Goal: Task Accomplishment & Management: Use online tool/utility

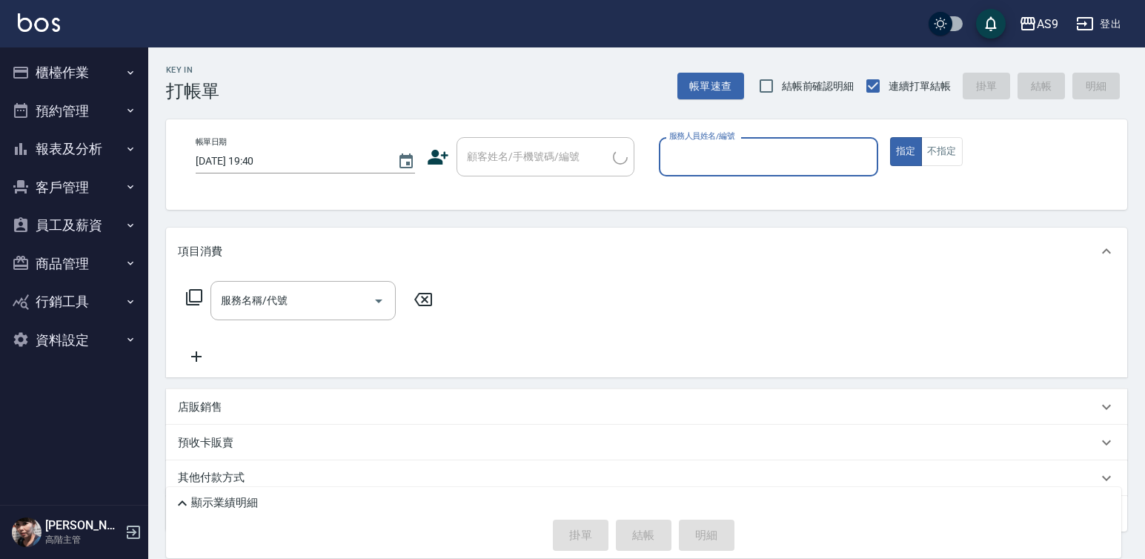
click at [87, 70] on button "櫃檯作業" at bounding box center [74, 72] width 136 height 39
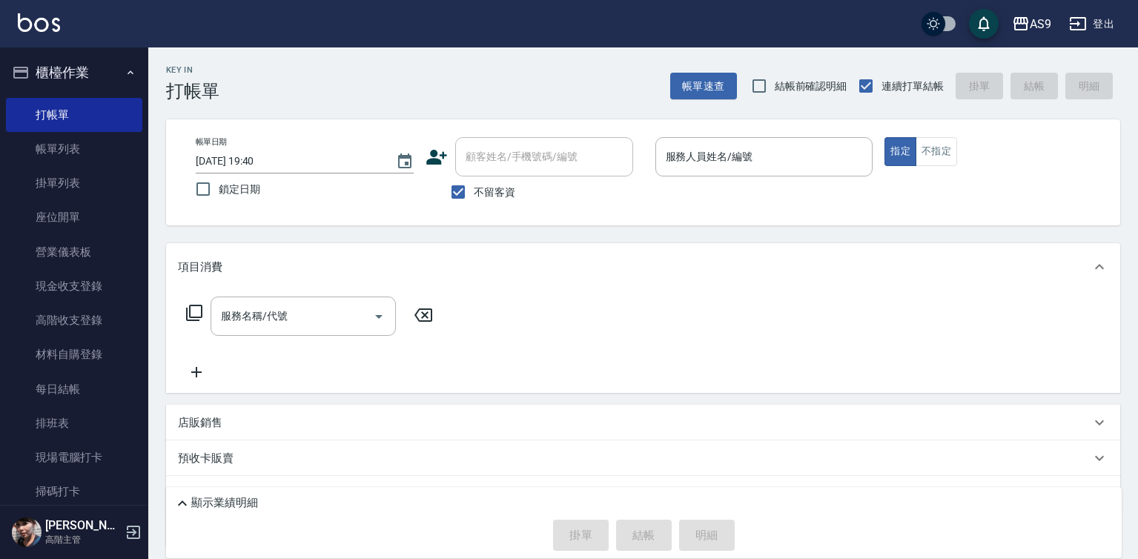
drag, startPoint x: 71, startPoint y: 115, endPoint x: 241, endPoint y: 125, distance: 170.1
click at [71, 115] on link "打帳單" at bounding box center [74, 115] width 136 height 34
click at [740, 156] on div "服務人員姓名/編號 服務人員姓名/編號" at bounding box center [764, 156] width 218 height 39
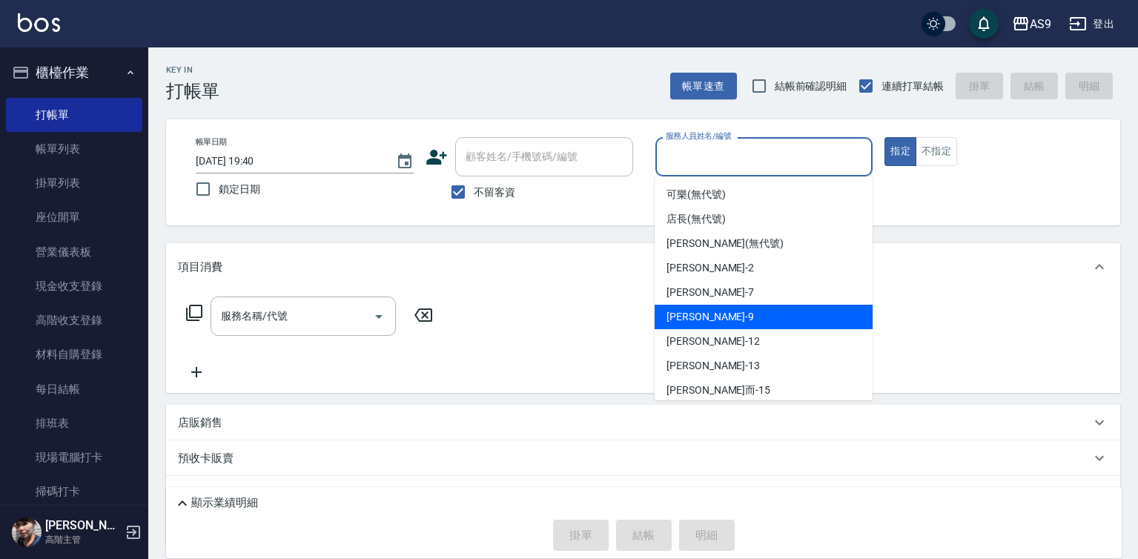
click at [677, 321] on span "[PERSON_NAME] -9" at bounding box center [709, 317] width 87 height 16
type input "[PERSON_NAME]-9"
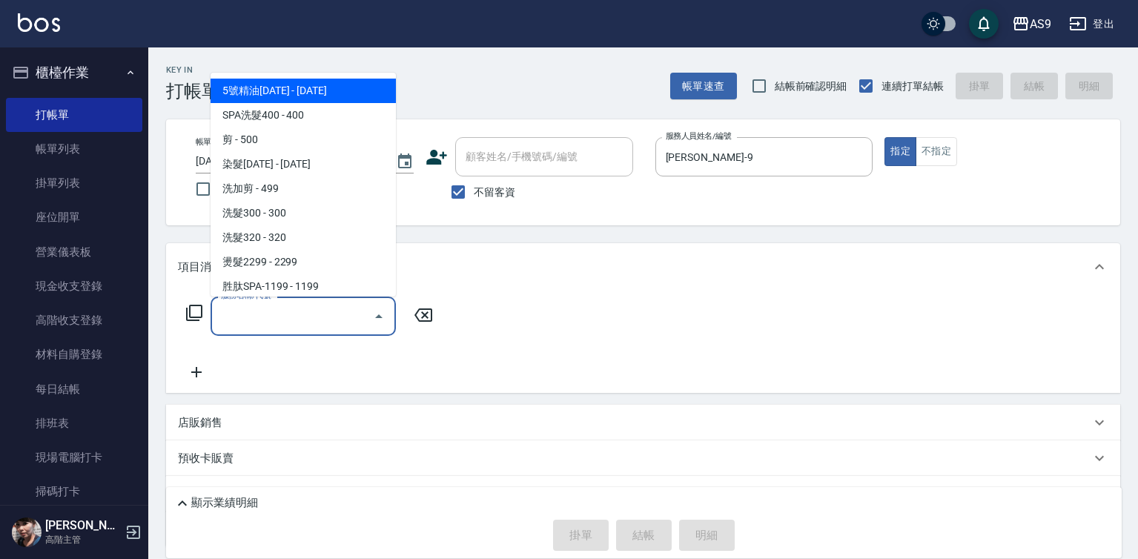
click at [281, 319] on input "服務名稱/代號" at bounding box center [292, 316] width 150 height 26
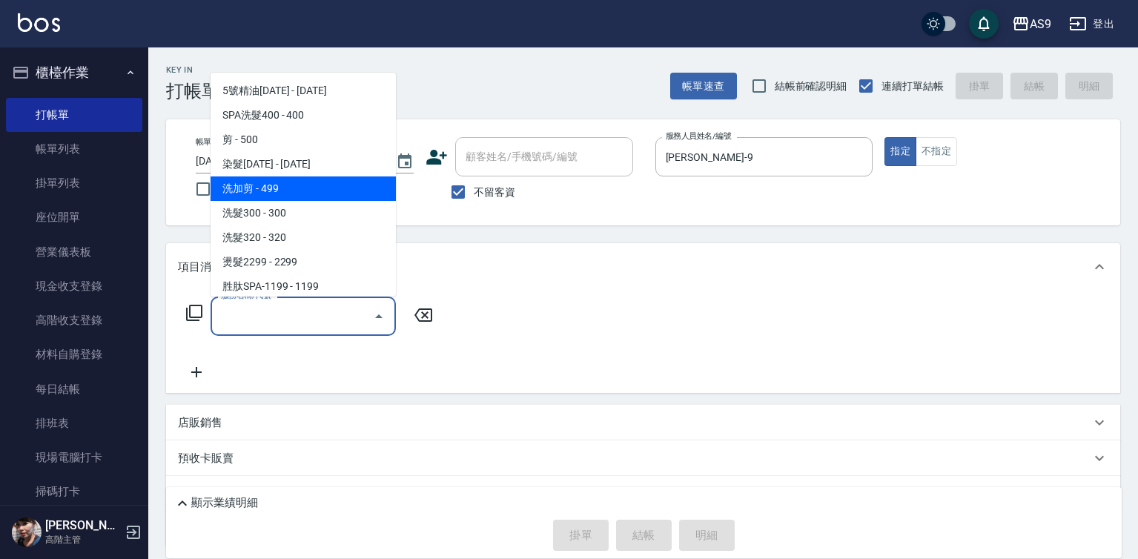
click at [300, 195] on span "洗加剪 - 499" at bounding box center [303, 188] width 185 height 24
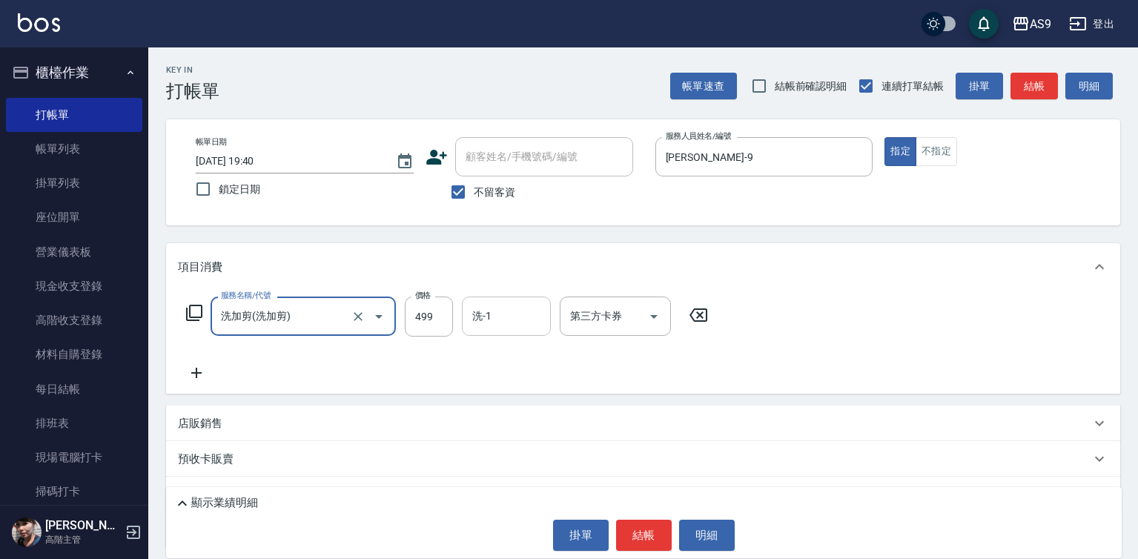
click at [468, 319] on input "洗-1" at bounding box center [506, 316] width 76 height 26
type input "洗加剪"
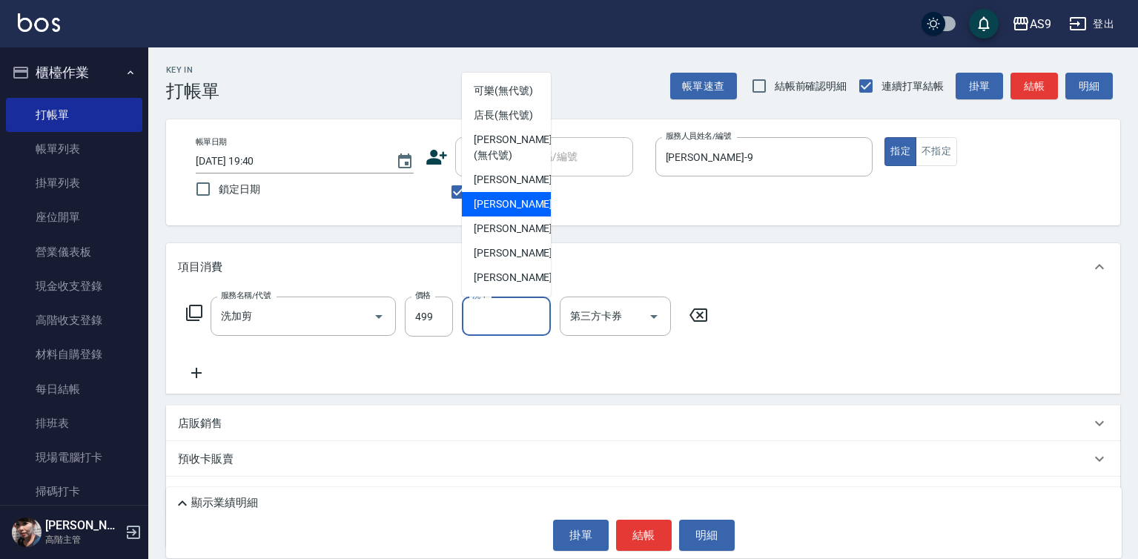
scroll to position [74, 0]
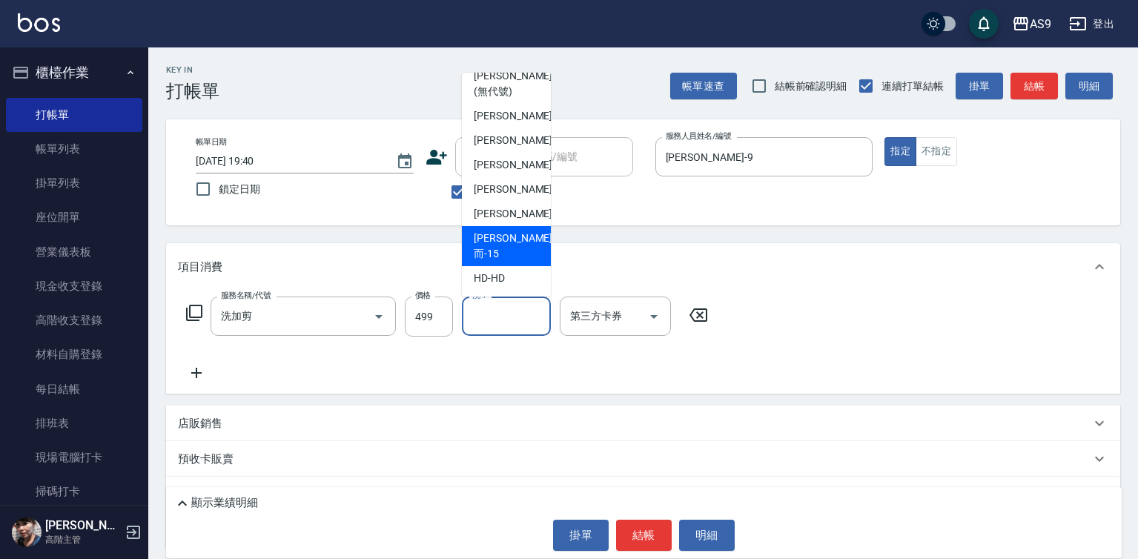
click at [514, 262] on span "[PERSON_NAME]而 -15" at bounding box center [513, 246] width 79 height 31
type input "[PERSON_NAME]而-15"
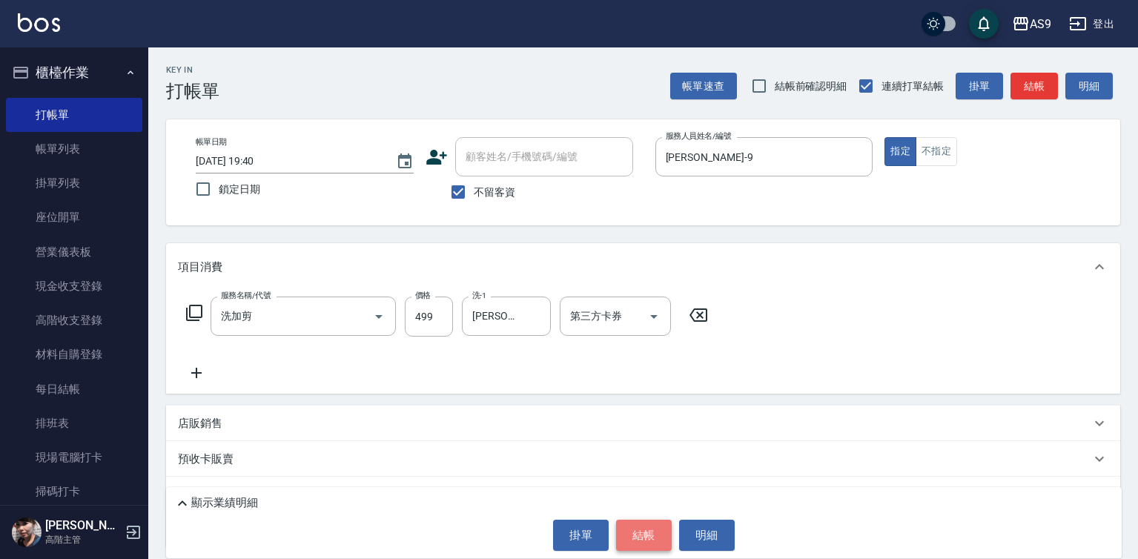
click at [632, 538] on button "結帳" at bounding box center [644, 535] width 56 height 31
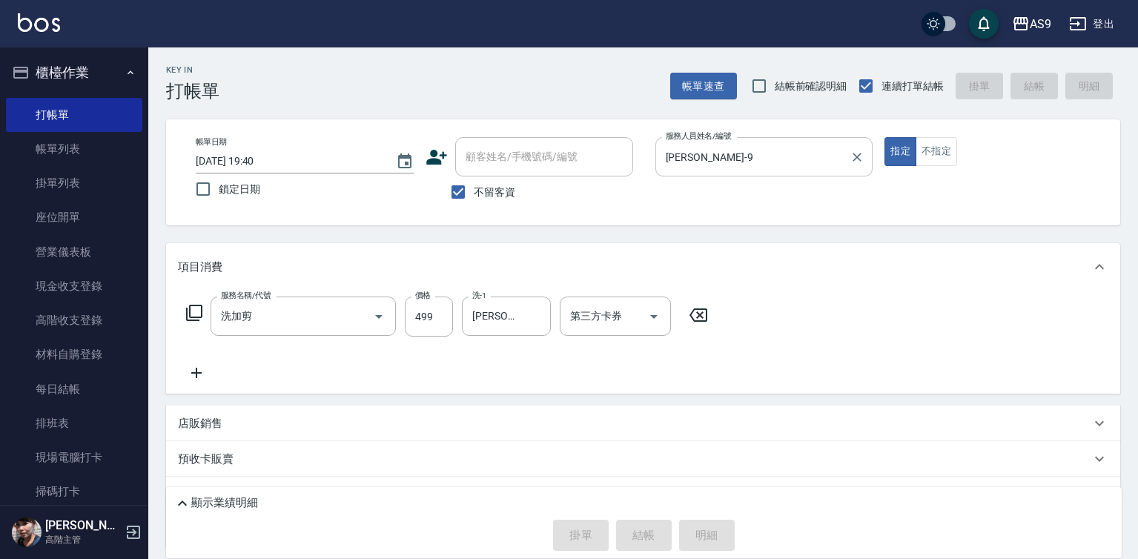
type input "[DATE] 19:42"
click at [712, 157] on input "服務人員姓名/編號" at bounding box center [753, 157] width 182 height 26
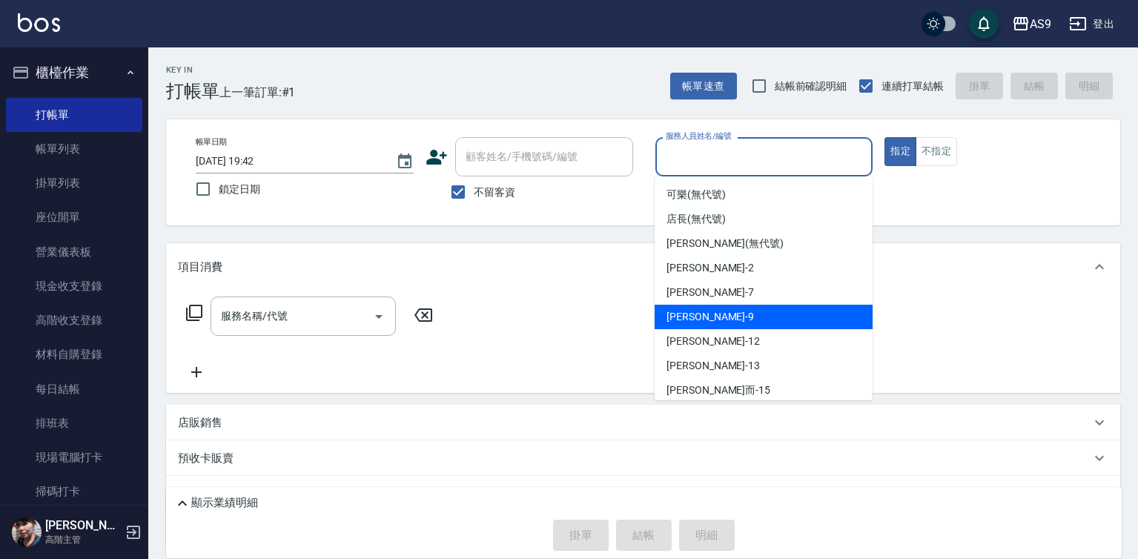
click at [712, 319] on div "[PERSON_NAME] -9" at bounding box center [764, 317] width 218 height 24
type input "[PERSON_NAME]-9"
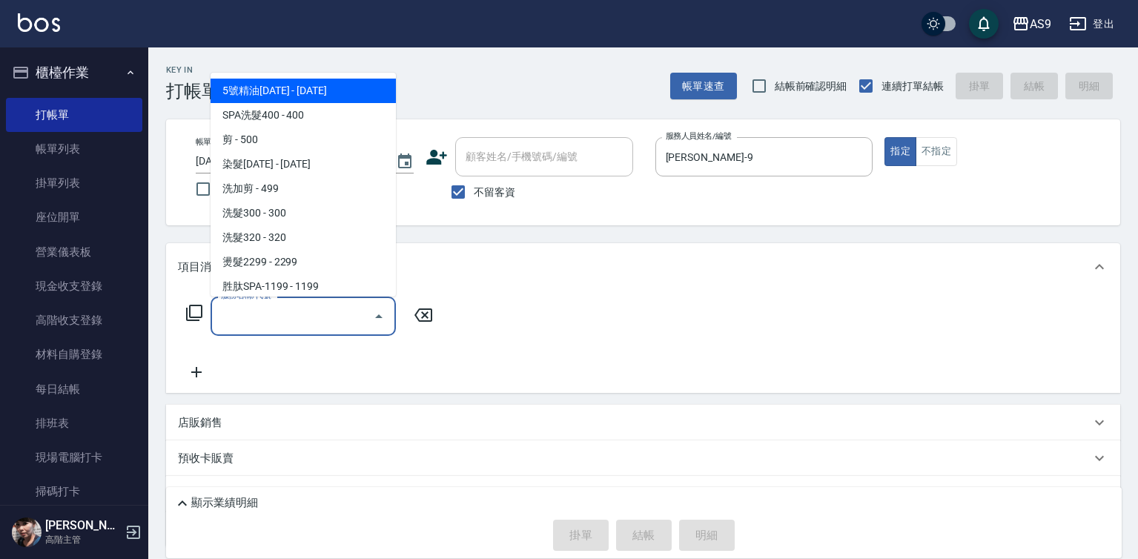
click at [345, 314] on input "服務名稱/代號" at bounding box center [292, 316] width 150 height 26
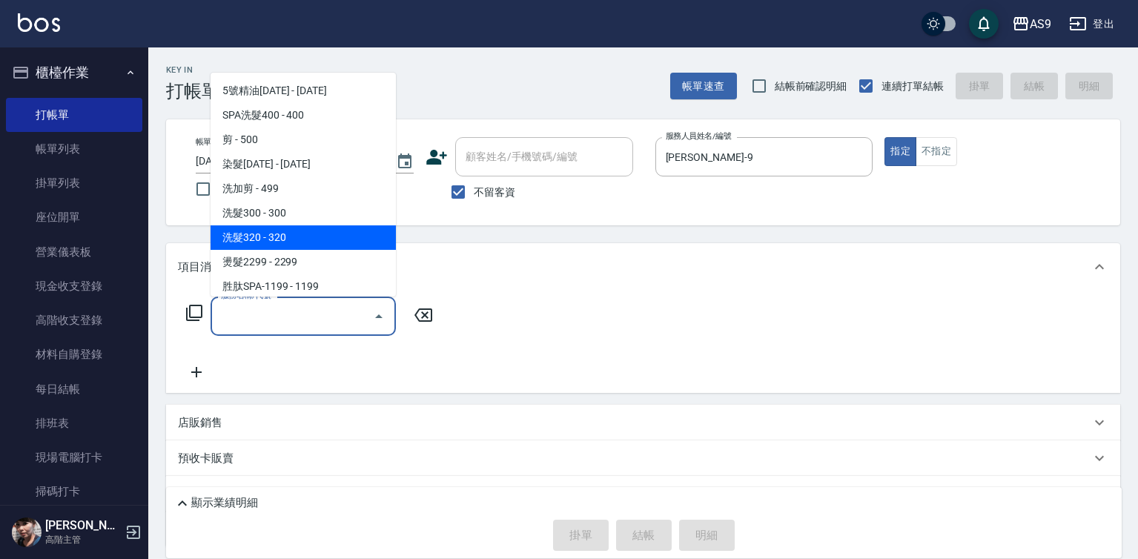
click at [292, 242] on span "洗髮320 - 320" at bounding box center [303, 237] width 185 height 24
type input "洗髮320(洗髮320)"
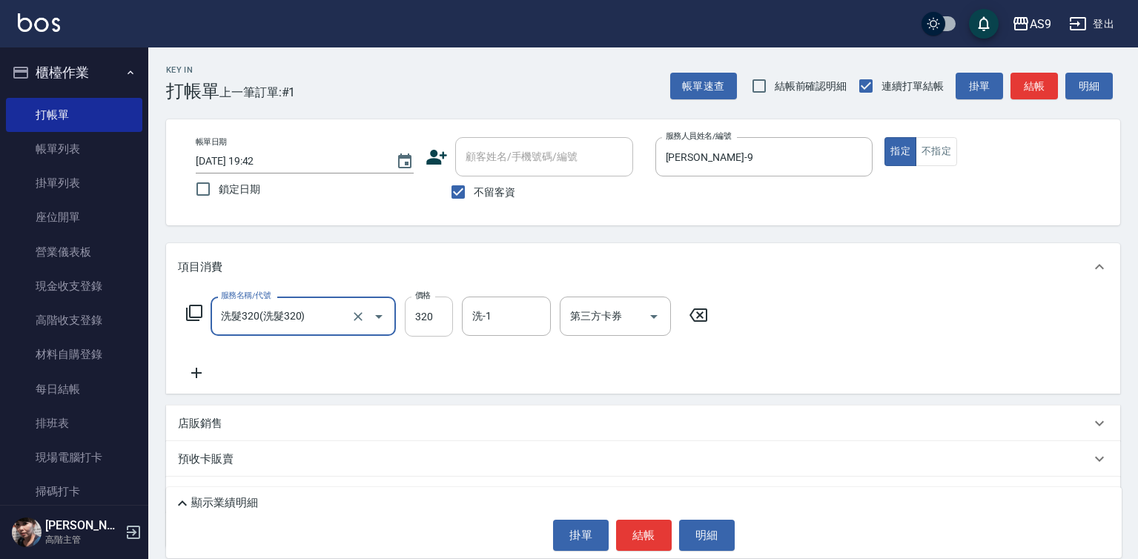
click at [434, 318] on input "320" at bounding box center [429, 316] width 48 height 40
type input "290"
click at [474, 325] on input "洗-1" at bounding box center [506, 316] width 76 height 26
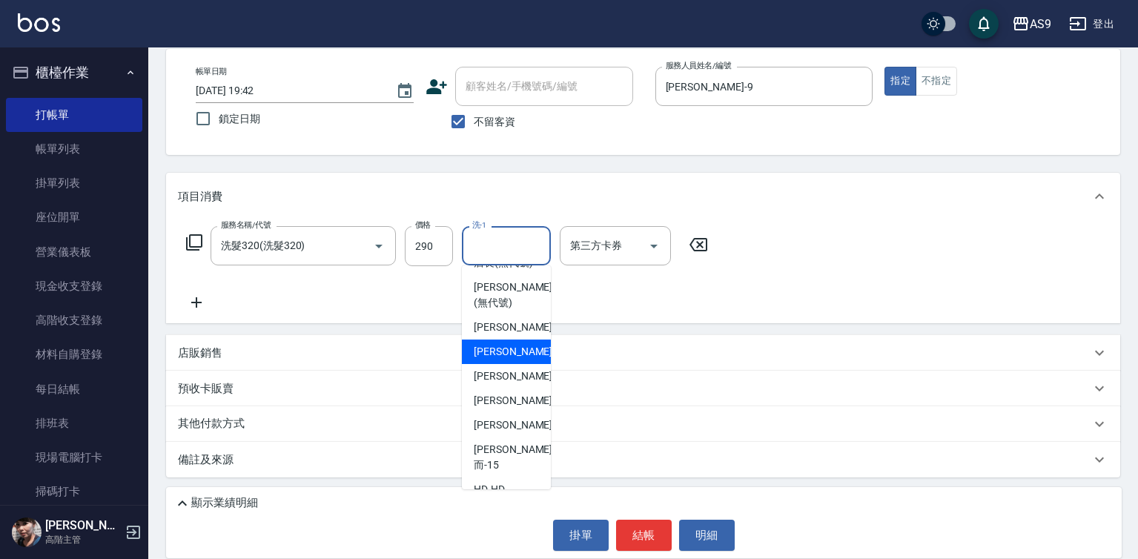
scroll to position [95, 0]
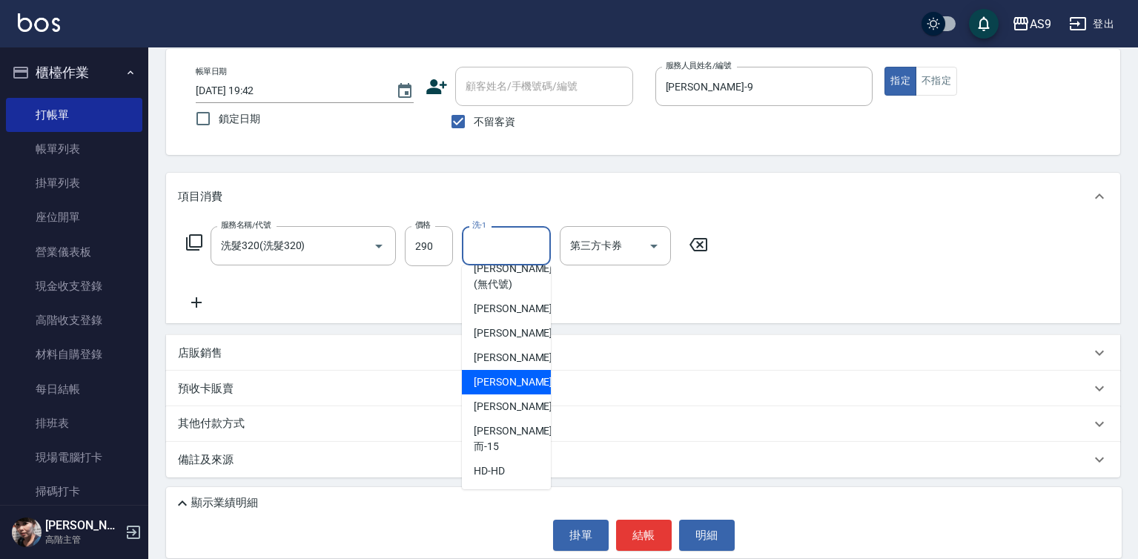
click at [521, 394] on div "[PERSON_NAME]-12" at bounding box center [506, 382] width 89 height 24
type input "[PERSON_NAME]-12"
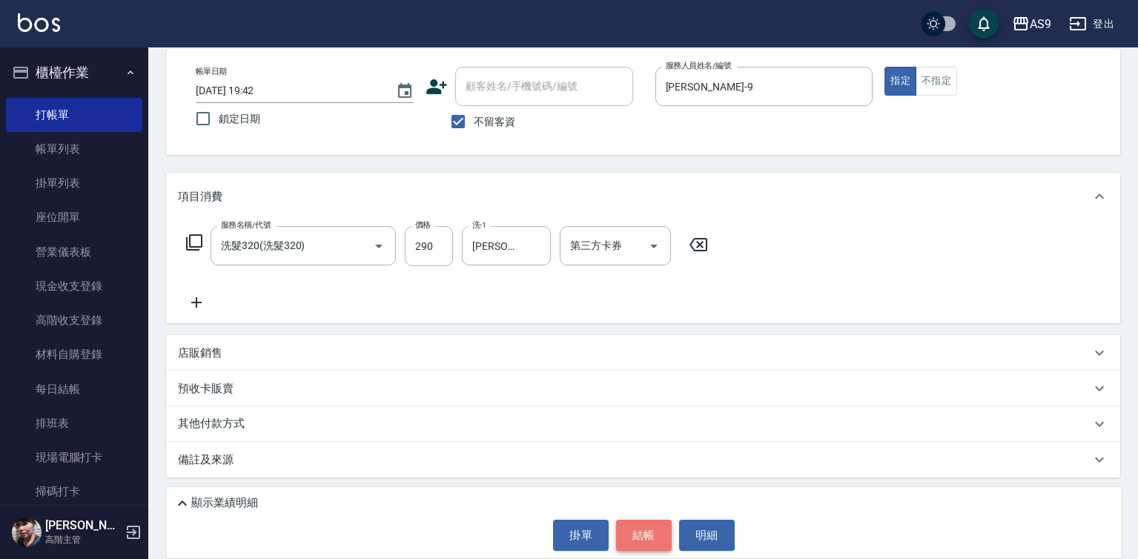
click at [640, 536] on button "結帳" at bounding box center [644, 535] width 56 height 31
type input "[DATE] 19:43"
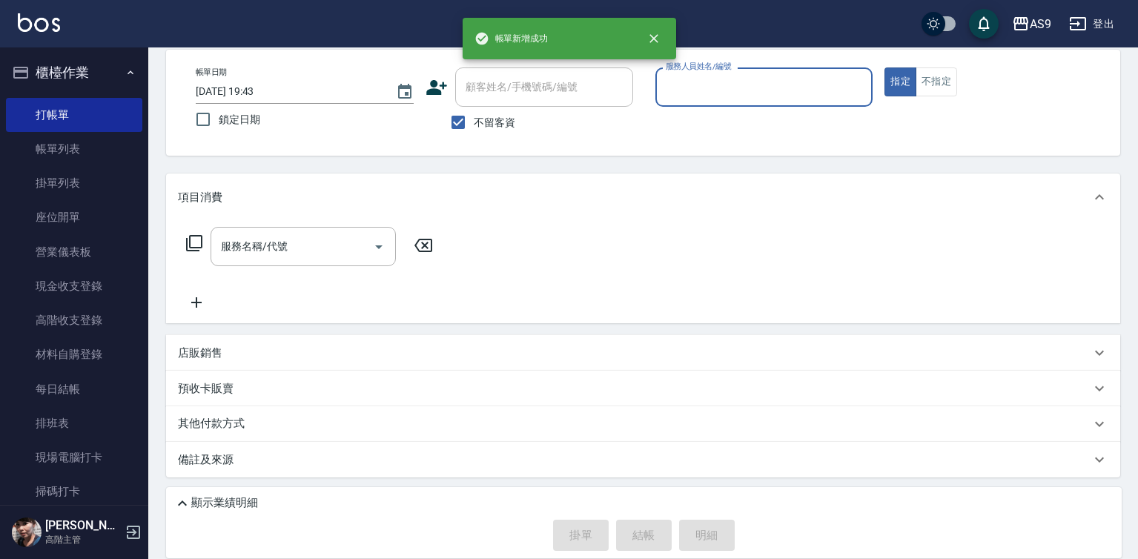
scroll to position [70, 0]
click at [697, 76] on input "服務人員姓名/編號" at bounding box center [764, 87] width 205 height 26
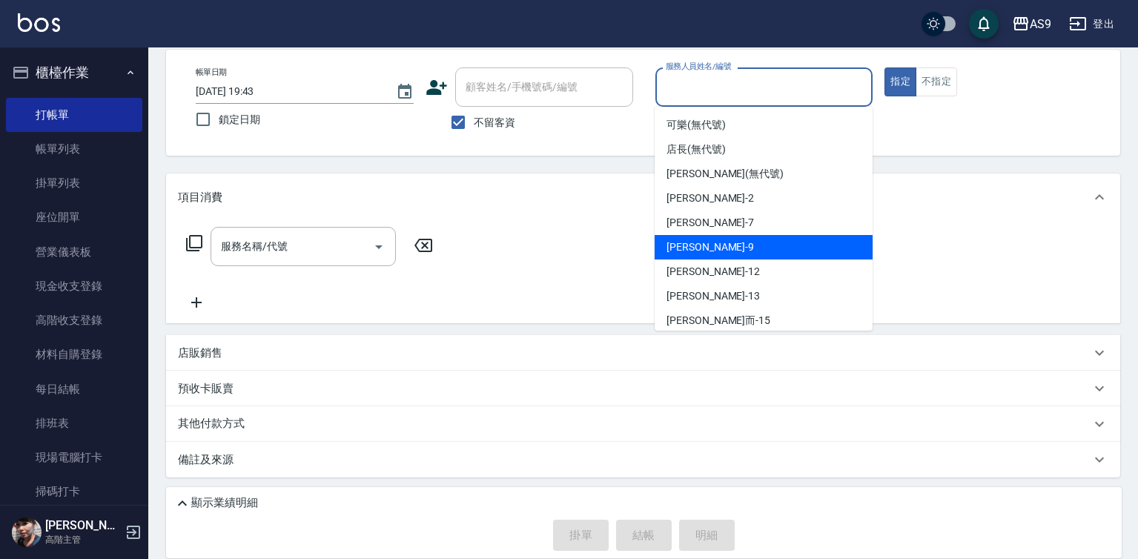
drag, startPoint x: 727, startPoint y: 239, endPoint x: 514, endPoint y: 259, distance: 213.7
click at [726, 241] on div "[PERSON_NAME] -9" at bounding box center [764, 247] width 218 height 24
type input "[PERSON_NAME]-9"
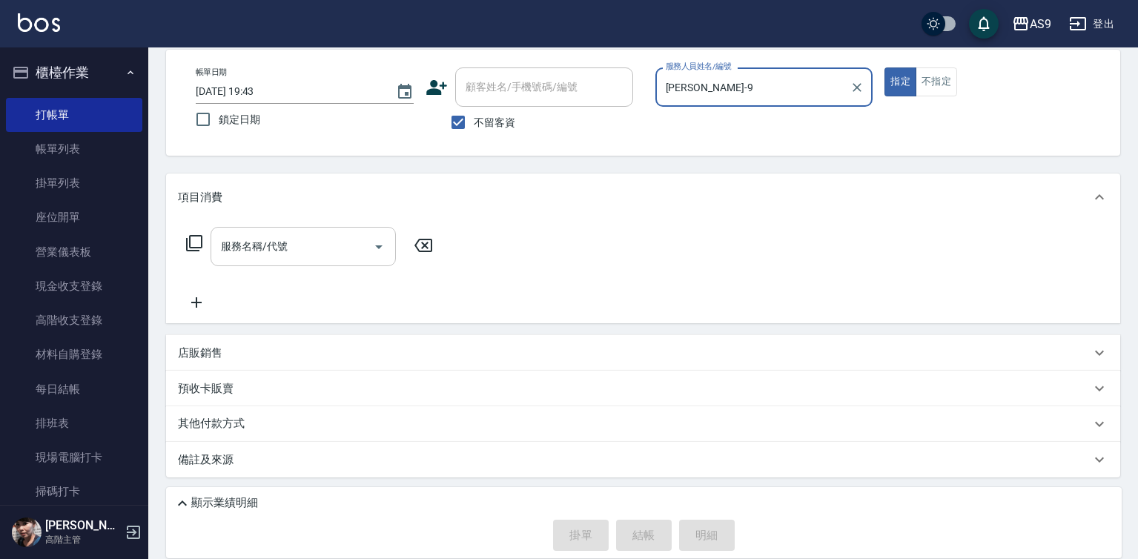
click at [256, 250] on input "服務名稱/代號" at bounding box center [292, 246] width 150 height 26
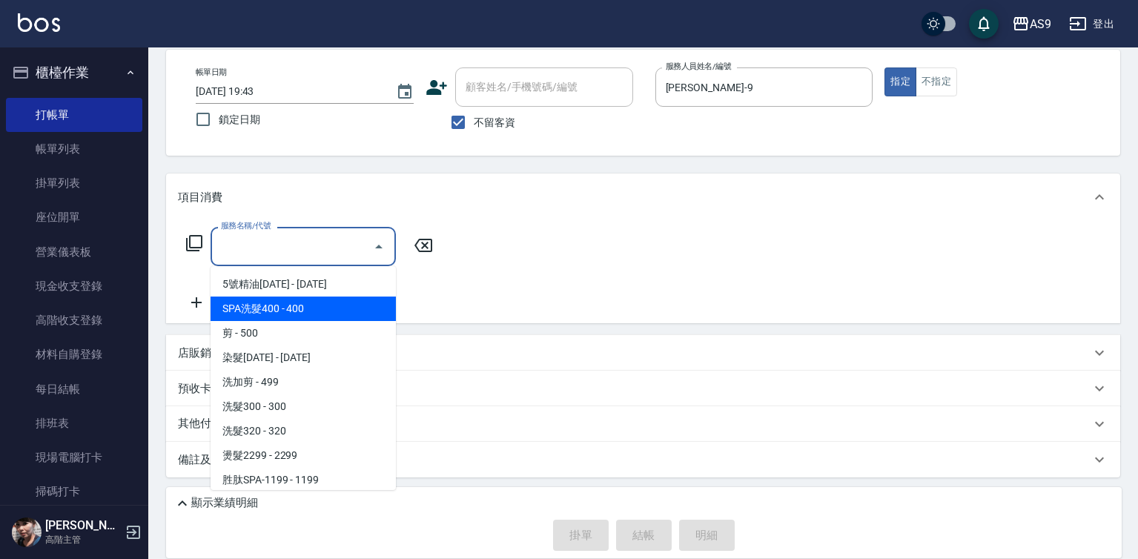
click at [303, 314] on span "SPA洗髮400 - 400" at bounding box center [303, 308] width 185 height 24
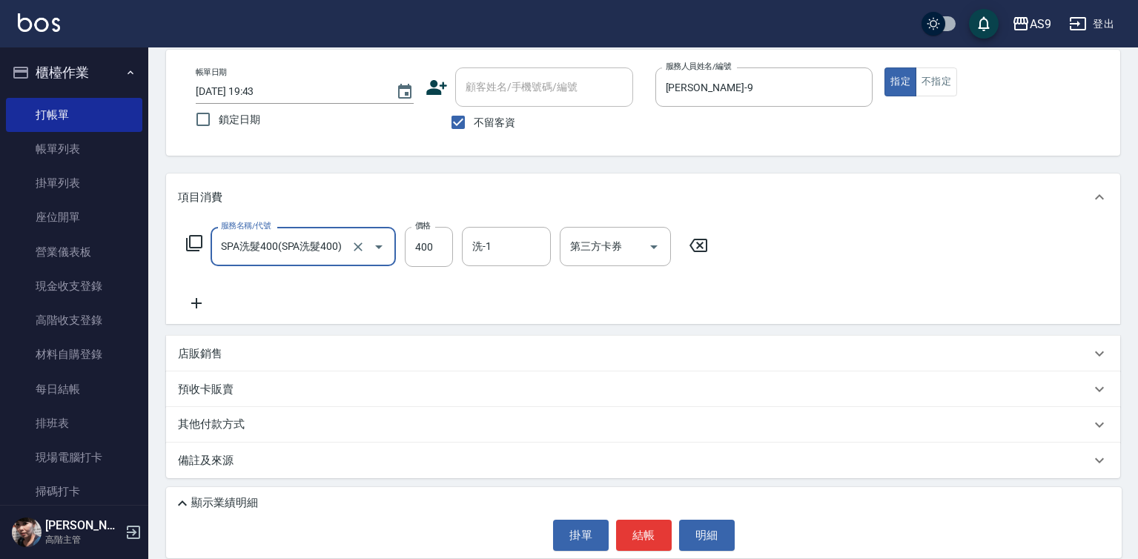
click at [286, 252] on input "SPA洗髮400(SPA洗髮400)" at bounding box center [282, 246] width 130 height 26
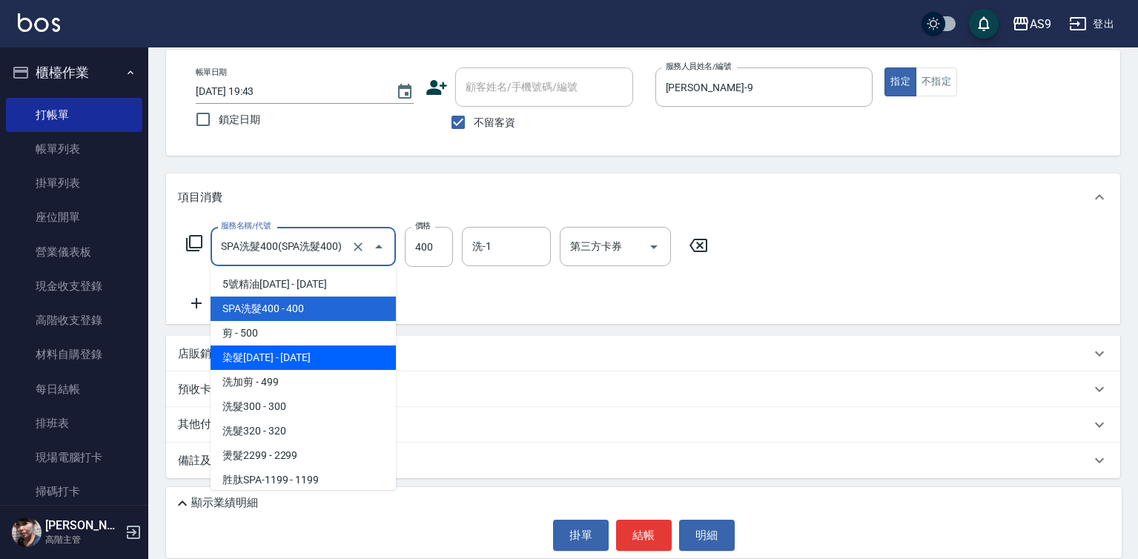
click at [303, 361] on span "染髮[DATE] - [DATE]" at bounding box center [303, 357] width 185 height 24
type input "染髮1500(染髮1500)"
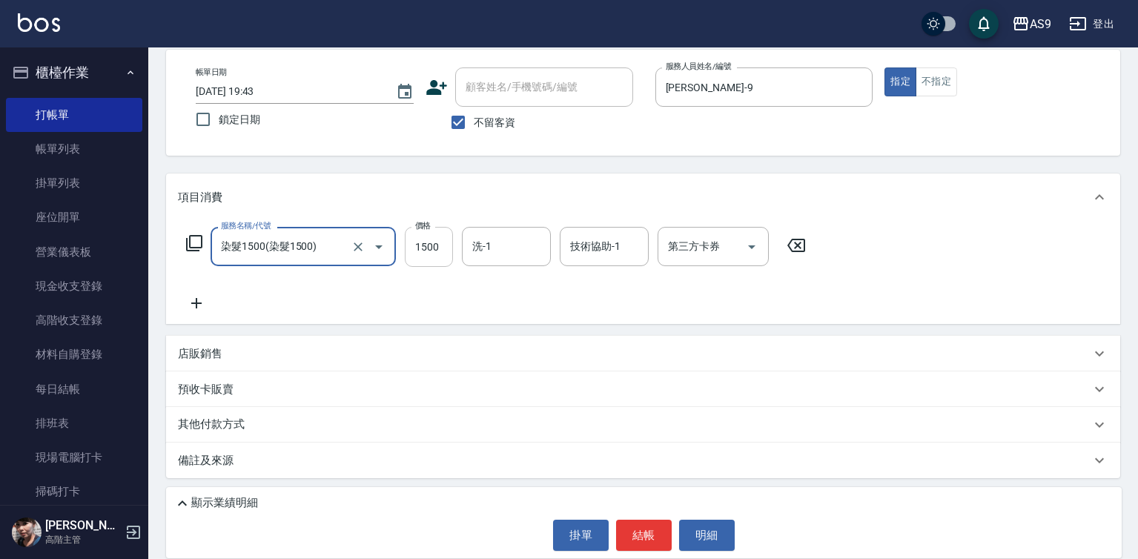
click at [437, 240] on input "1500" at bounding box center [429, 247] width 48 height 40
type input "3500"
click at [475, 245] on input "洗-1" at bounding box center [506, 246] width 76 height 26
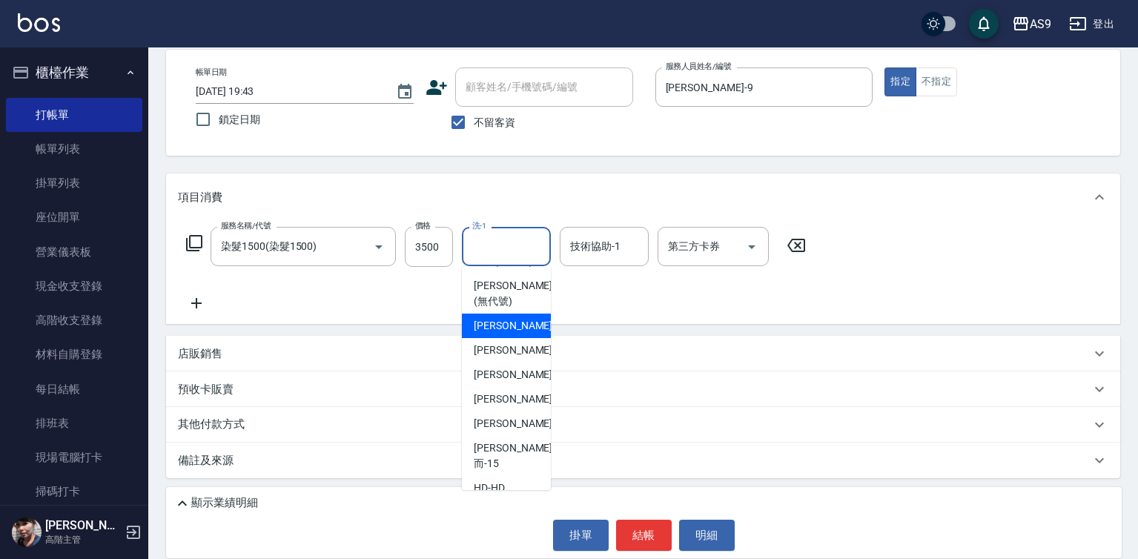
scroll to position [95, 0]
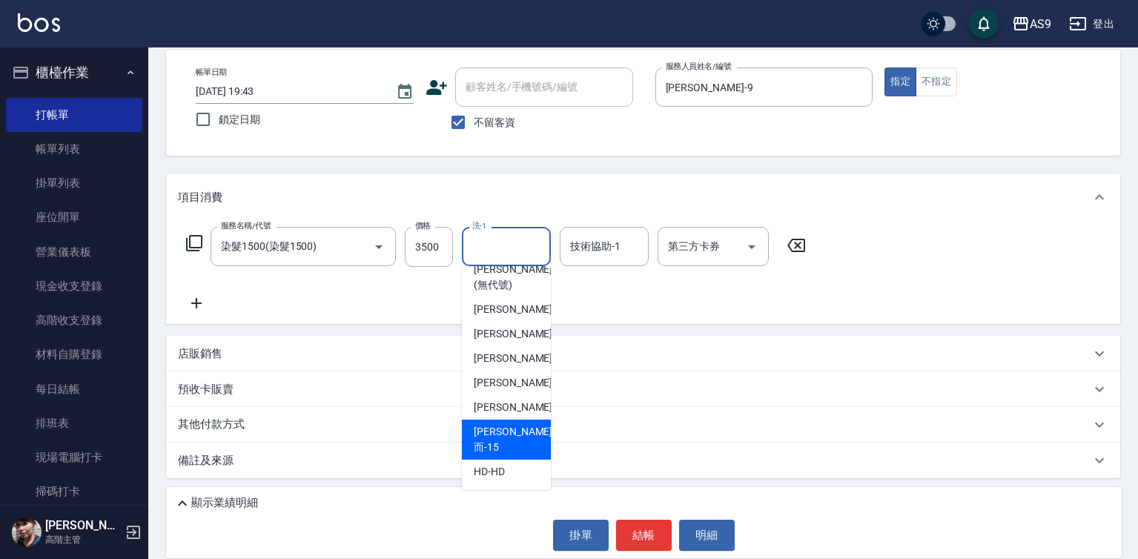
click at [517, 441] on span "[PERSON_NAME]而 -15" at bounding box center [513, 439] width 79 height 31
type input "[PERSON_NAME]而-15"
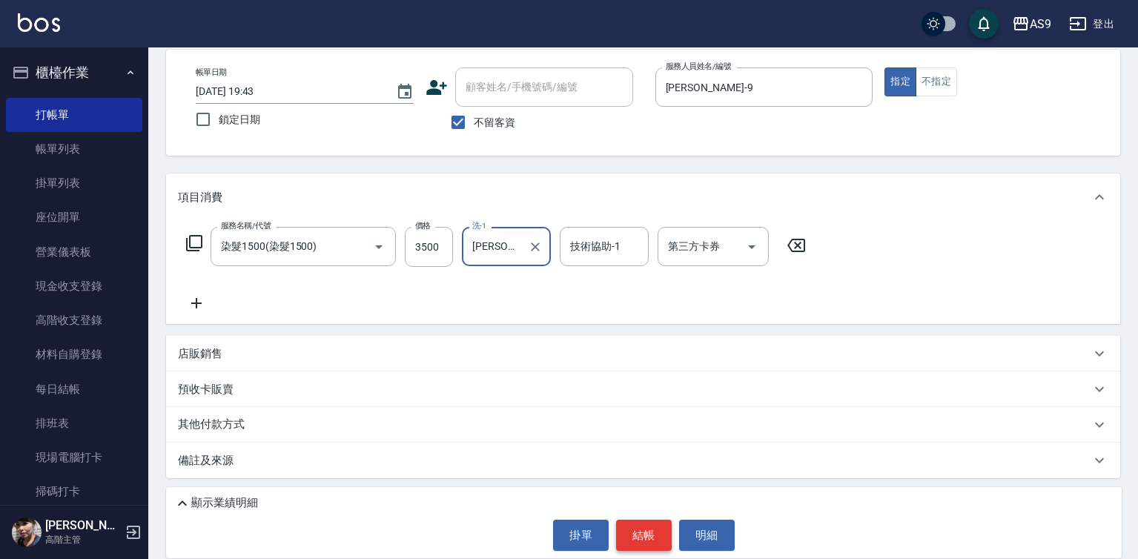
click at [625, 539] on button "結帳" at bounding box center [644, 535] width 56 height 31
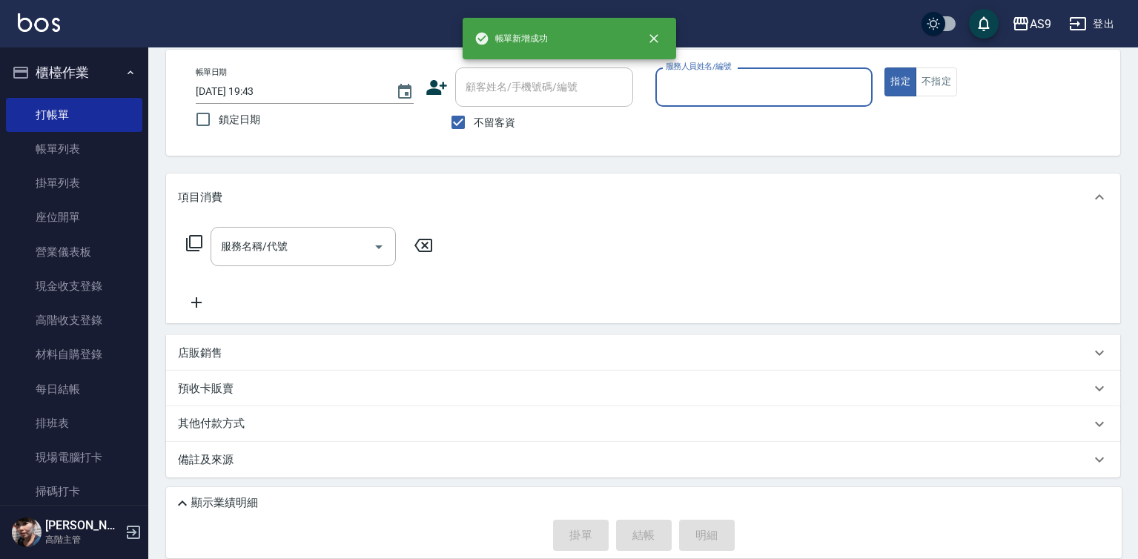
click at [743, 91] on input "服務人員姓名/編號" at bounding box center [764, 87] width 205 height 26
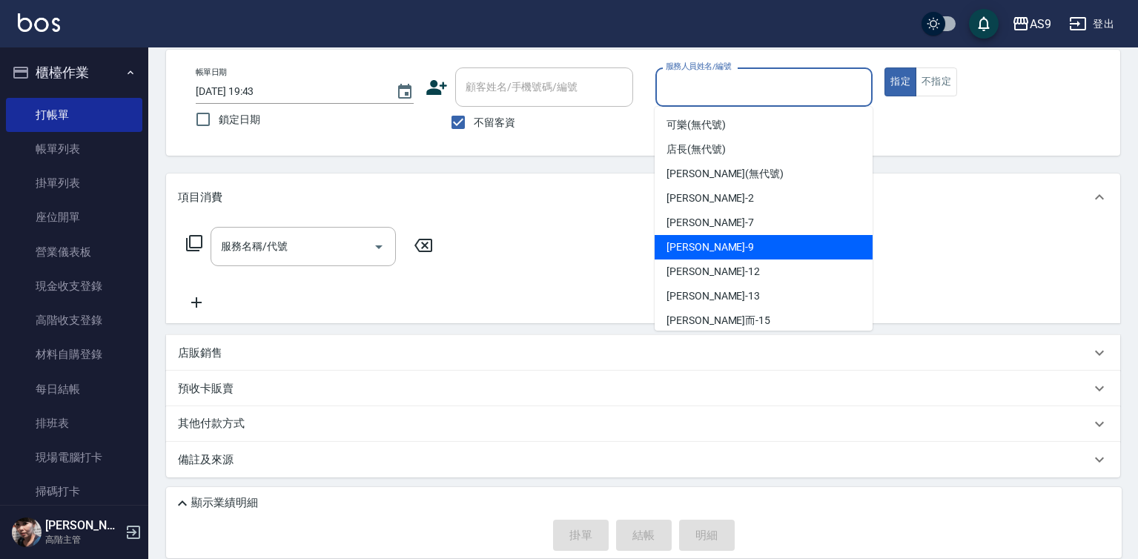
click at [718, 251] on div "[PERSON_NAME] -9" at bounding box center [764, 247] width 218 height 24
type input "[PERSON_NAME]-9"
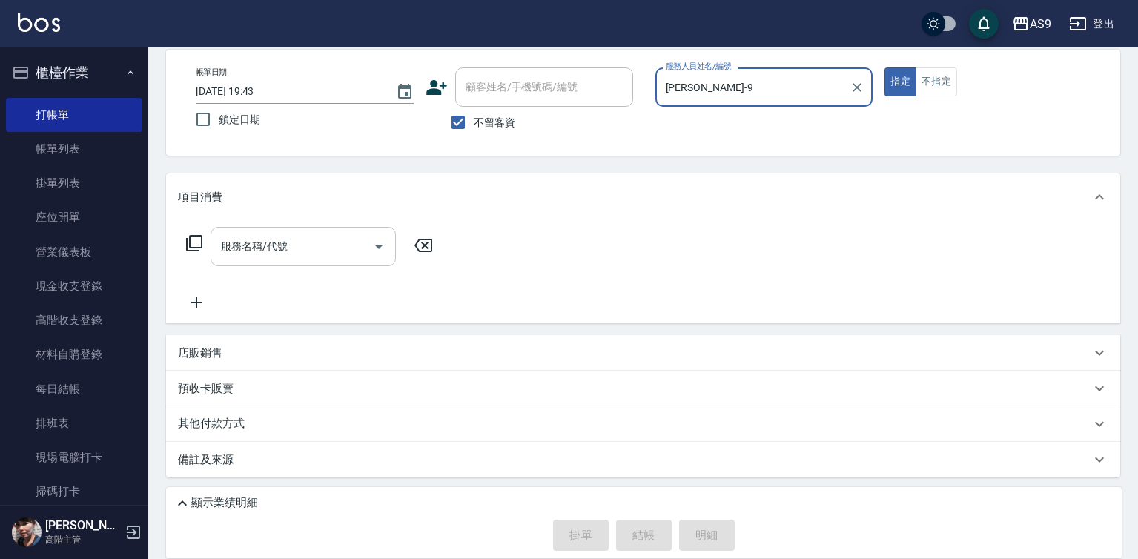
click at [336, 242] on input "服務名稱/代號" at bounding box center [292, 246] width 150 height 26
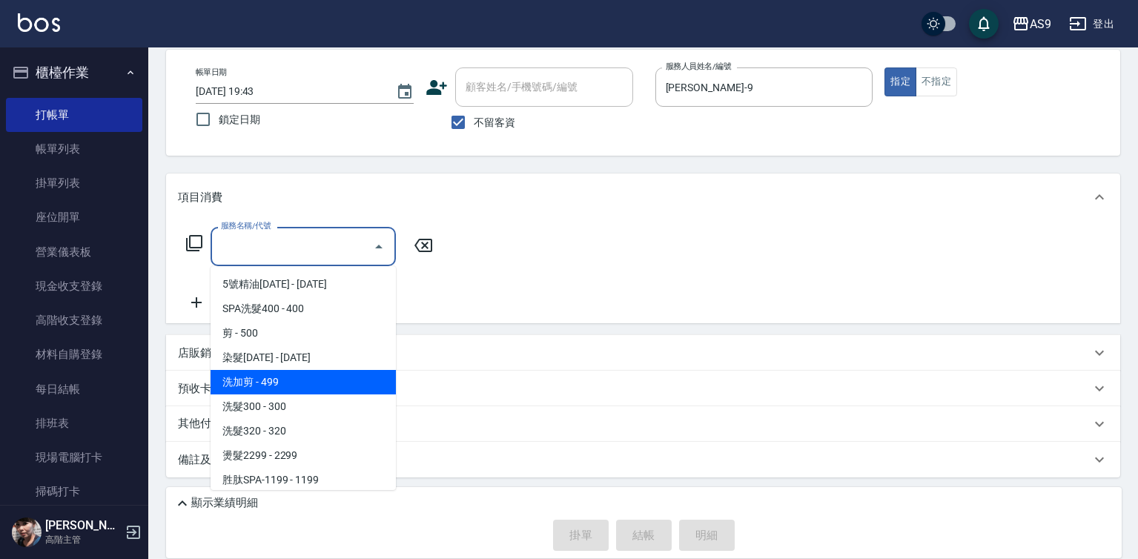
click at [294, 381] on span "洗加剪 - 499" at bounding box center [303, 382] width 185 height 24
type input "洗加剪"
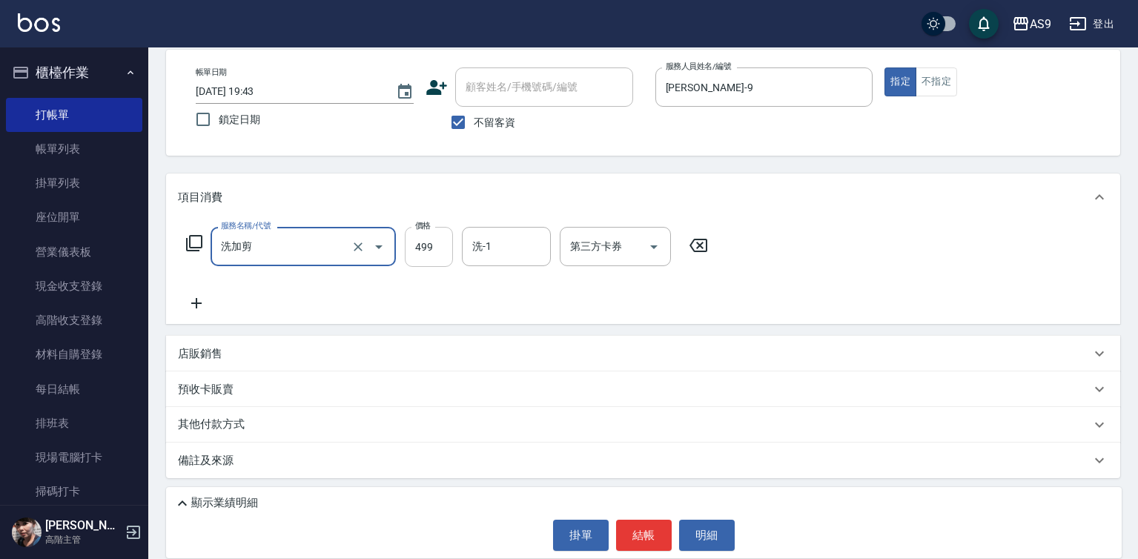
click at [419, 246] on input "499" at bounding box center [429, 247] width 48 height 40
type input "600"
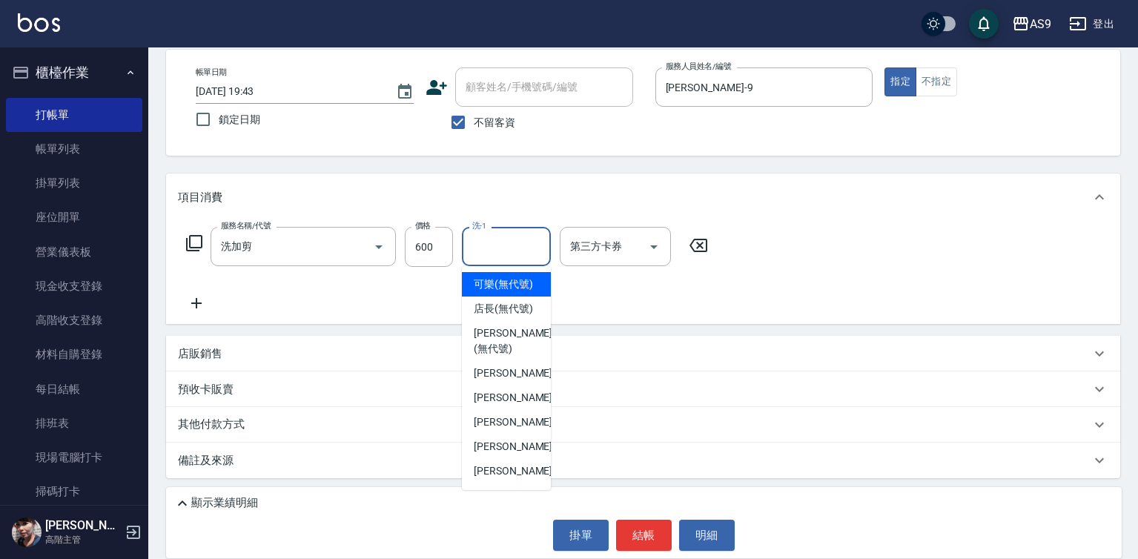
click at [499, 246] on input "洗-1" at bounding box center [506, 246] width 76 height 26
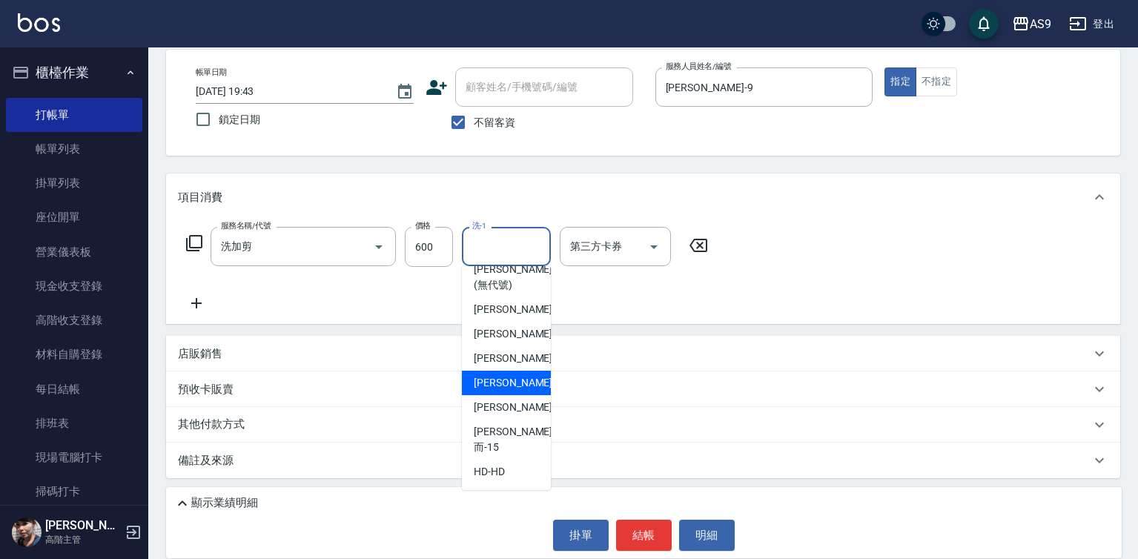
click at [517, 391] on span "[PERSON_NAME]-12" at bounding box center [520, 383] width 93 height 16
type input "[PERSON_NAME]-12"
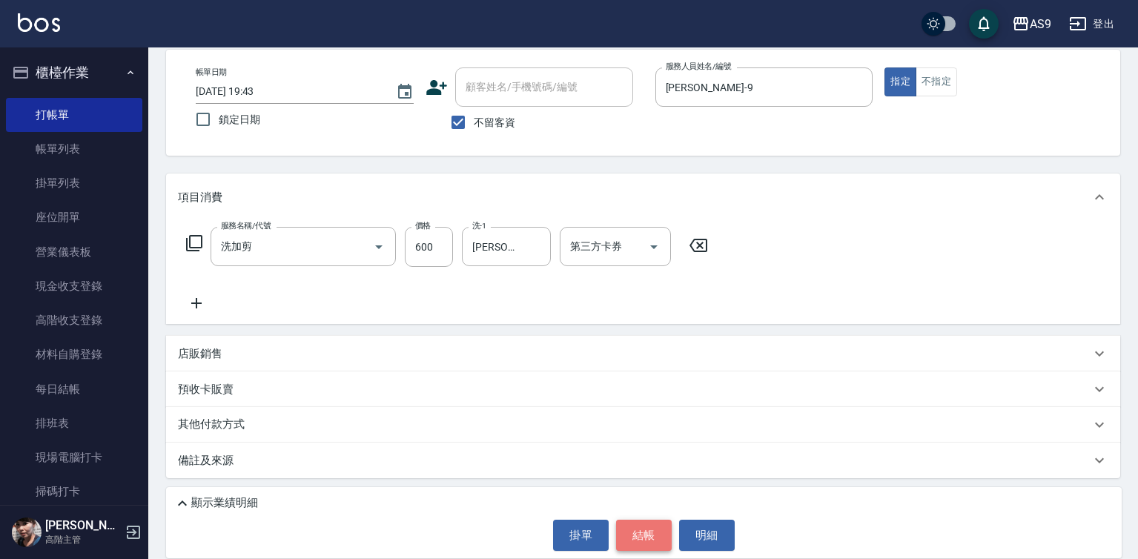
click at [622, 528] on button "結帳" at bounding box center [644, 535] width 56 height 31
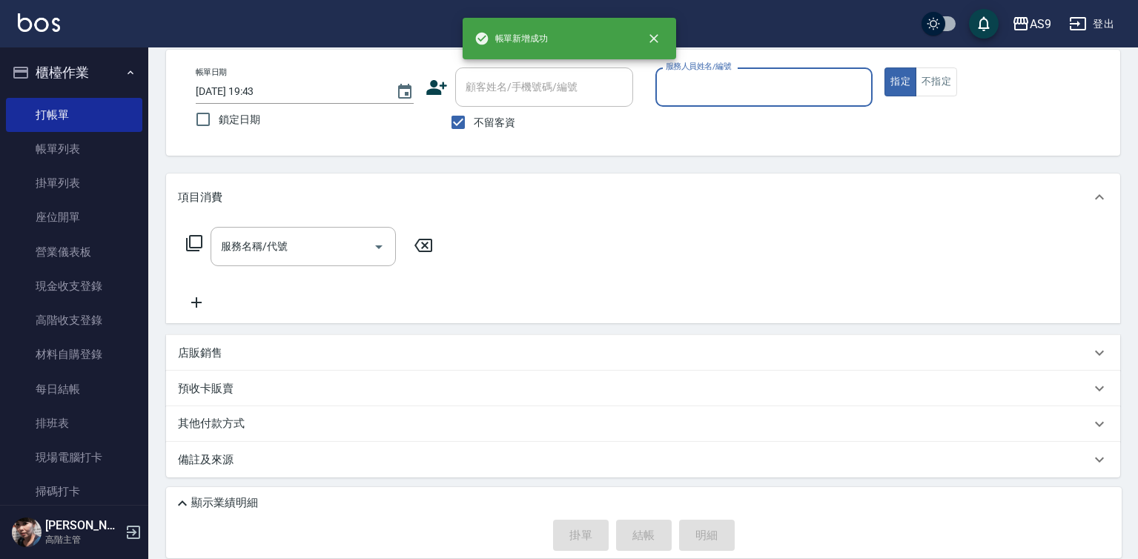
click at [696, 84] on input "服務人員姓名/編號" at bounding box center [764, 87] width 205 height 26
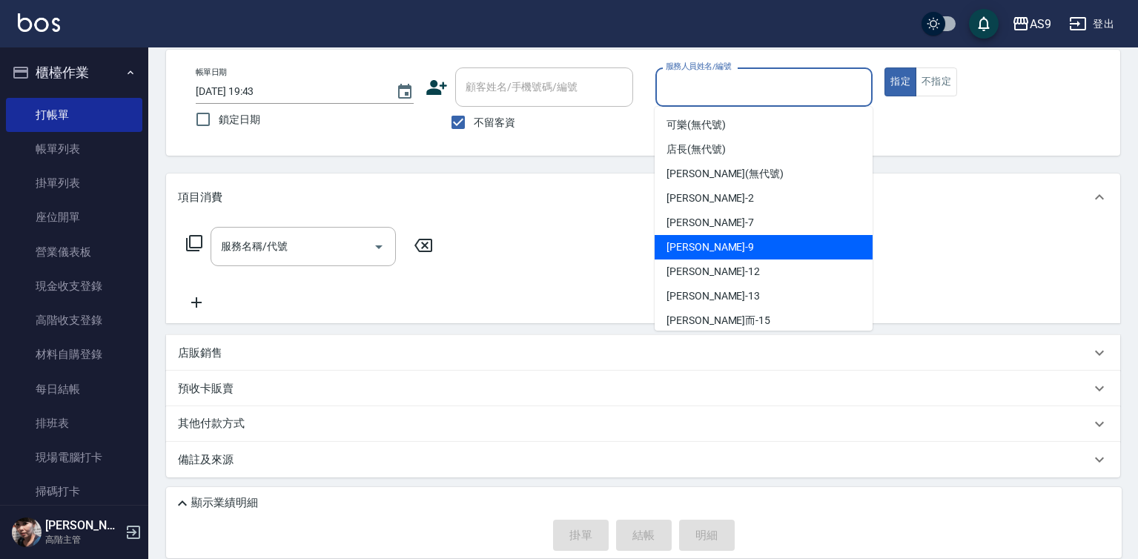
click at [716, 245] on div "[PERSON_NAME] -9" at bounding box center [764, 247] width 218 height 24
type input "[PERSON_NAME]-9"
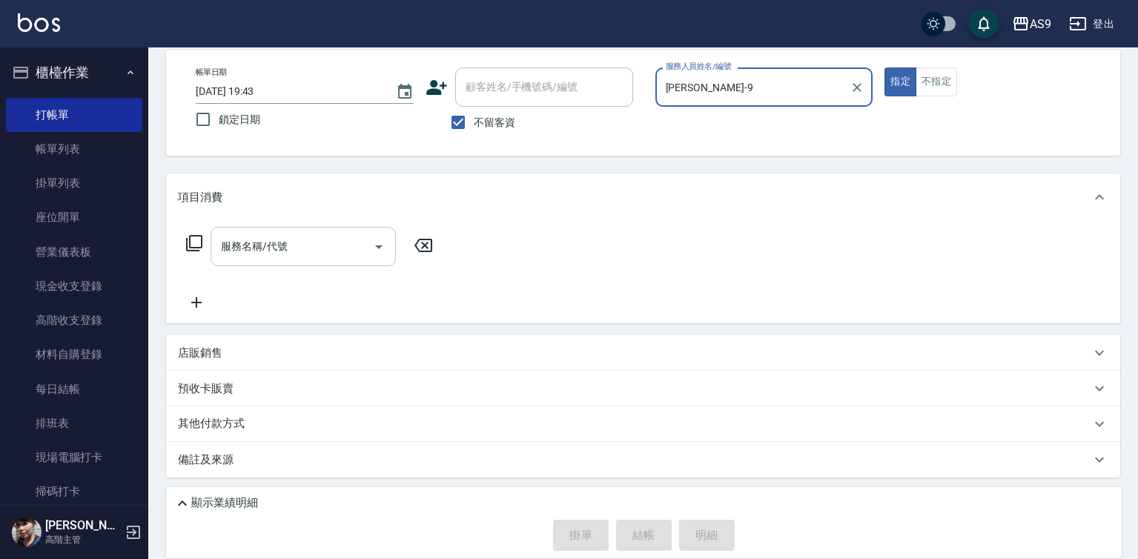
click at [346, 244] on input "服務名稱/代號" at bounding box center [292, 246] width 150 height 26
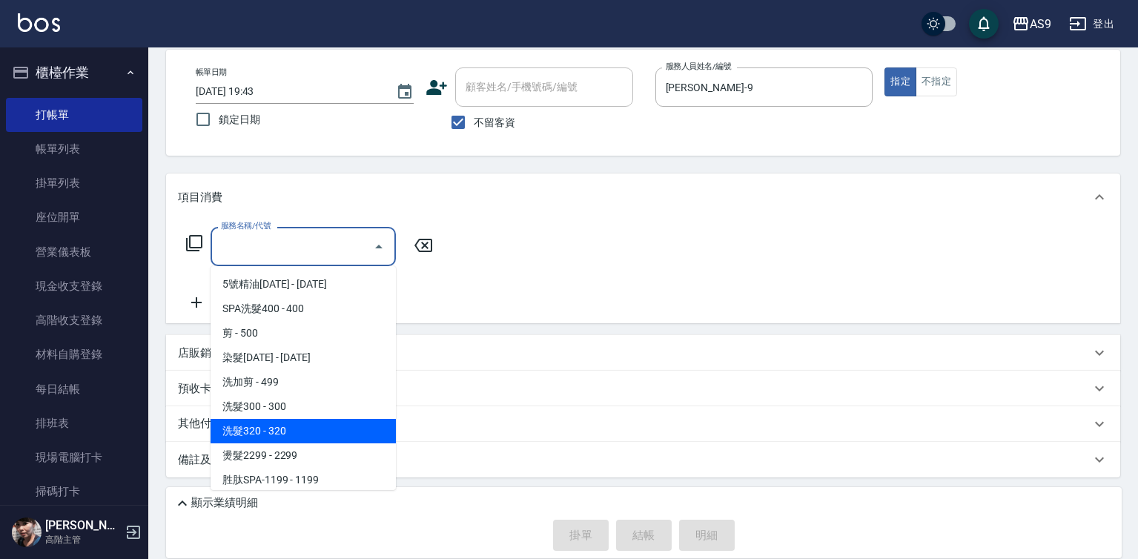
click at [306, 425] on span "洗髮320 - 320" at bounding box center [303, 431] width 185 height 24
type input "洗髮320(洗髮320)"
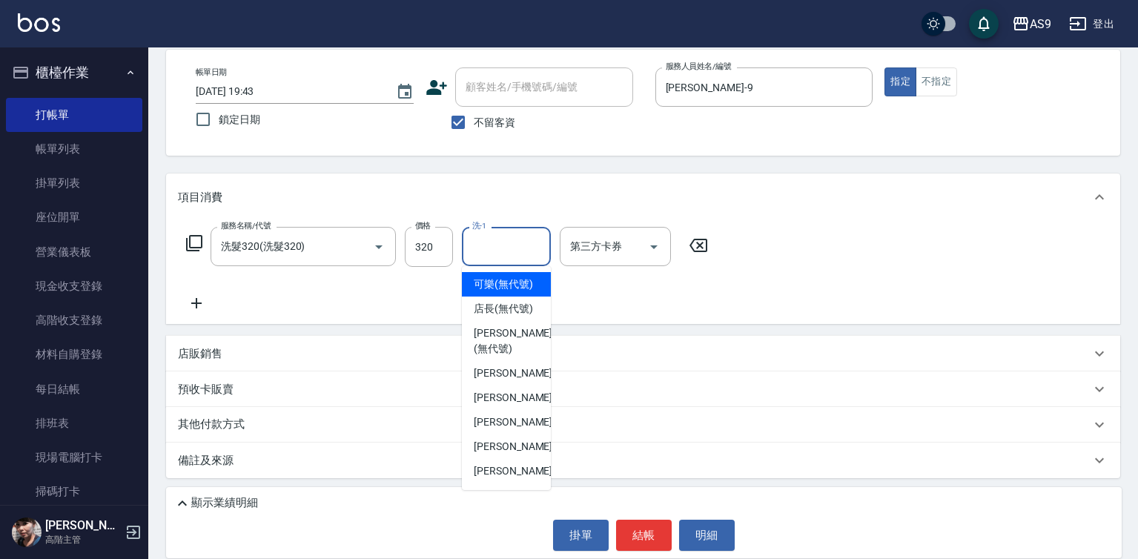
click at [496, 255] on input "洗-1" at bounding box center [506, 246] width 76 height 26
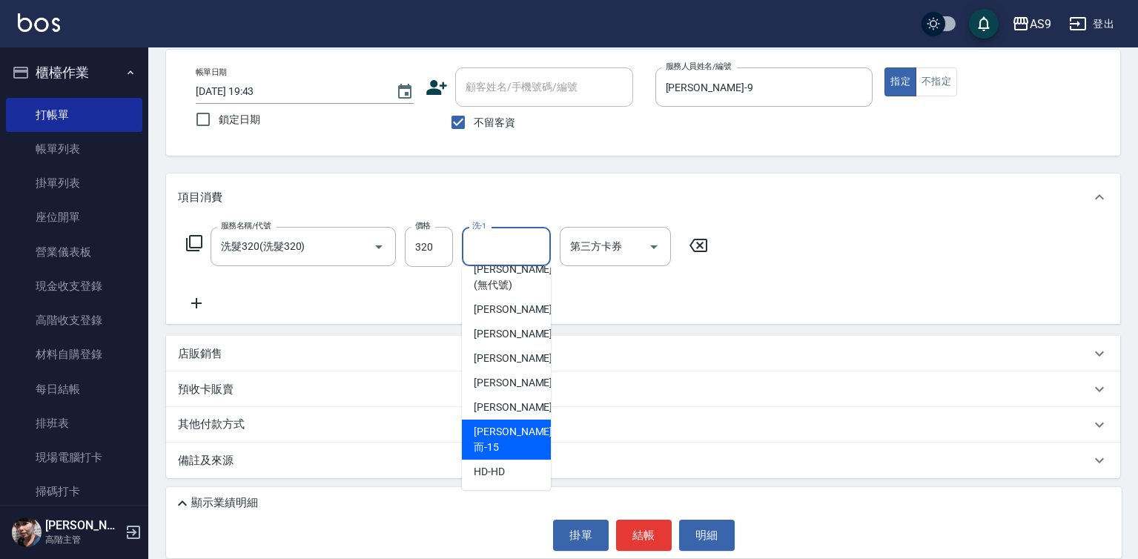
click at [521, 446] on div "[PERSON_NAME]而 -15" at bounding box center [506, 440] width 89 height 40
type input "[PERSON_NAME]而-15"
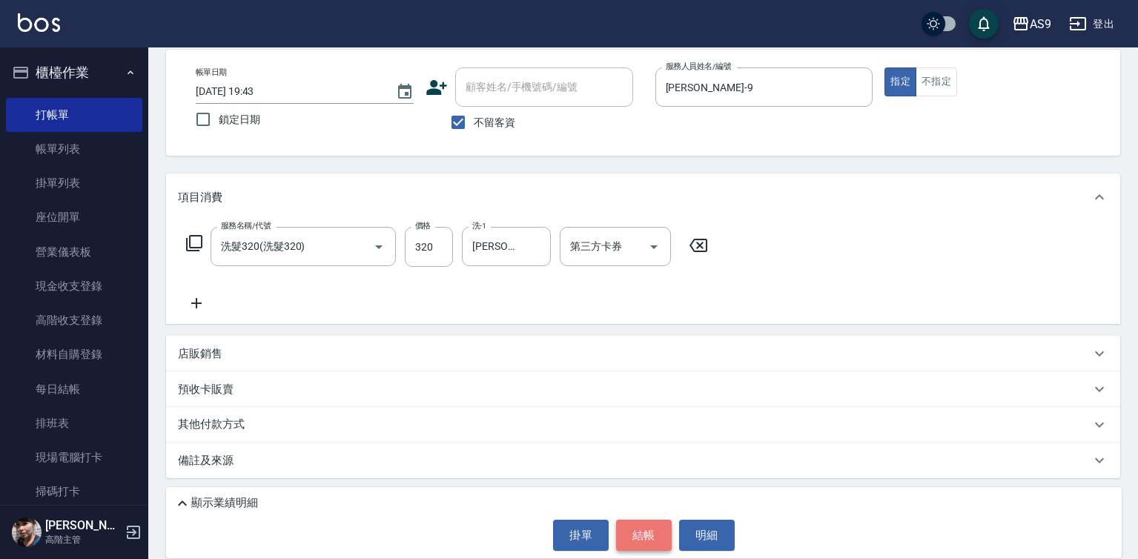
click at [643, 545] on button "結帳" at bounding box center [644, 535] width 56 height 31
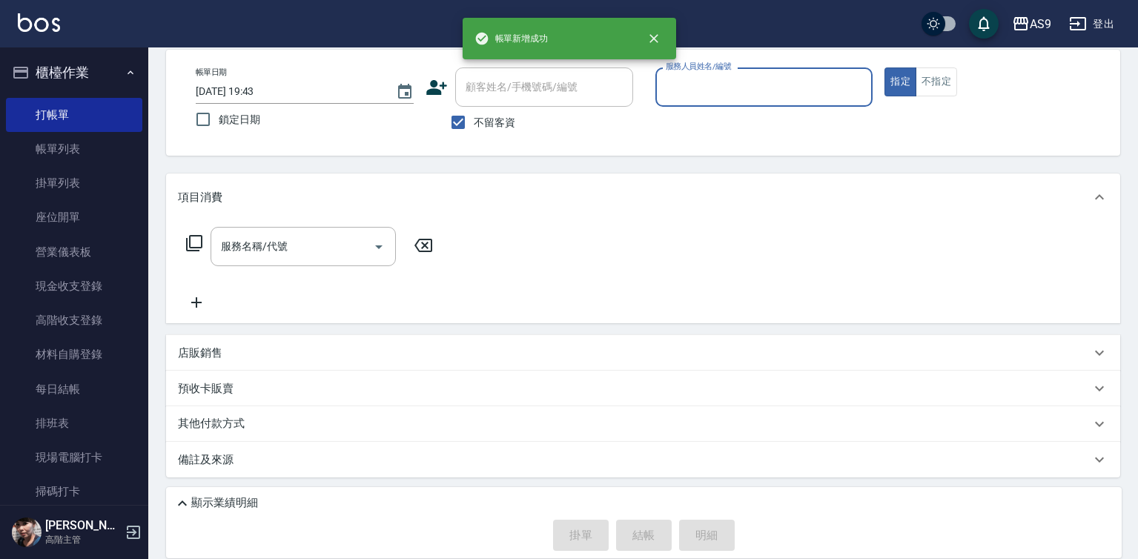
click at [711, 92] on input "服務人員姓名/編號" at bounding box center [764, 87] width 205 height 26
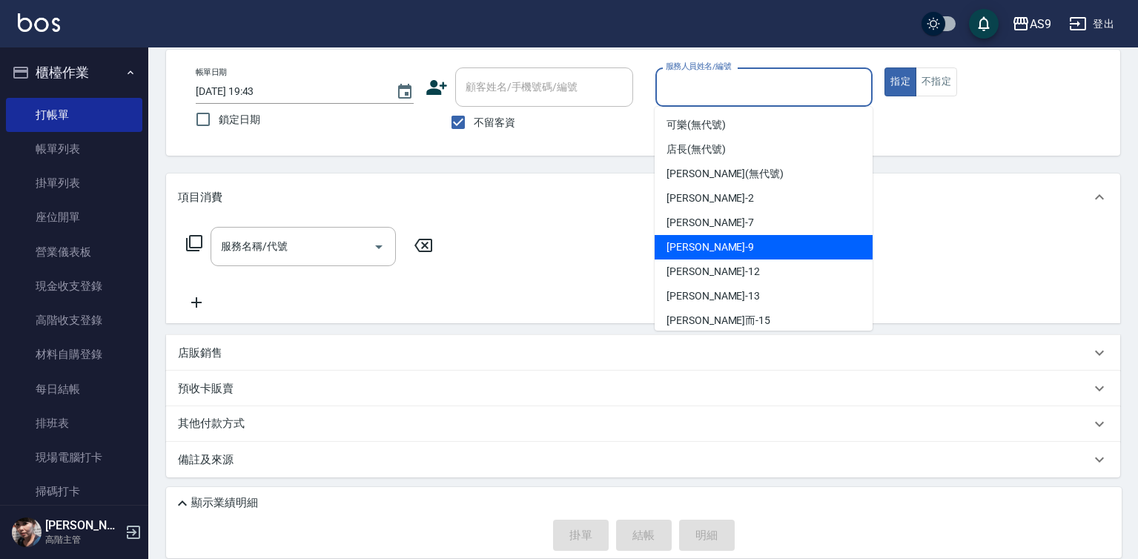
click at [708, 254] on div "[PERSON_NAME] -9" at bounding box center [764, 247] width 218 height 24
type input "[PERSON_NAME]-9"
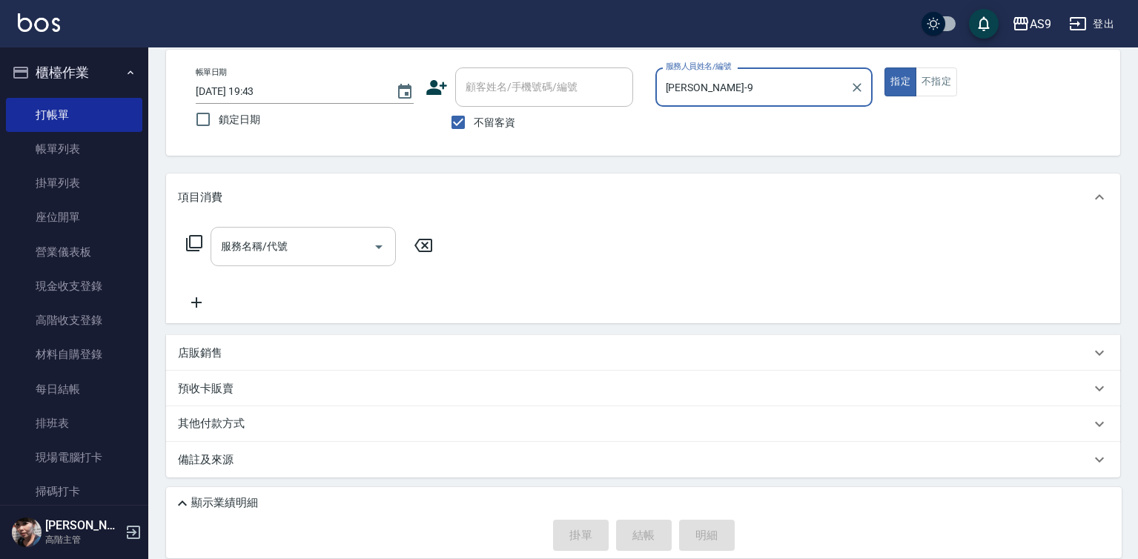
click at [319, 251] on input "服務名稱/代號" at bounding box center [292, 246] width 150 height 26
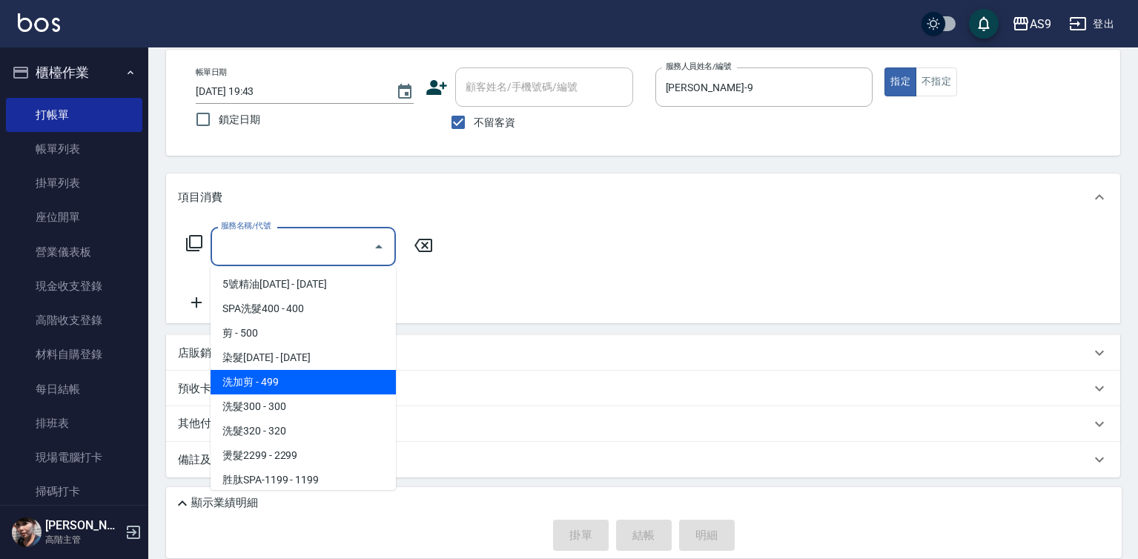
click at [293, 380] on span "洗加剪 - 499" at bounding box center [303, 382] width 185 height 24
type input "洗加剪"
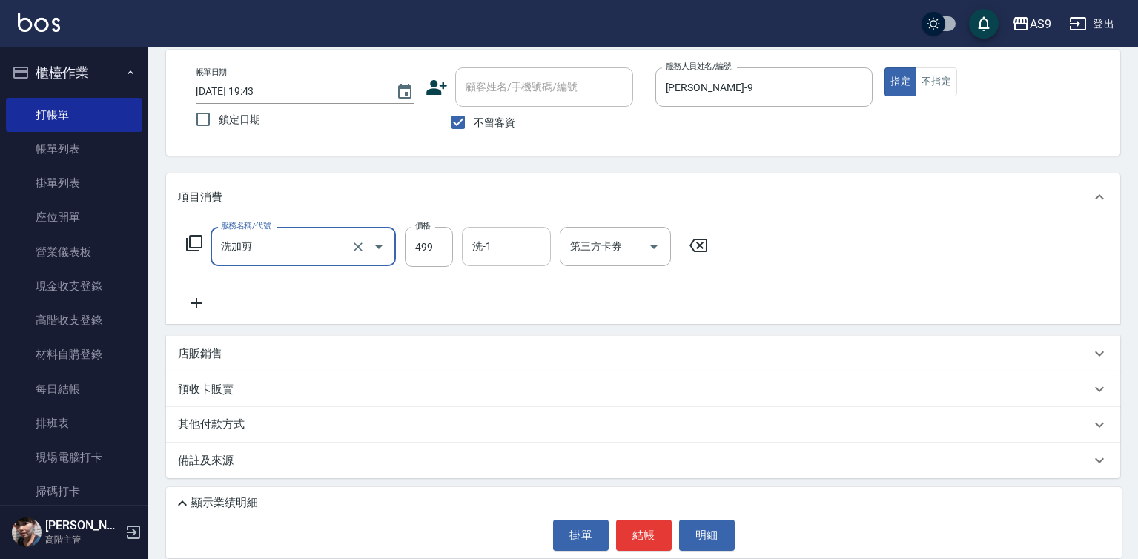
click at [486, 254] on input "洗-1" at bounding box center [506, 246] width 76 height 26
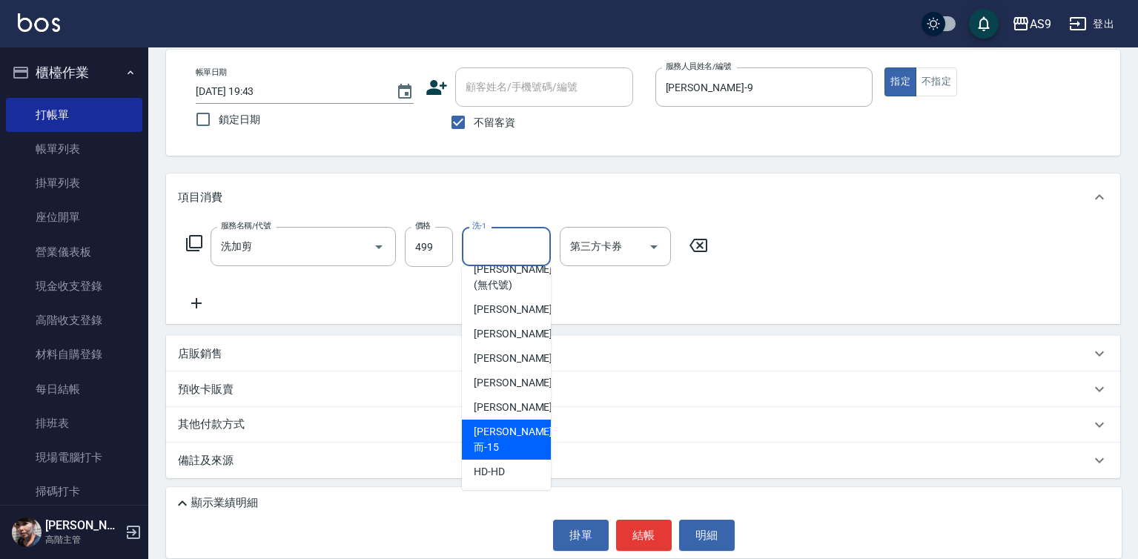
click at [526, 453] on div "[PERSON_NAME]而 -15" at bounding box center [506, 440] width 89 height 40
type input "[PERSON_NAME]而-15"
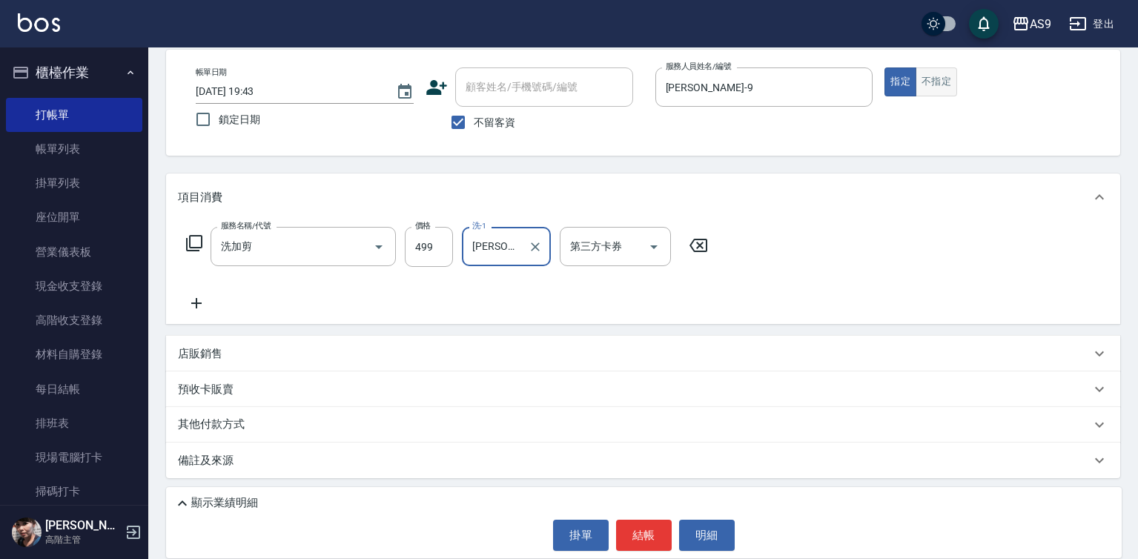
click at [938, 76] on button "不指定" at bounding box center [936, 81] width 42 height 29
click at [640, 536] on button "結帳" at bounding box center [644, 535] width 56 height 31
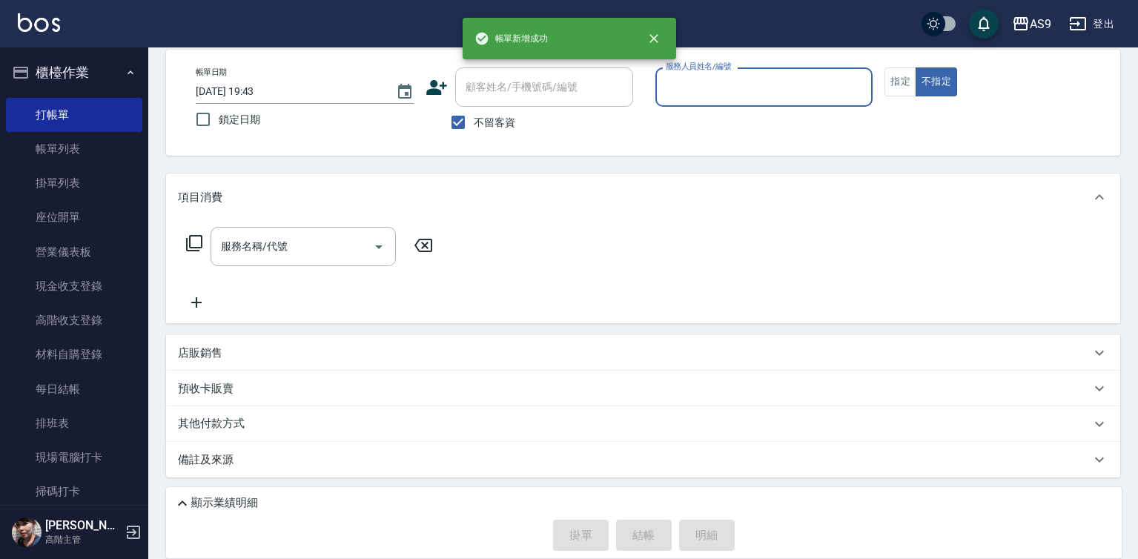
click at [720, 93] on input "服務人員姓名/編號" at bounding box center [764, 87] width 205 height 26
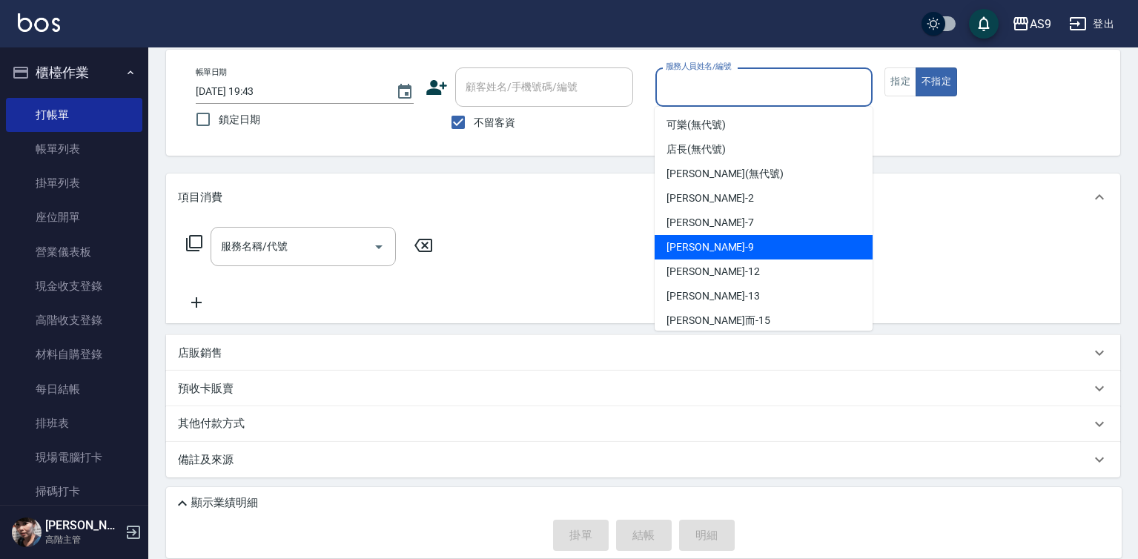
click at [717, 246] on div "[PERSON_NAME] -9" at bounding box center [764, 247] width 218 height 24
type input "[PERSON_NAME]-9"
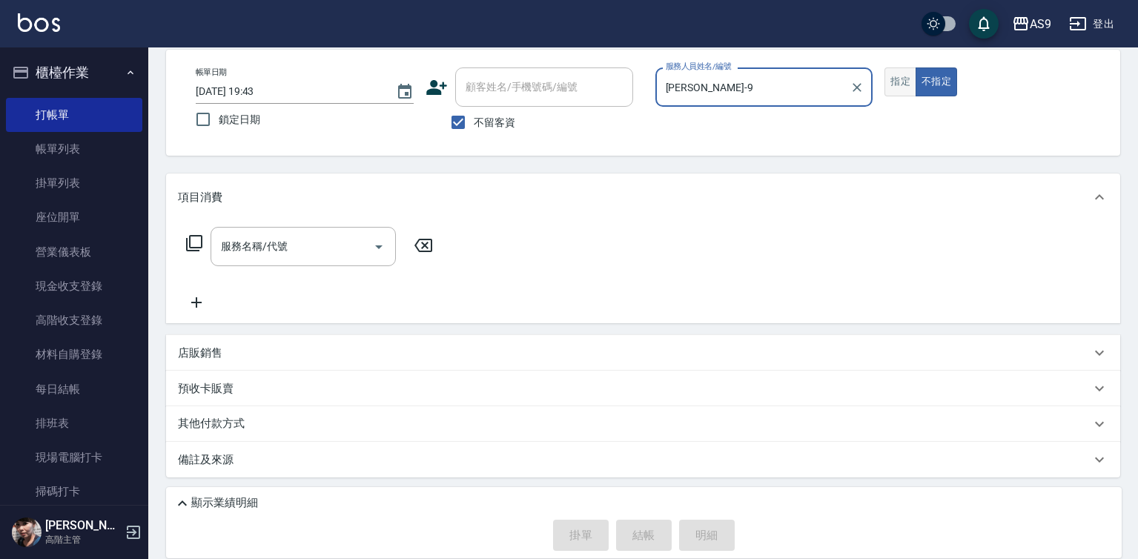
click at [901, 87] on button "指定" at bounding box center [900, 81] width 32 height 29
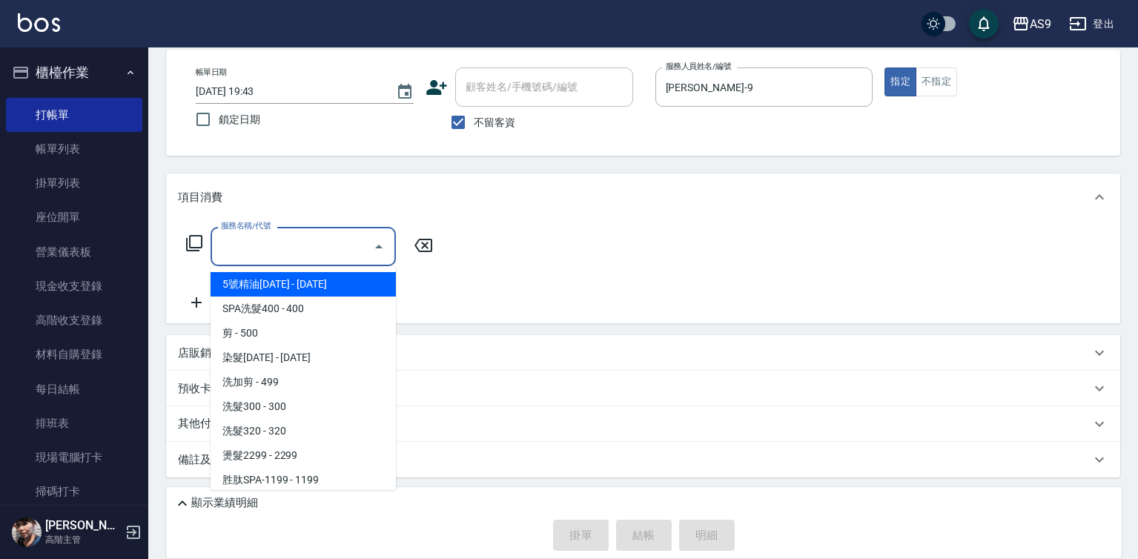
click at [283, 239] on input "服務名稱/代號" at bounding box center [292, 246] width 150 height 26
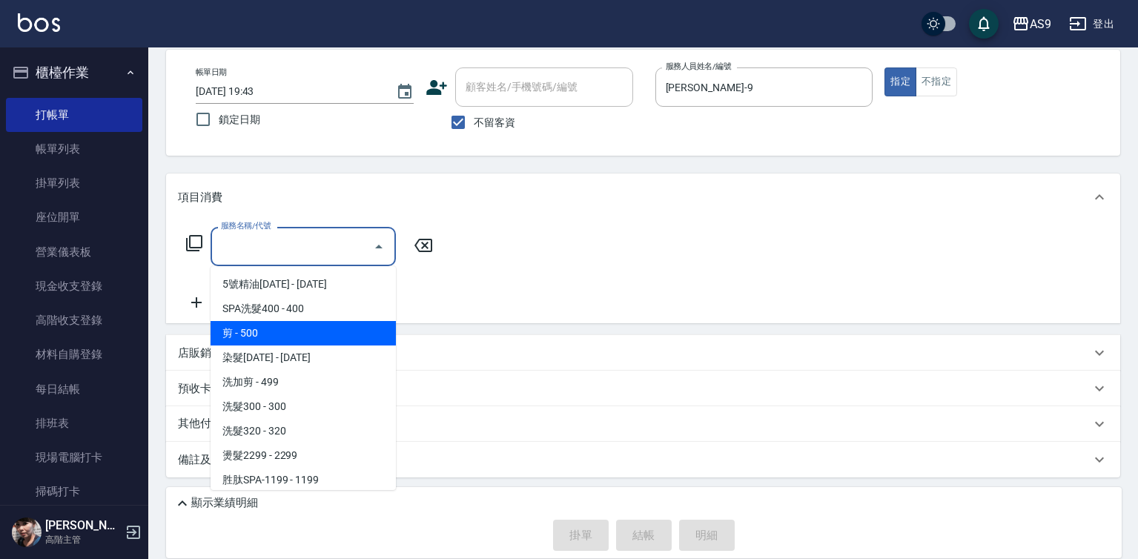
click at [277, 327] on span "剪 - 500" at bounding box center [303, 333] width 185 height 24
type input "剪(剪)"
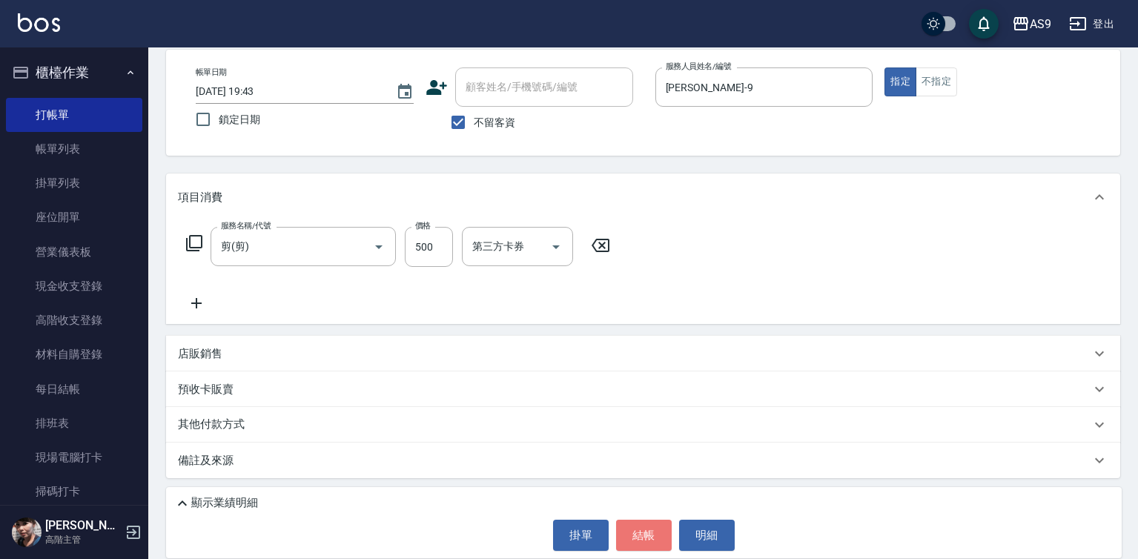
click at [621, 534] on button "結帳" at bounding box center [644, 535] width 56 height 31
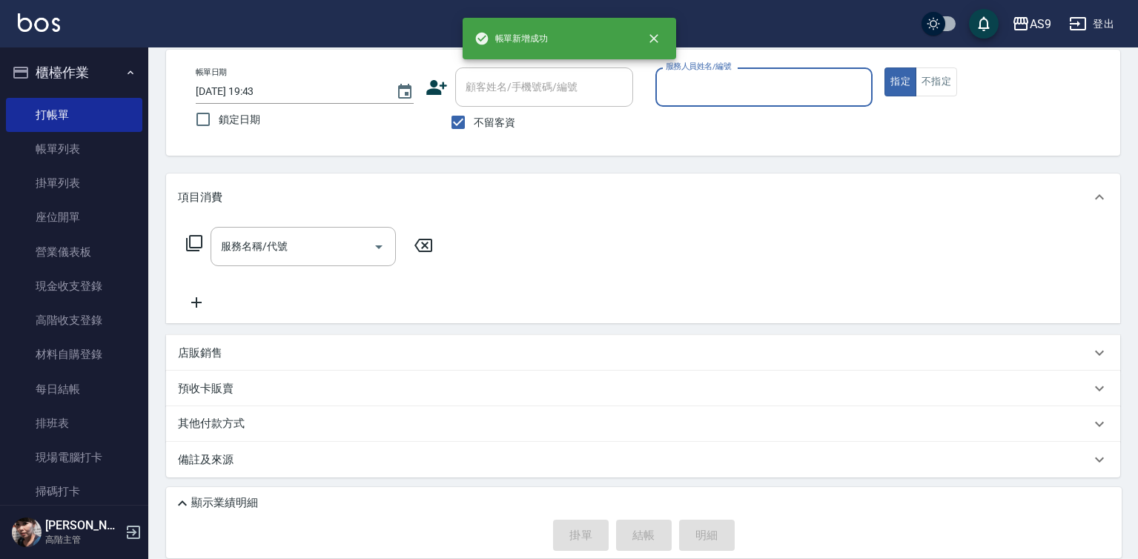
click at [683, 96] on input "服務人員姓名/編號" at bounding box center [764, 87] width 205 height 26
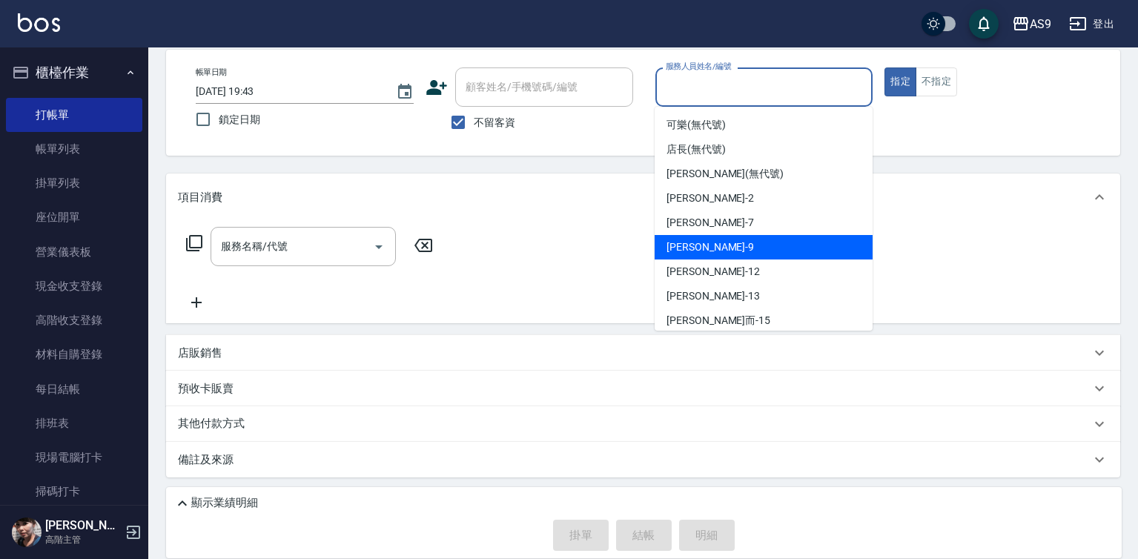
click at [695, 246] on span "[PERSON_NAME] -9" at bounding box center [709, 247] width 87 height 16
type input "[PERSON_NAME]-9"
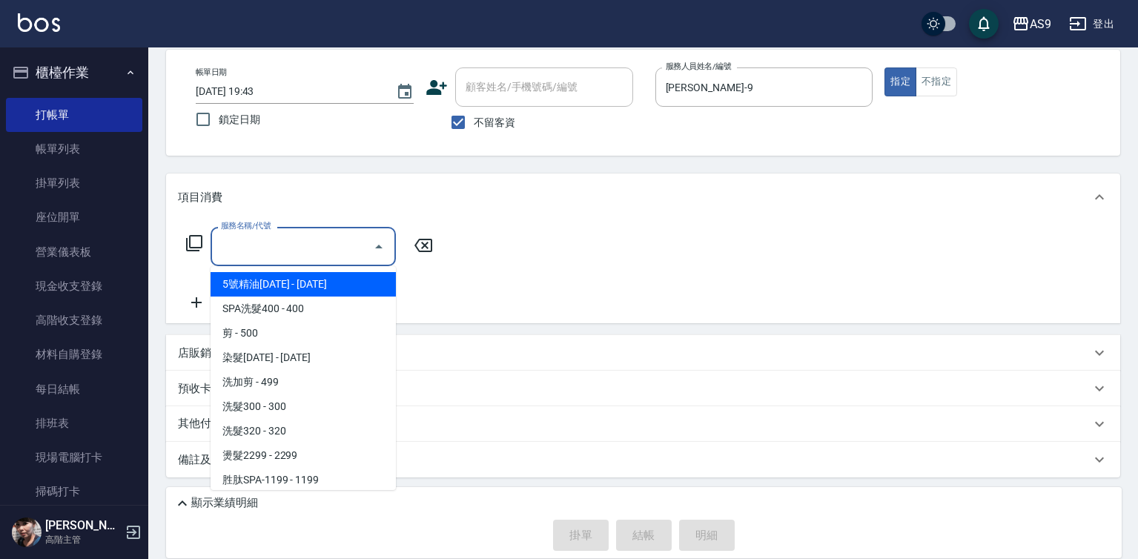
click at [335, 255] on input "服務名稱/代號" at bounding box center [292, 246] width 150 height 26
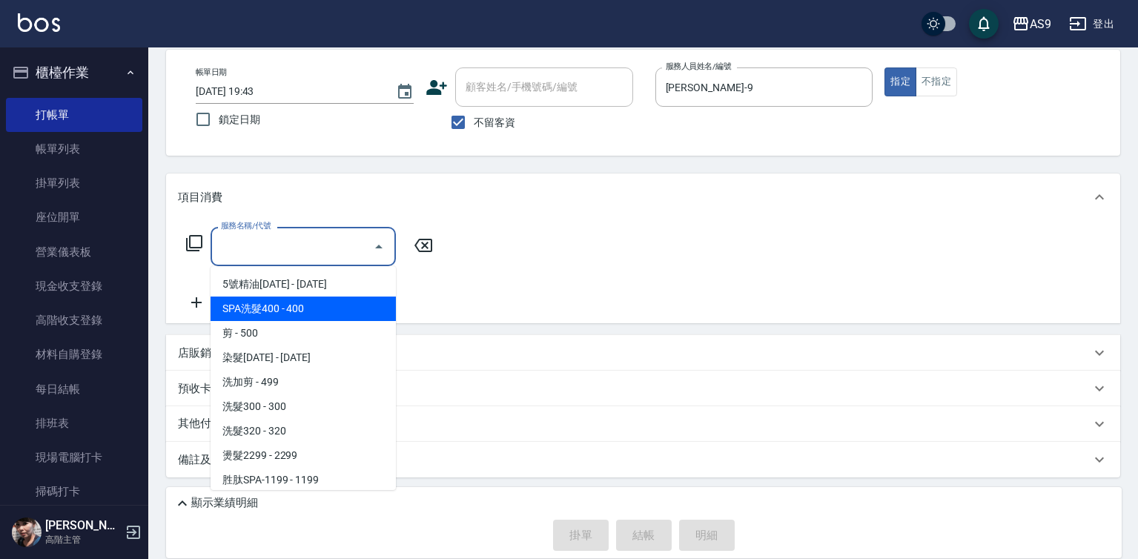
click at [306, 309] on span "SPA洗髮400 - 400" at bounding box center [303, 308] width 185 height 24
type input "SPA洗髮400(SPA洗髮400)"
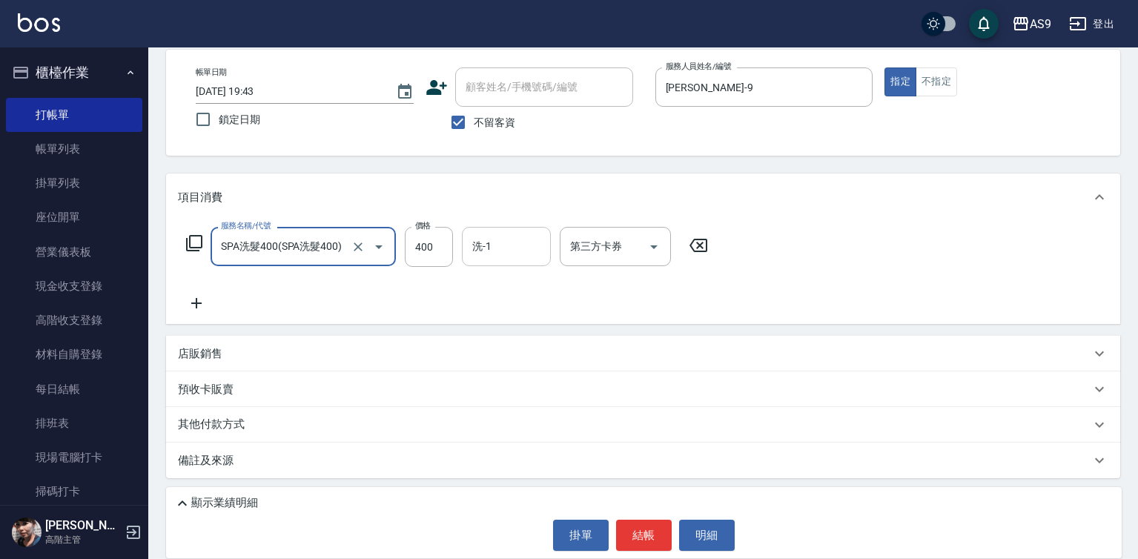
click at [492, 248] on input "洗-1" at bounding box center [506, 246] width 76 height 26
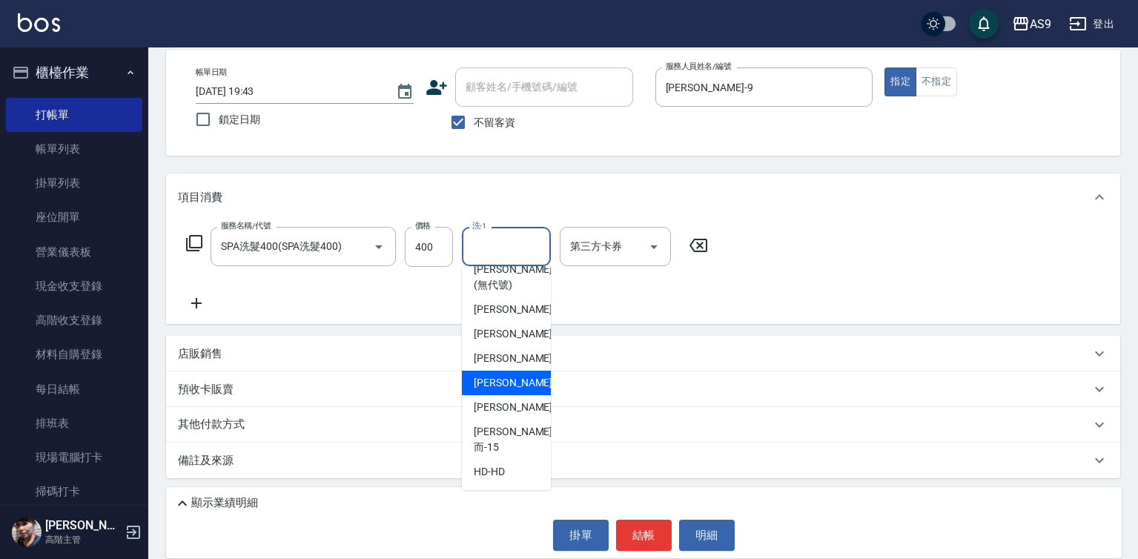
click at [514, 391] on span "[PERSON_NAME]-12" at bounding box center [520, 383] width 93 height 16
type input "[PERSON_NAME]-12"
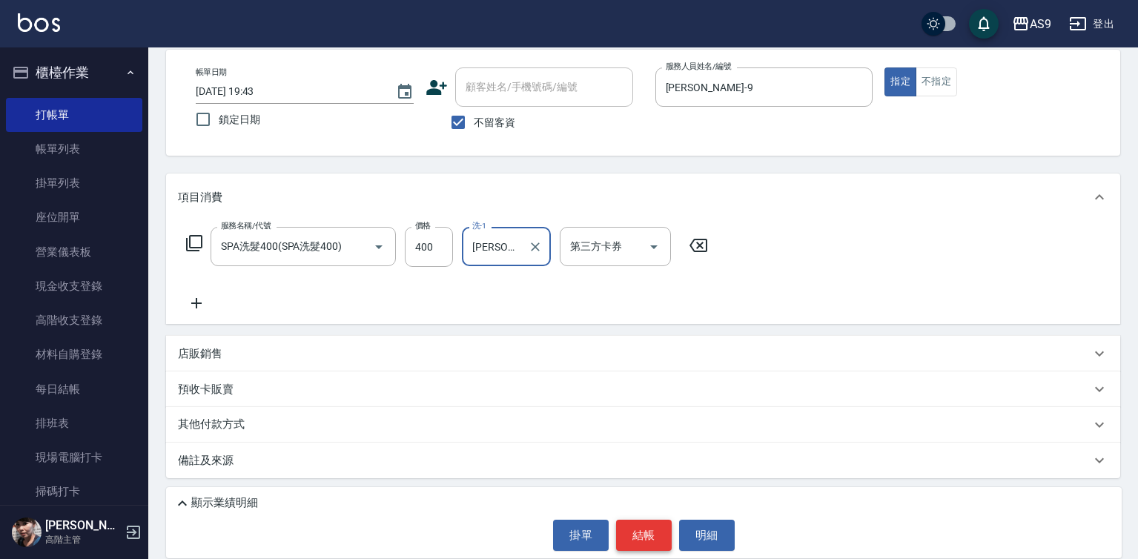
click at [643, 543] on button "結帳" at bounding box center [644, 535] width 56 height 31
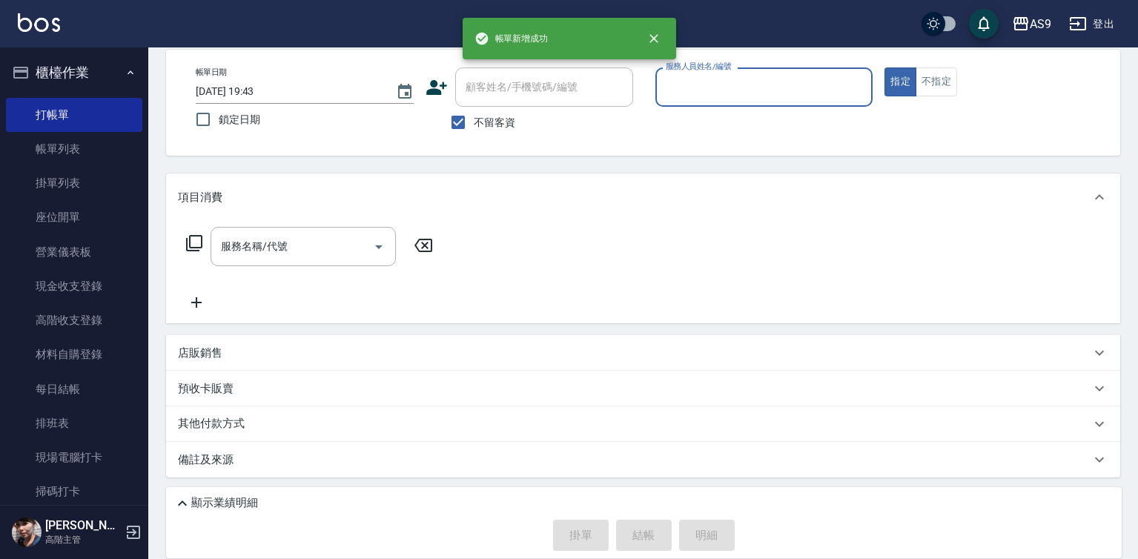
click at [719, 89] on input "服務人員姓名/編號" at bounding box center [764, 87] width 205 height 26
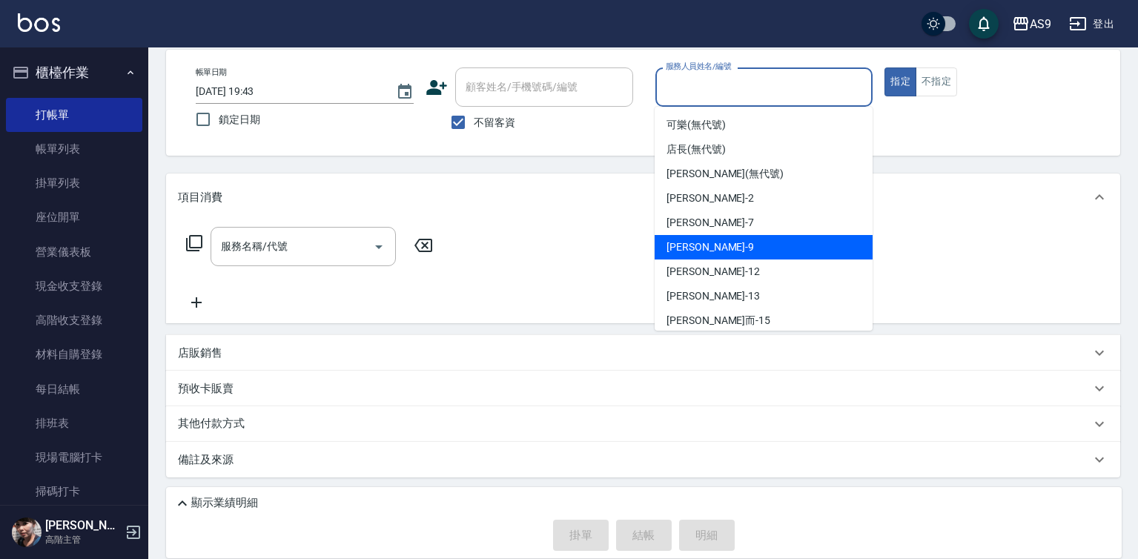
click at [695, 247] on span "[PERSON_NAME] -9" at bounding box center [709, 247] width 87 height 16
type input "[PERSON_NAME]-9"
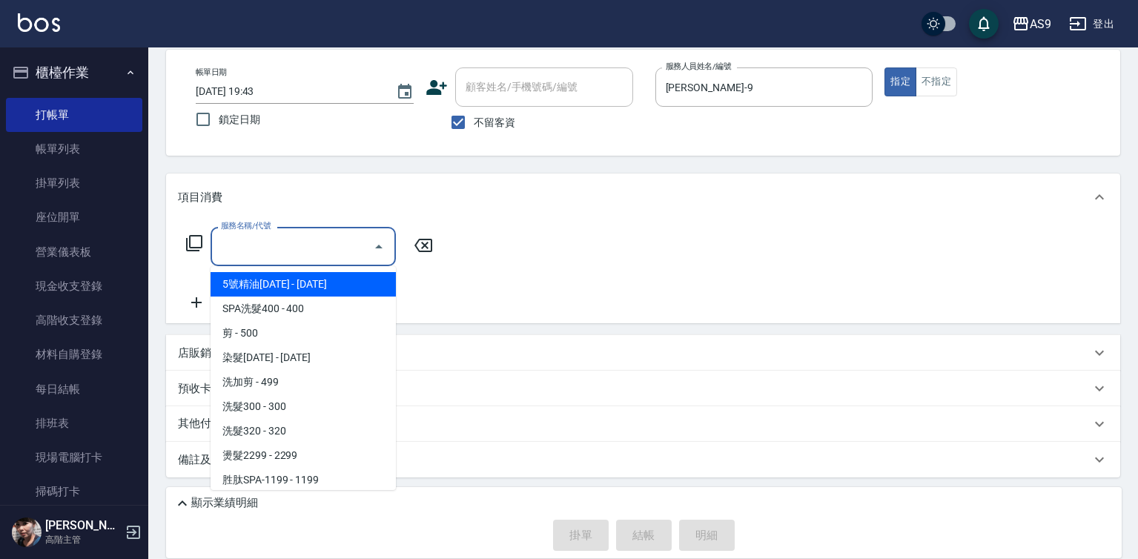
click at [326, 245] on input "服務名稱/代號" at bounding box center [292, 246] width 150 height 26
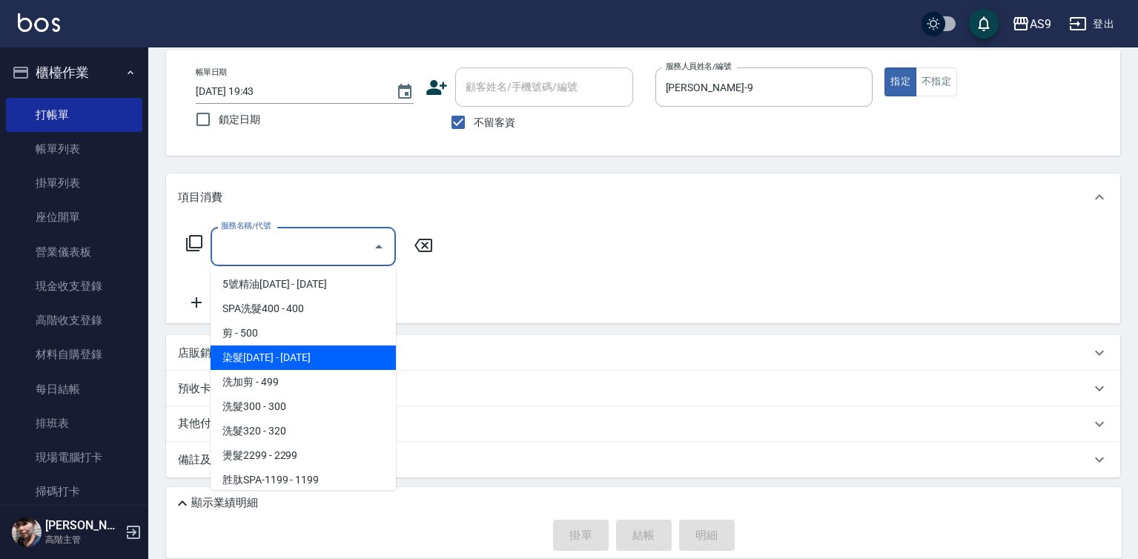
click at [298, 354] on span "染髮[DATE] - [DATE]" at bounding box center [303, 357] width 185 height 24
type input "染髮1500(染髮1500)"
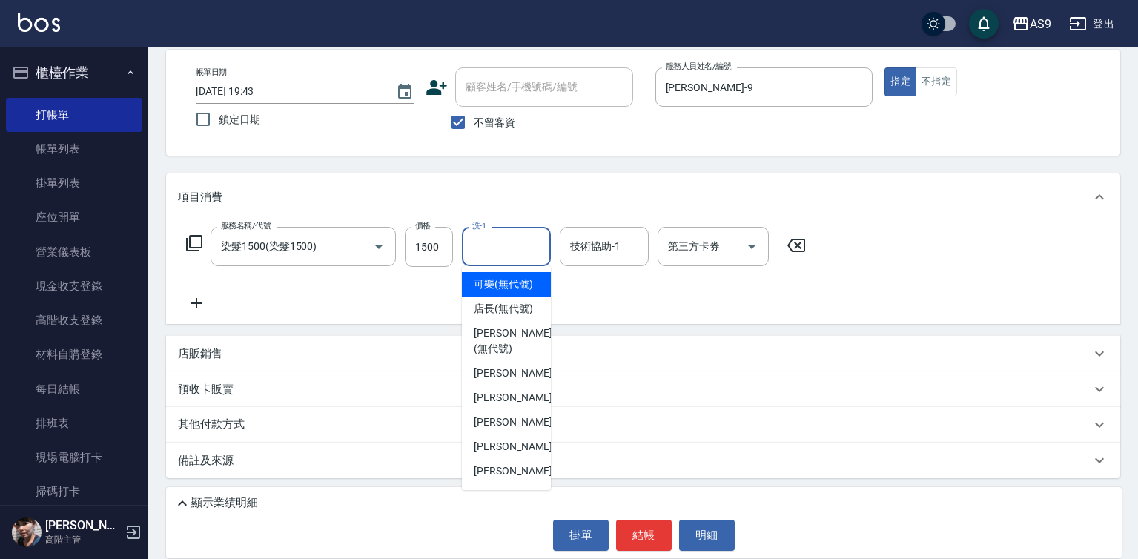
click at [503, 236] on input "洗-1" at bounding box center [506, 246] width 76 height 26
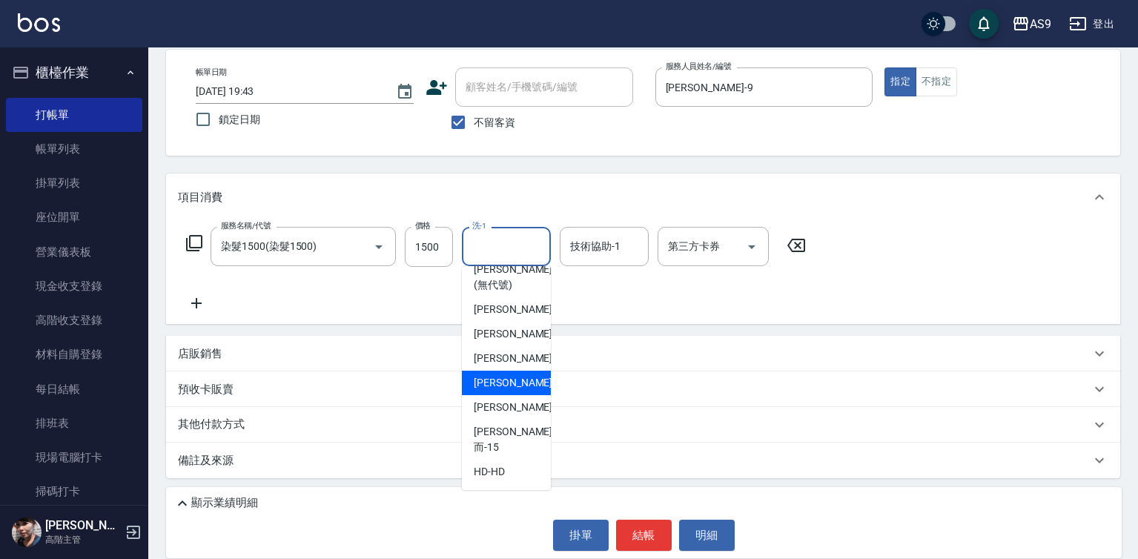
click at [510, 391] on span "[PERSON_NAME]-12" at bounding box center [520, 383] width 93 height 16
type input "[PERSON_NAME]-12"
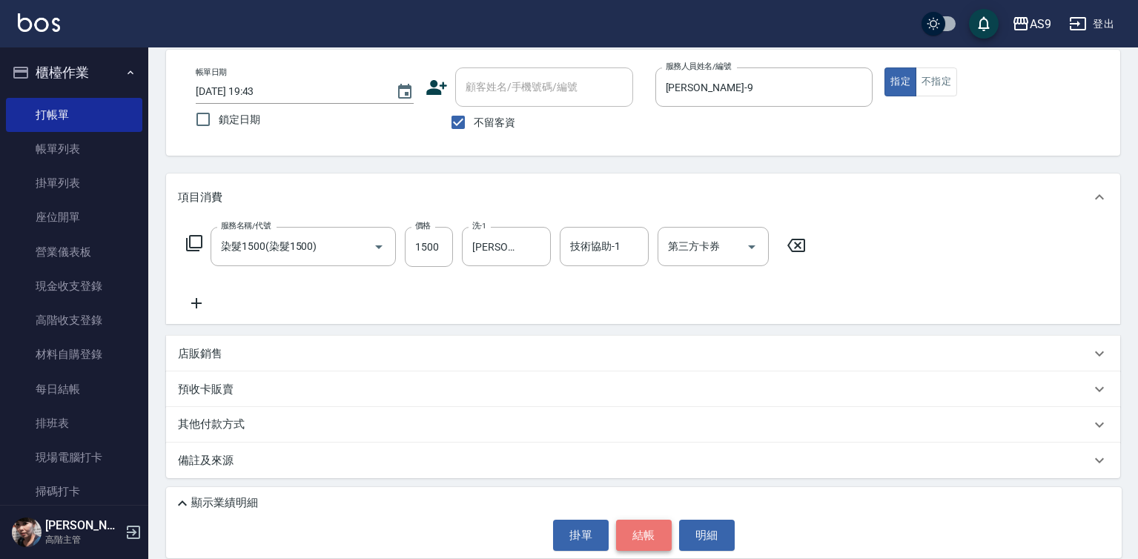
click at [637, 528] on button "結帳" at bounding box center [644, 535] width 56 height 31
type input "[DATE] 19:44"
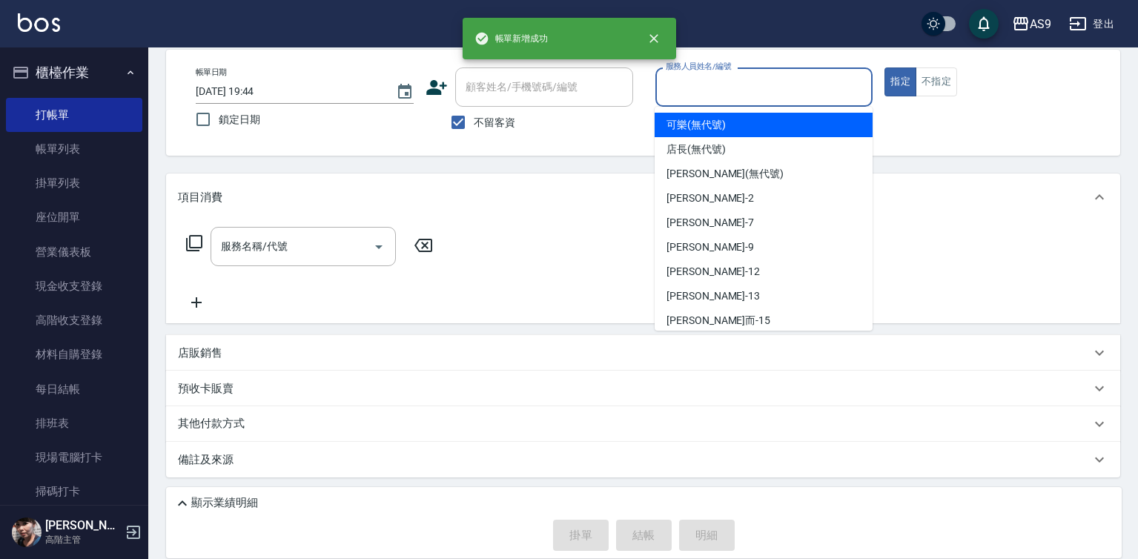
click at [732, 76] on input "服務人員姓名/編號" at bounding box center [764, 87] width 205 height 26
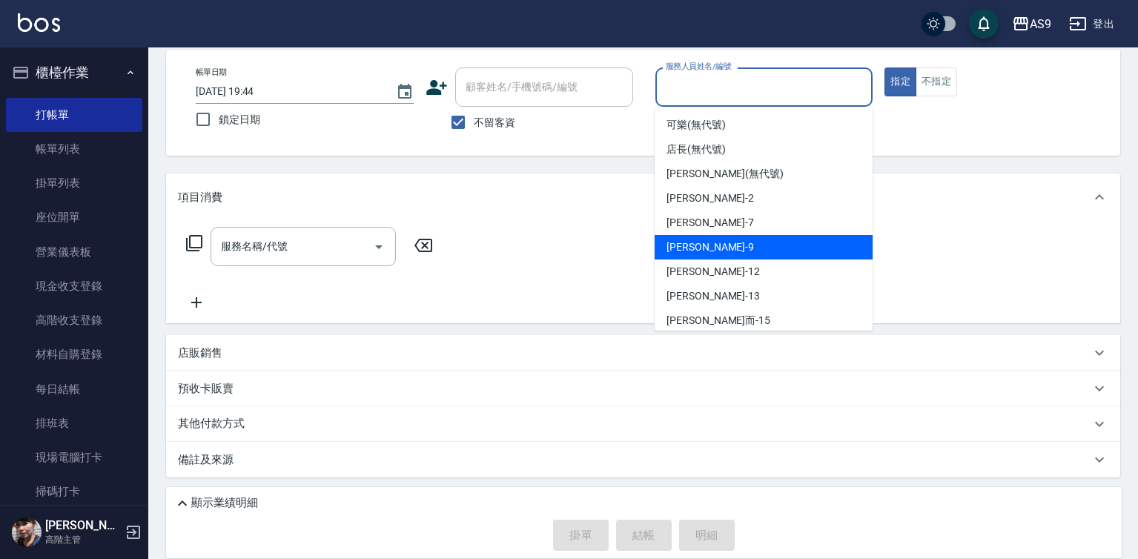
click at [708, 244] on div "[PERSON_NAME] -9" at bounding box center [764, 247] width 218 height 24
type input "[PERSON_NAME]-9"
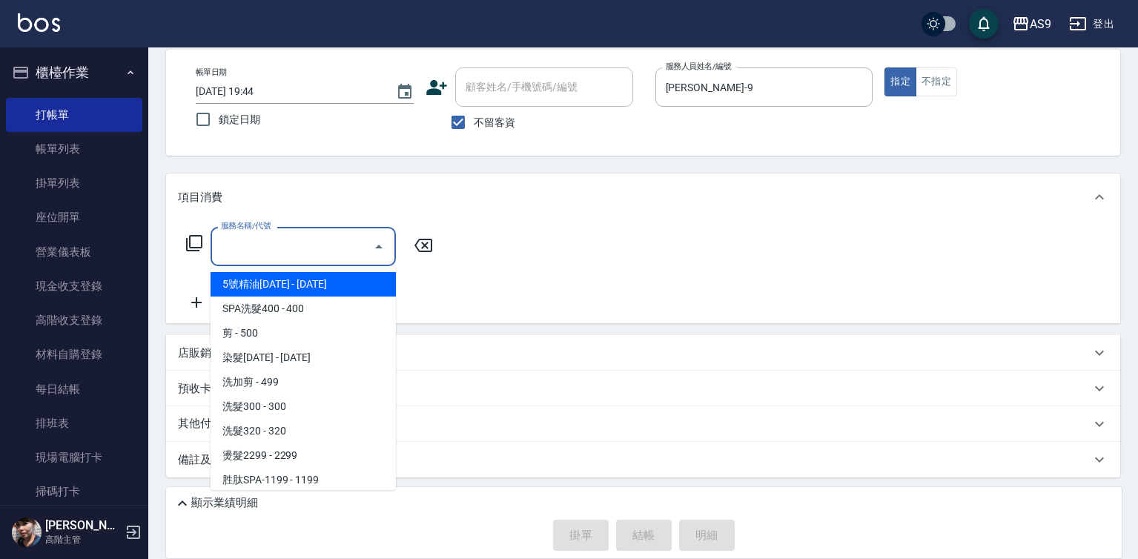
click at [331, 248] on input "服務名稱/代號" at bounding box center [292, 246] width 150 height 26
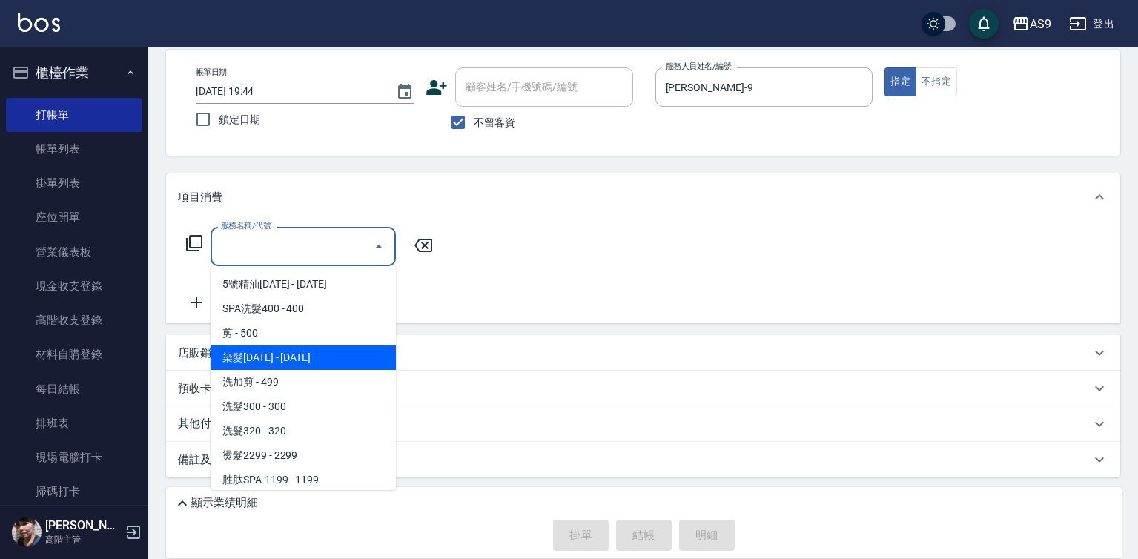
click at [299, 357] on span "染髮[DATE] - [DATE]" at bounding box center [303, 357] width 185 height 24
type input "染髮1500(染髮1500)"
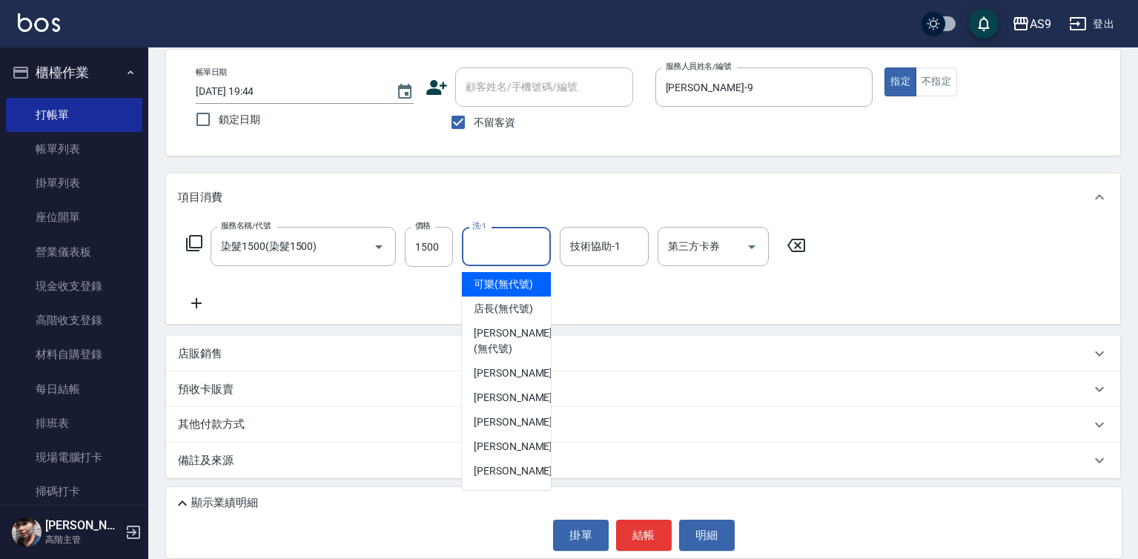
click at [494, 244] on input "洗-1" at bounding box center [506, 246] width 76 height 26
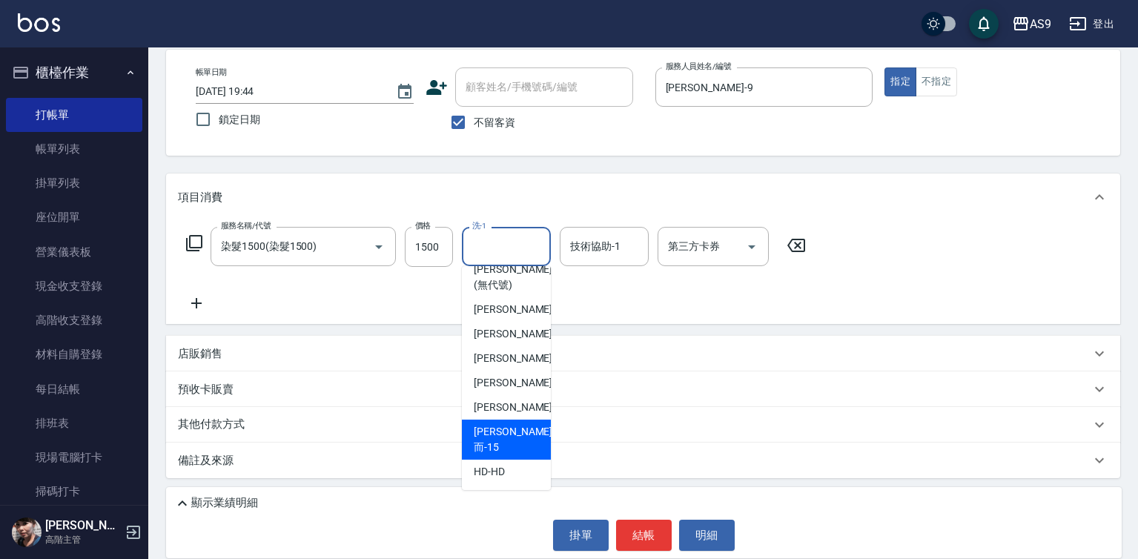
click at [517, 450] on span "[PERSON_NAME]而 -15" at bounding box center [513, 439] width 79 height 31
type input "[PERSON_NAME]而-15"
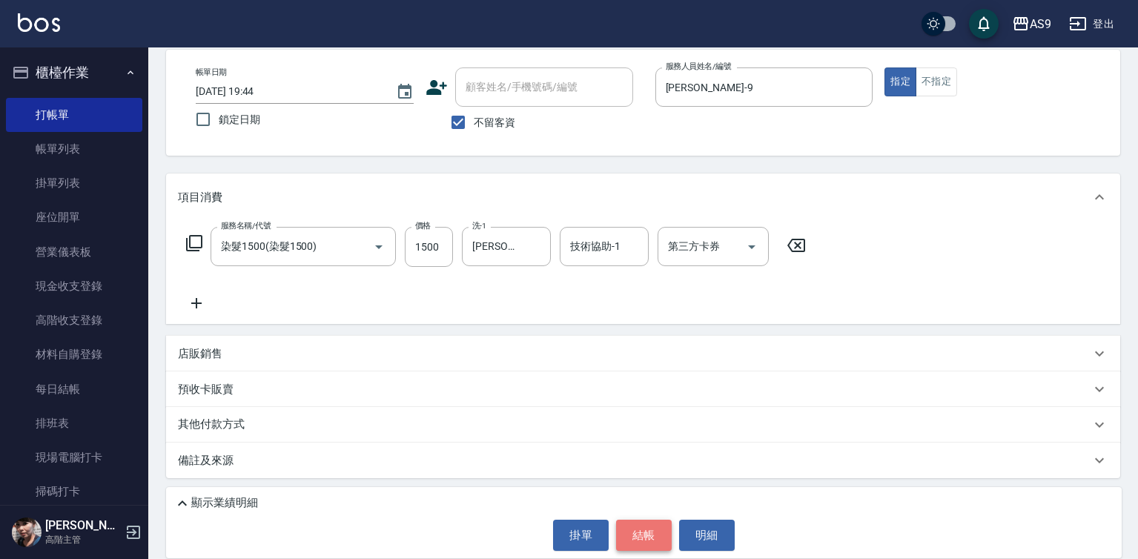
click at [638, 535] on button "結帳" at bounding box center [644, 535] width 56 height 31
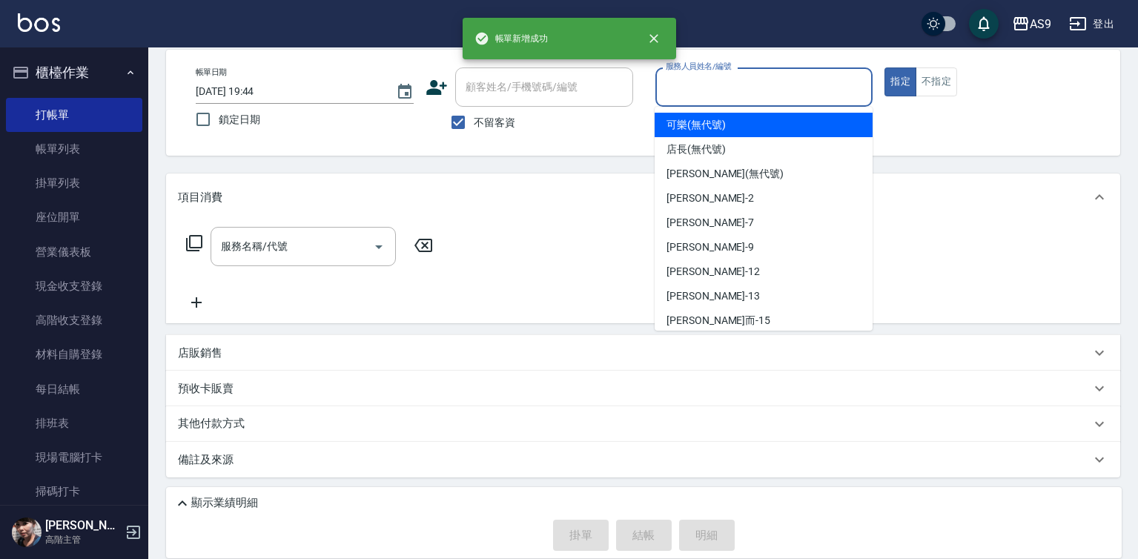
drag, startPoint x: 681, startPoint y: 90, endPoint x: 692, endPoint y: 135, distance: 46.6
click at [682, 89] on input "服務人員姓名/編號" at bounding box center [764, 87] width 205 height 26
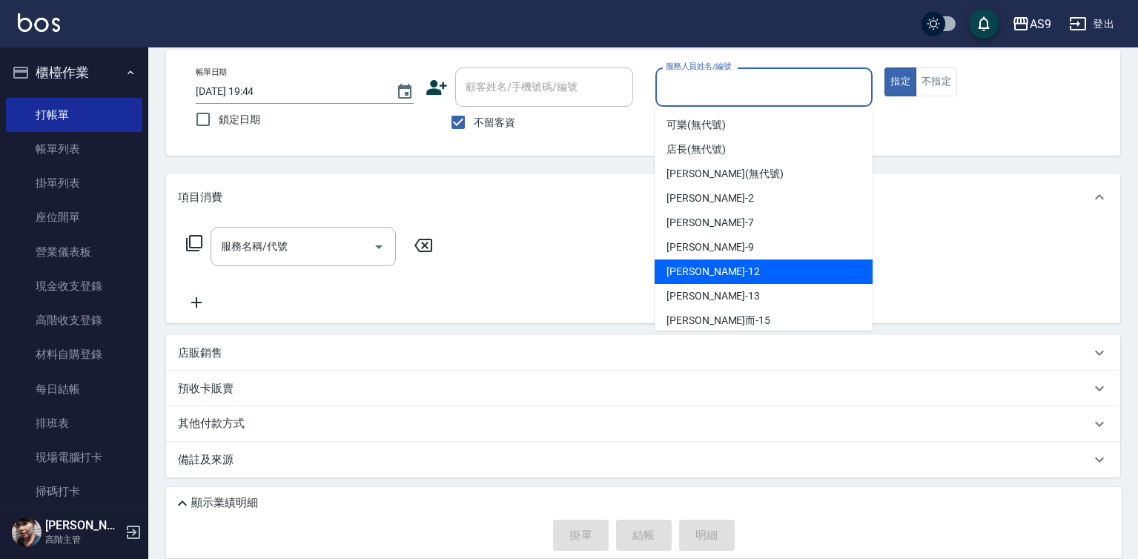
click at [703, 245] on span "[PERSON_NAME] -9" at bounding box center [709, 247] width 87 height 16
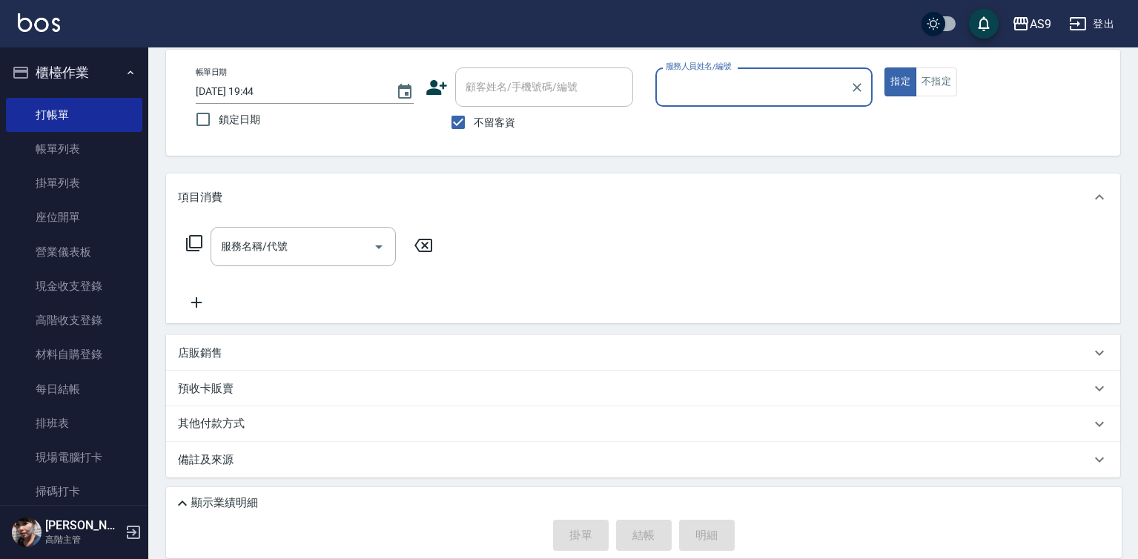
type input "[PERSON_NAME]-9"
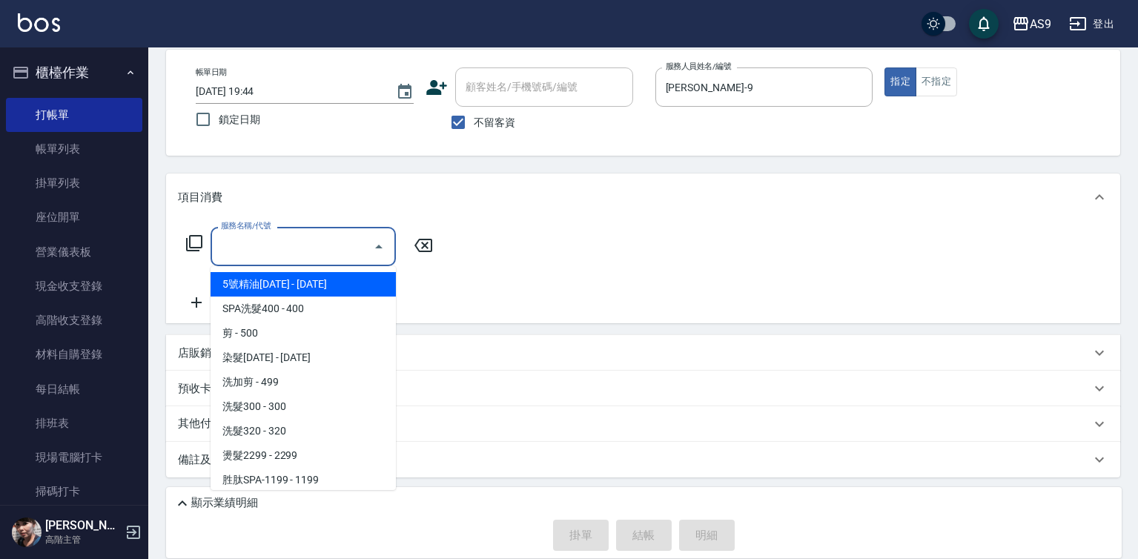
click at [328, 248] on input "服務名稱/代號" at bounding box center [292, 246] width 150 height 26
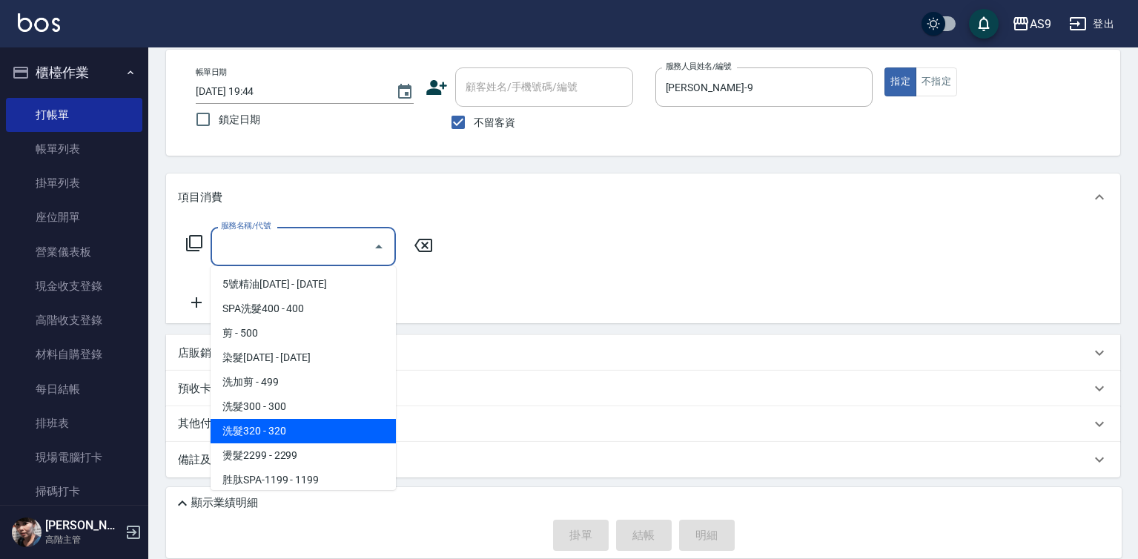
click at [308, 432] on span "洗髮320 - 320" at bounding box center [303, 431] width 185 height 24
type input "洗髮320(洗髮320)"
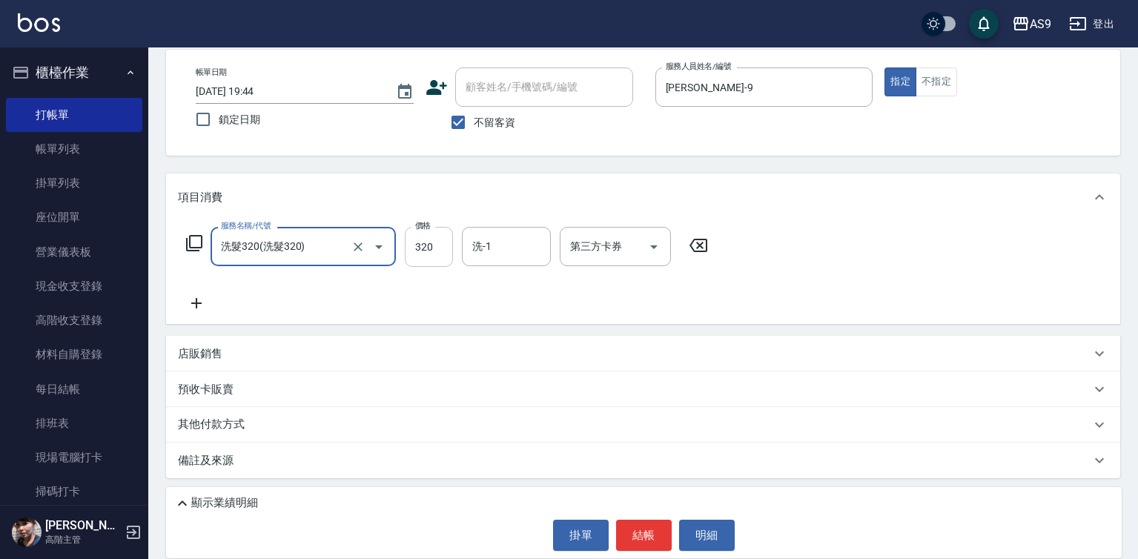
click at [422, 256] on input "320" at bounding box center [429, 247] width 48 height 40
click at [415, 245] on input "29020" at bounding box center [429, 247] width 48 height 40
type input "290"
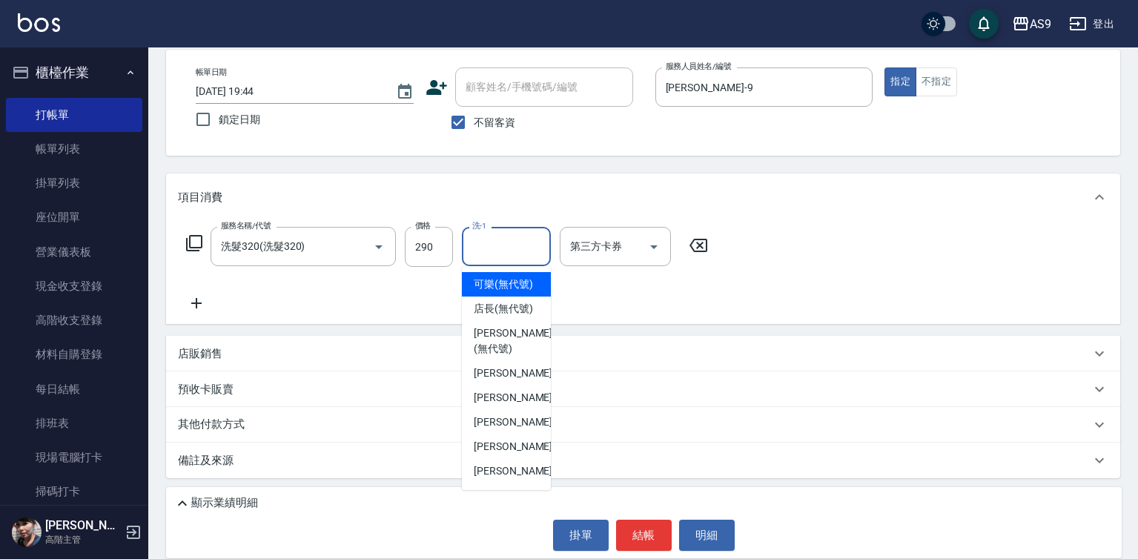
click at [481, 241] on div "洗-1 洗-1" at bounding box center [506, 246] width 89 height 39
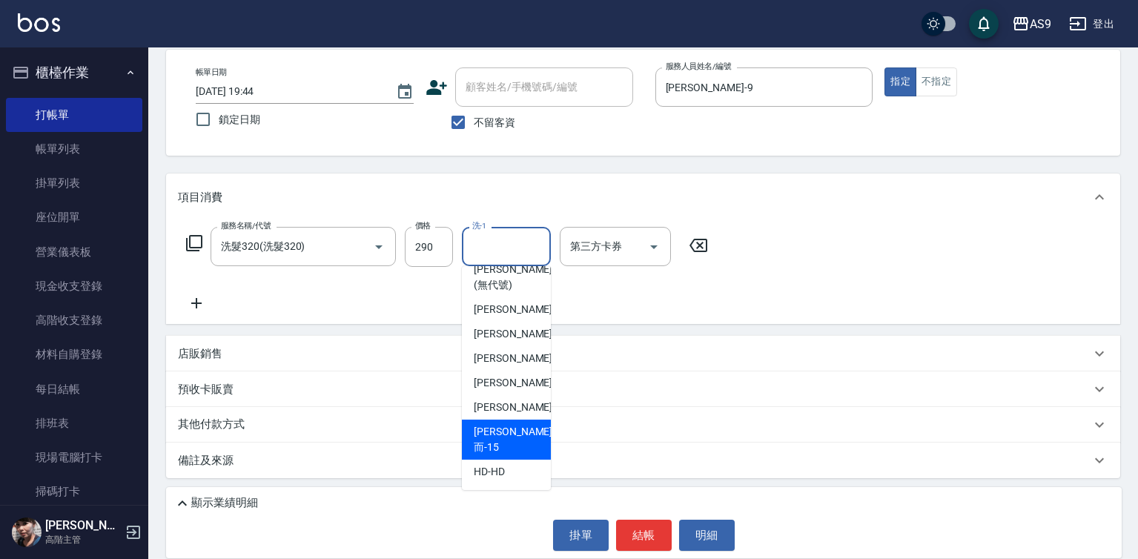
click at [522, 448] on div "[PERSON_NAME]而 -15" at bounding box center [506, 440] width 89 height 40
type input "[PERSON_NAME]而-15"
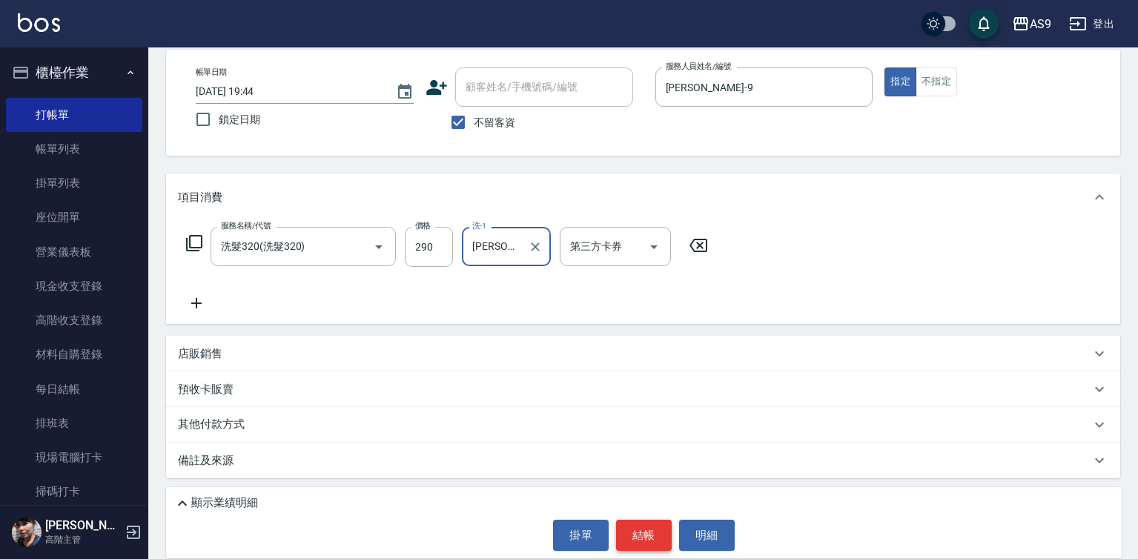
click at [646, 531] on button "結帳" at bounding box center [644, 535] width 56 height 31
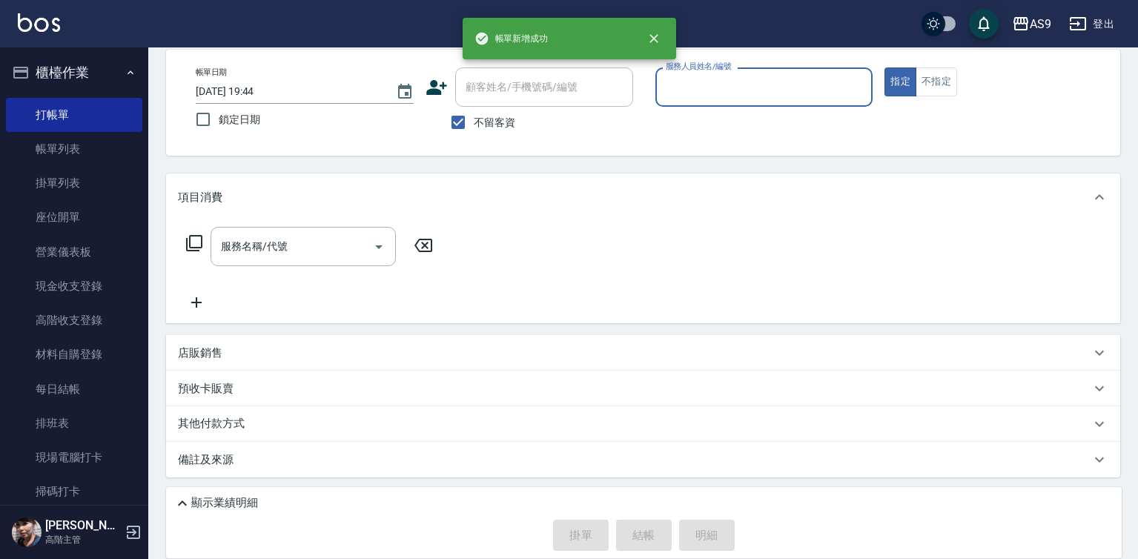
click at [734, 90] on input "服務人員姓名/編號" at bounding box center [764, 87] width 205 height 26
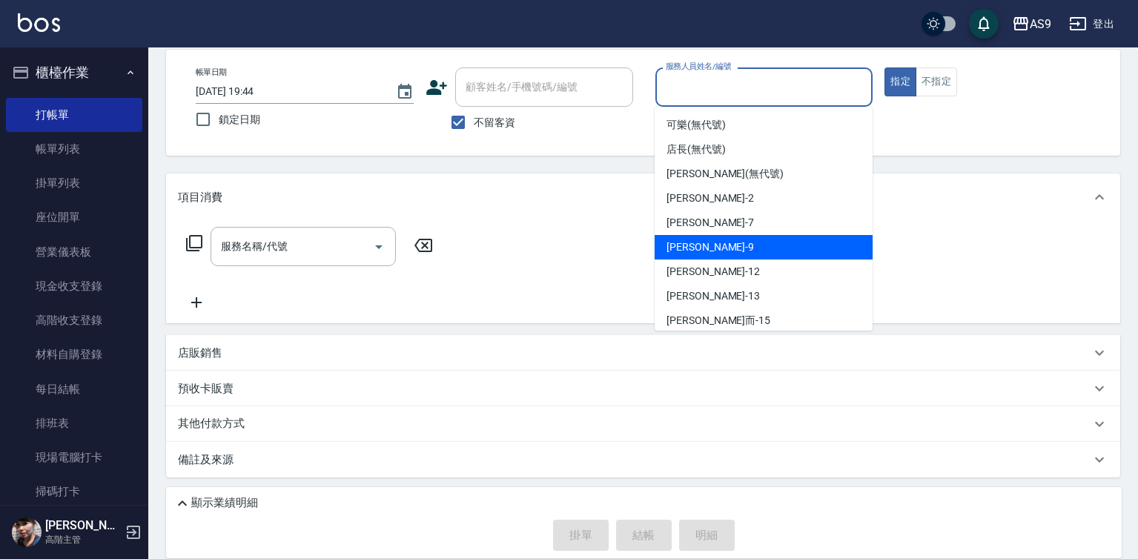
drag, startPoint x: 718, startPoint y: 245, endPoint x: 465, endPoint y: 250, distance: 253.6
click at [718, 245] on div "[PERSON_NAME] -9" at bounding box center [764, 247] width 218 height 24
type input "[PERSON_NAME]-9"
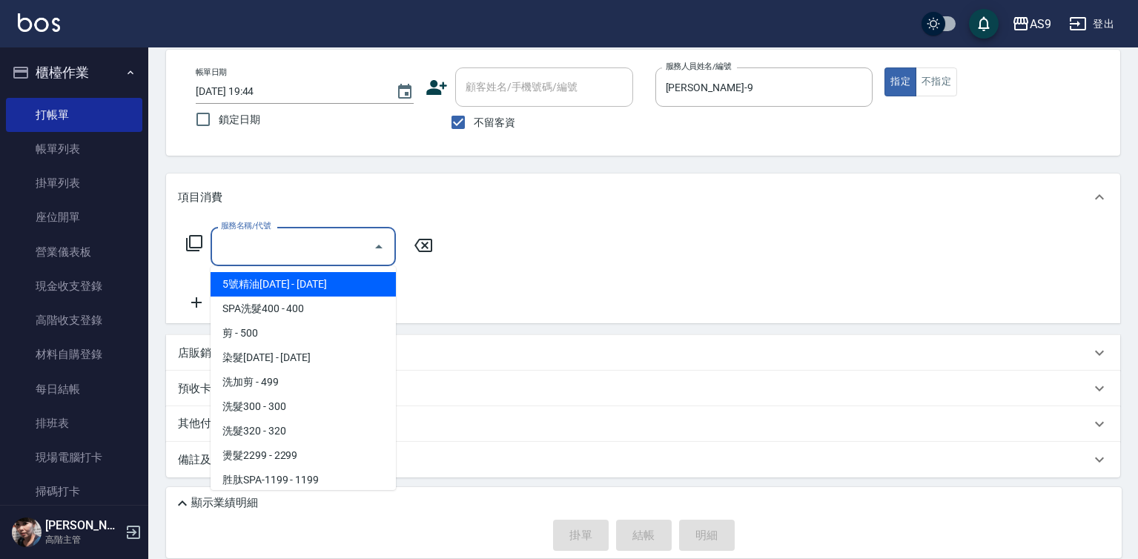
click at [289, 244] on input "服務名稱/代號" at bounding box center [292, 246] width 150 height 26
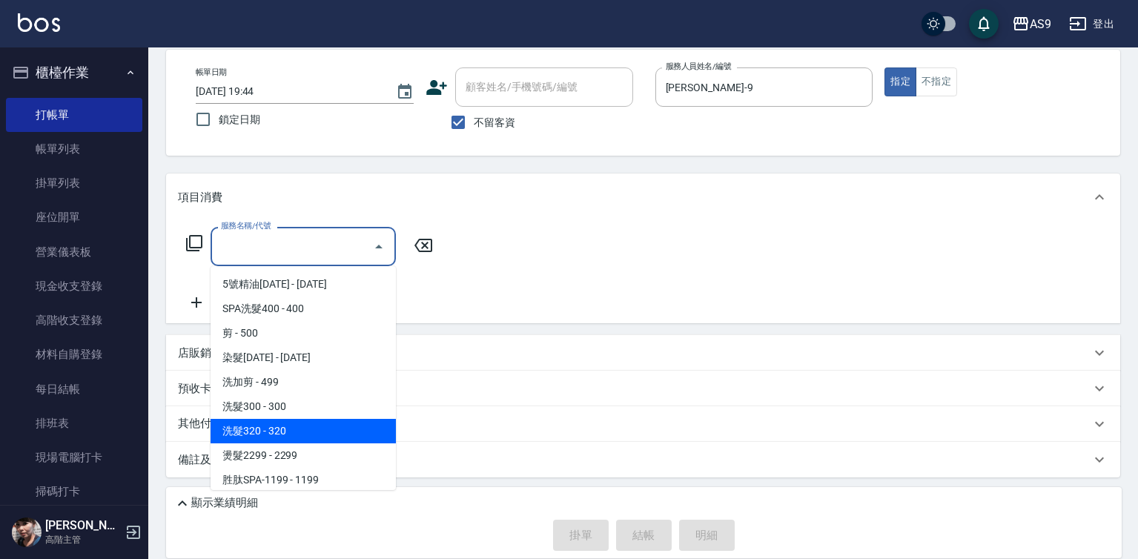
click at [282, 430] on span "洗髮320 - 320" at bounding box center [303, 431] width 185 height 24
type input "洗髮320(洗髮320)"
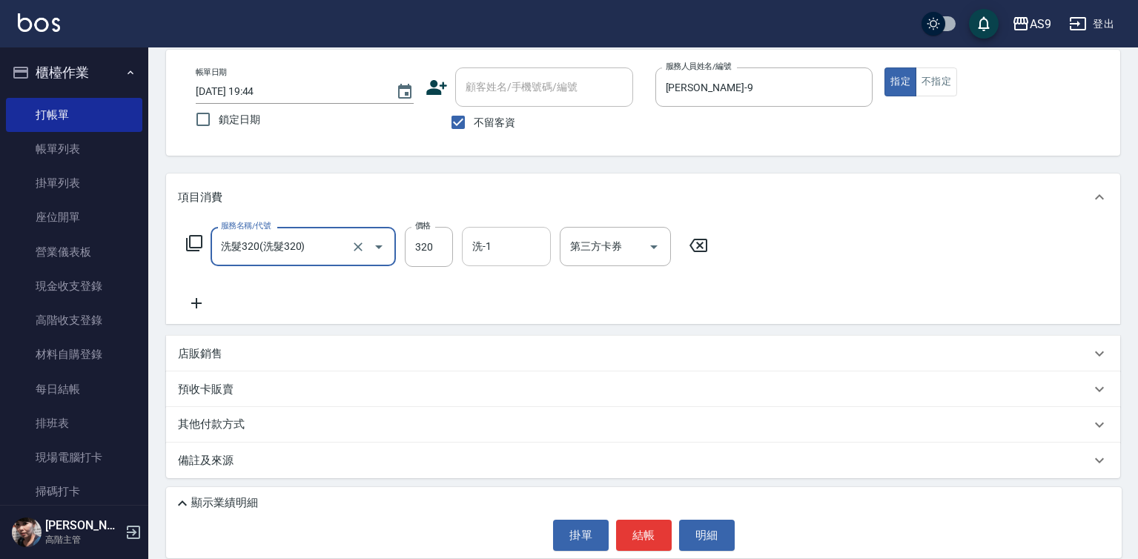
click at [496, 233] on div "洗-1" at bounding box center [506, 246] width 89 height 39
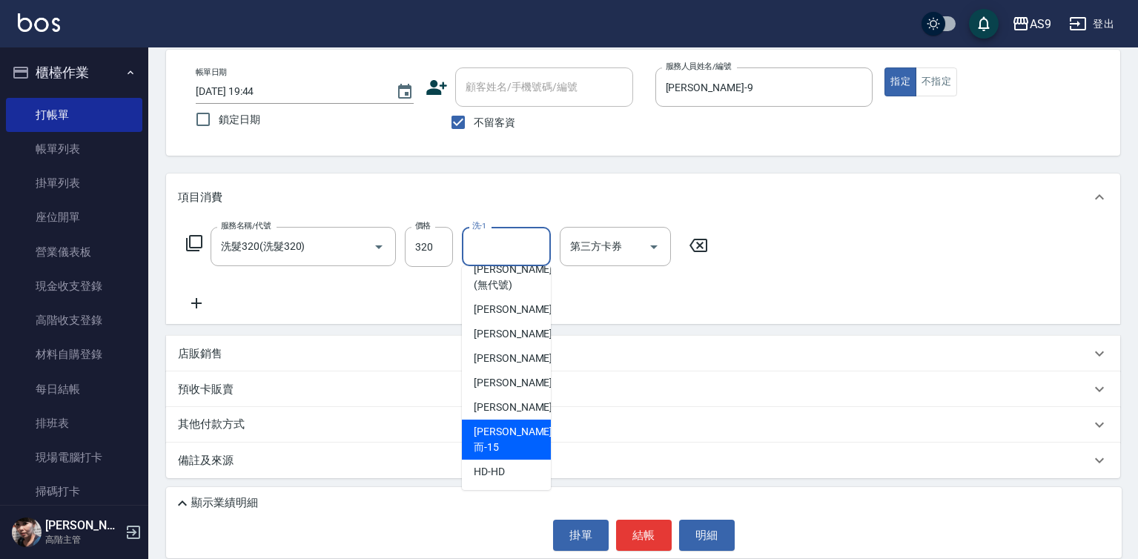
click at [504, 449] on span "[PERSON_NAME]而 -15" at bounding box center [513, 439] width 79 height 31
type input "[PERSON_NAME]而-15"
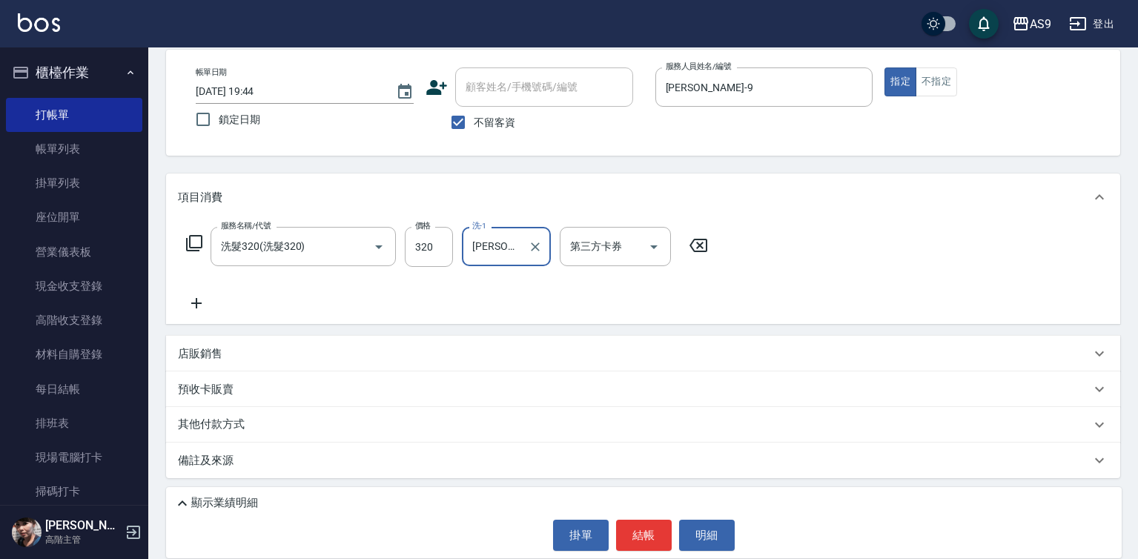
click at [620, 523] on button "結帳" at bounding box center [644, 535] width 56 height 31
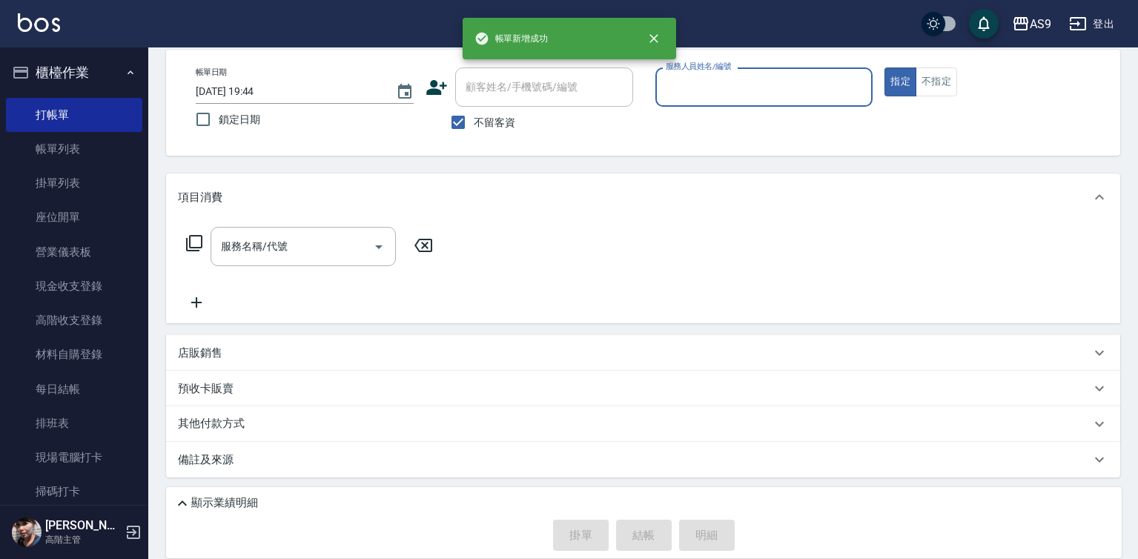
click at [695, 90] on input "服務人員姓名/編號" at bounding box center [764, 87] width 205 height 26
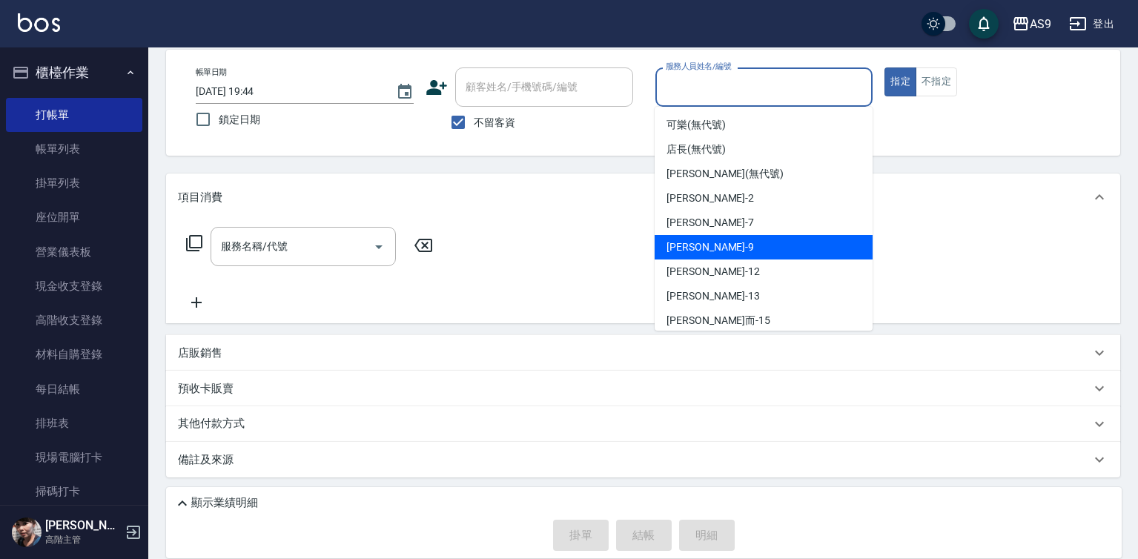
click at [714, 245] on div "[PERSON_NAME] -9" at bounding box center [764, 247] width 218 height 24
type input "[PERSON_NAME]-9"
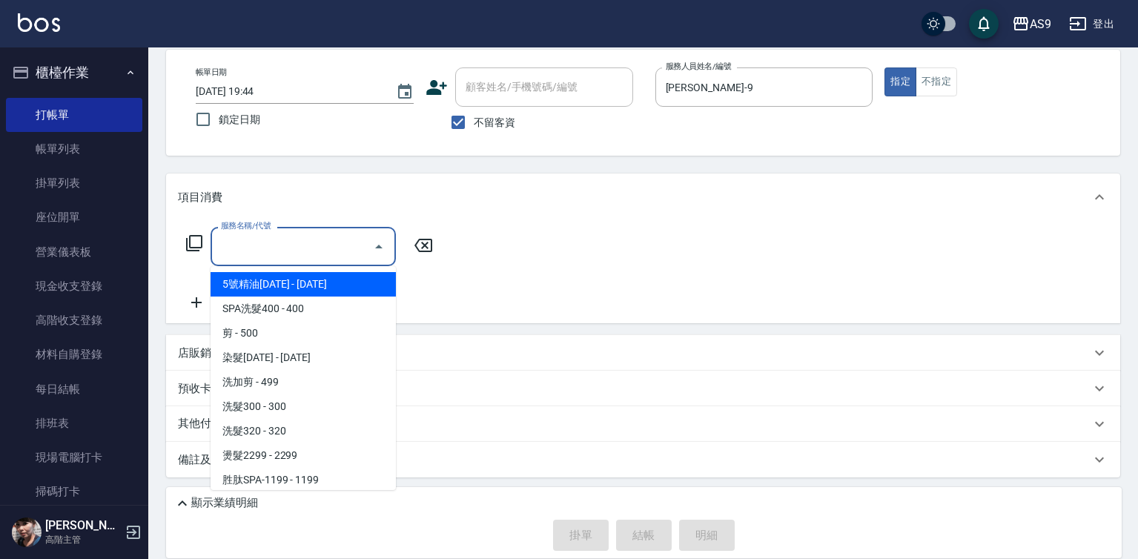
click at [262, 245] on input "服務名稱/代號" at bounding box center [292, 246] width 150 height 26
click at [289, 290] on span "5號精油[DATE] - [DATE]" at bounding box center [303, 284] width 185 height 24
type input "5號精油1399(5號精油1399)"
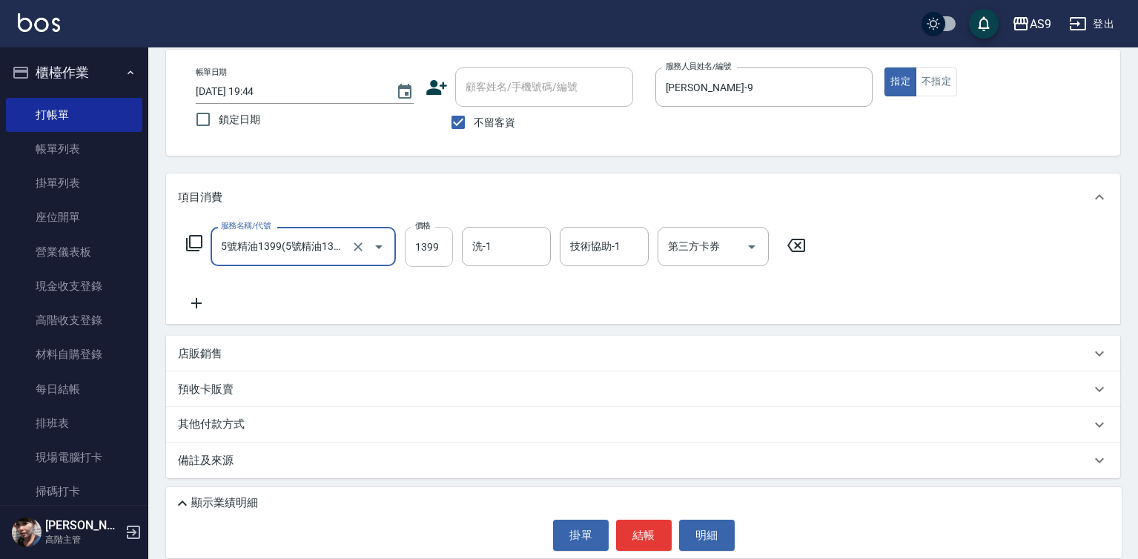
click at [412, 250] on input "1399" at bounding box center [429, 247] width 48 height 40
drag, startPoint x: 412, startPoint y: 249, endPoint x: 406, endPoint y: 244, distance: 7.9
click at [411, 249] on input "1399" at bounding box center [429, 247] width 48 height 40
click at [428, 252] on input "11991399" at bounding box center [429, 247] width 48 height 40
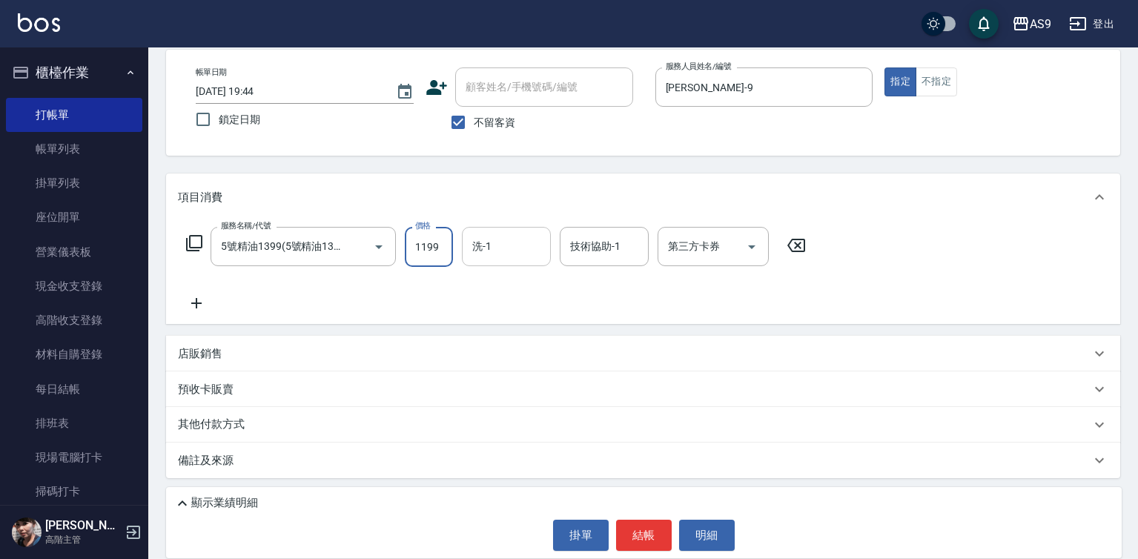
type input "1199"
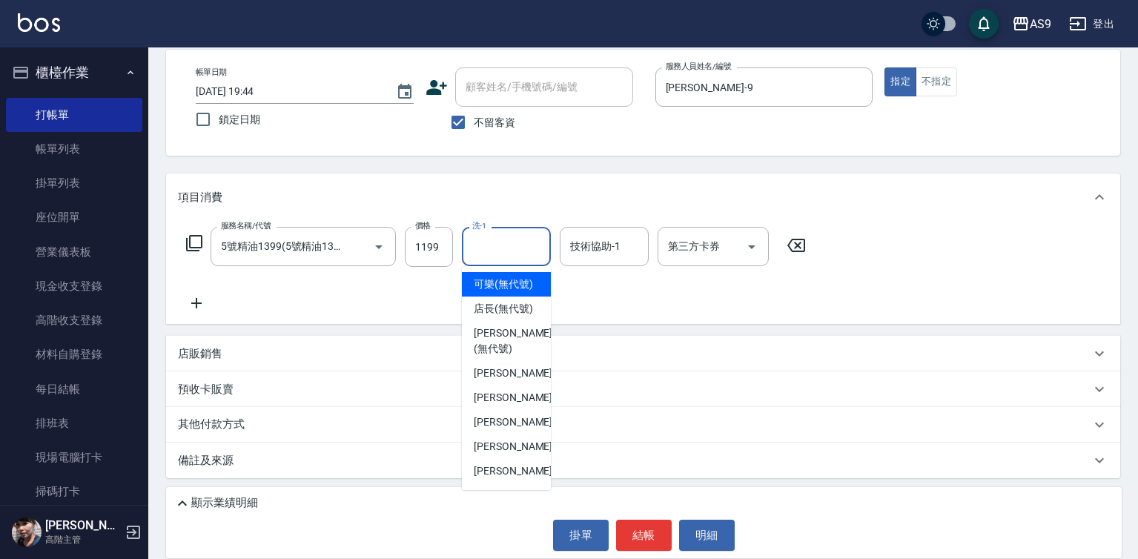
click at [493, 251] on input "洗-1" at bounding box center [506, 246] width 76 height 26
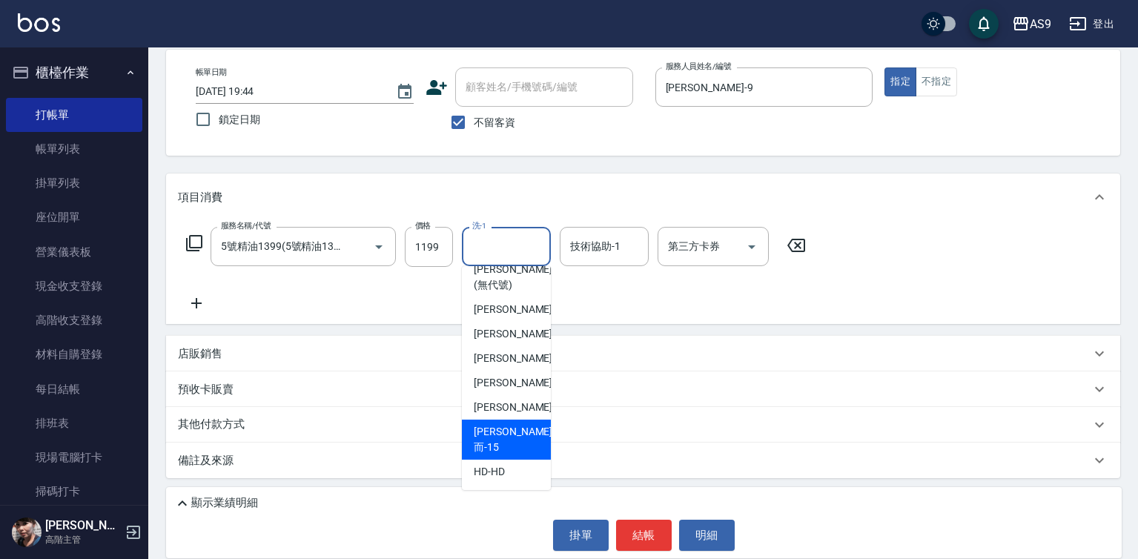
click at [506, 448] on span "[PERSON_NAME]而 -15" at bounding box center [513, 439] width 79 height 31
type input "[PERSON_NAME]而-15"
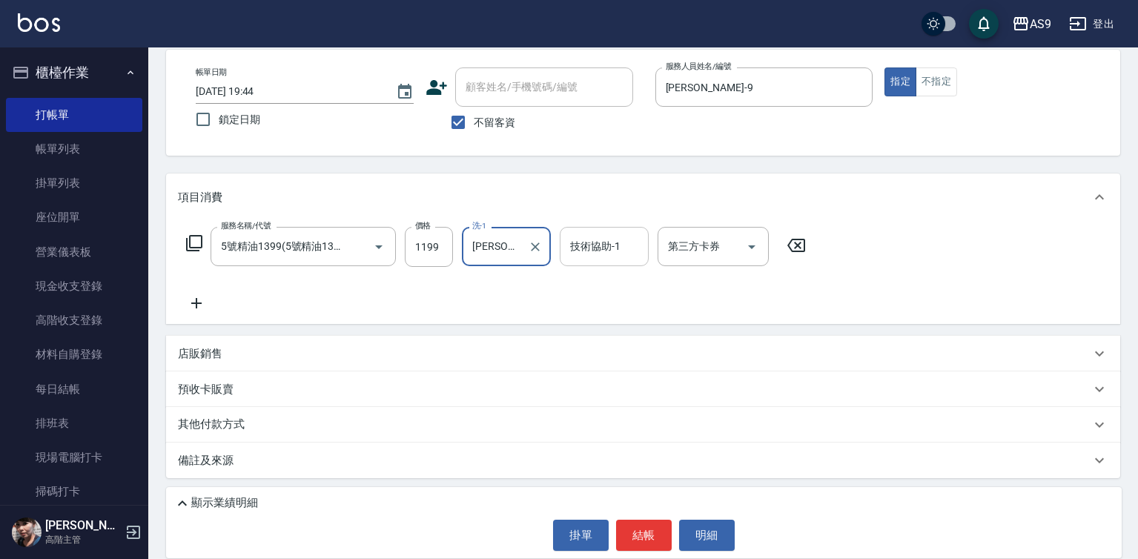
click at [577, 246] on div "技術協助-1 技術協助-1" at bounding box center [604, 246] width 89 height 39
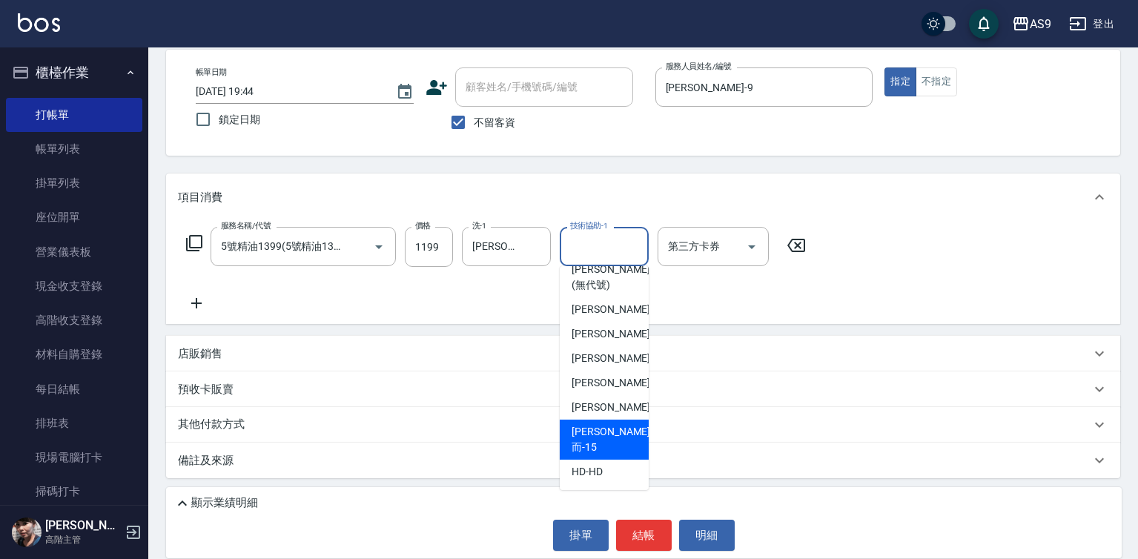
click at [619, 446] on div "[PERSON_NAME]而 -15" at bounding box center [604, 440] width 89 height 40
type input "[PERSON_NAME]而-15"
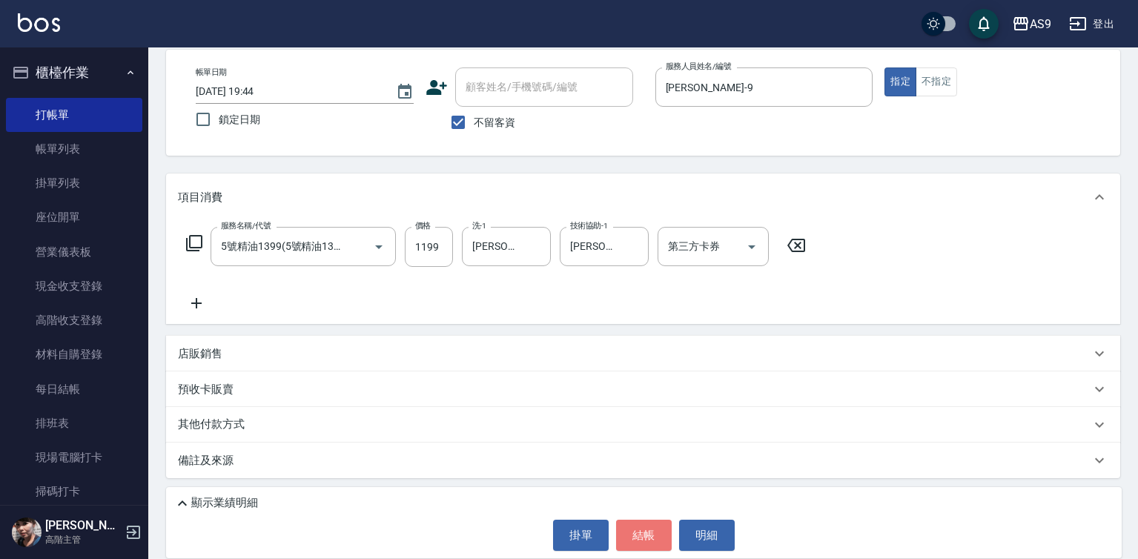
click at [653, 529] on button "結帳" at bounding box center [644, 535] width 56 height 31
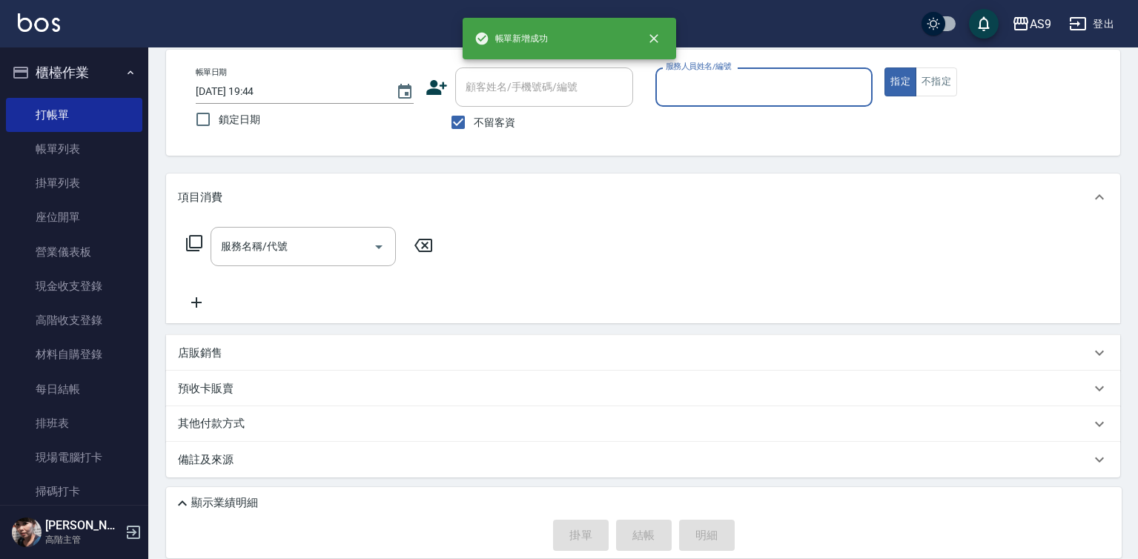
click at [738, 111] on p at bounding box center [764, 115] width 218 height 16
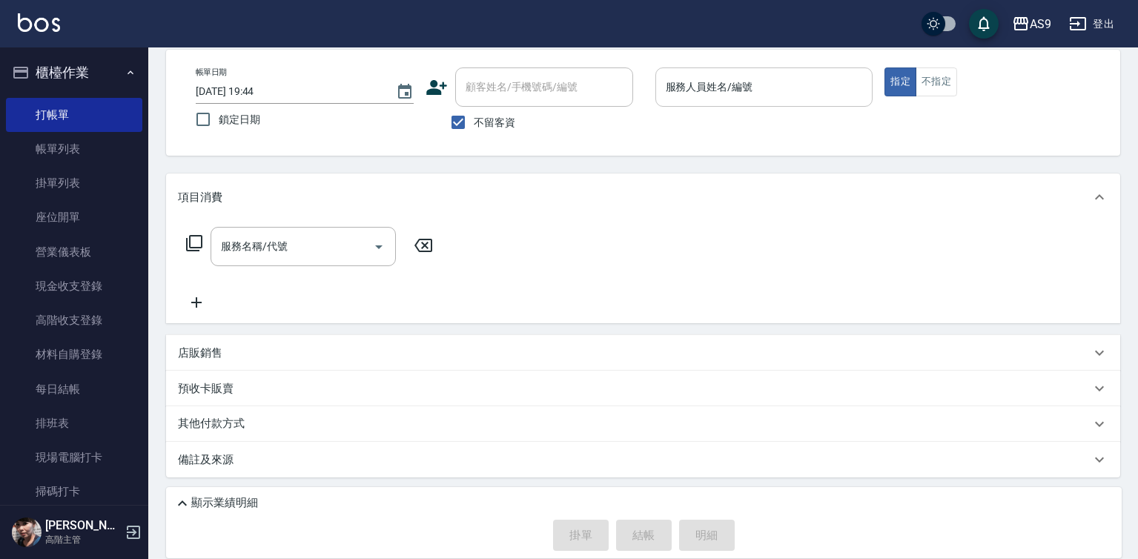
click at [709, 73] on div "服務人員姓名/編號" at bounding box center [764, 86] width 218 height 39
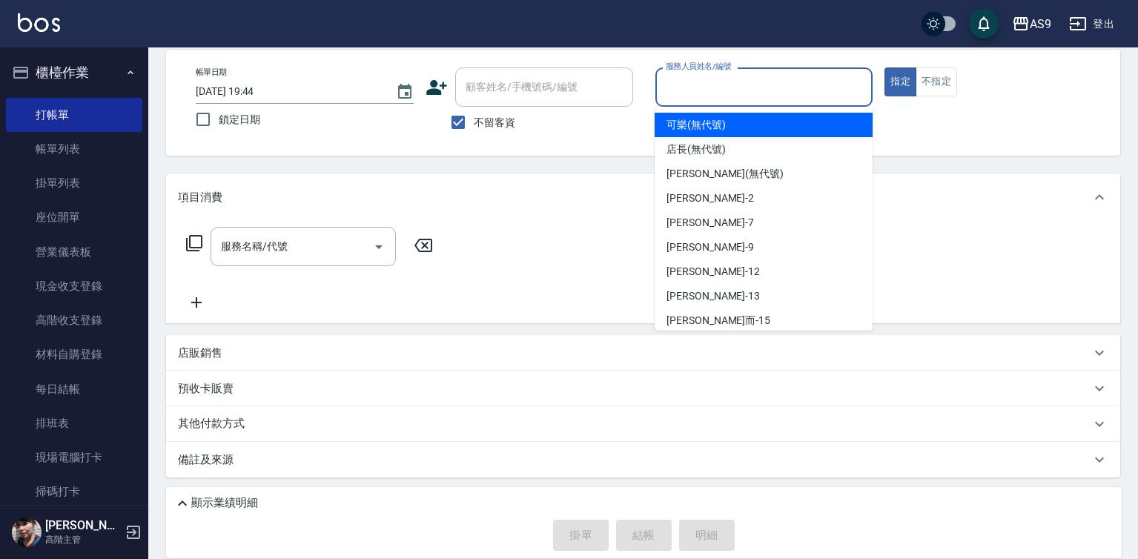
click at [711, 123] on span "可樂 (無代號)" at bounding box center [695, 125] width 59 height 16
type input "可樂(無代號)"
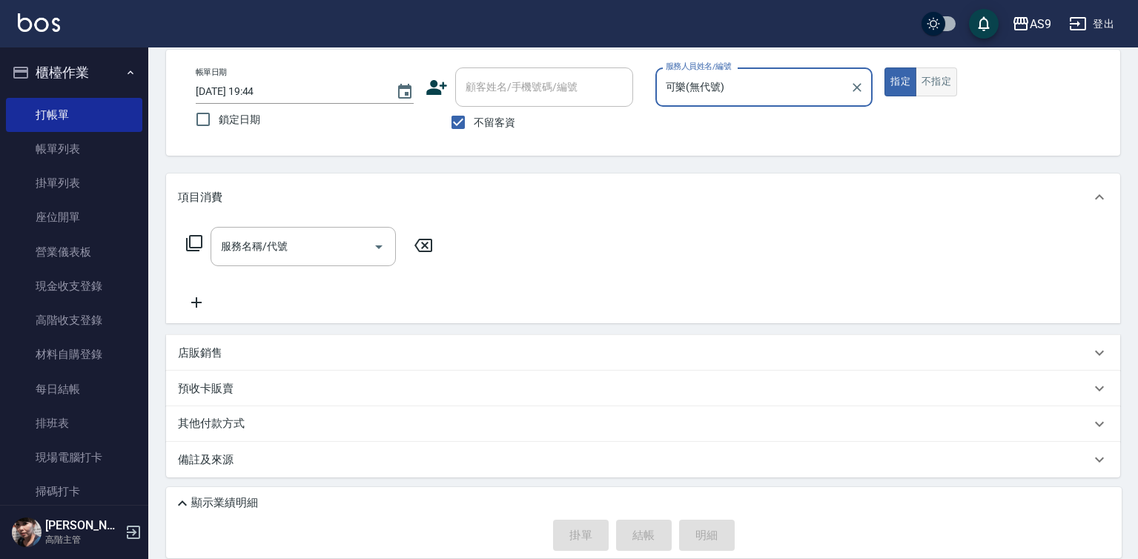
click at [937, 83] on button "不指定" at bounding box center [936, 81] width 42 height 29
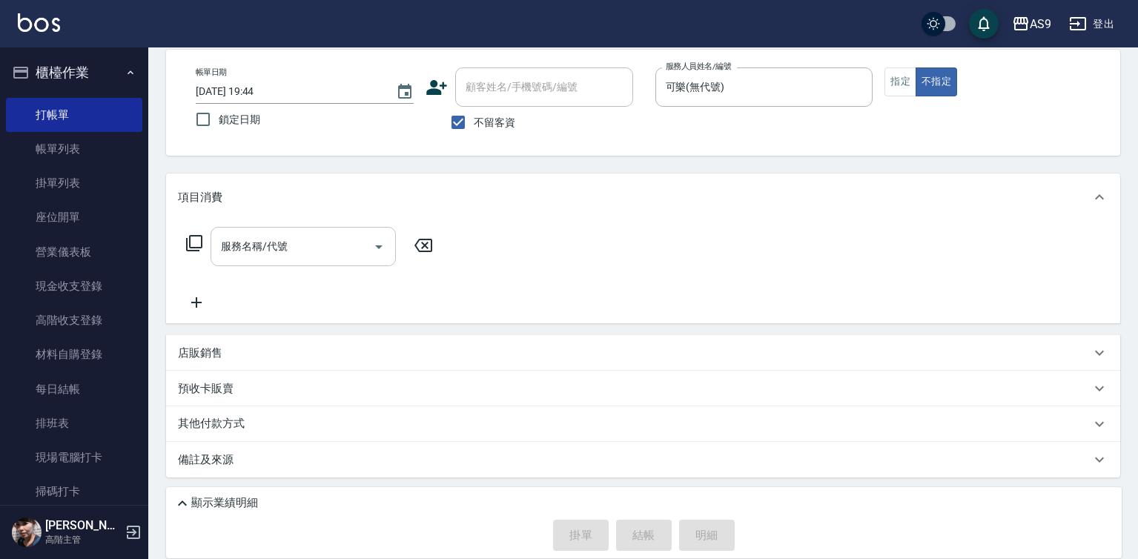
click at [343, 242] on input "服務名稱/代號" at bounding box center [292, 246] width 150 height 26
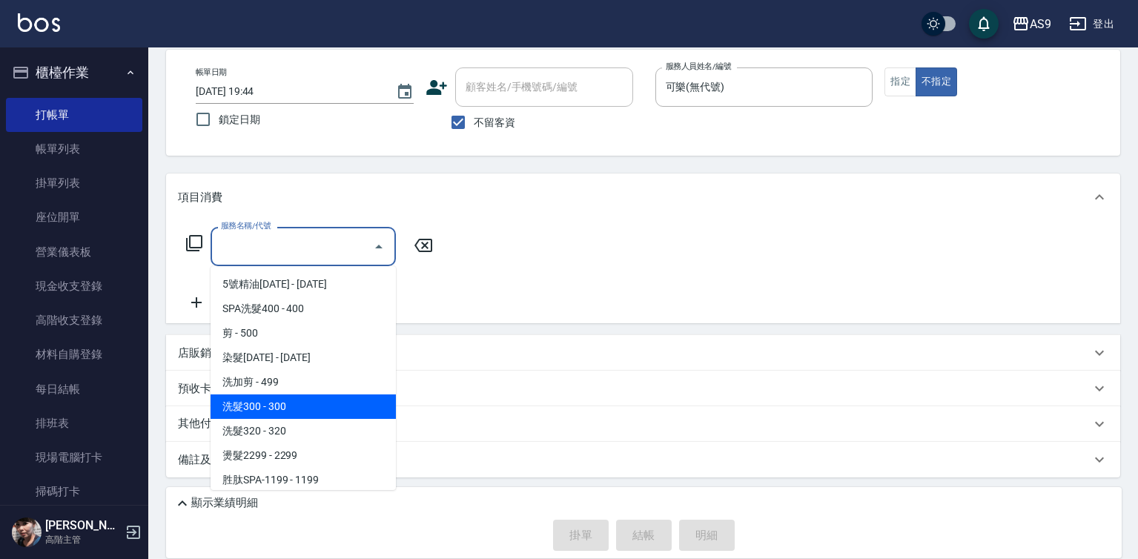
click at [322, 417] on span "洗髮300 - 300" at bounding box center [303, 406] width 185 height 24
type input "洗髮300(洗 髮300)"
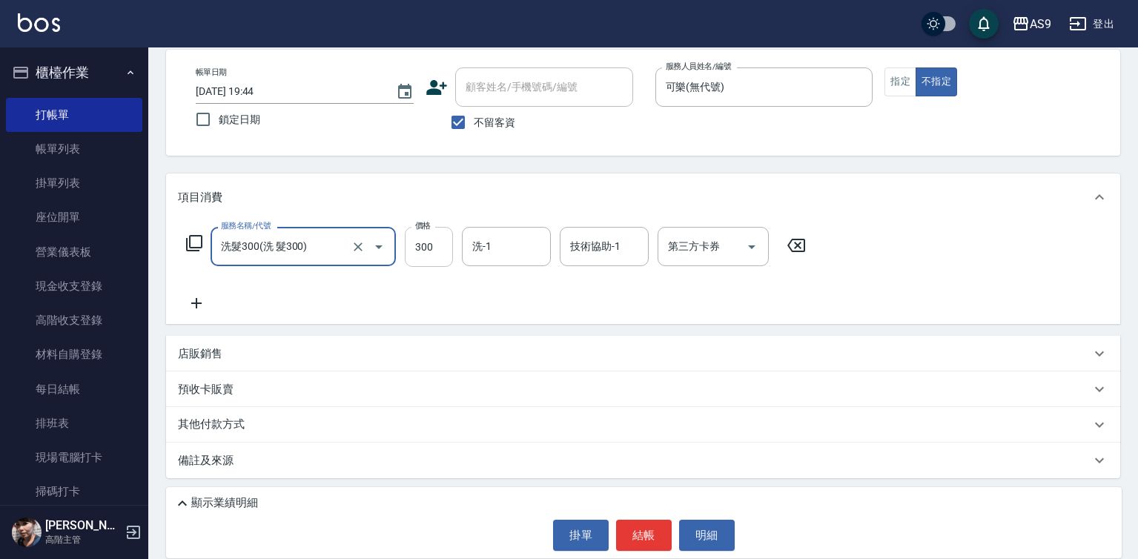
click at [438, 254] on input "300" at bounding box center [429, 247] width 48 height 40
type input "272"
click at [501, 251] on input "洗-1" at bounding box center [506, 246] width 76 height 26
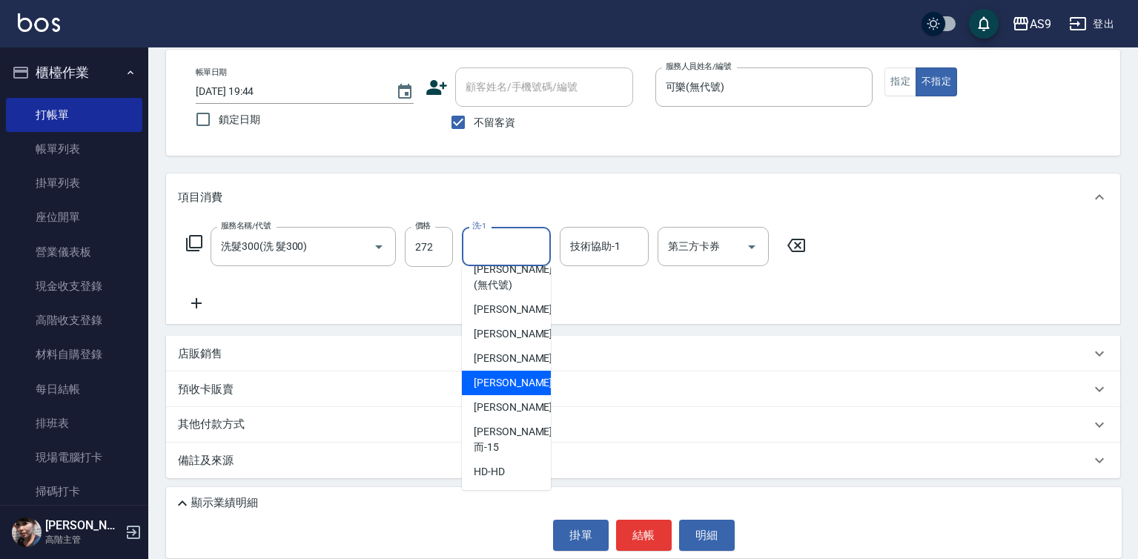
click at [512, 391] on span "[PERSON_NAME]-12" at bounding box center [520, 383] width 93 height 16
type input "[PERSON_NAME]-12"
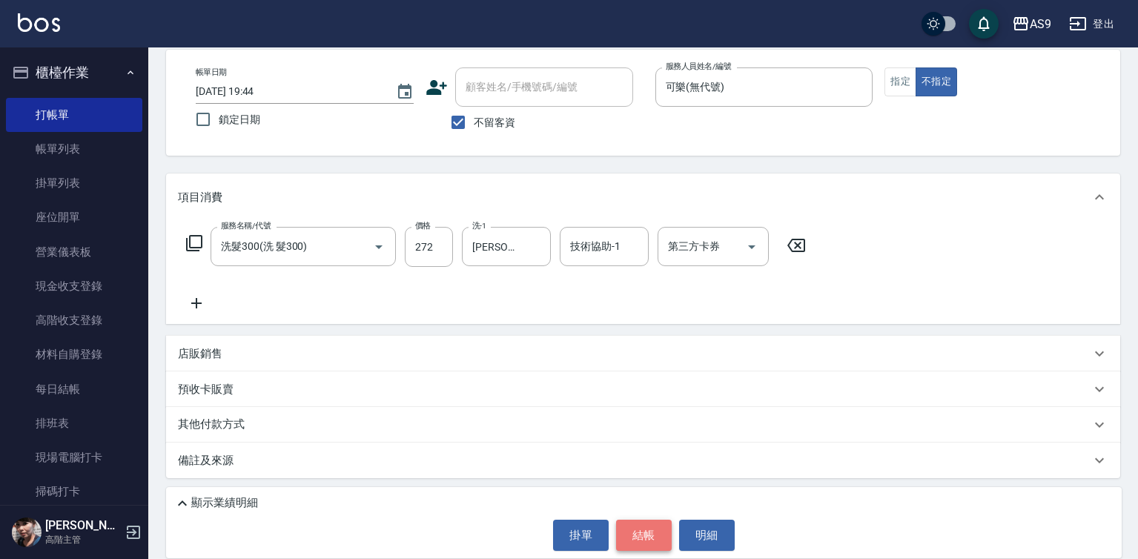
click at [630, 543] on button "結帳" at bounding box center [644, 535] width 56 height 31
type input "[DATE] 19:45"
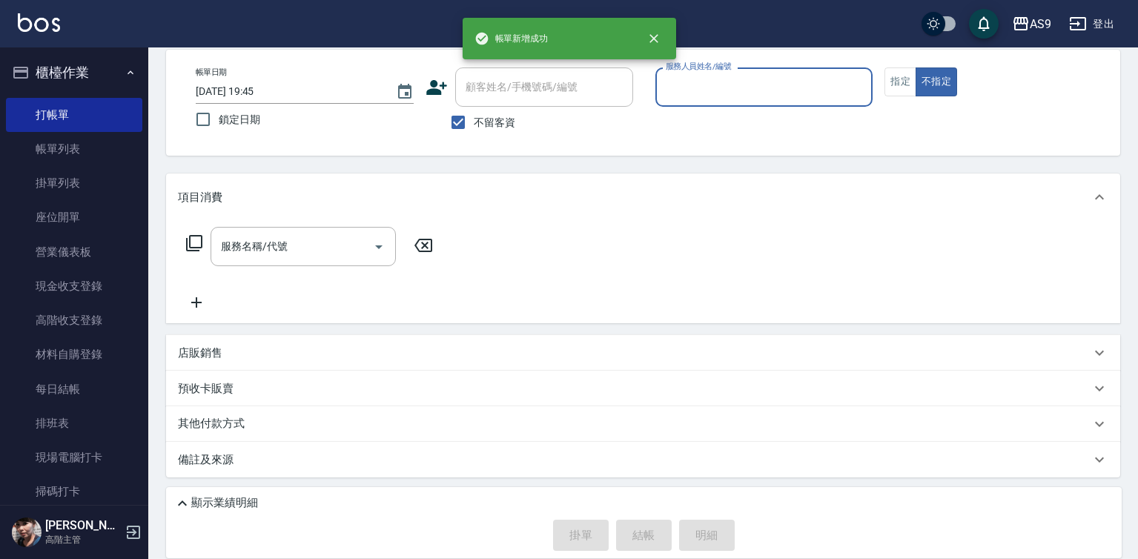
click at [704, 63] on div "帳單日期 [DATE] 19:45 鎖定日期 顧客姓名/手機號碼/編號 顧客姓名/手機號碼/編號 不留客資 服務人員姓名/編號 服務人員姓名/編號 指定 不指定" at bounding box center [643, 103] width 954 height 106
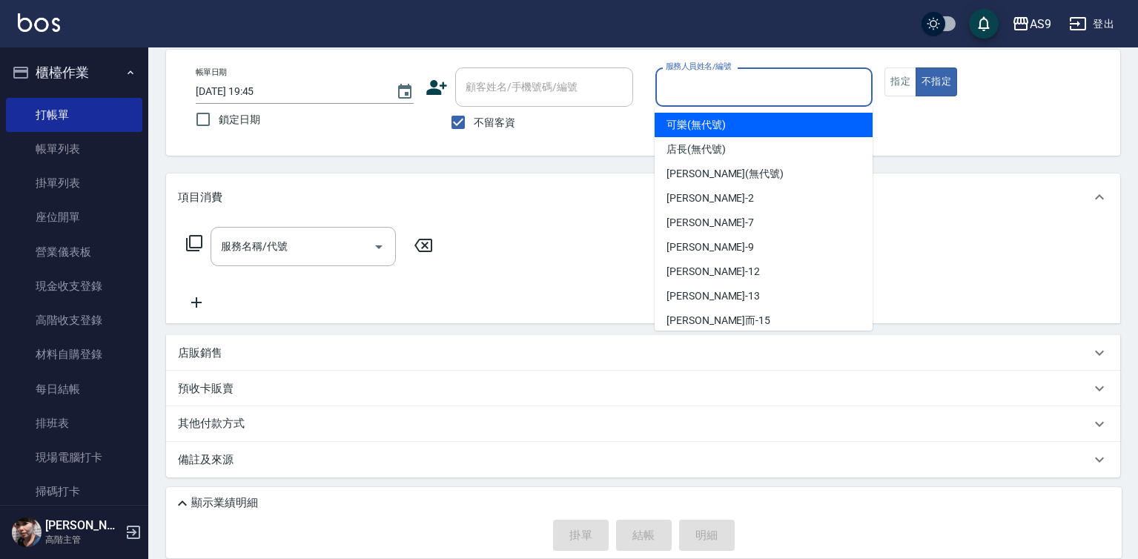
click at [692, 93] on input "服務人員姓名/編號" at bounding box center [764, 87] width 205 height 26
click at [689, 124] on span "可樂 (無代號)" at bounding box center [695, 125] width 59 height 16
type input "可樂(無代號)"
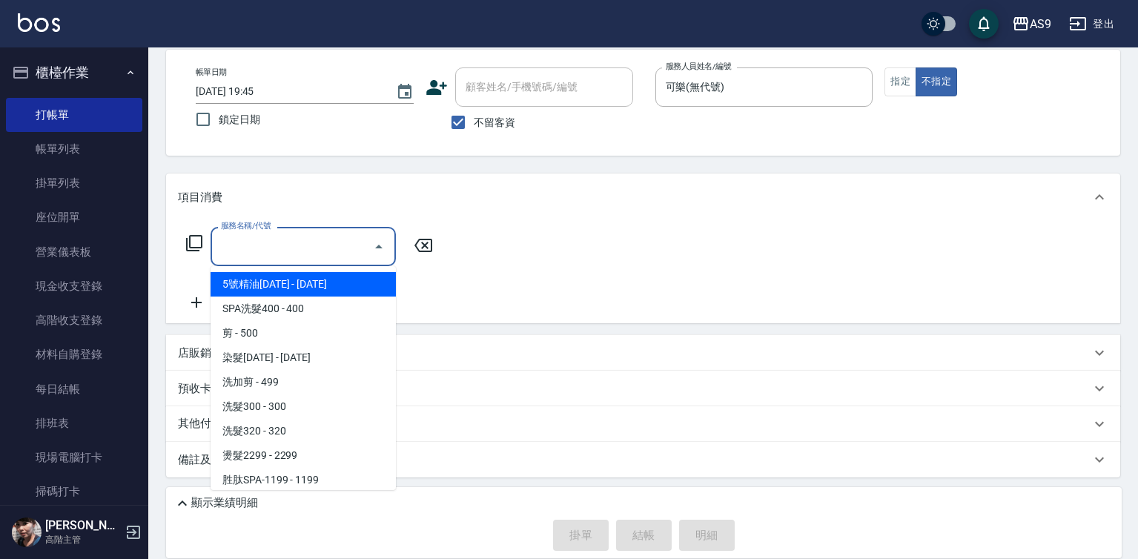
click at [258, 245] on input "服務名稱/代號" at bounding box center [292, 246] width 150 height 26
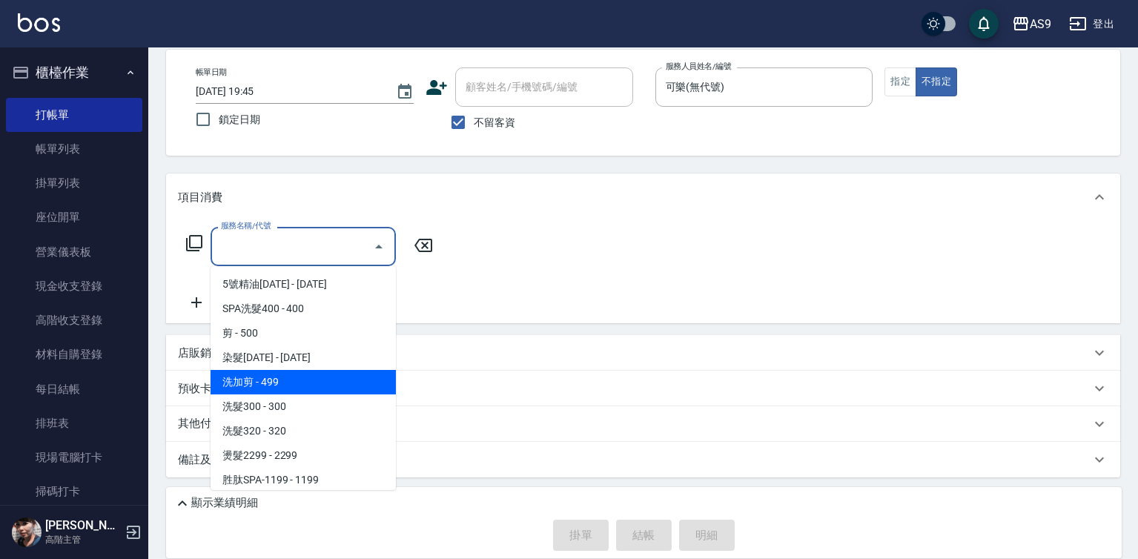
click at [290, 380] on span "洗加剪 - 499" at bounding box center [303, 382] width 185 height 24
type input "洗加剪"
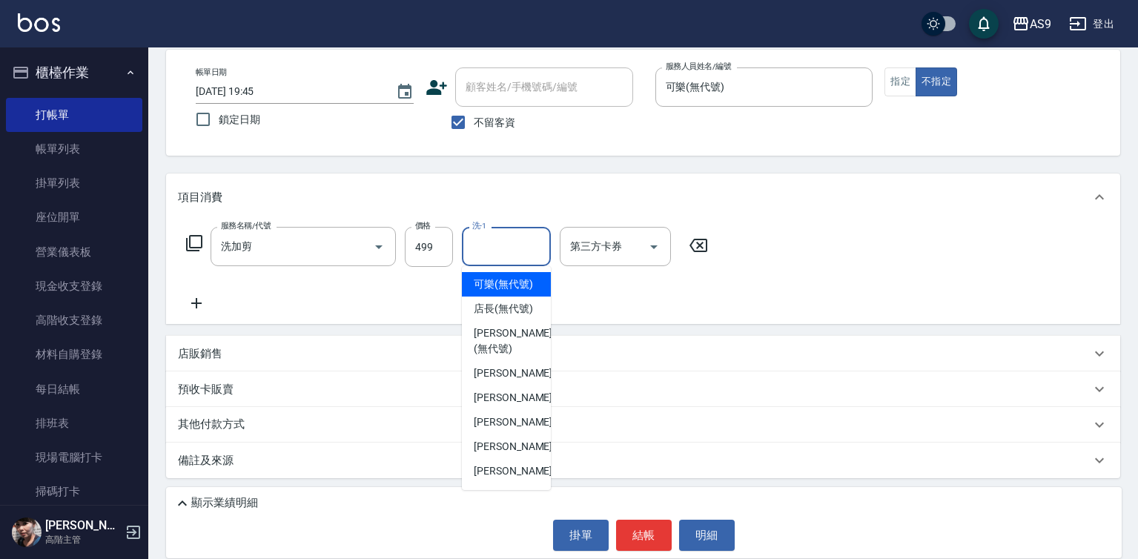
click at [496, 254] on input "洗-1" at bounding box center [506, 246] width 76 height 26
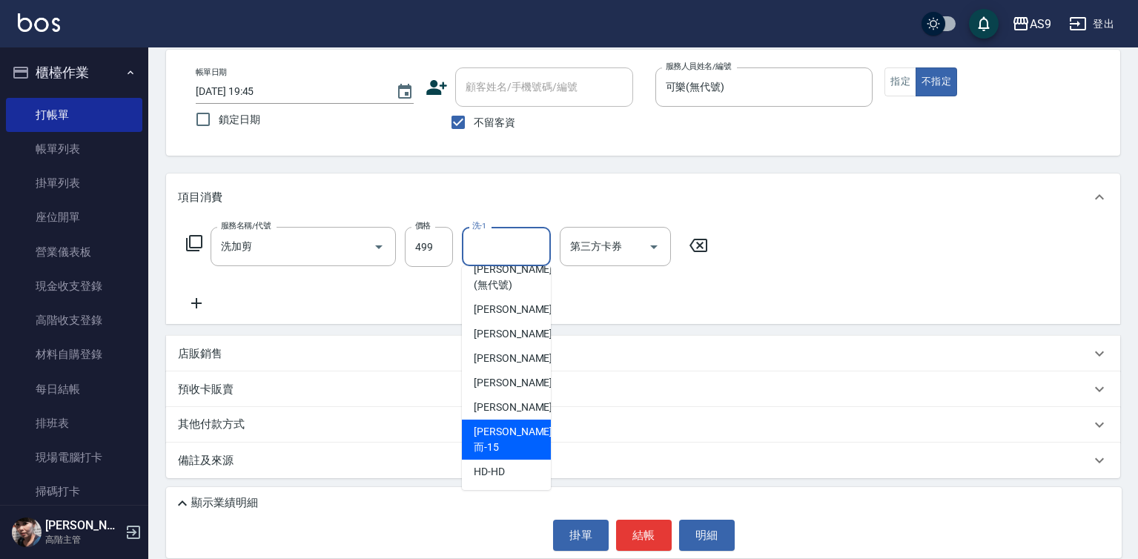
click at [506, 451] on span "[PERSON_NAME]而 -15" at bounding box center [513, 439] width 79 height 31
type input "[PERSON_NAME]而-15"
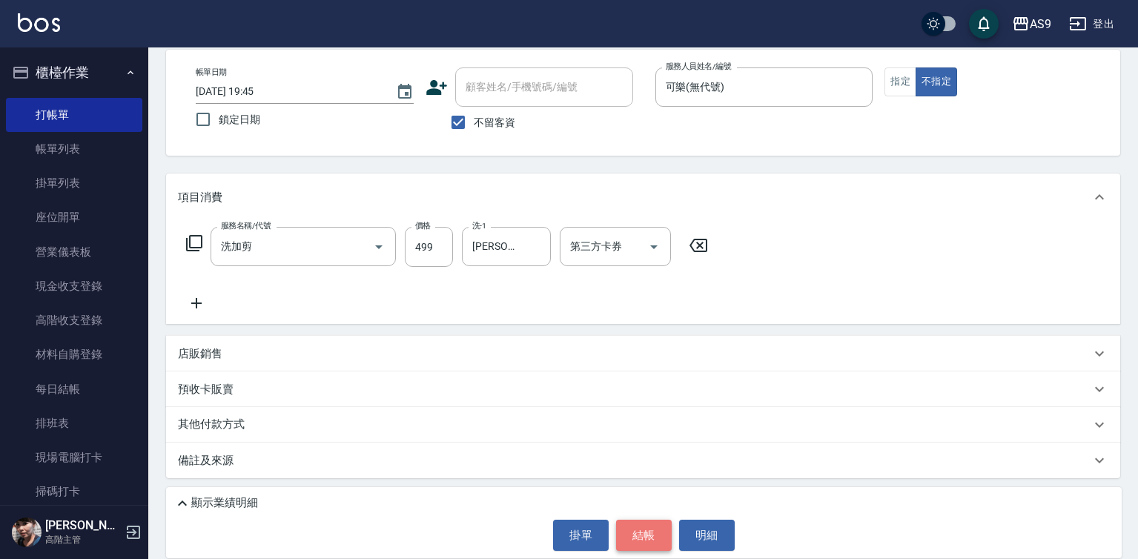
click at [630, 529] on button "結帳" at bounding box center [644, 535] width 56 height 31
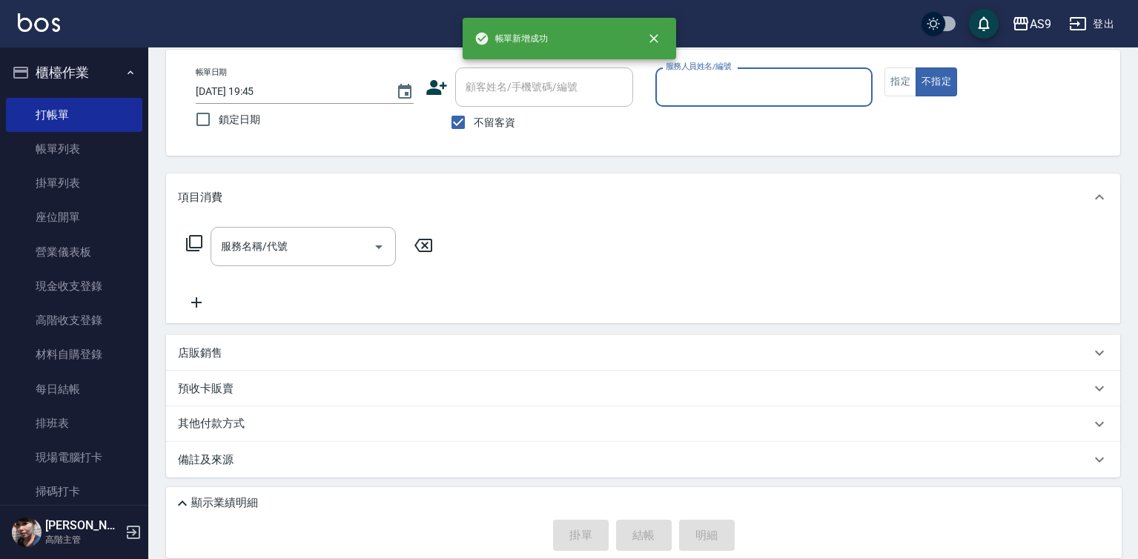
click at [681, 97] on input "服務人員姓名/編號" at bounding box center [764, 87] width 205 height 26
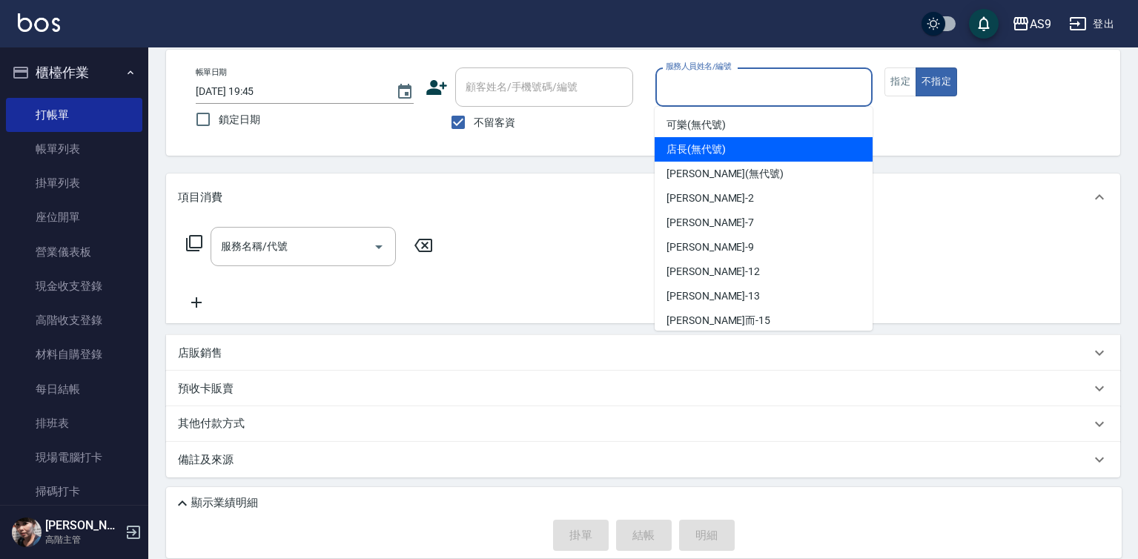
click at [683, 132] on span "可樂 (無代號)" at bounding box center [695, 125] width 59 height 16
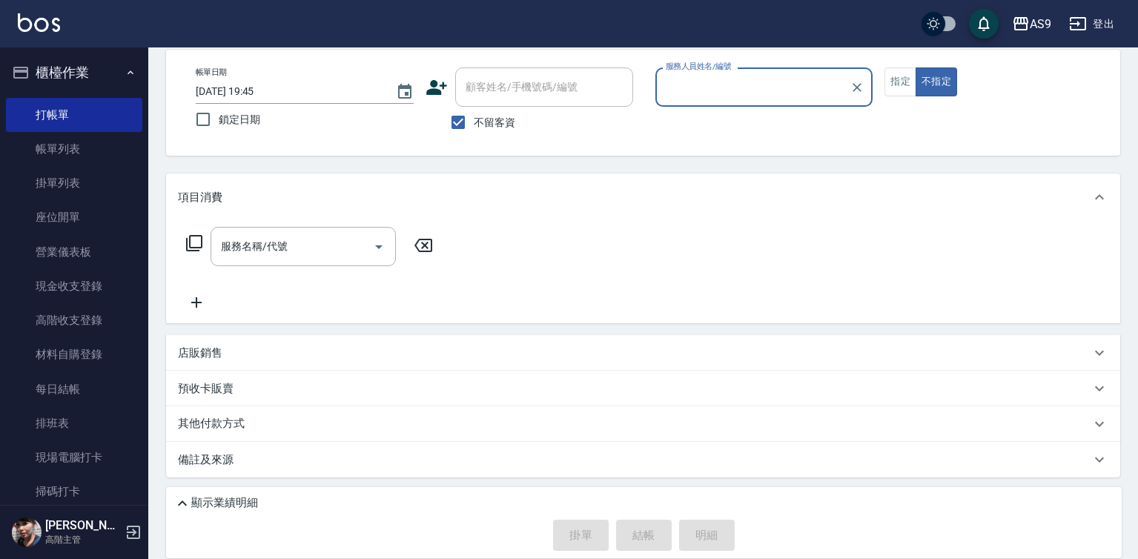
type input "可樂(無代號)"
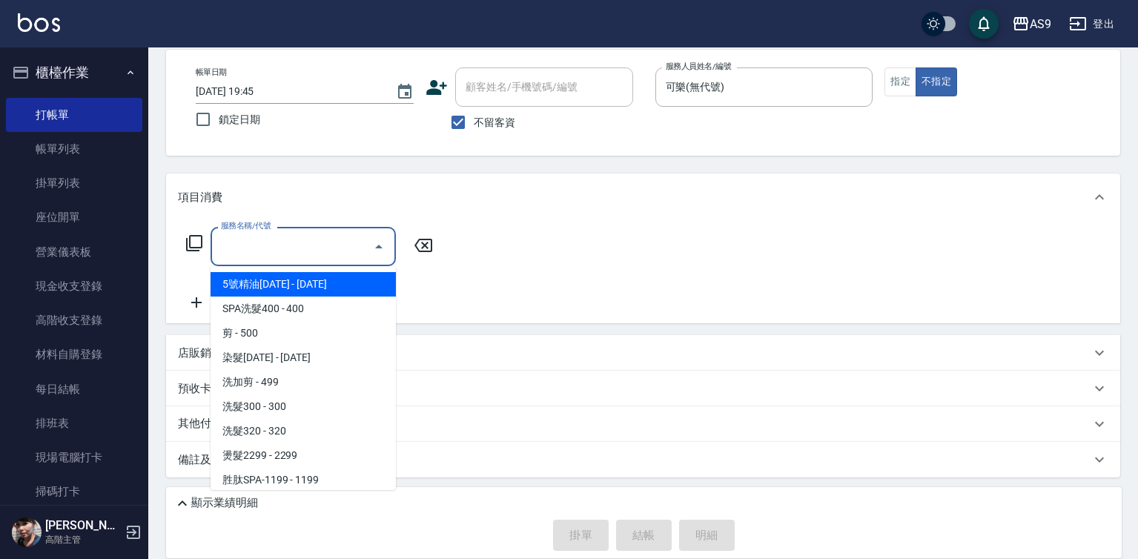
click at [293, 246] on input "服務名稱/代號" at bounding box center [292, 246] width 150 height 26
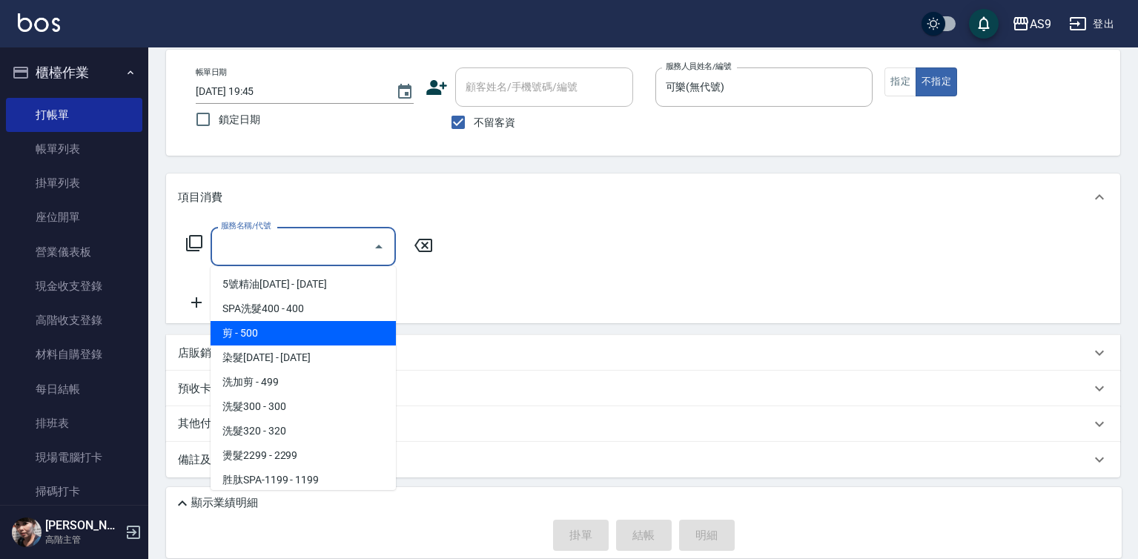
click at [293, 332] on span "剪 - 500" at bounding box center [303, 333] width 185 height 24
type input "剪(剪)"
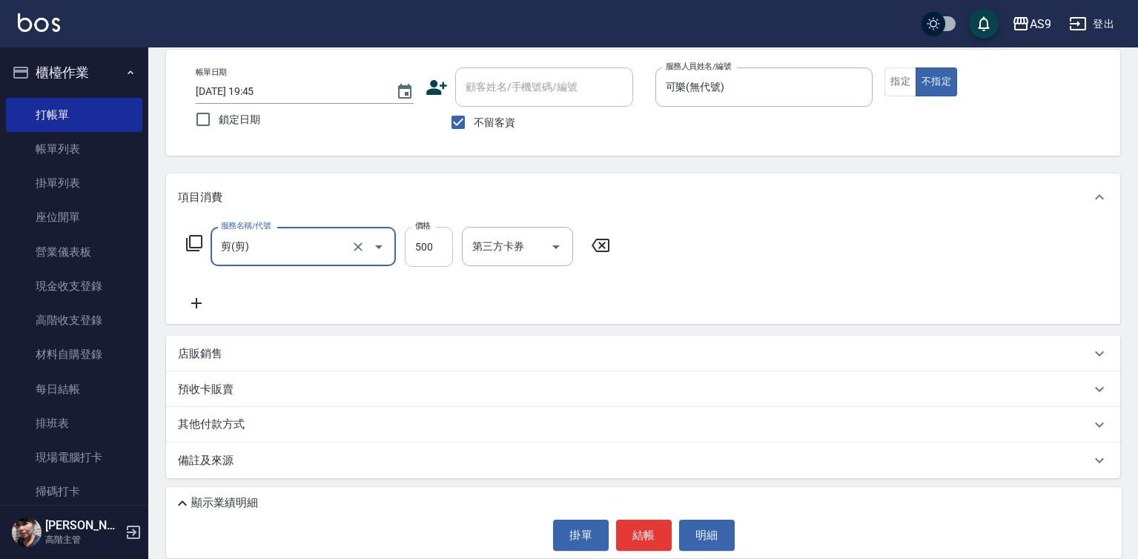
click at [425, 239] on input "500" at bounding box center [429, 247] width 48 height 40
type input "400"
click at [649, 535] on button "結帳" at bounding box center [644, 535] width 56 height 31
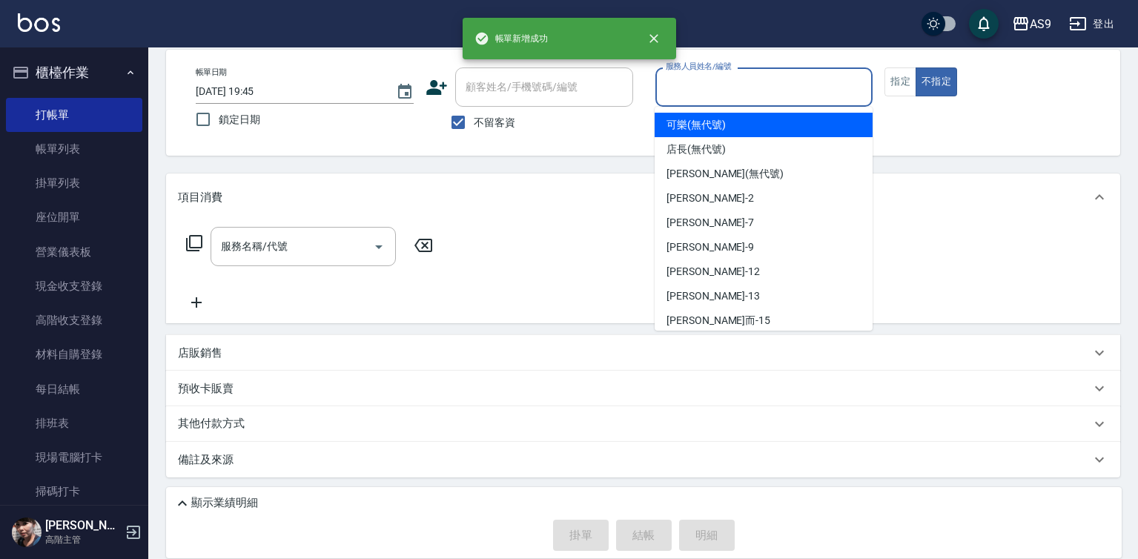
click at [694, 85] on input "服務人員姓名/編號" at bounding box center [764, 87] width 205 height 26
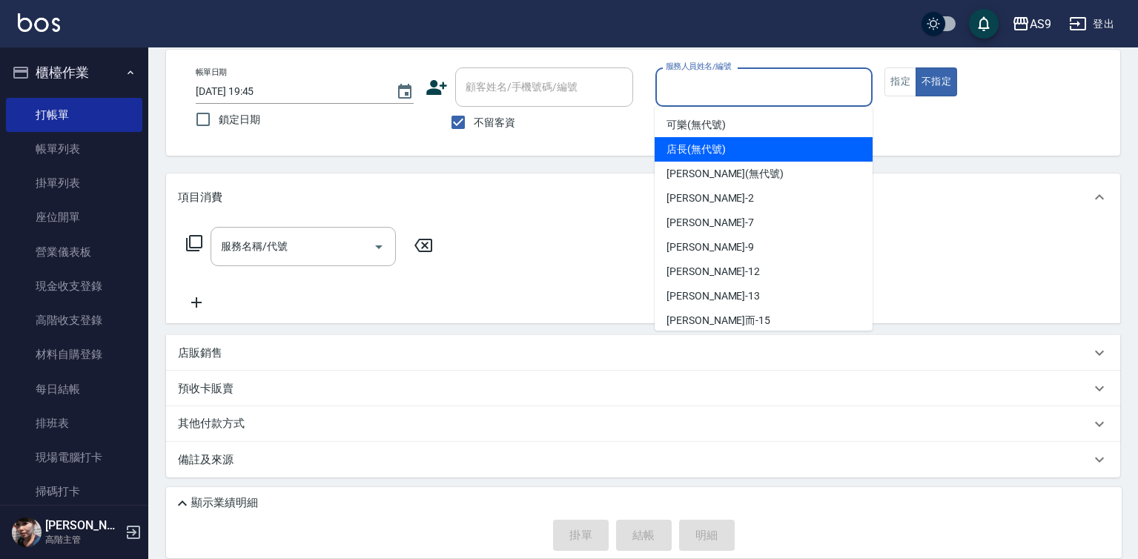
click at [700, 130] on span "可樂 (無代號)" at bounding box center [695, 125] width 59 height 16
type input "可樂(無代號)"
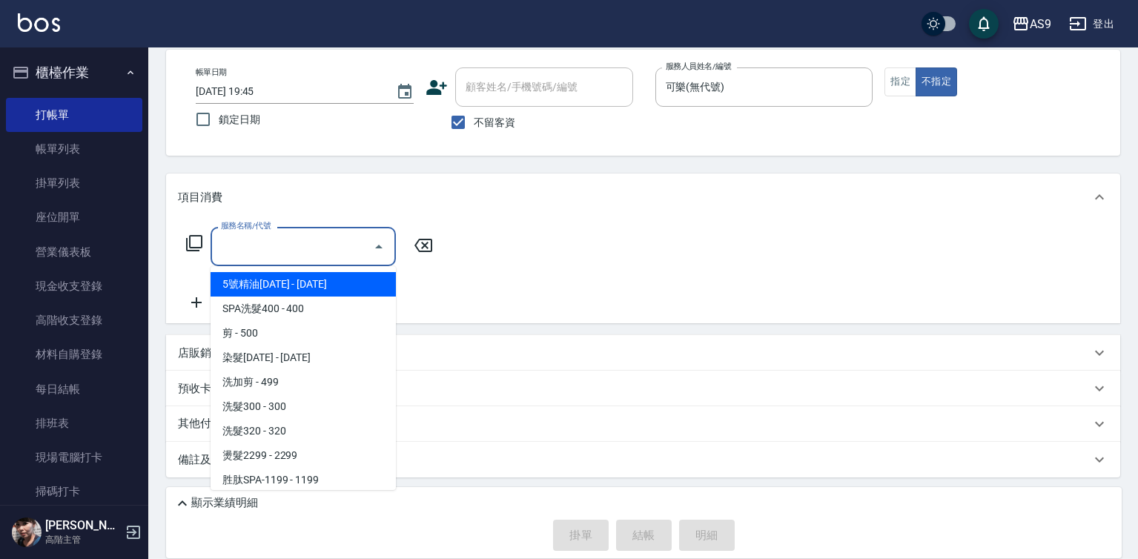
click at [284, 246] on input "服務名稱/代號" at bounding box center [292, 246] width 150 height 26
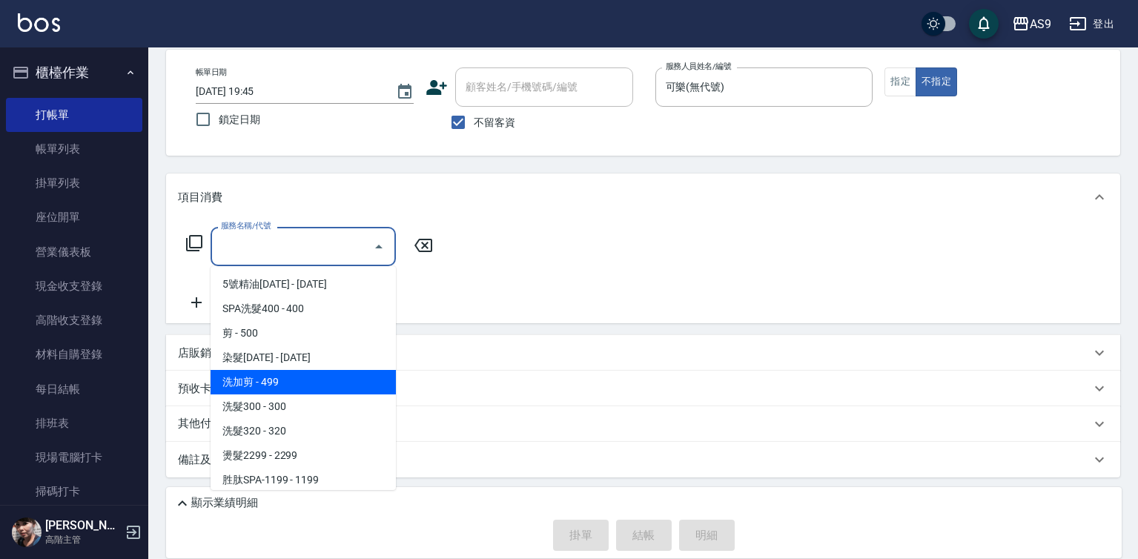
click at [278, 384] on span "洗加剪 - 499" at bounding box center [303, 382] width 185 height 24
type input "洗加剪"
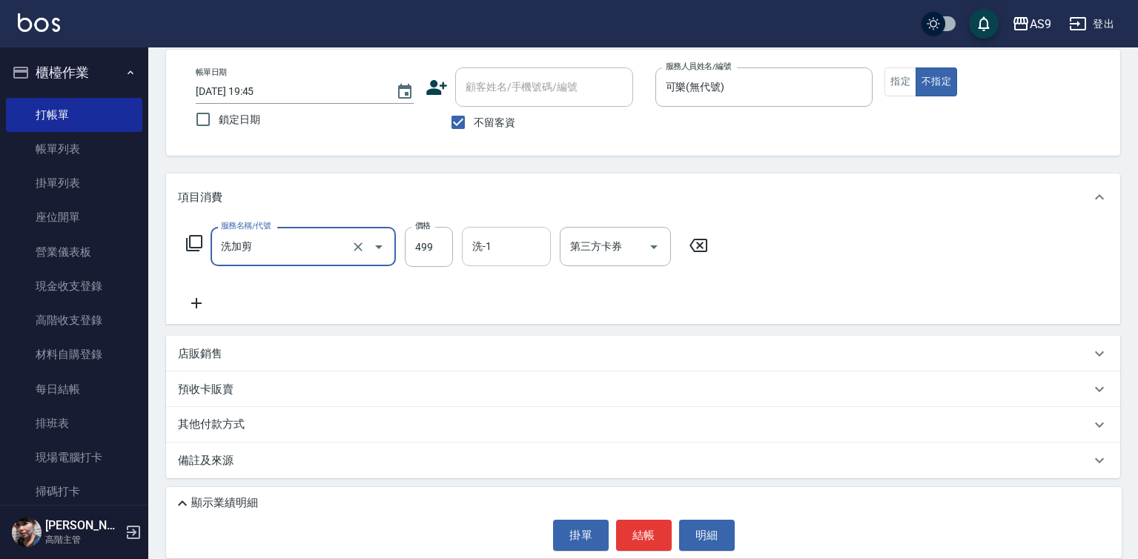
click at [514, 233] on input "洗-1" at bounding box center [506, 246] width 76 height 26
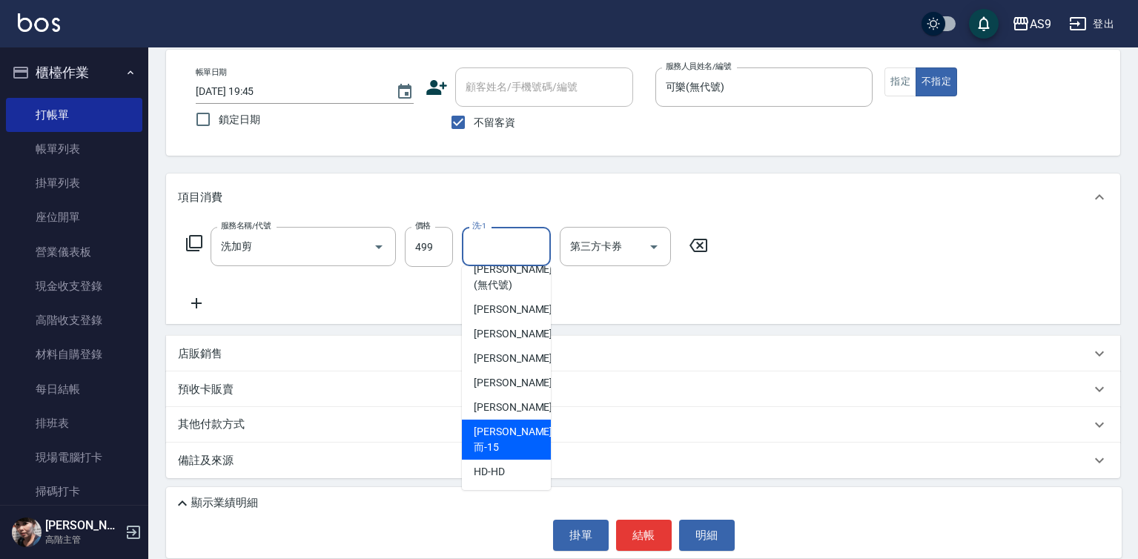
click at [515, 448] on span "[PERSON_NAME]而 -15" at bounding box center [513, 439] width 79 height 31
type input "[PERSON_NAME]而-15"
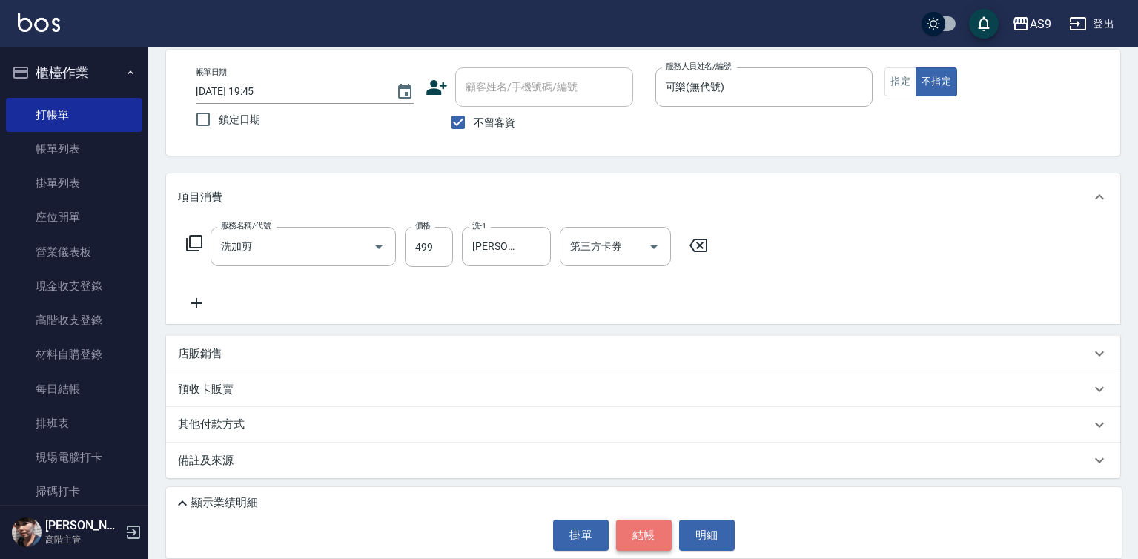
click at [628, 531] on button "結帳" at bounding box center [644, 535] width 56 height 31
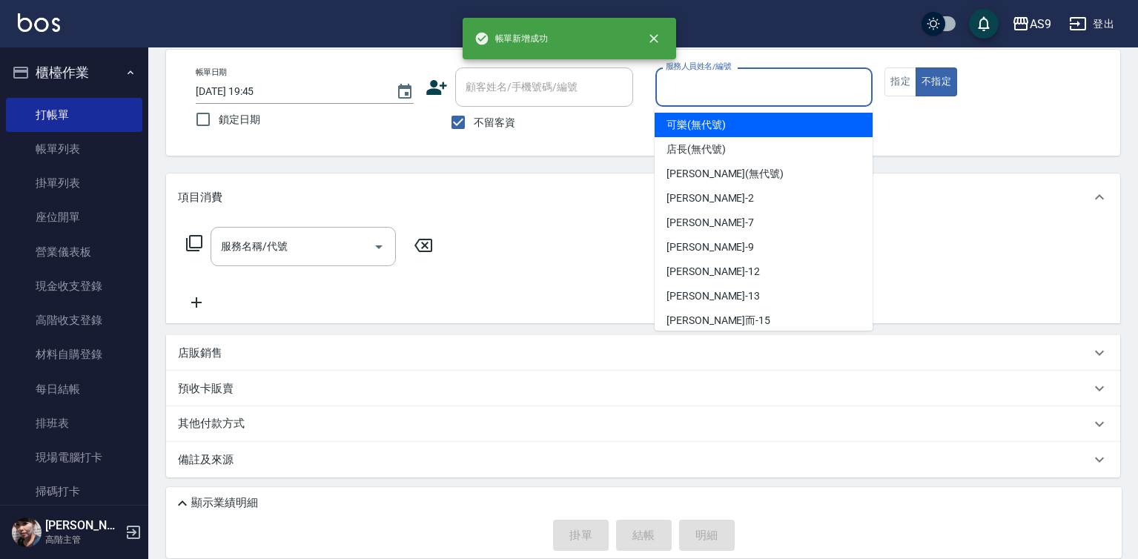
click at [701, 79] on input "服務人員姓名/編號" at bounding box center [764, 87] width 205 height 26
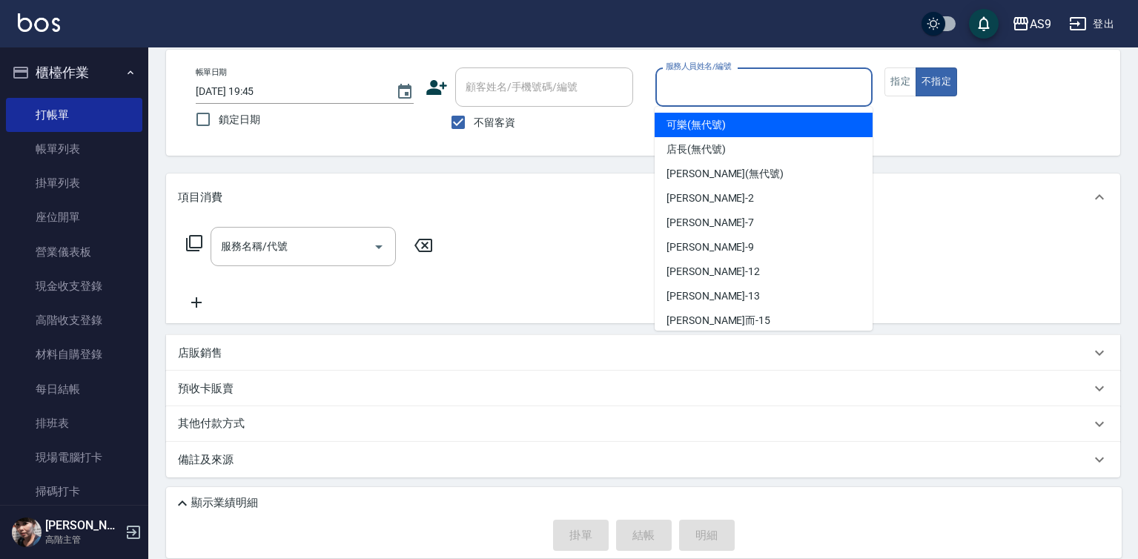
click at [704, 131] on span "可樂 (無代號)" at bounding box center [695, 125] width 59 height 16
type input "可樂(無代號)"
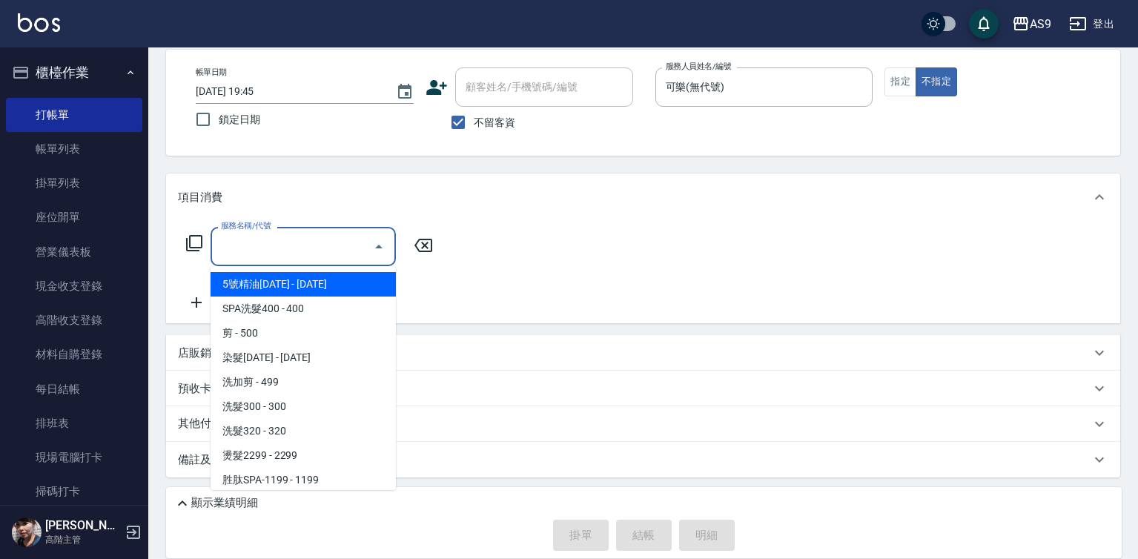
click at [348, 245] on input "服務名稱/代號" at bounding box center [292, 246] width 150 height 26
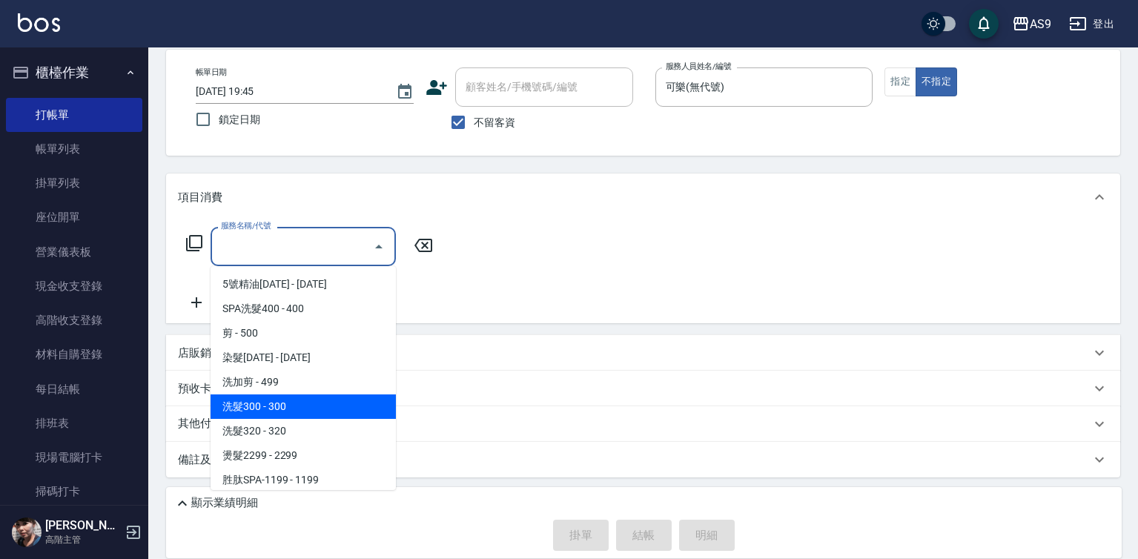
click at [314, 415] on span "洗髮300 - 300" at bounding box center [303, 406] width 185 height 24
type input "洗髮300(洗 髮300)"
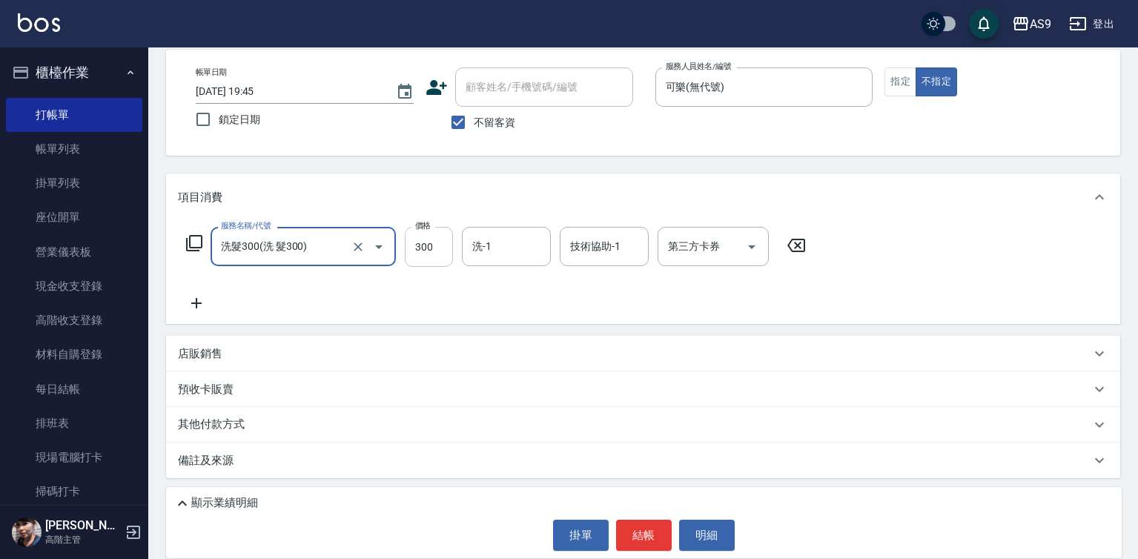
click at [435, 255] on input "300" at bounding box center [429, 247] width 48 height 40
click at [433, 256] on input "0" at bounding box center [429, 247] width 48 height 40
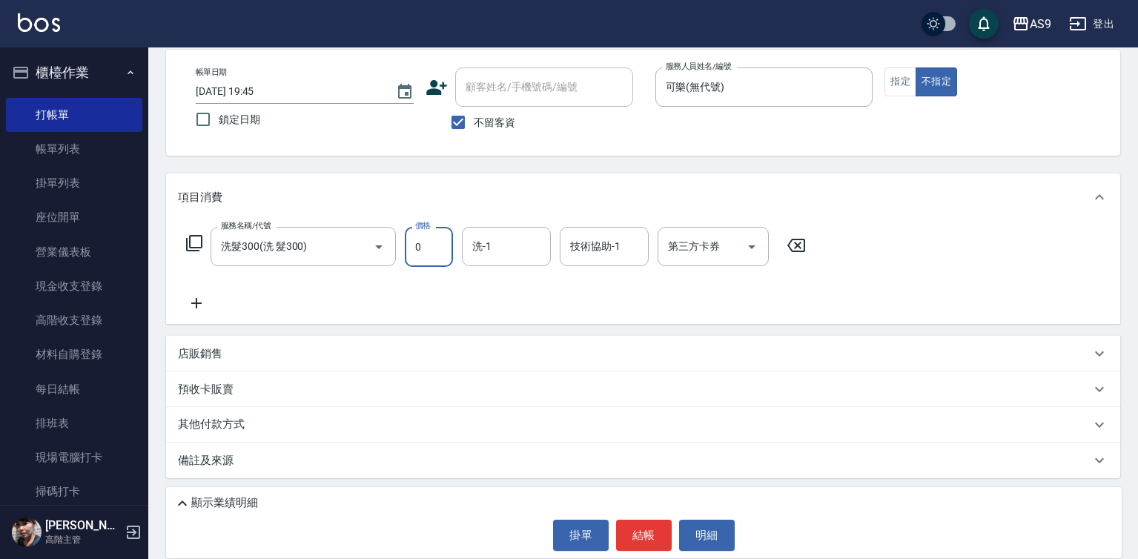
type input "0"
drag, startPoint x: 791, startPoint y: 243, endPoint x: 249, endPoint y: 304, distance: 545.2
click at [790, 243] on icon at bounding box center [796, 245] width 37 height 18
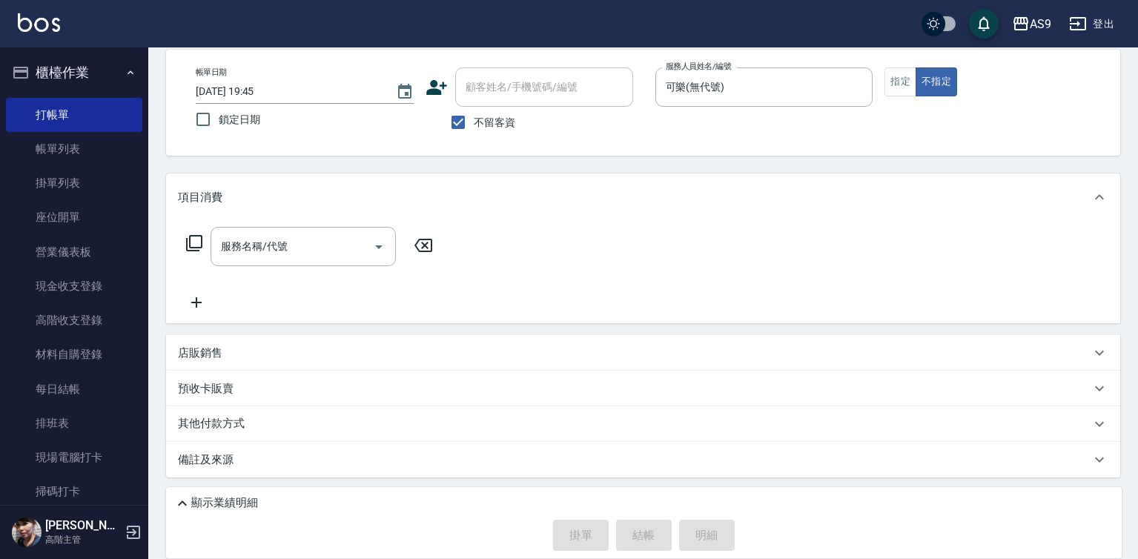
click at [196, 301] on icon at bounding box center [196, 302] width 10 height 10
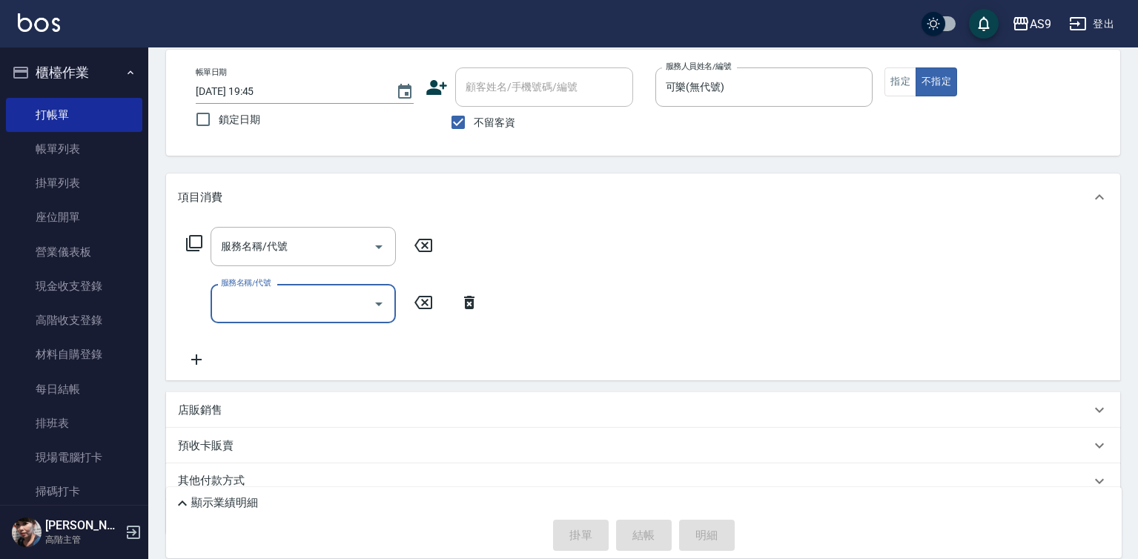
click at [252, 302] on input "服務名稱/代號" at bounding box center [292, 304] width 150 height 26
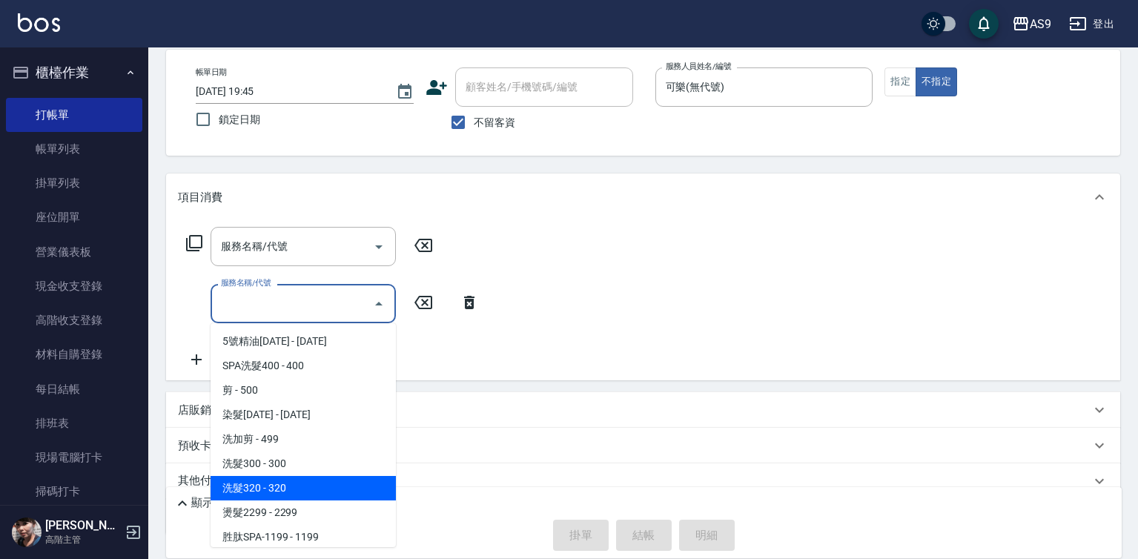
click at [313, 483] on span "洗髮320 - 320" at bounding box center [303, 488] width 185 height 24
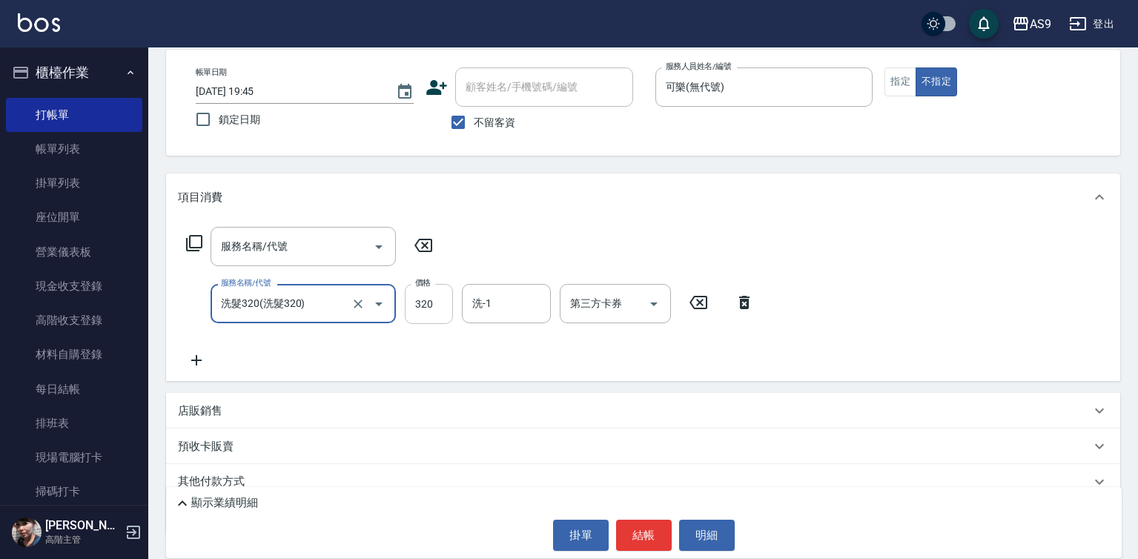
click at [419, 310] on input "320" at bounding box center [429, 304] width 48 height 40
type input "洗髮320"
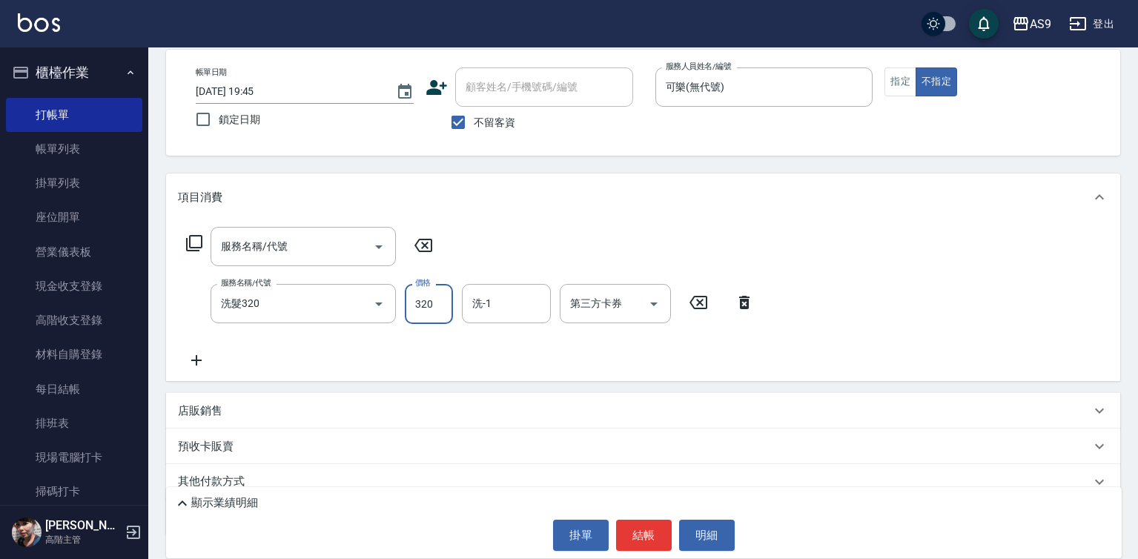
click at [419, 310] on input "320" at bounding box center [429, 304] width 48 height 40
type input "350"
click at [508, 316] on input "洗-1" at bounding box center [506, 304] width 76 height 26
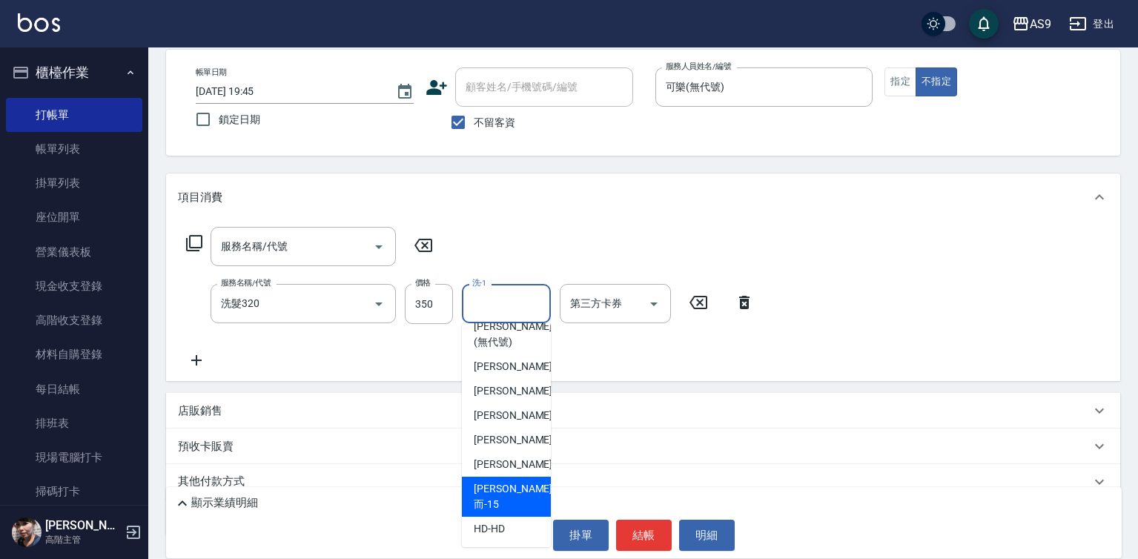
click at [521, 505] on div "[PERSON_NAME]而 -15" at bounding box center [506, 497] width 89 height 40
type input "[PERSON_NAME]而-15"
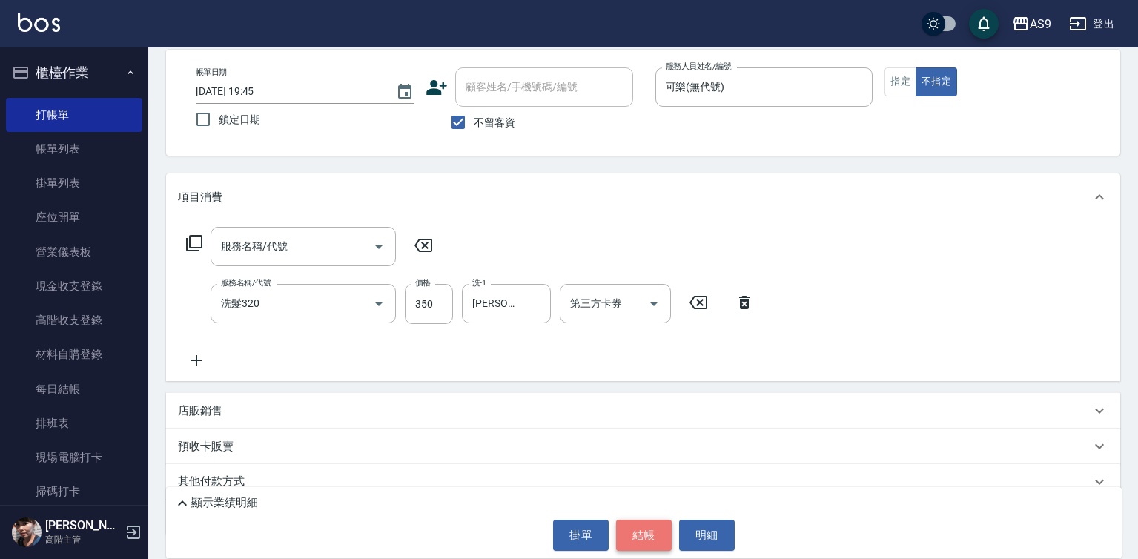
click at [640, 528] on button "結帳" at bounding box center [644, 535] width 56 height 31
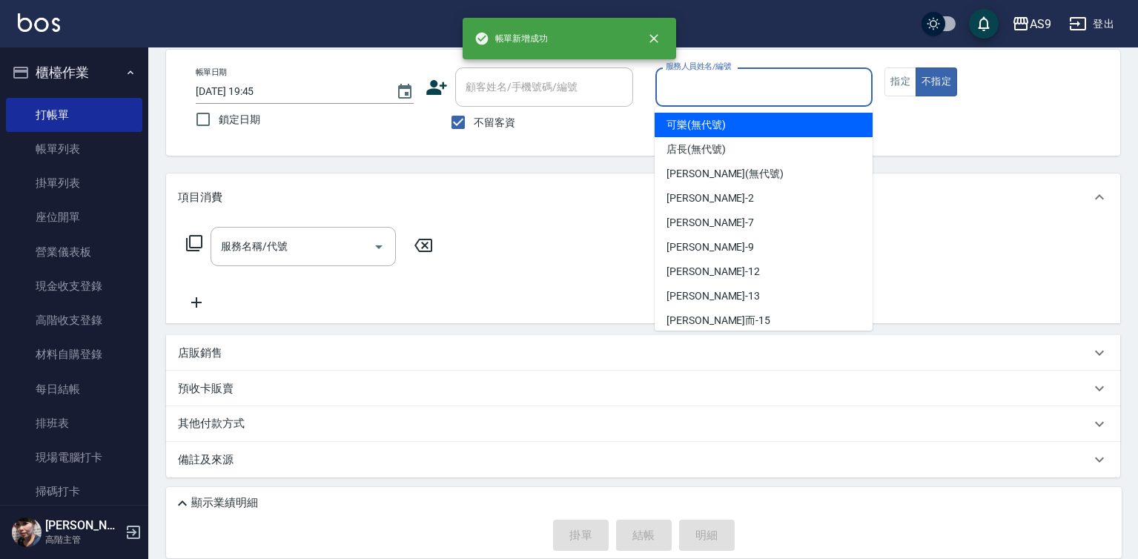
click at [681, 88] on input "服務人員姓名/編號" at bounding box center [764, 87] width 205 height 26
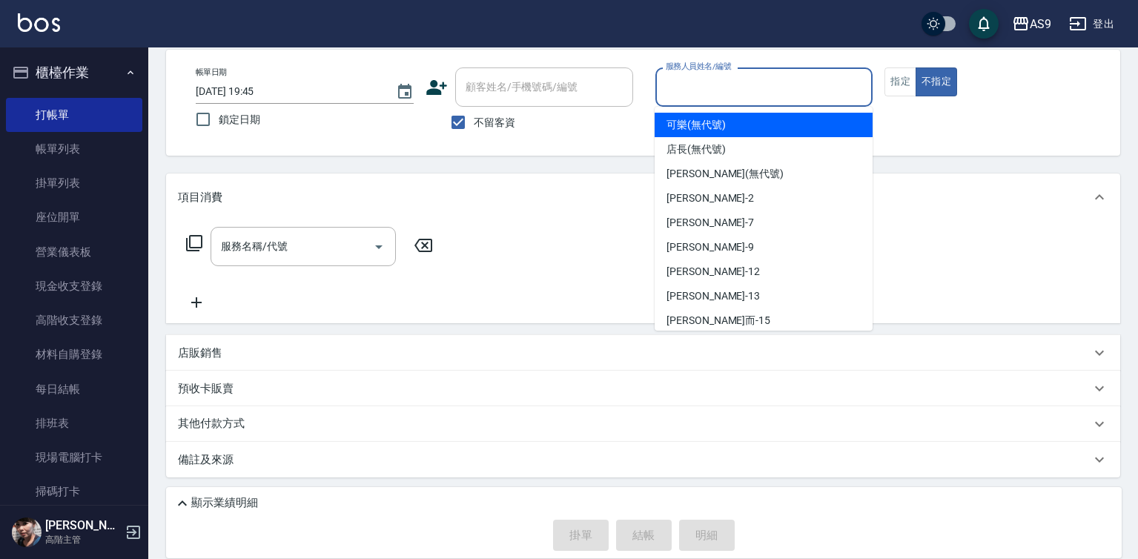
click at [688, 121] on span "可樂 (無代號)" at bounding box center [695, 125] width 59 height 16
type input "可樂(無代號)"
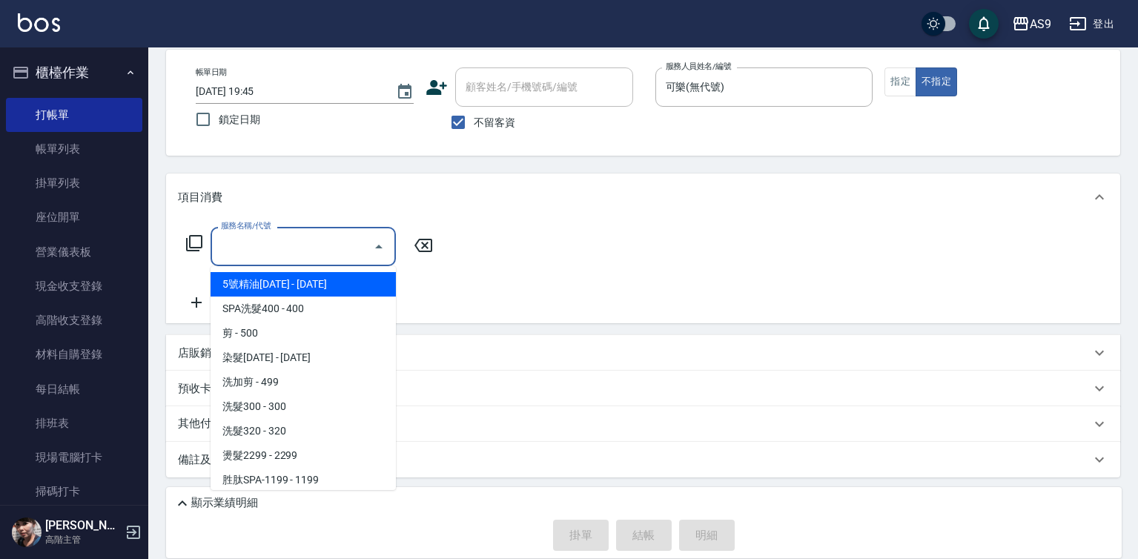
click at [293, 249] on input "服務名稱/代號" at bounding box center [292, 246] width 150 height 26
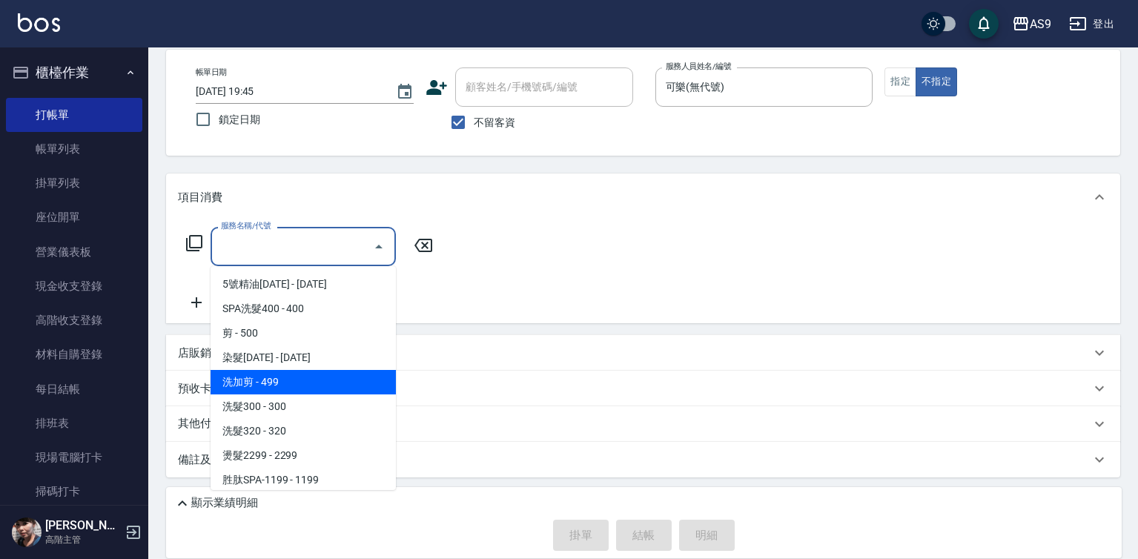
click at [299, 385] on span "洗加剪 - 499" at bounding box center [303, 382] width 185 height 24
type input "洗加剪"
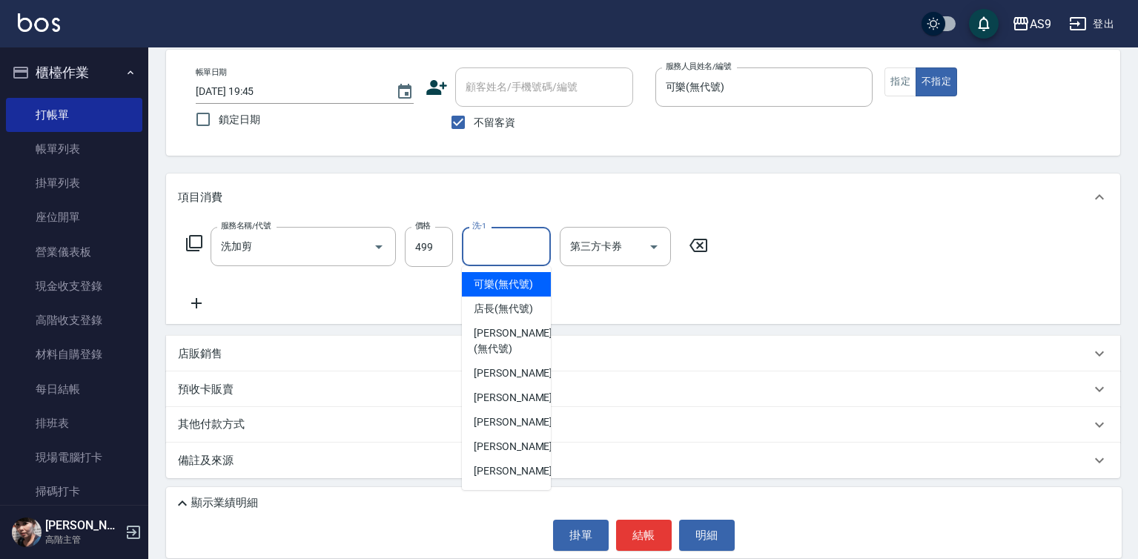
drag, startPoint x: 485, startPoint y: 242, endPoint x: 491, endPoint y: 254, distance: 13.0
click at [485, 243] on div "洗-1 洗-1" at bounding box center [506, 246] width 89 height 39
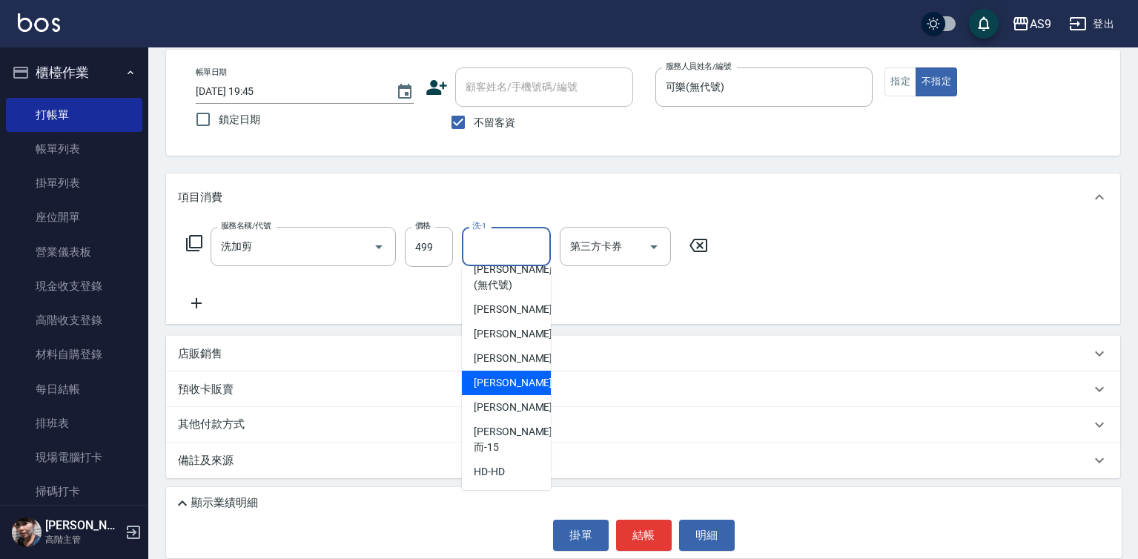
click at [517, 391] on span "[PERSON_NAME]-12" at bounding box center [520, 383] width 93 height 16
type input "[PERSON_NAME]-12"
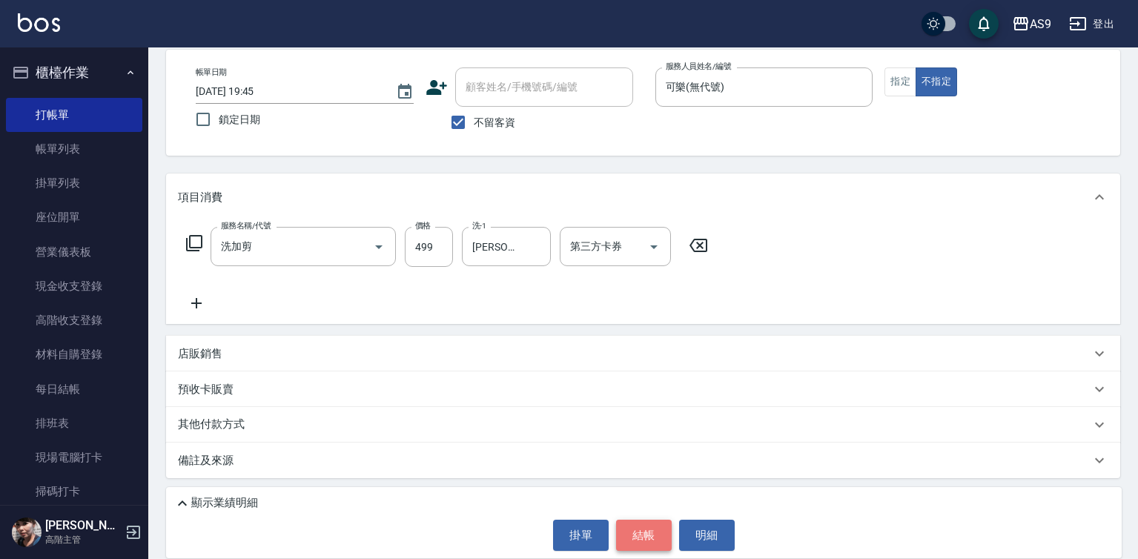
click at [651, 526] on button "結帳" at bounding box center [644, 535] width 56 height 31
type input "[DATE] 19:46"
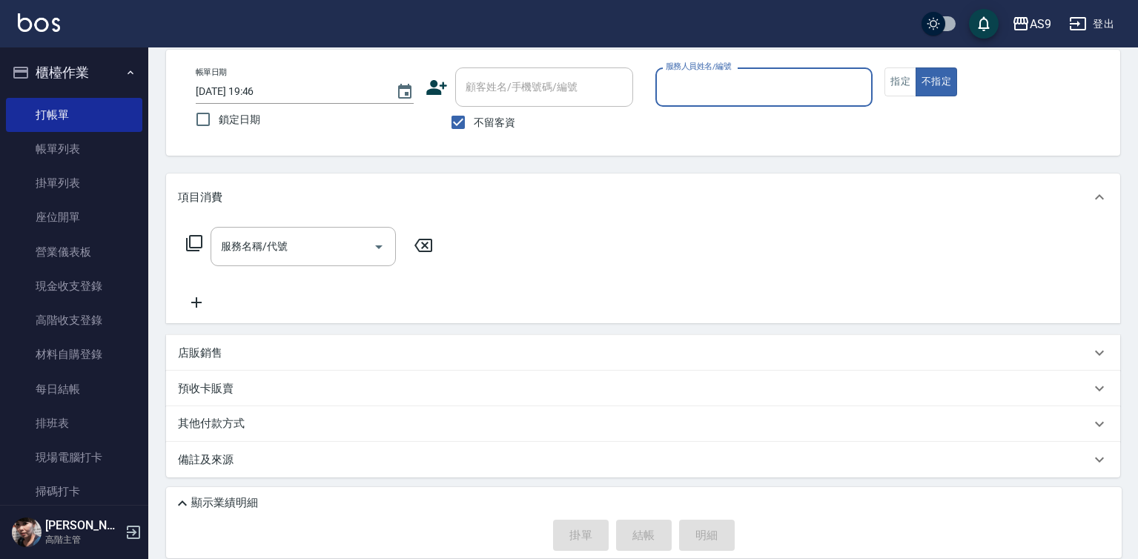
click at [693, 91] on input "服務人員姓名/編號" at bounding box center [764, 87] width 205 height 26
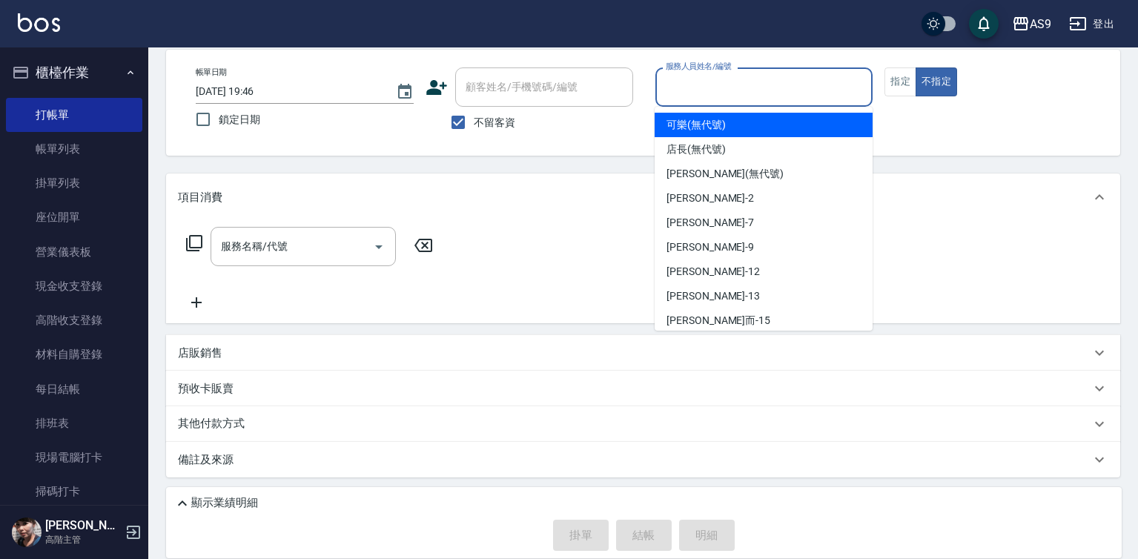
click at [689, 118] on span "可樂 (無代號)" at bounding box center [695, 125] width 59 height 16
type input "可樂(無代號)"
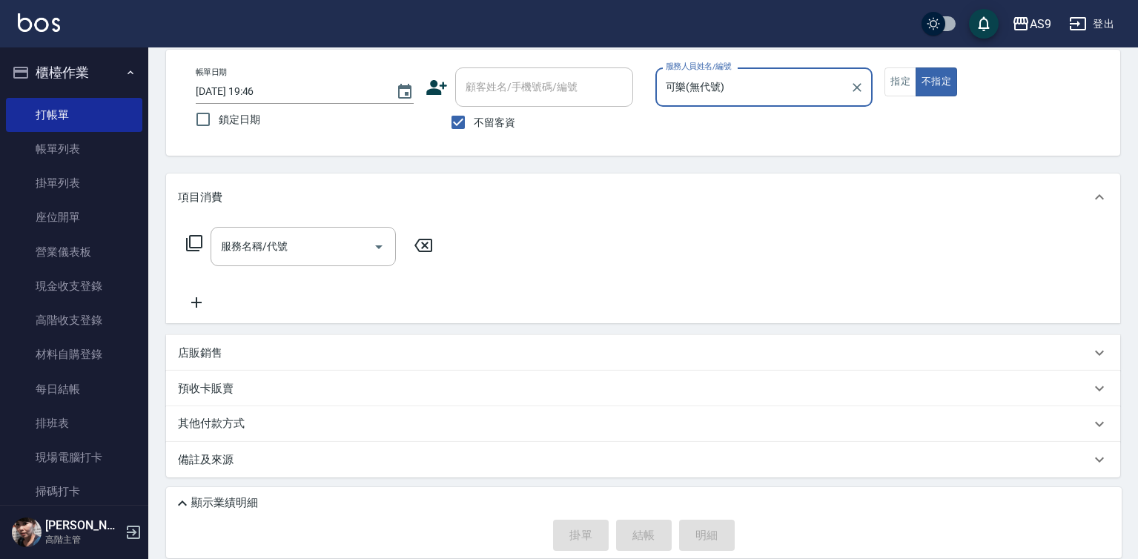
click at [878, 85] on div "帳單日期 [DATE] 19:46 鎖定日期 顧客姓名/手機號碼/編號 顧客姓名/手機號碼/編號 不留客資 服務人員姓名/編號 可樂(無代號) 服務人員姓名/…" at bounding box center [643, 102] width 918 height 70
click at [898, 89] on button "指定" at bounding box center [900, 81] width 32 height 29
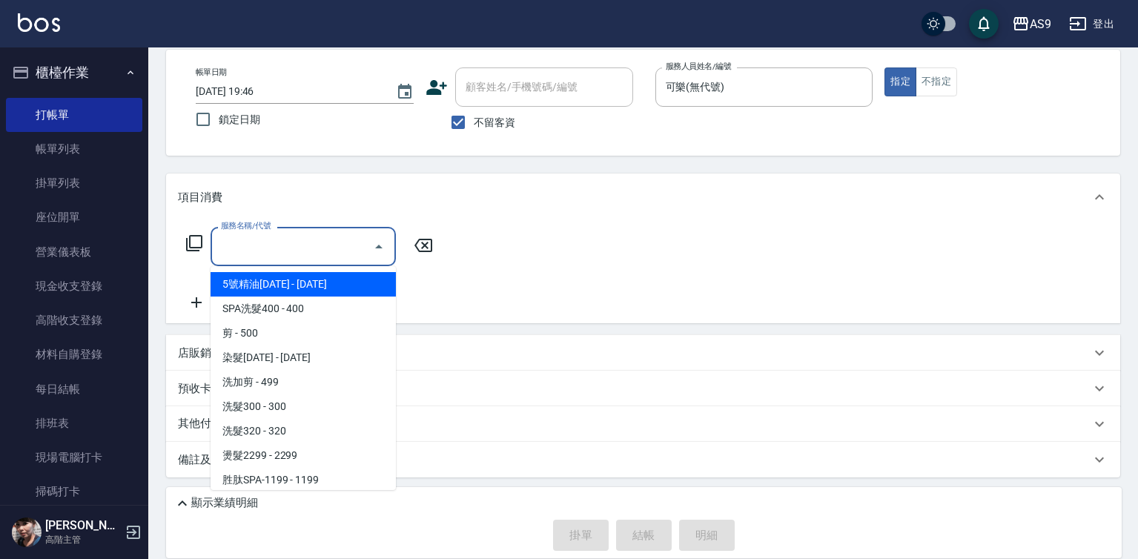
click at [298, 243] on input "服務名稱/代號" at bounding box center [292, 246] width 150 height 26
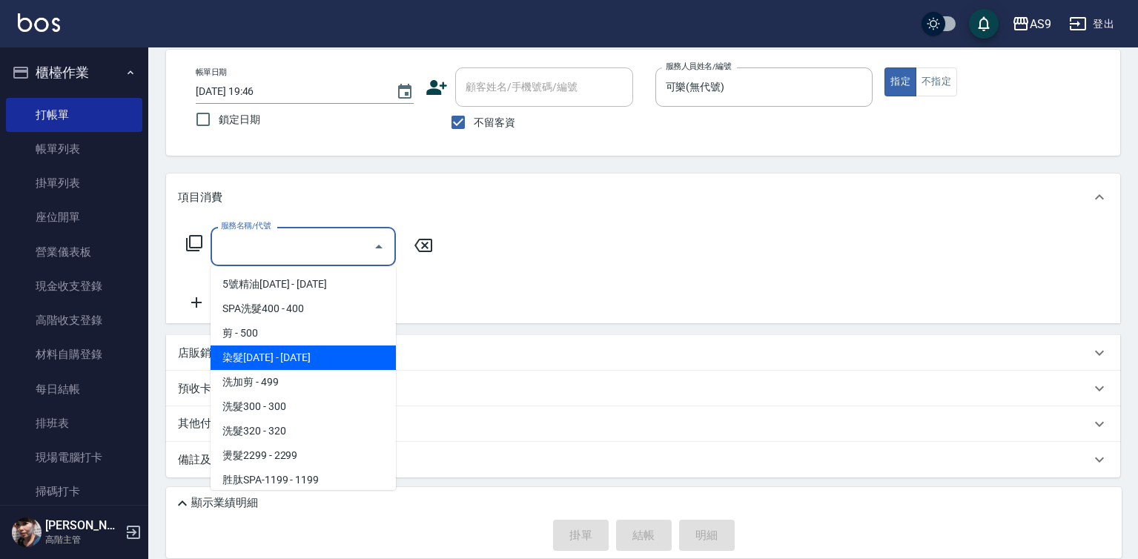
click at [303, 363] on span "染髮[DATE] - [DATE]" at bounding box center [303, 357] width 185 height 24
type input "染髮1500(染髮1500)"
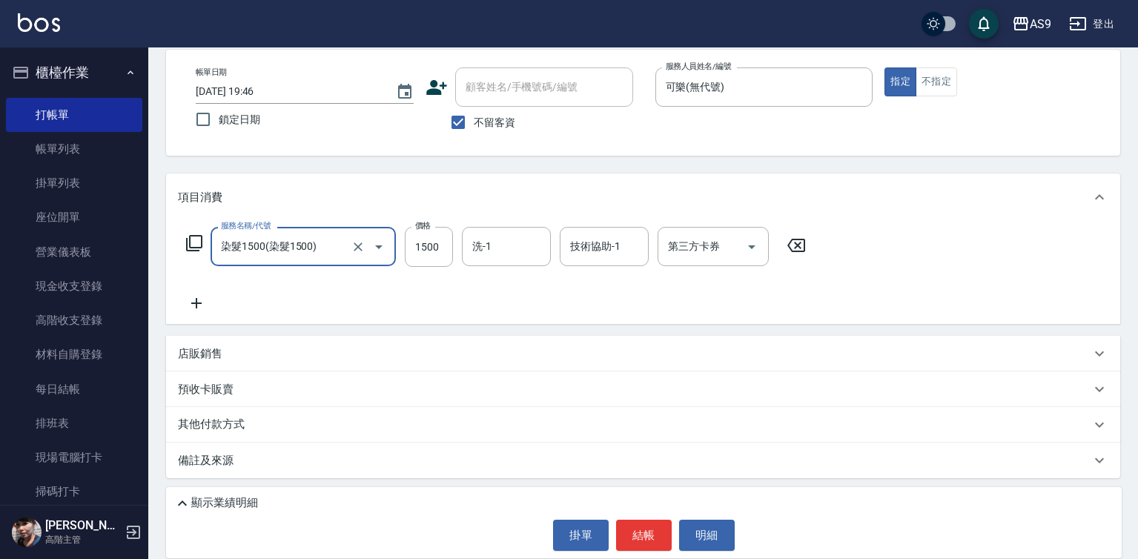
click at [190, 300] on icon at bounding box center [196, 303] width 37 height 18
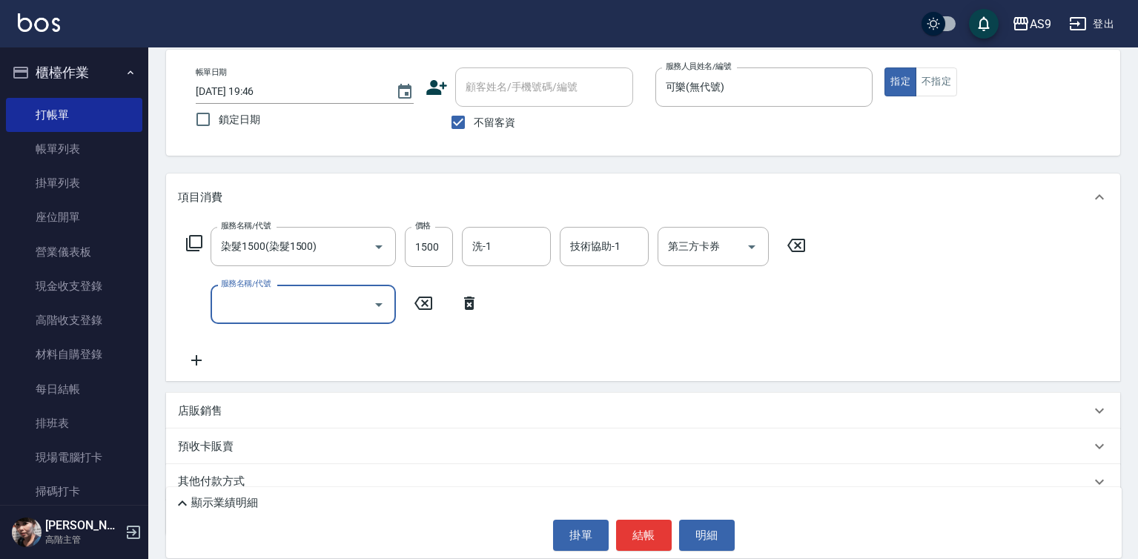
click at [230, 315] on input "服務名稱/代號" at bounding box center [292, 304] width 150 height 26
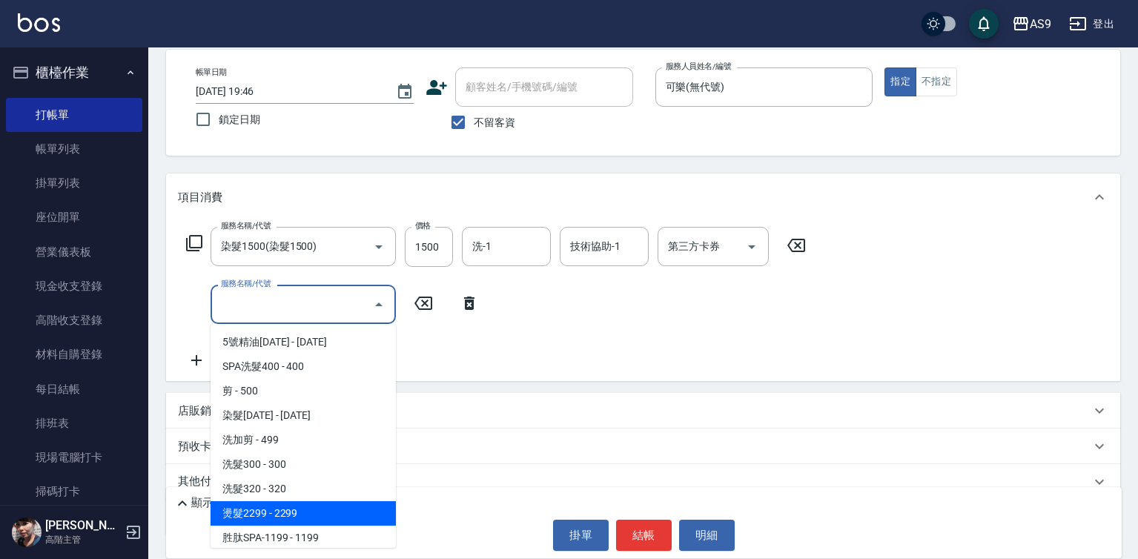
drag, startPoint x: 293, startPoint y: 509, endPoint x: 403, endPoint y: 378, distance: 171.5
click at [294, 509] on span "燙髮2299 - 2299" at bounding box center [303, 513] width 185 height 24
type input "燙髮2299(燙2299)"
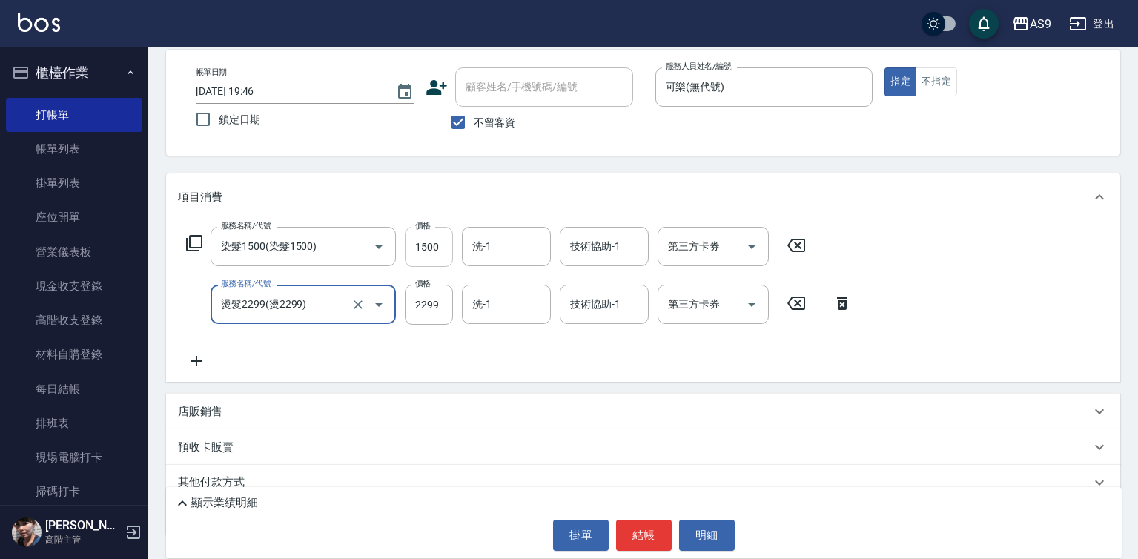
click at [428, 253] on input "1500" at bounding box center [429, 247] width 48 height 40
type input "2000"
click at [413, 308] on input "2299" at bounding box center [429, 305] width 48 height 40
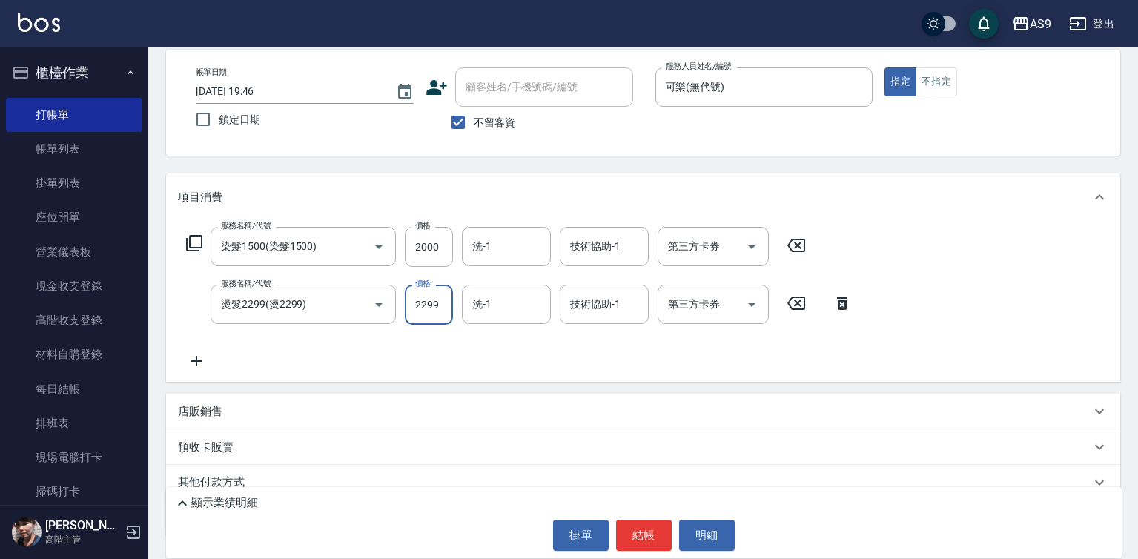
click at [413, 308] on input "2299" at bounding box center [429, 305] width 48 height 40
type input "2000"
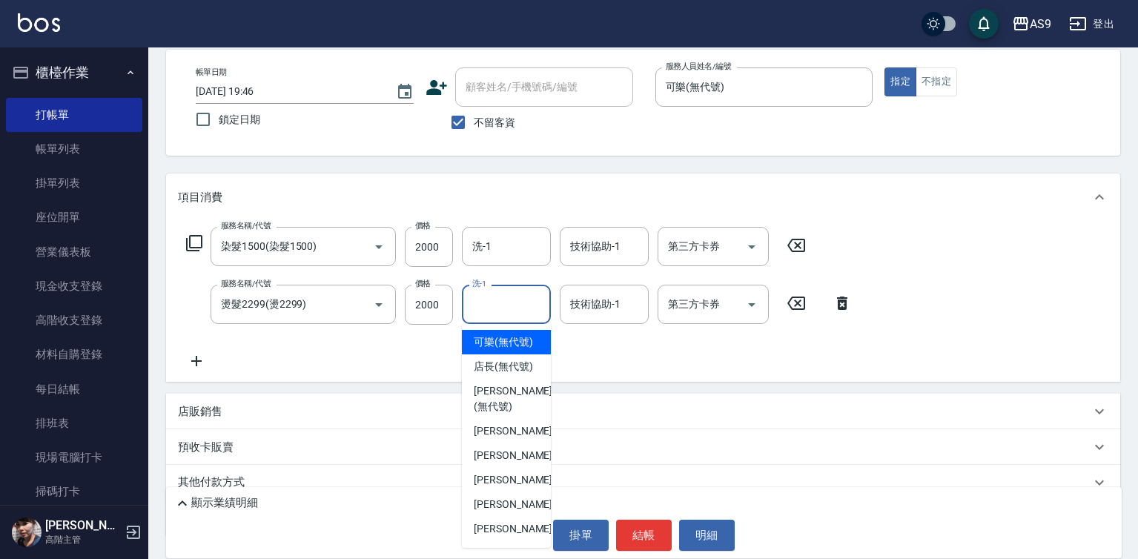
click at [486, 317] on input "洗-1" at bounding box center [506, 304] width 76 height 26
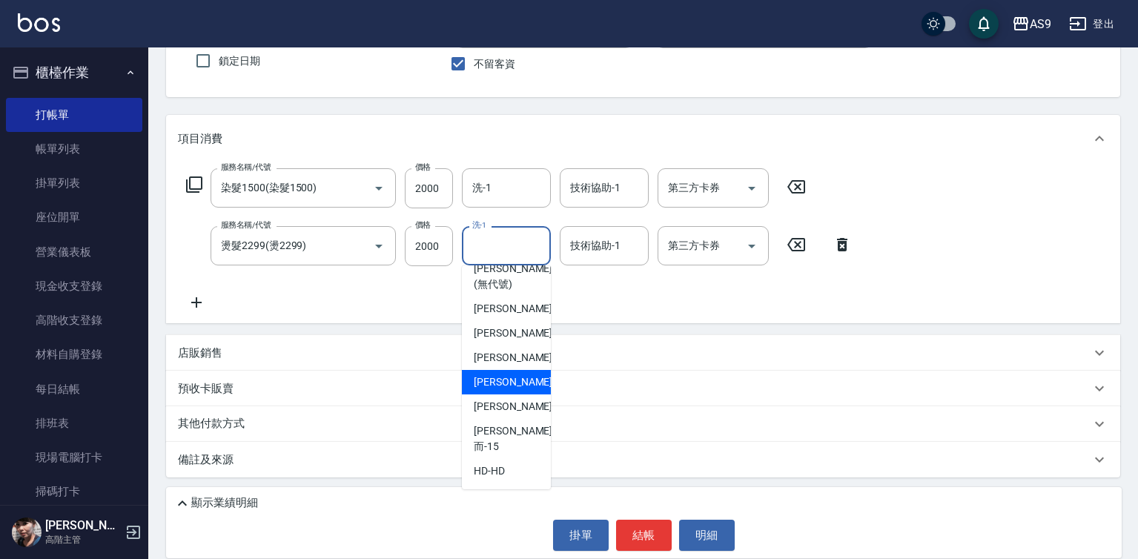
click at [513, 390] on span "[PERSON_NAME]-12" at bounding box center [520, 382] width 93 height 16
type input "[PERSON_NAME]-12"
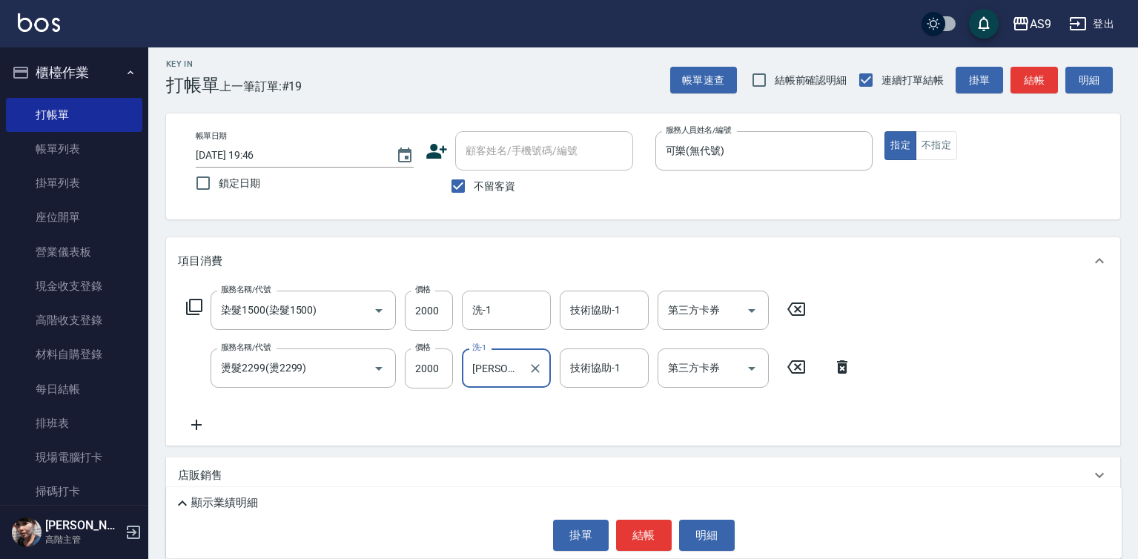
scroll to position [0, 0]
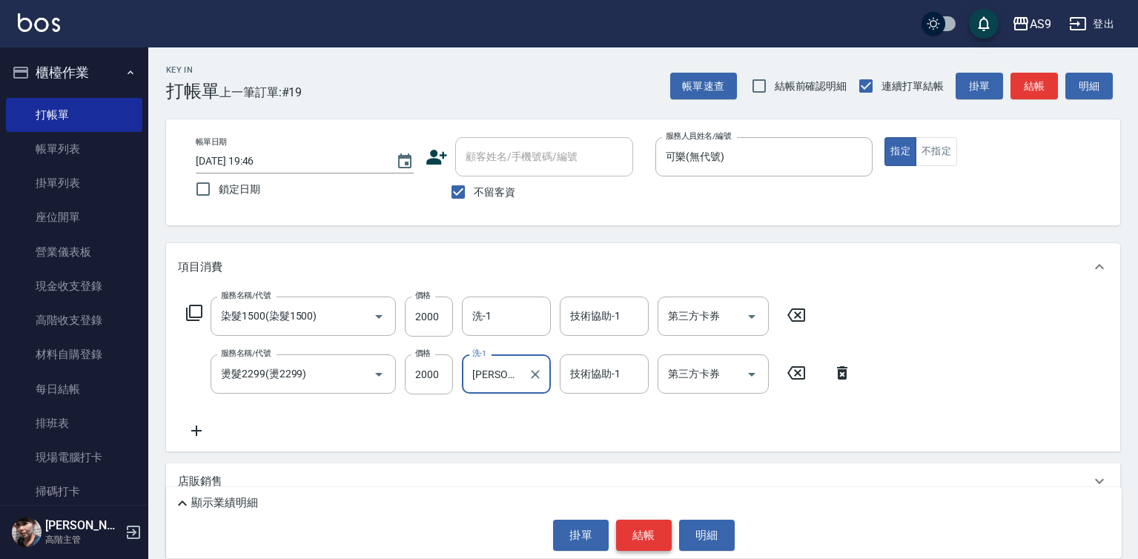
click at [636, 536] on button "結帳" at bounding box center [644, 535] width 56 height 31
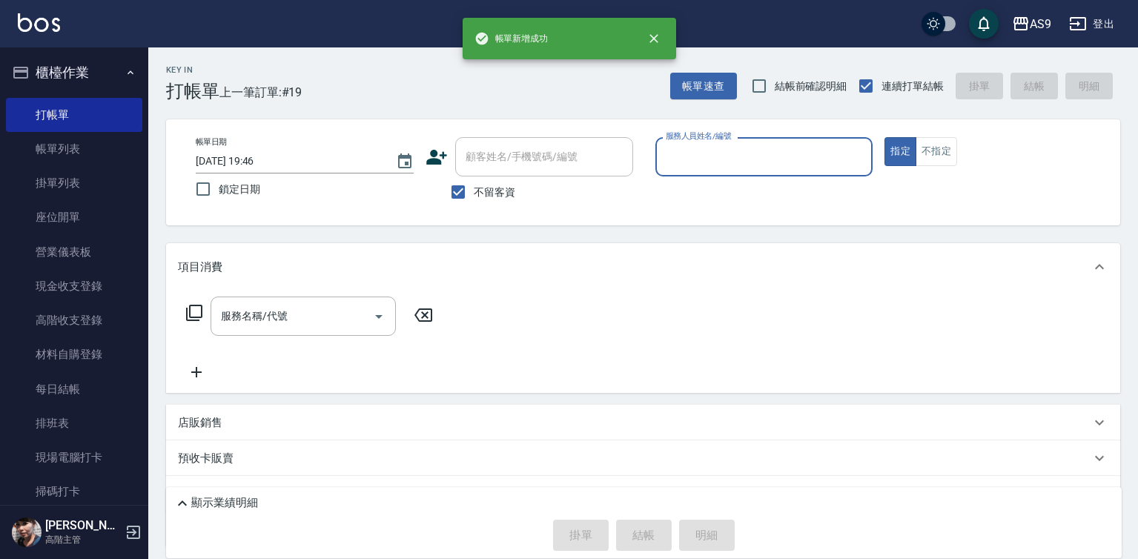
click at [695, 155] on input "服務人員姓名/編號" at bounding box center [764, 157] width 205 height 26
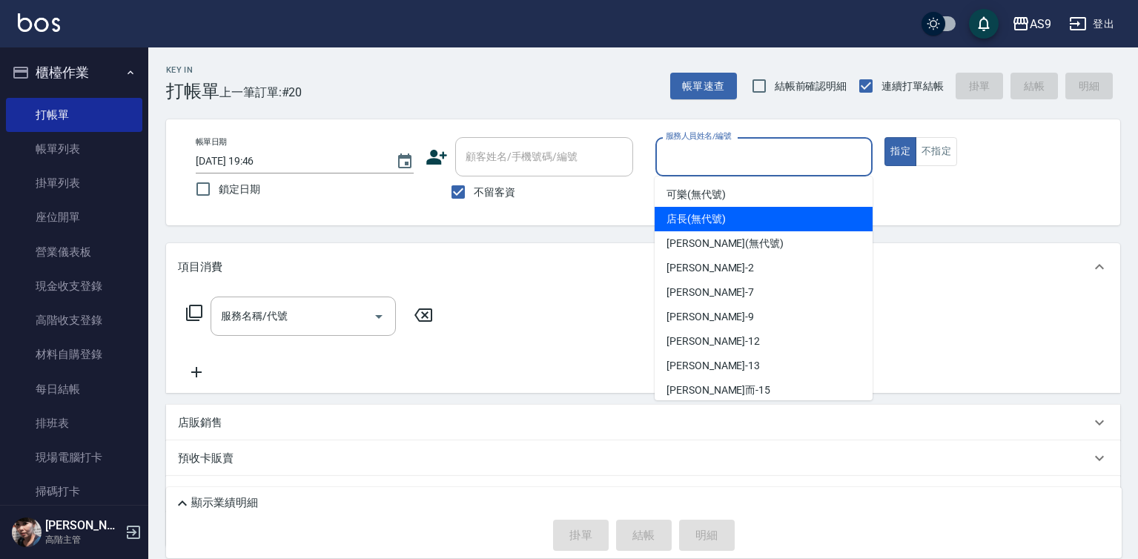
click at [706, 228] on div "店長 (無代號)" at bounding box center [764, 219] width 218 height 24
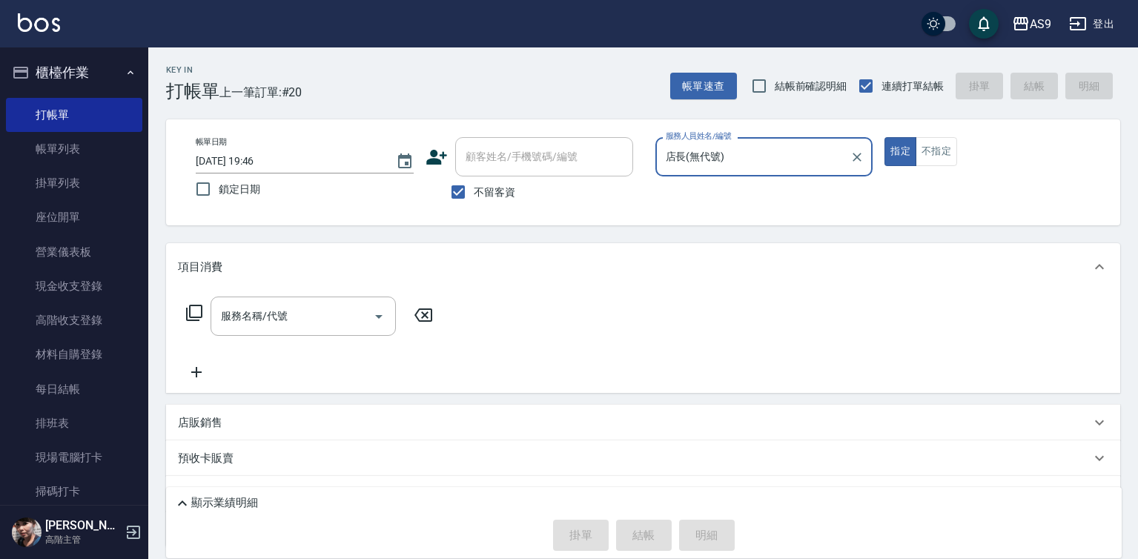
click at [707, 163] on input "店長(無代號)" at bounding box center [753, 157] width 182 height 26
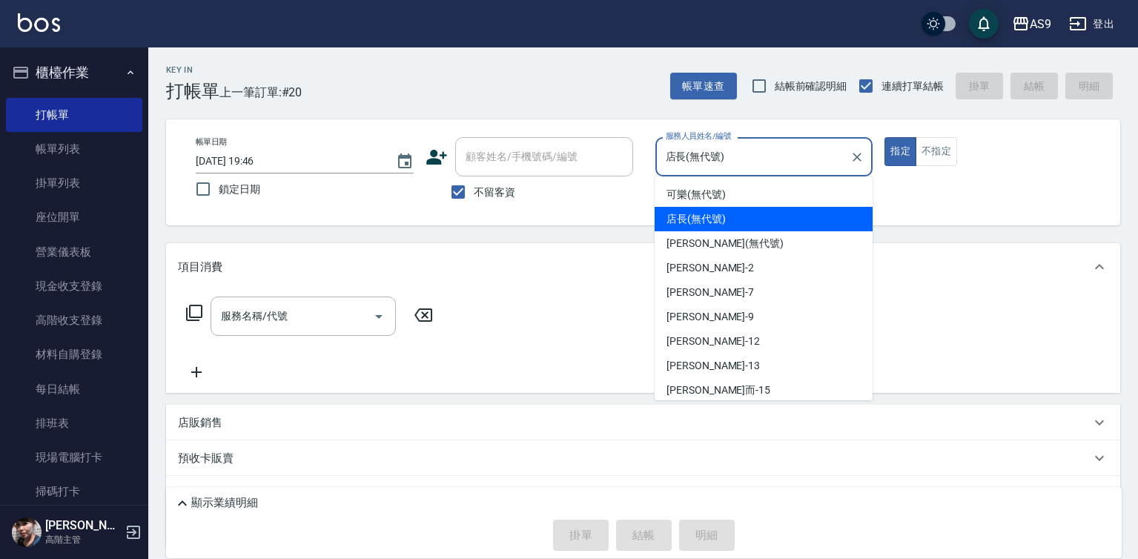
click at [717, 210] on div "店長 (無代號)" at bounding box center [764, 219] width 218 height 24
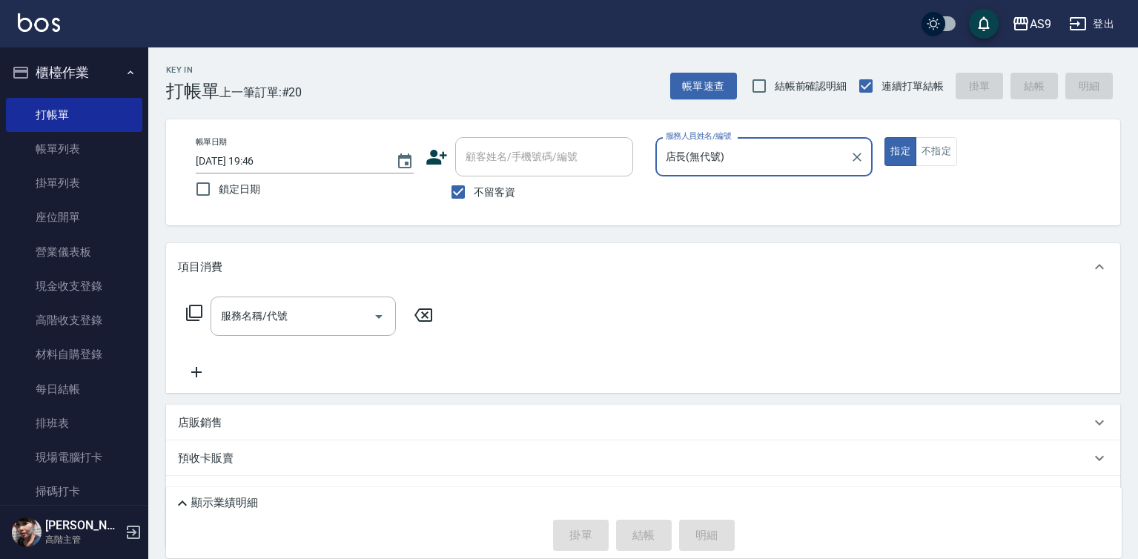
click at [698, 157] on input "店長(無代號)" at bounding box center [753, 157] width 182 height 26
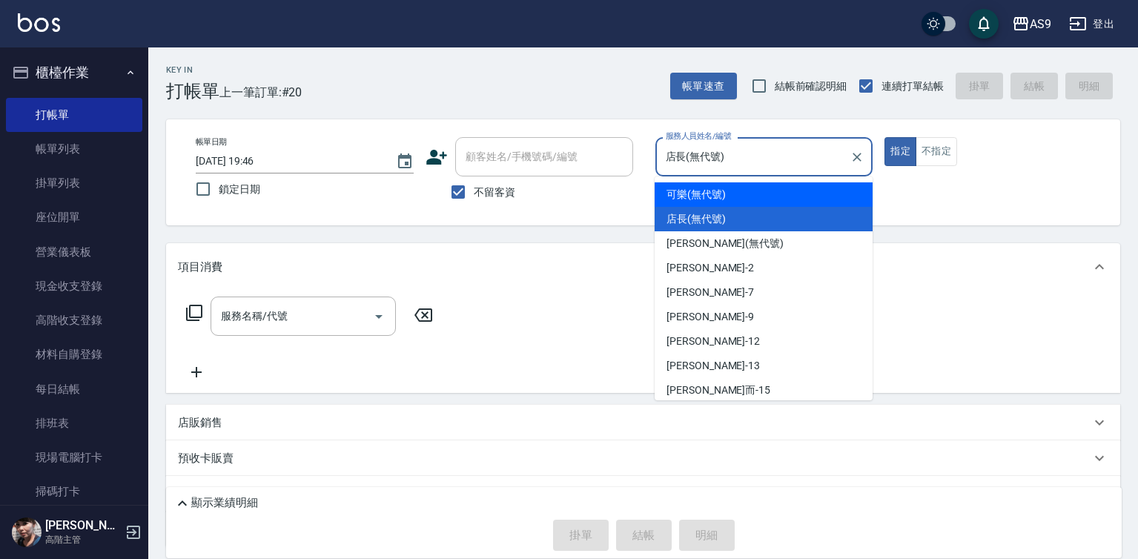
click at [707, 190] on span "可樂 (無代號)" at bounding box center [695, 195] width 59 height 16
type input "可樂(無代號)"
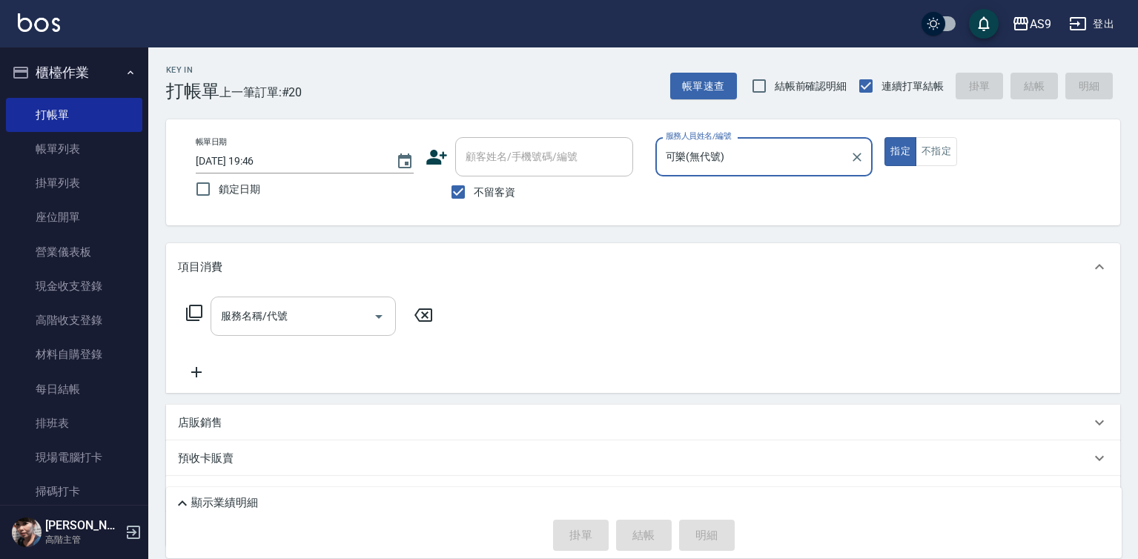
click at [307, 331] on div "服務名稱/代號" at bounding box center [303, 315] width 185 height 39
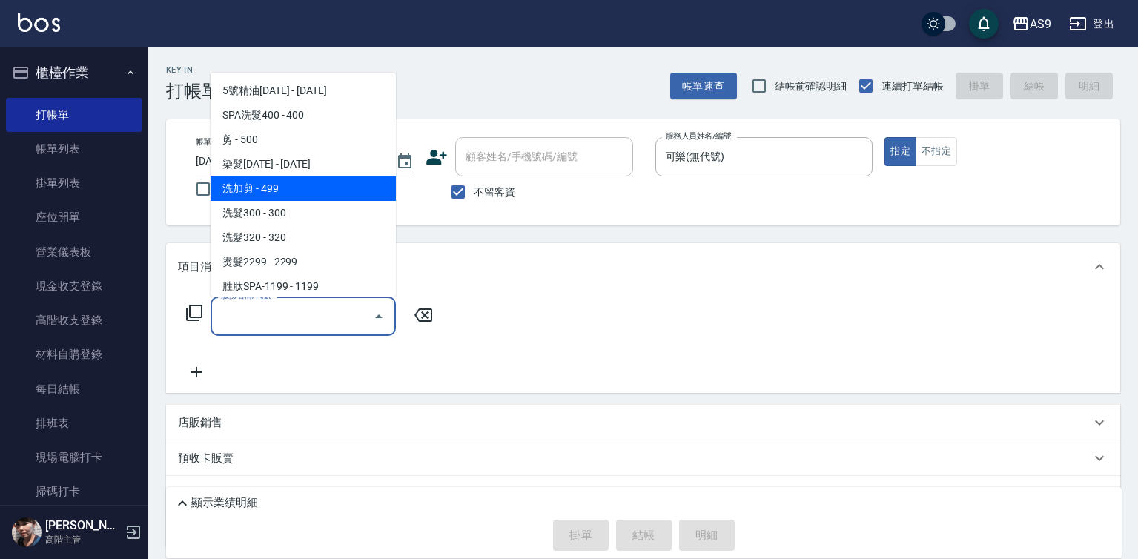
click at [289, 190] on span "洗加剪 - 499" at bounding box center [303, 188] width 185 height 24
type input "洗加剪"
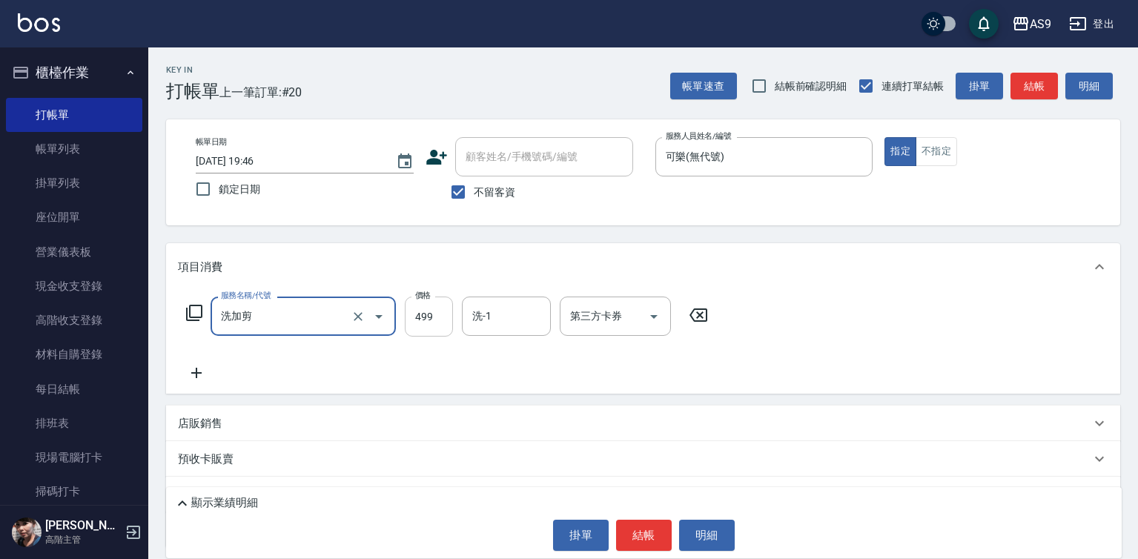
click at [431, 309] on input "499" at bounding box center [429, 316] width 48 height 40
type input "700"
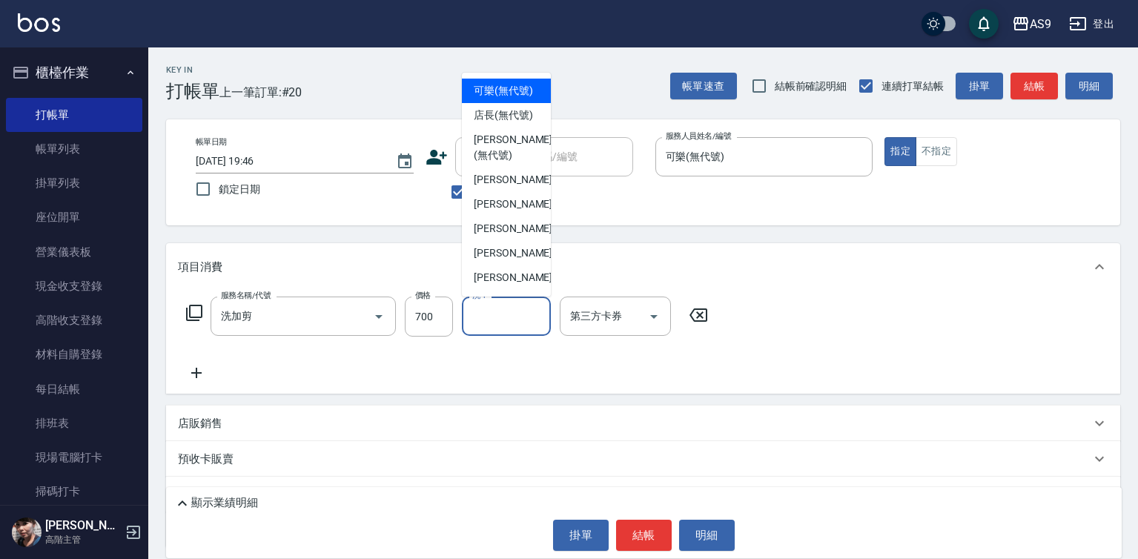
click at [492, 324] on input "洗-1" at bounding box center [506, 316] width 76 height 26
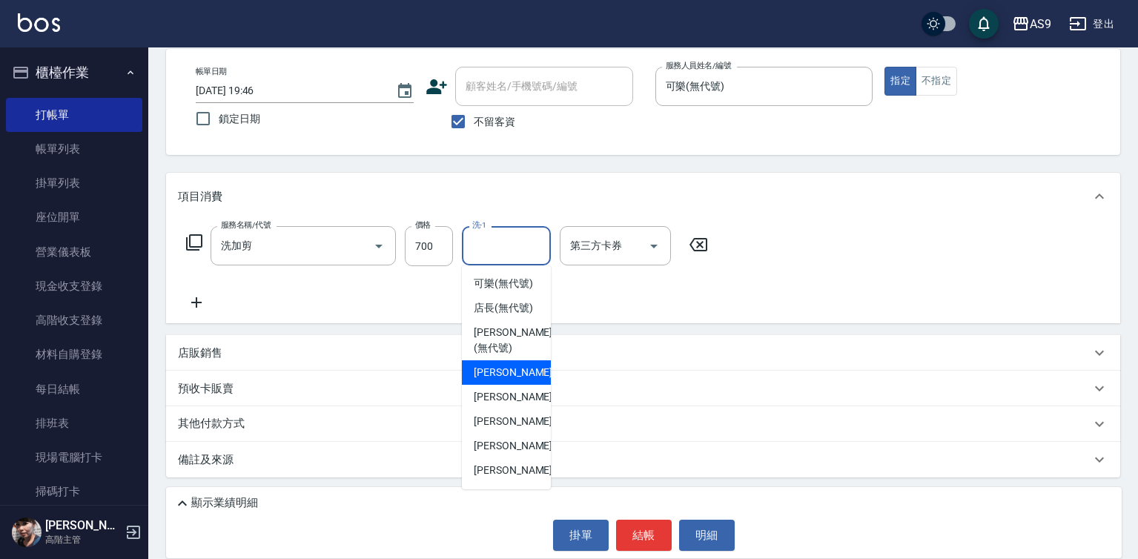
scroll to position [95, 0]
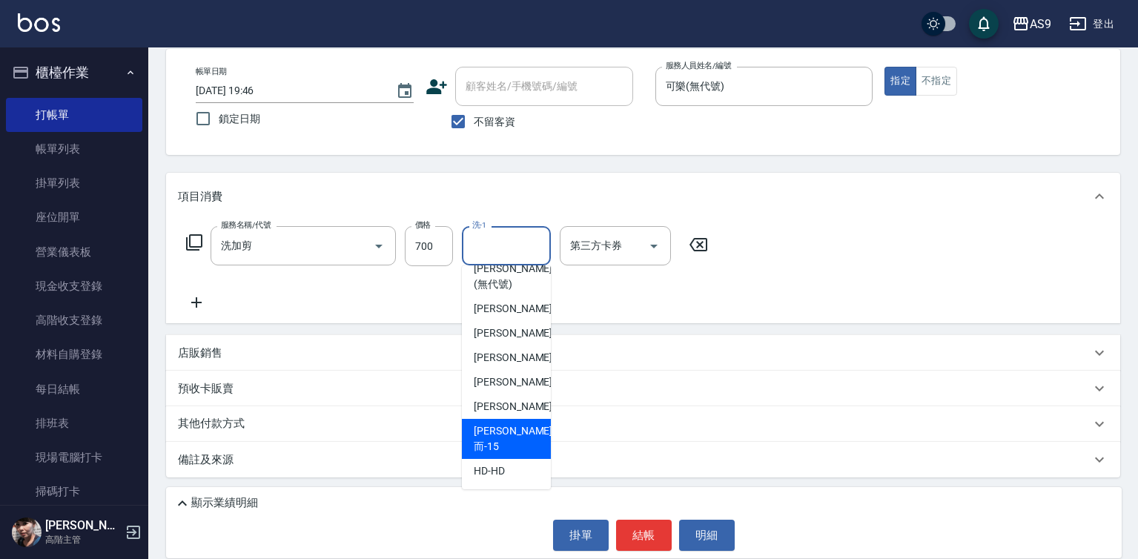
click at [511, 450] on span "[PERSON_NAME]而 -15" at bounding box center [513, 438] width 79 height 31
type input "[PERSON_NAME]而-15"
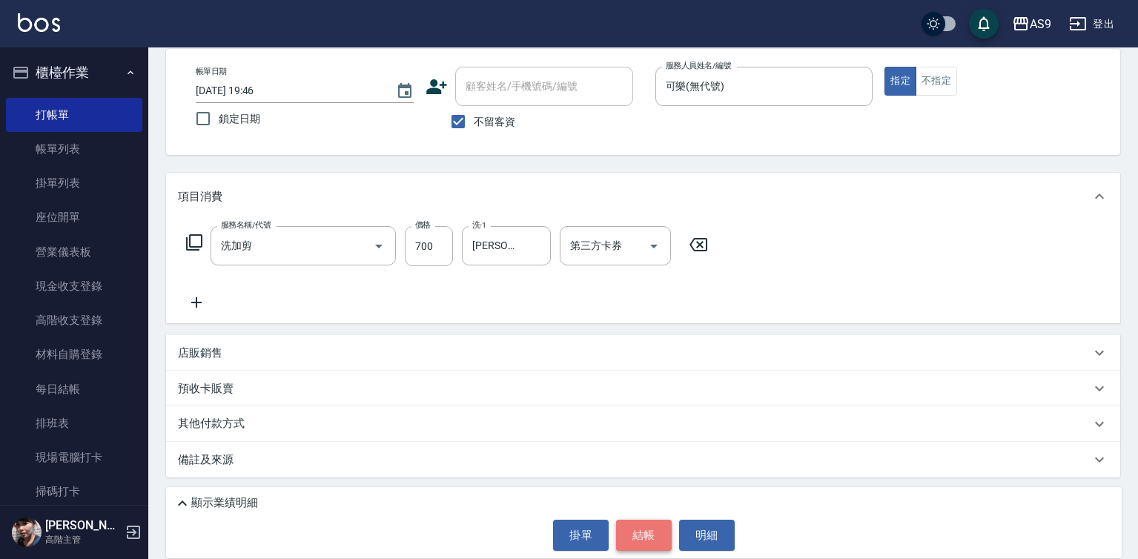
click at [630, 528] on button "結帳" at bounding box center [644, 535] width 56 height 31
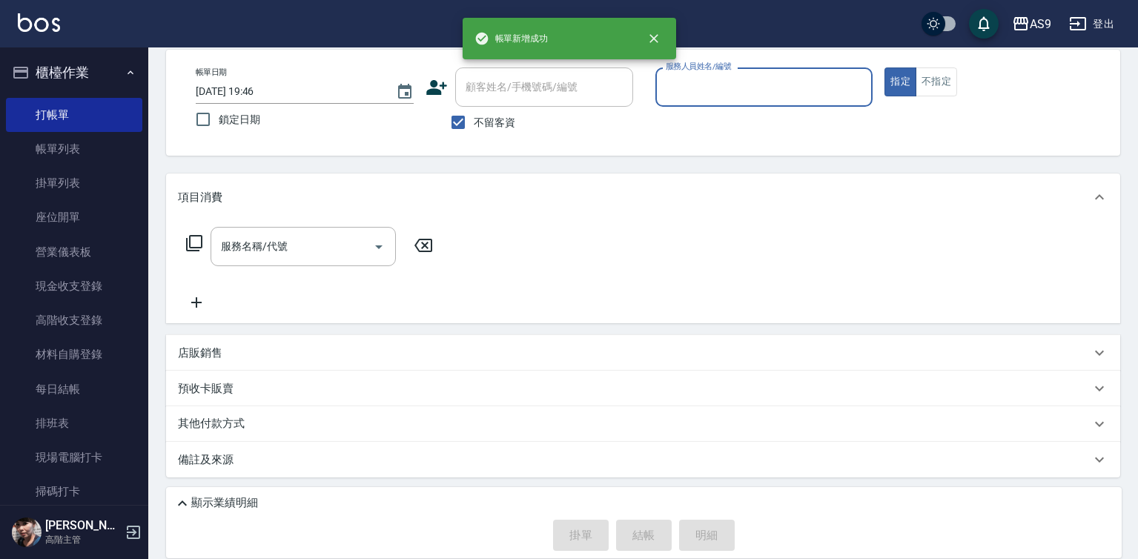
scroll to position [70, 0]
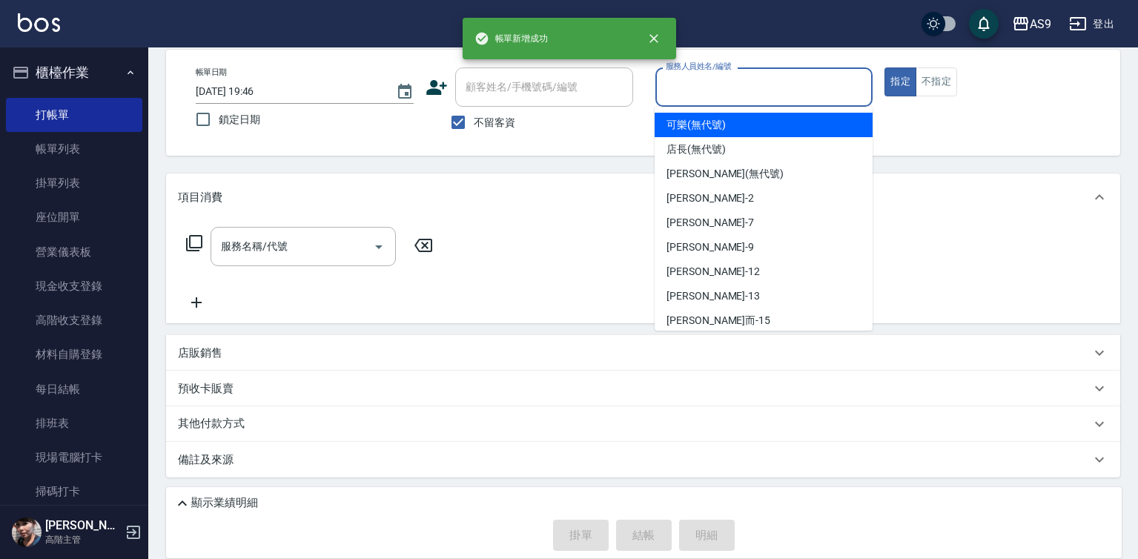
drag, startPoint x: 701, startPoint y: 95, endPoint x: 702, endPoint y: 122, distance: 26.7
click at [702, 94] on input "服務人員姓名/編號" at bounding box center [764, 87] width 205 height 26
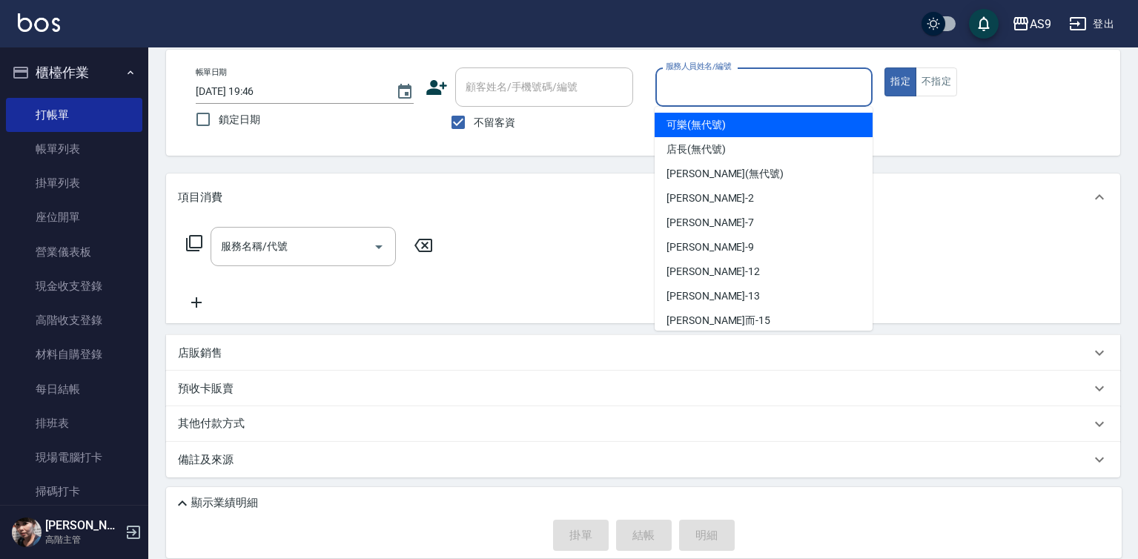
click at [703, 127] on span "可樂 (無代號)" at bounding box center [695, 125] width 59 height 16
type input "可樂(無代號)"
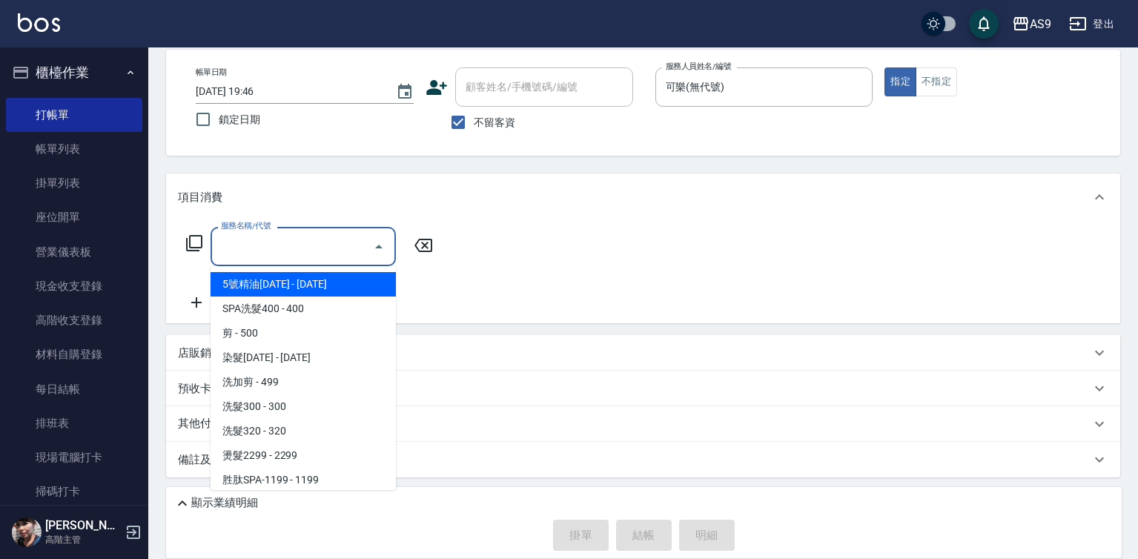
click at [252, 248] on input "服務名稱/代號" at bounding box center [292, 246] width 150 height 26
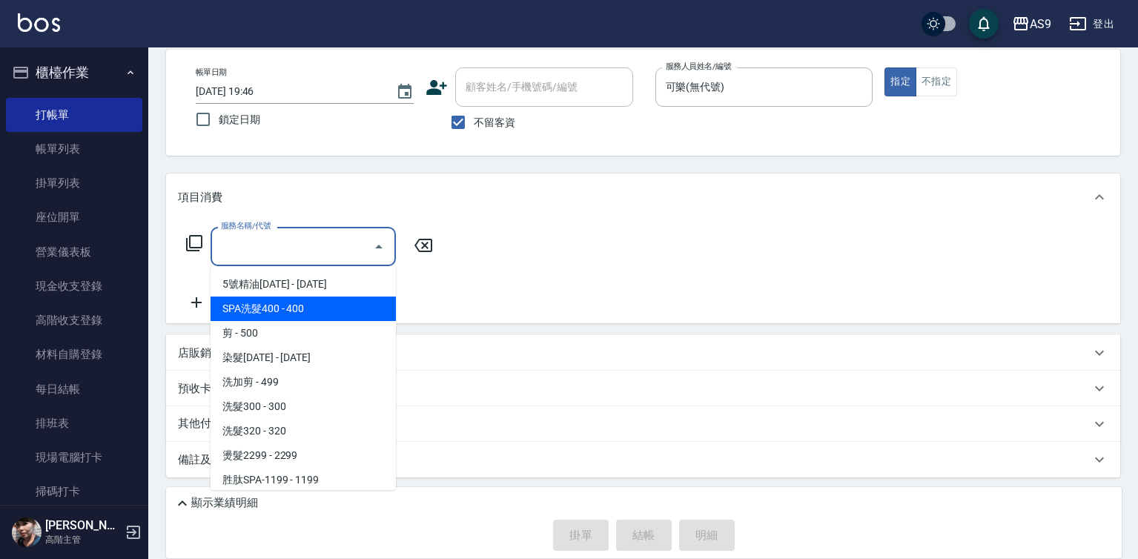
click at [277, 311] on span "SPA洗髮400 - 400" at bounding box center [303, 308] width 185 height 24
type input "SPA洗髮400(SPA洗髮400)"
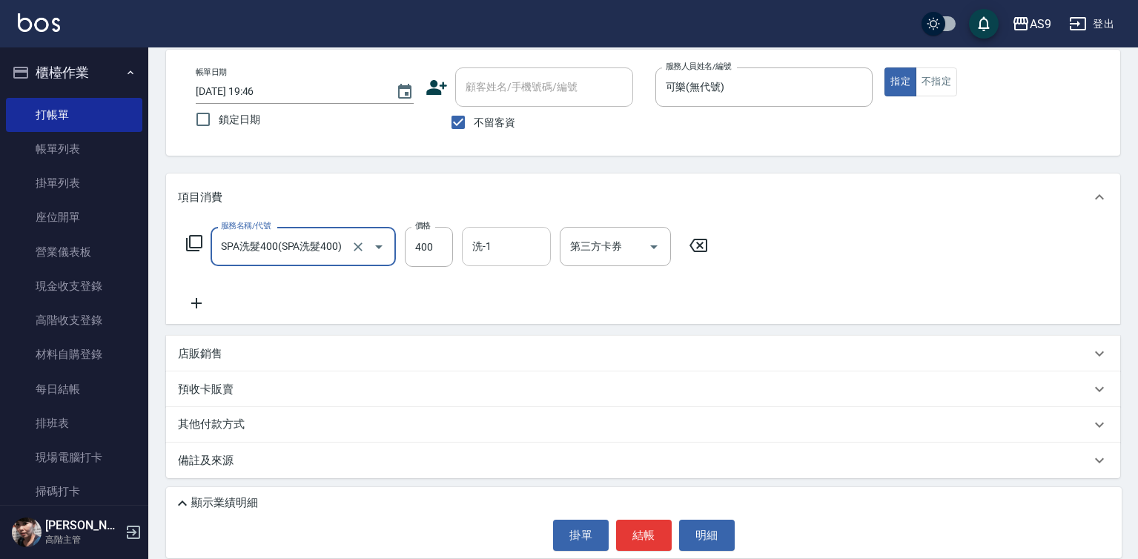
click at [503, 240] on input "洗-1" at bounding box center [506, 246] width 76 height 26
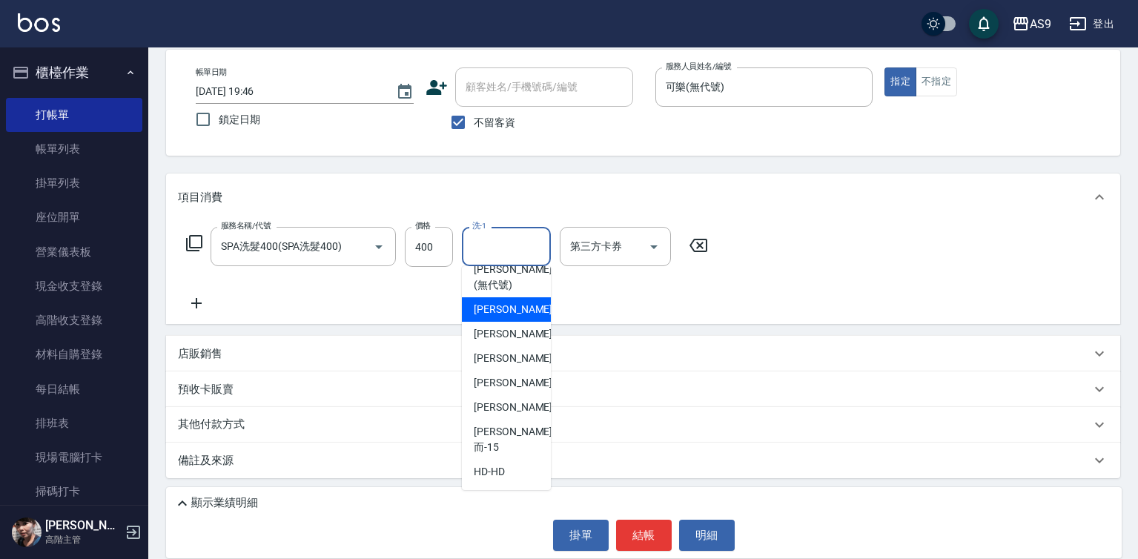
scroll to position [95, 0]
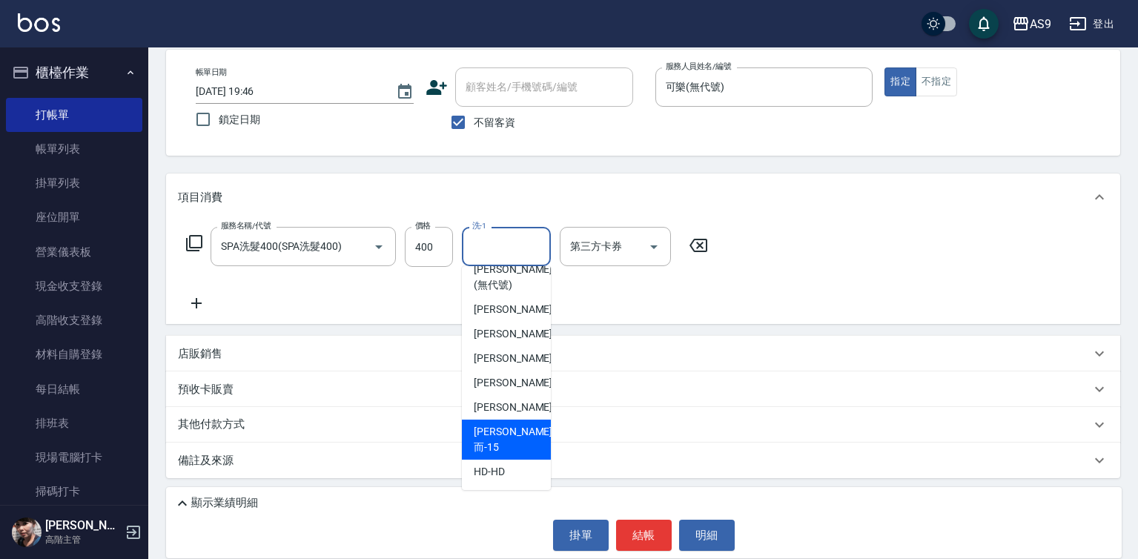
click at [517, 450] on span "[PERSON_NAME]而 -15" at bounding box center [513, 439] width 79 height 31
type input "[PERSON_NAME]而-15"
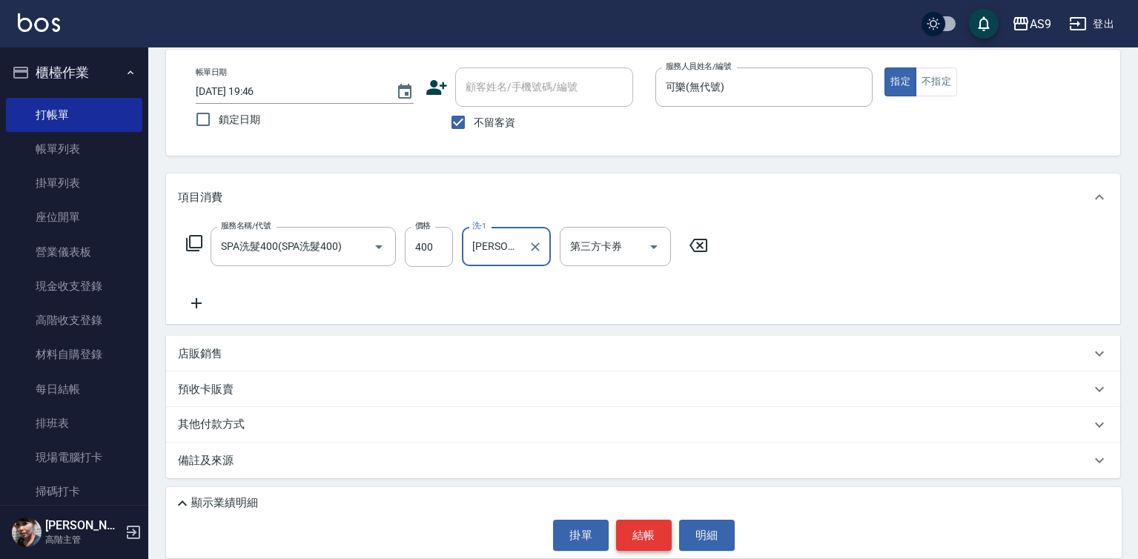
click at [642, 535] on button "結帳" at bounding box center [644, 535] width 56 height 31
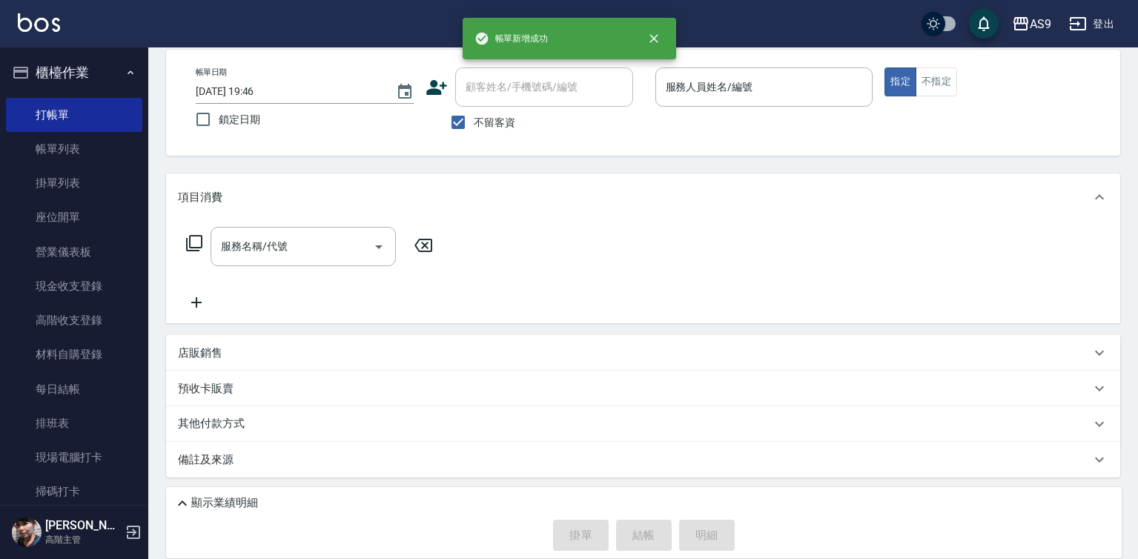
click at [654, 102] on div "帳單日期 [DATE] 19:46 鎖定日期 顧客姓名/手機號碼/編號 顧客姓名/手機號碼/編號 不留客資 服務人員姓名/編號 服務人員姓名/編號 指定 不指定" at bounding box center [643, 102] width 918 height 70
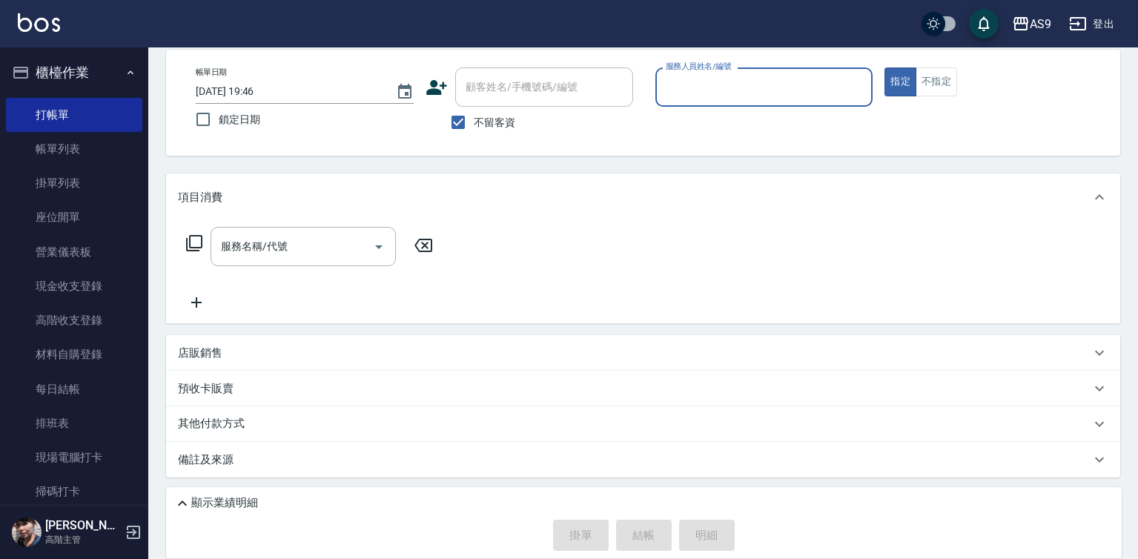
click at [682, 97] on input "服務人員姓名/編號" at bounding box center [764, 87] width 205 height 26
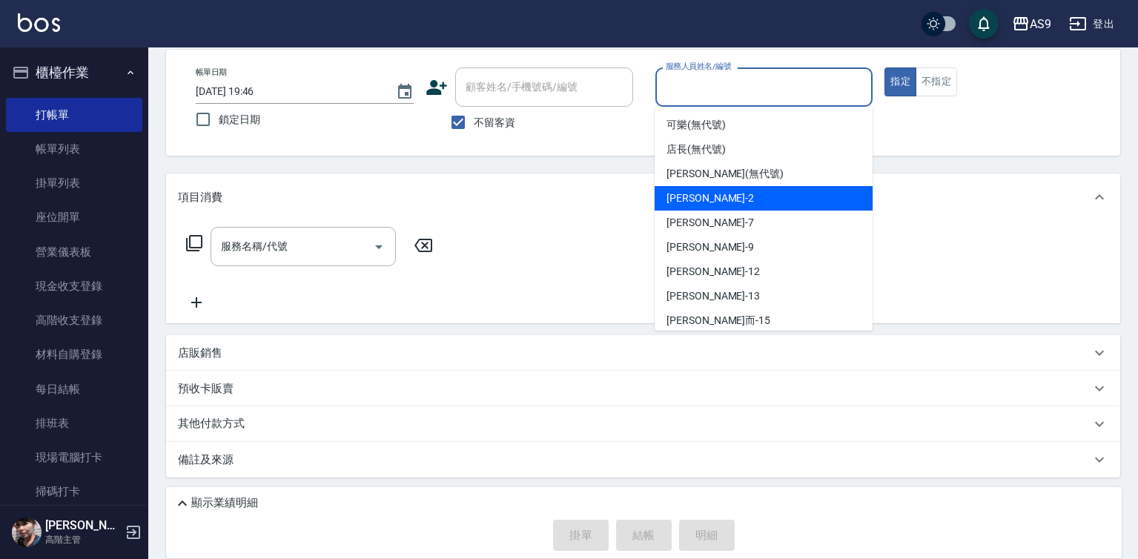
click at [706, 196] on span "[PERSON_NAME]蘭 -2" at bounding box center [709, 198] width 87 height 16
type input "[PERSON_NAME]蘭-2"
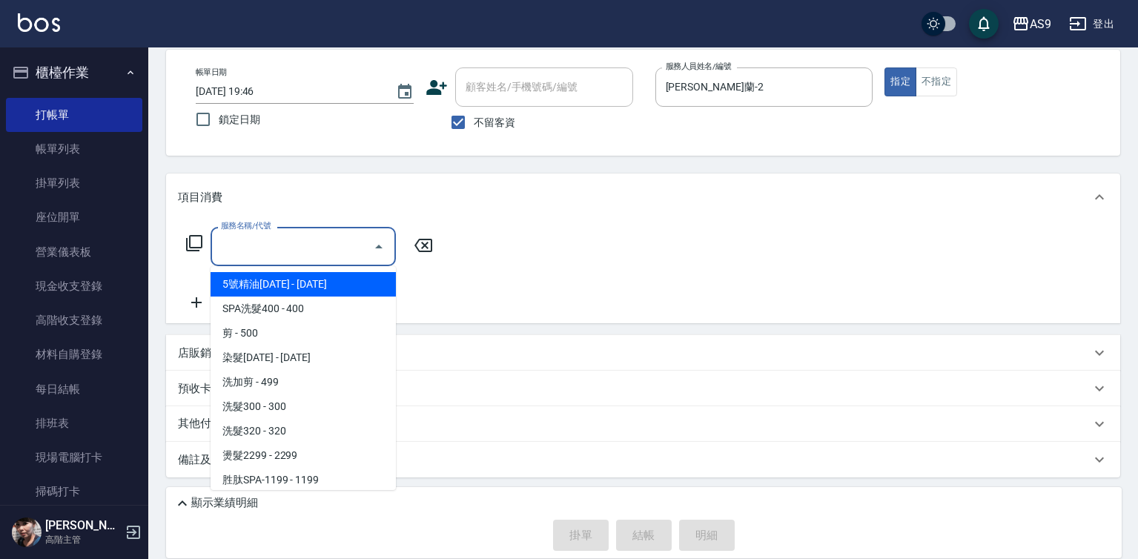
click at [345, 248] on input "服務名稱/代號" at bounding box center [292, 246] width 150 height 26
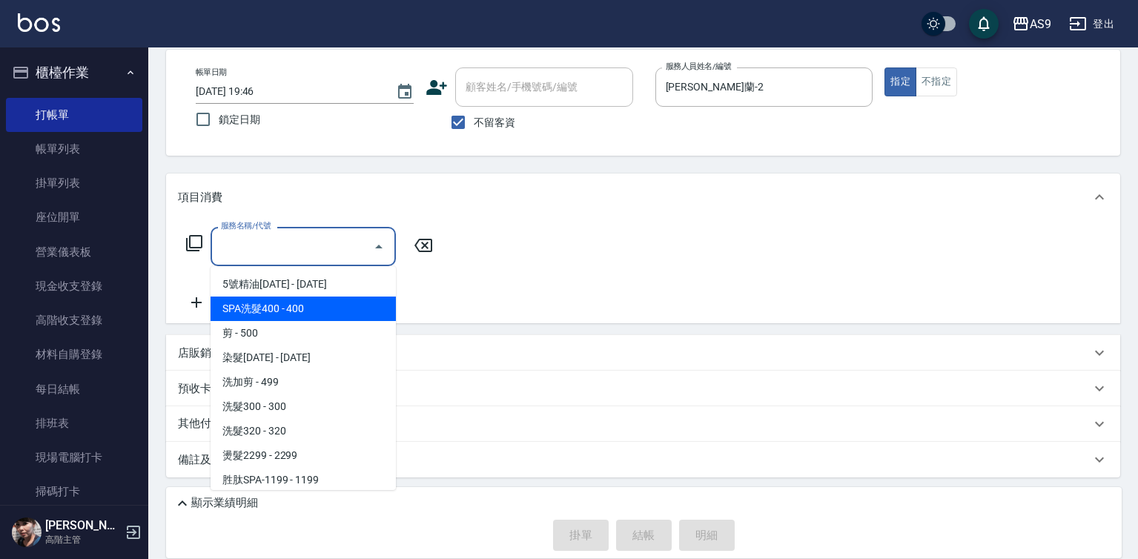
click at [318, 303] on span "SPA洗髮400 - 400" at bounding box center [303, 308] width 185 height 24
type input "SPA洗髮400(SPA洗髮400)"
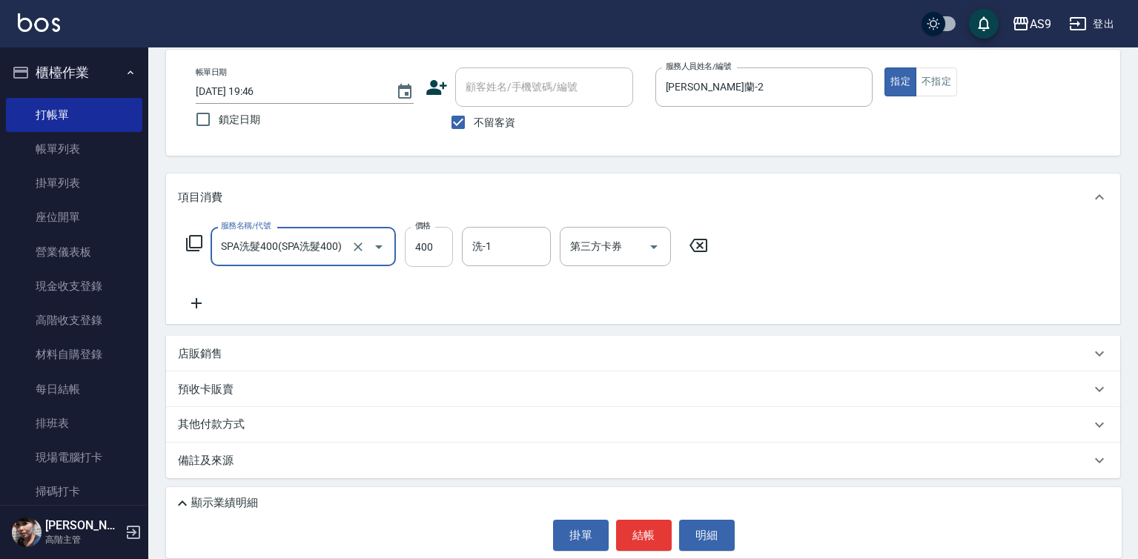
click at [426, 234] on input "400" at bounding box center [429, 247] width 48 height 40
type input "363"
click at [637, 525] on button "結帳" at bounding box center [644, 535] width 56 height 31
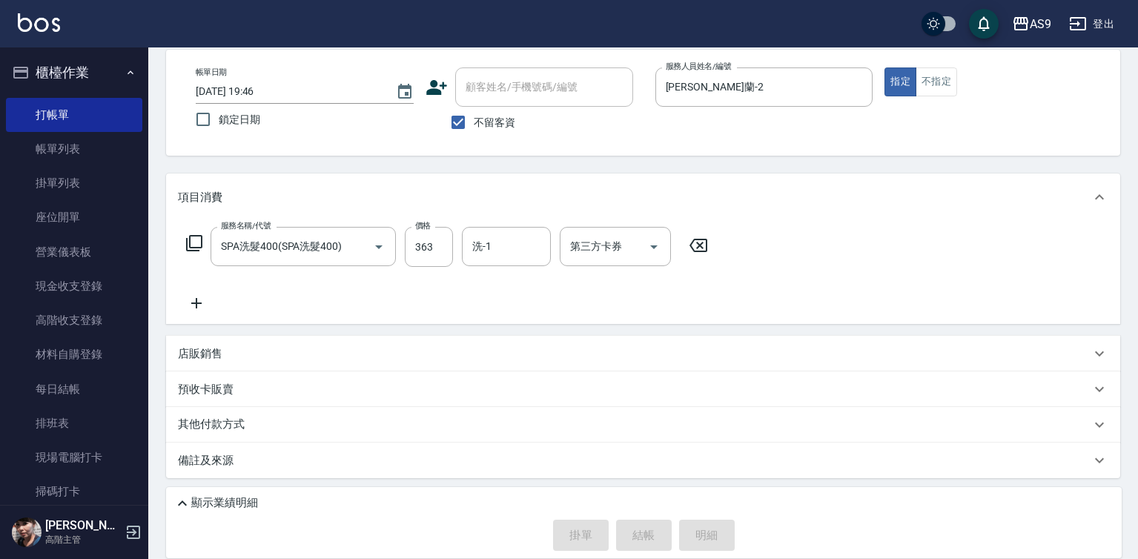
type input "[DATE] 19:47"
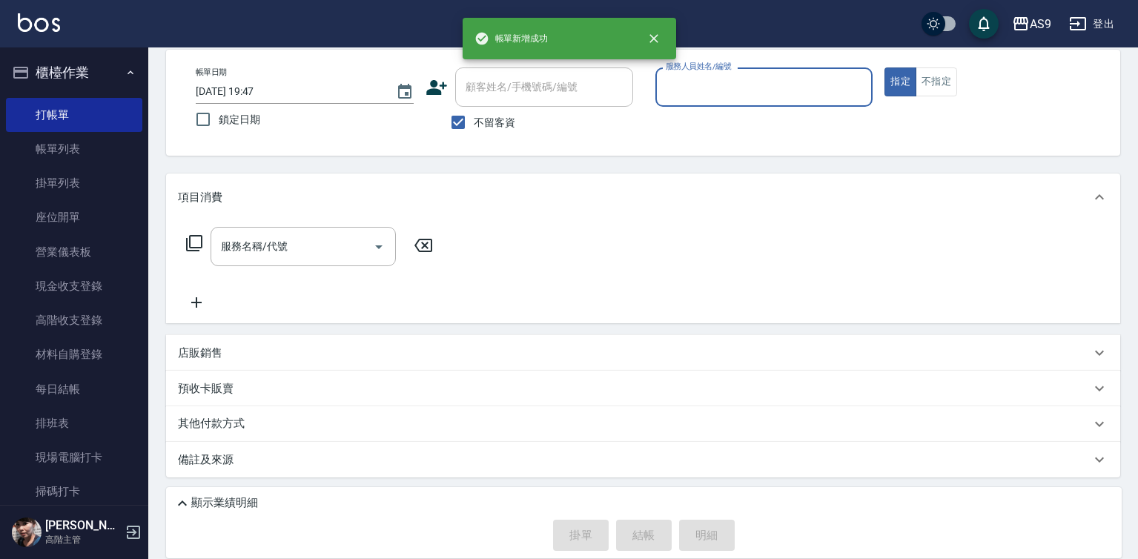
click at [719, 102] on div "服務人員姓名/編號" at bounding box center [764, 86] width 218 height 39
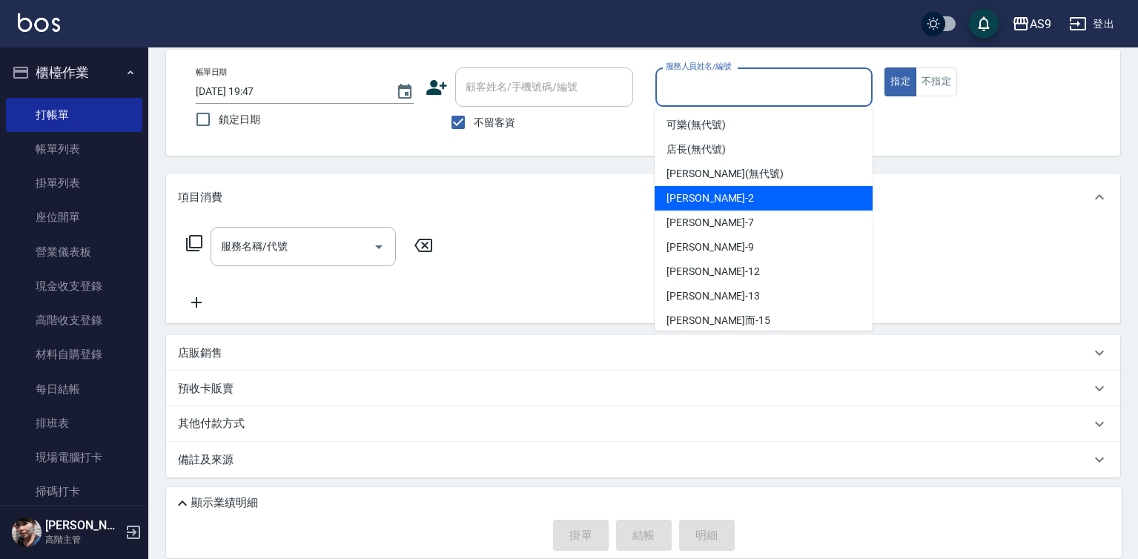
click at [715, 193] on span "[PERSON_NAME]蘭 -2" at bounding box center [709, 198] width 87 height 16
type input "[PERSON_NAME]蘭-2"
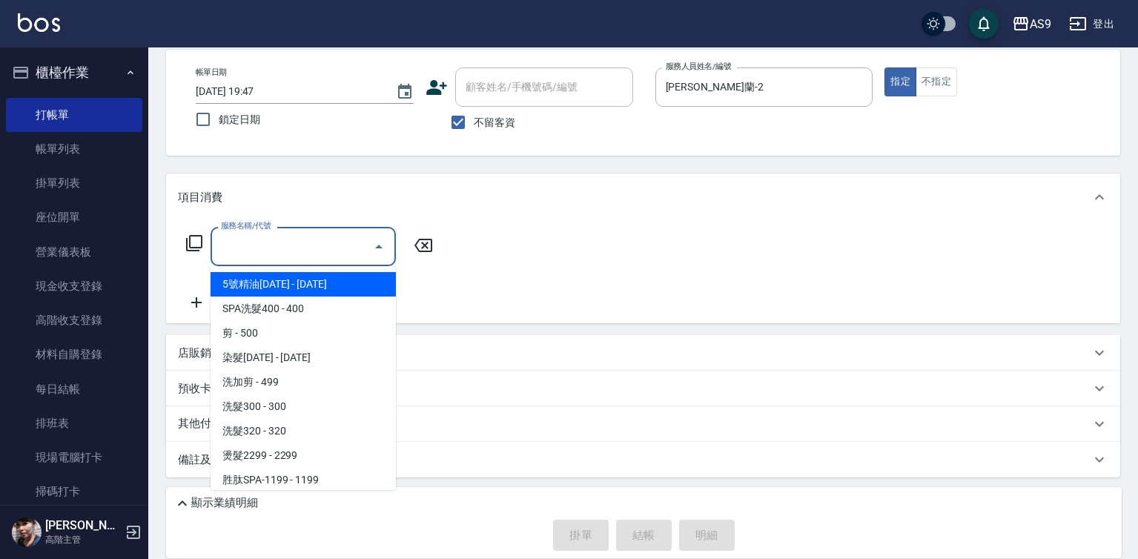
click at [317, 248] on input "服務名稱/代號" at bounding box center [292, 246] width 150 height 26
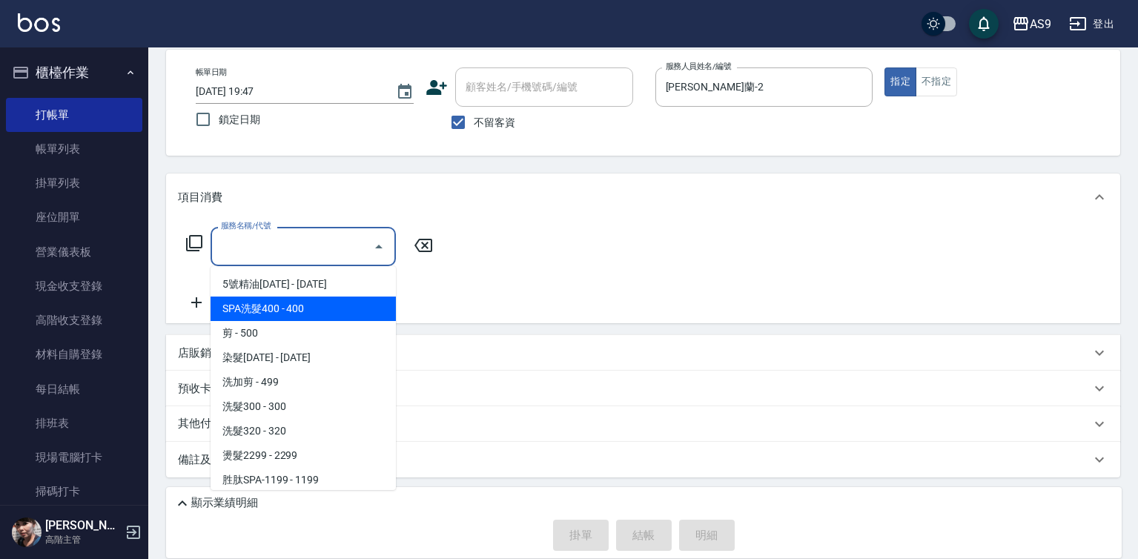
click at [292, 314] on span "SPA洗髮400 - 400" at bounding box center [303, 308] width 185 height 24
type input "SPA洗髮400(SPA洗髮400)"
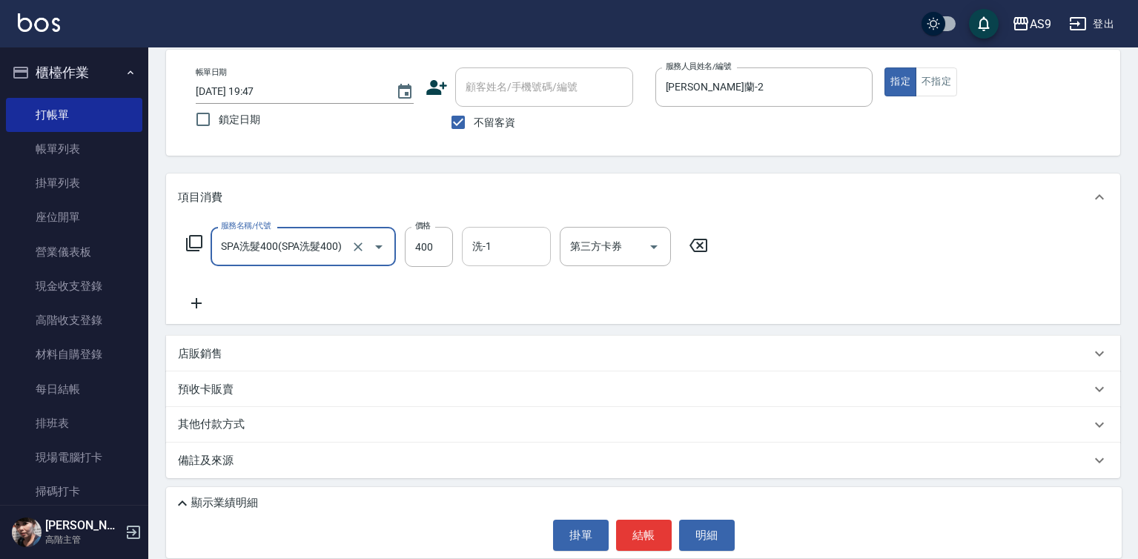
click at [488, 247] on div "洗-1 洗-1" at bounding box center [506, 246] width 89 height 39
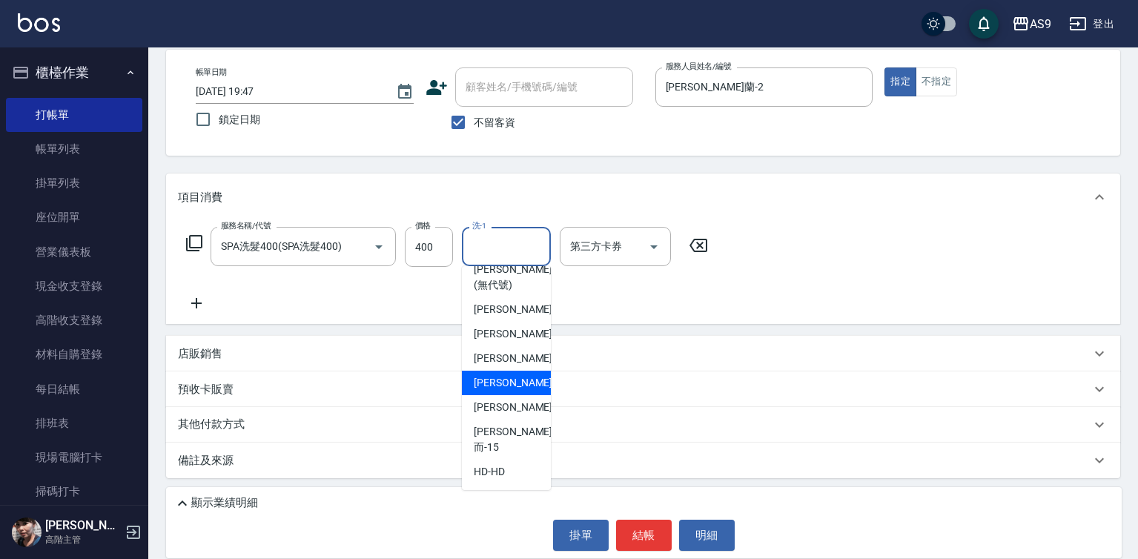
drag, startPoint x: 514, startPoint y: 401, endPoint x: 646, endPoint y: 272, distance: 184.5
click at [516, 391] on span "[PERSON_NAME]-12" at bounding box center [520, 383] width 93 height 16
type input "[PERSON_NAME]-12"
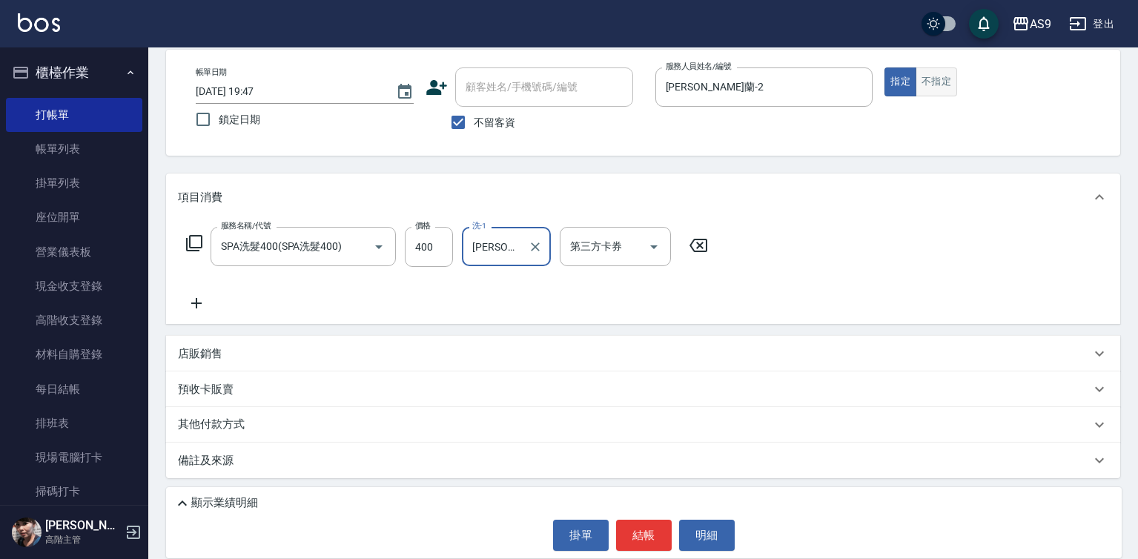
click at [930, 79] on button "不指定" at bounding box center [936, 81] width 42 height 29
click at [646, 528] on button "結帳" at bounding box center [644, 535] width 56 height 31
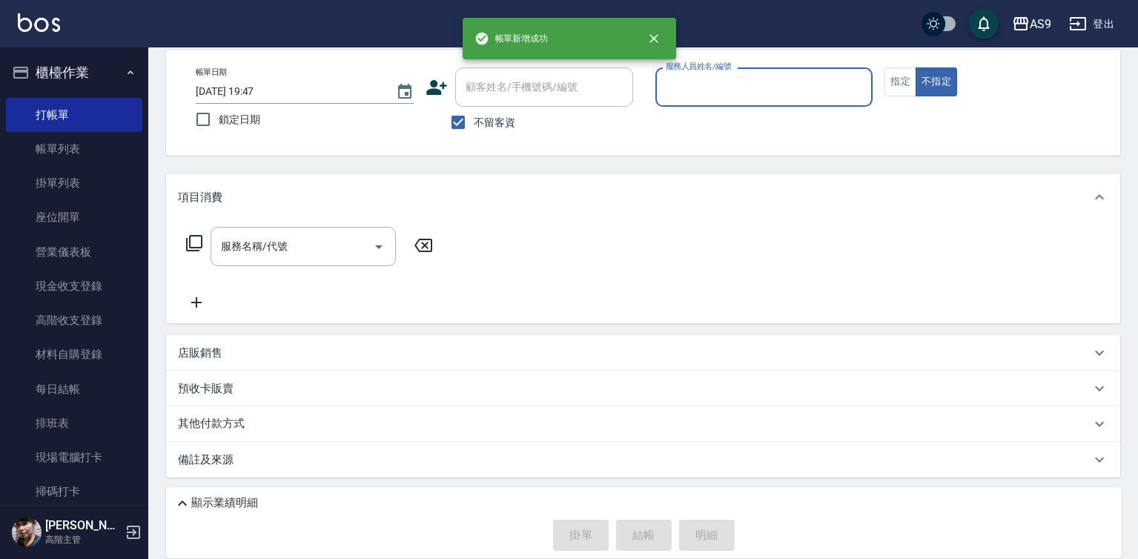
click at [700, 96] on input "服務人員姓名/編號" at bounding box center [764, 87] width 205 height 26
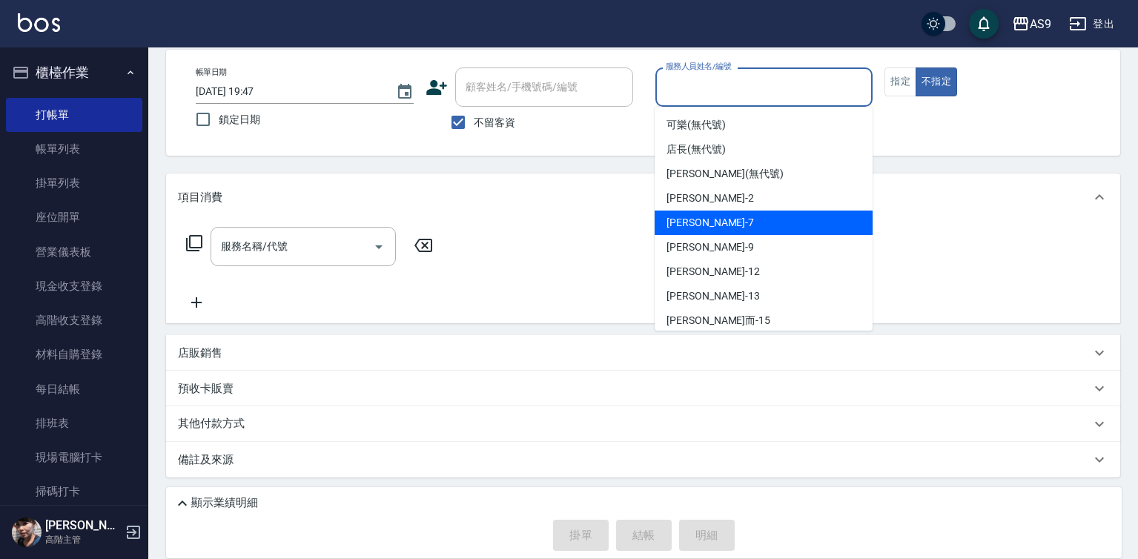
click at [714, 219] on div "Peggy -7" at bounding box center [764, 223] width 218 height 24
type input "Peggy-7"
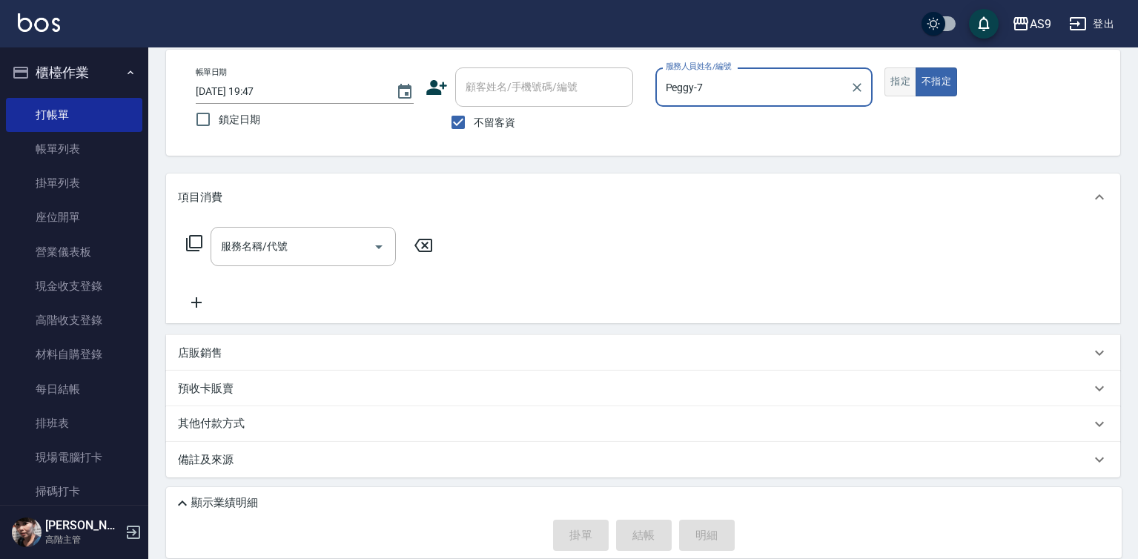
click at [892, 82] on button "指定" at bounding box center [900, 81] width 32 height 29
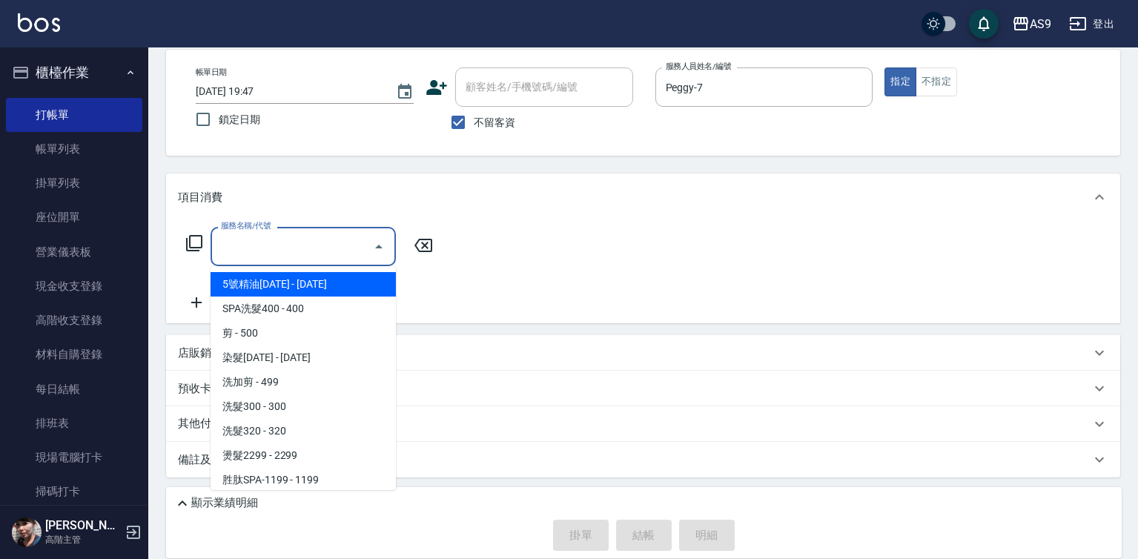
click at [294, 244] on input "服務名稱/代號" at bounding box center [292, 246] width 150 height 26
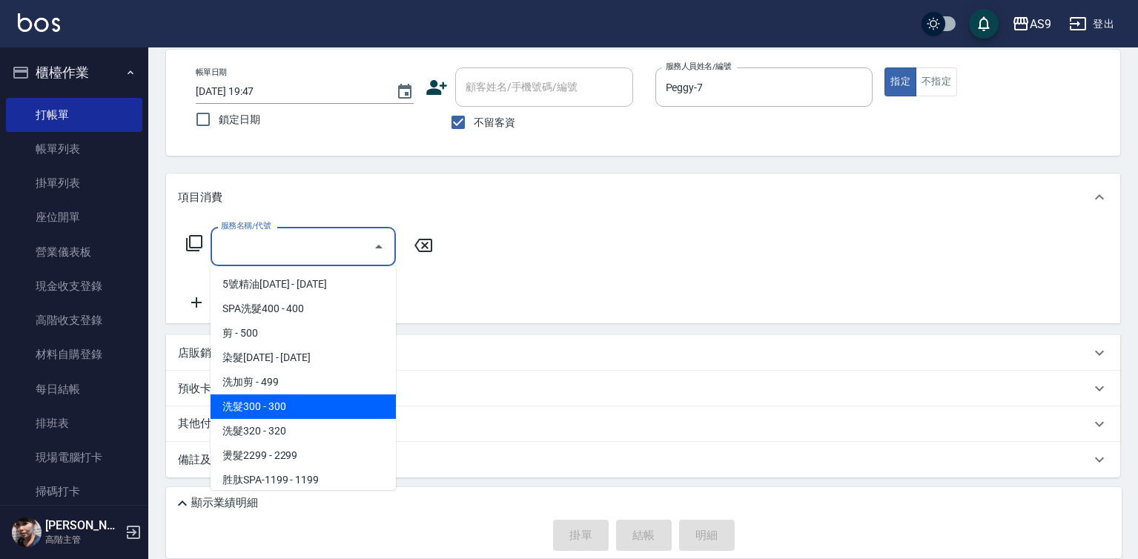
click at [292, 407] on span "洗髮300 - 300" at bounding box center [303, 406] width 185 height 24
type input "洗髮300(洗 髮300)"
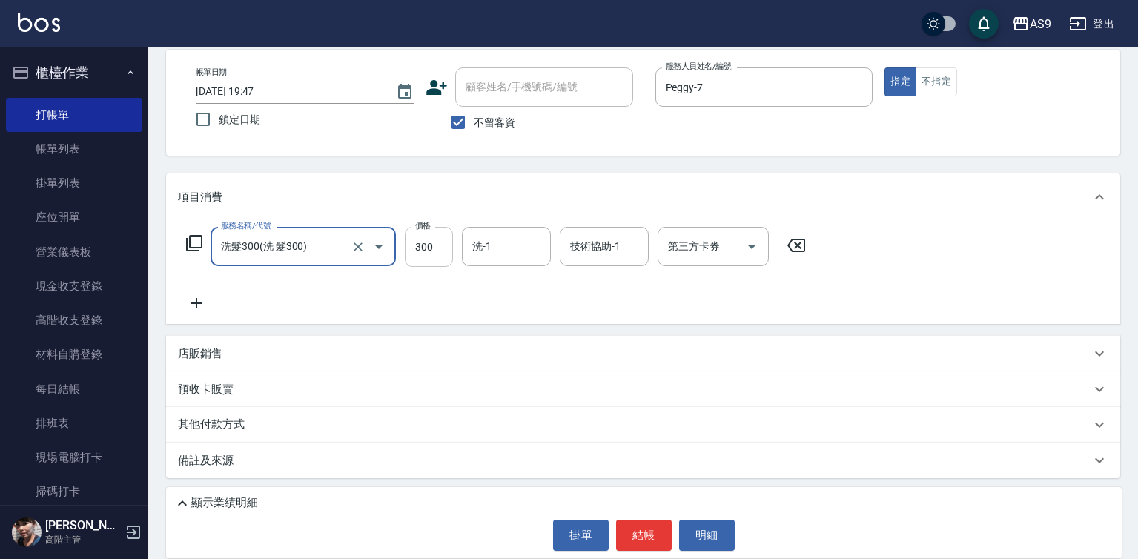
click at [437, 252] on input "300" at bounding box center [429, 247] width 48 height 40
click at [436, 252] on input "300" at bounding box center [429, 247] width 48 height 40
type input "270"
click at [635, 534] on button "結帳" at bounding box center [644, 535] width 56 height 31
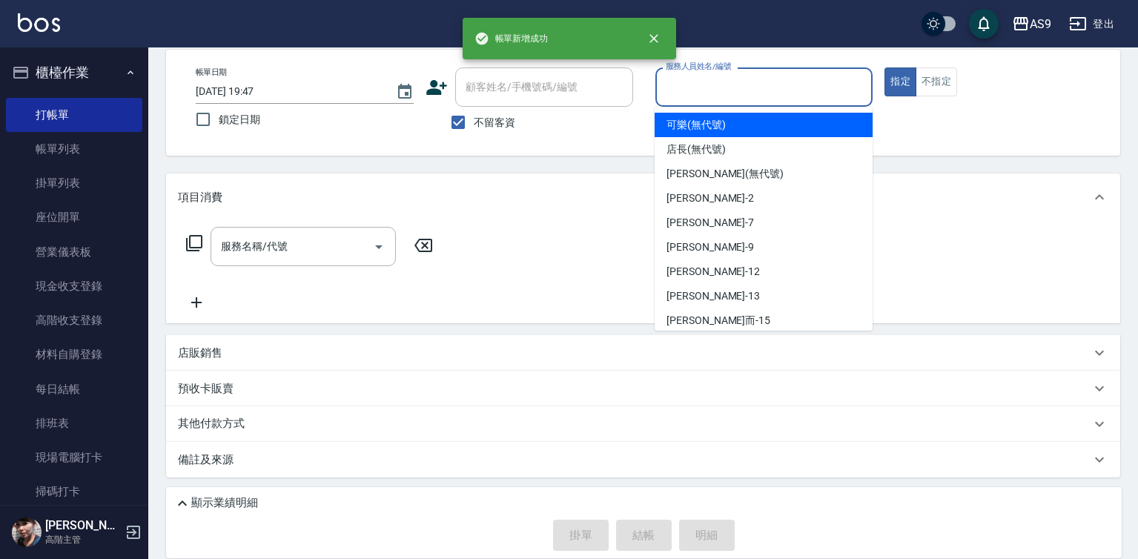
click at [706, 91] on input "服務人員姓名/編號" at bounding box center [764, 87] width 205 height 26
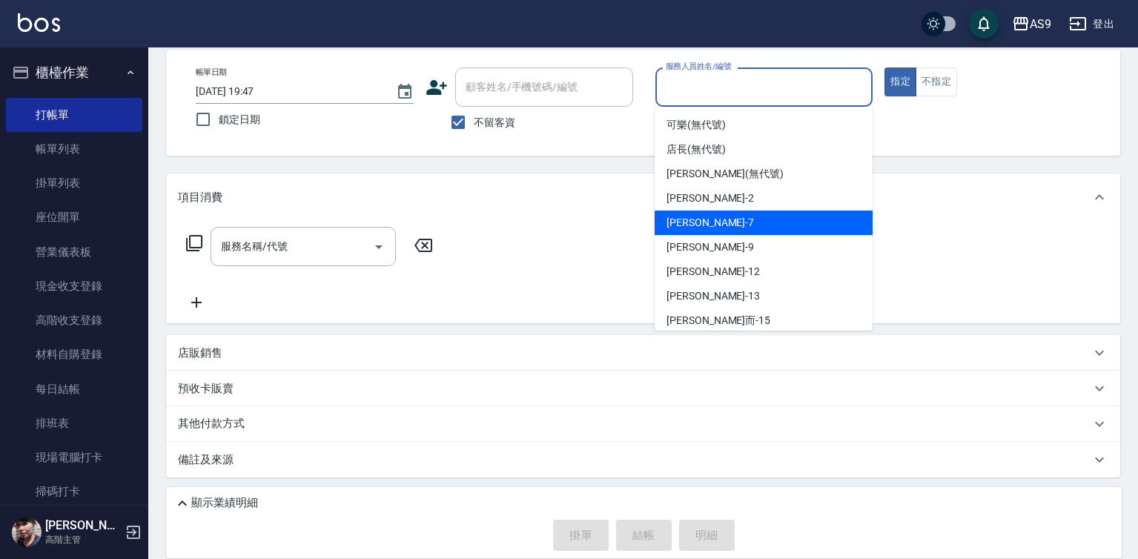
click at [706, 217] on div "Peggy -7" at bounding box center [764, 223] width 218 height 24
type input "Peggy-7"
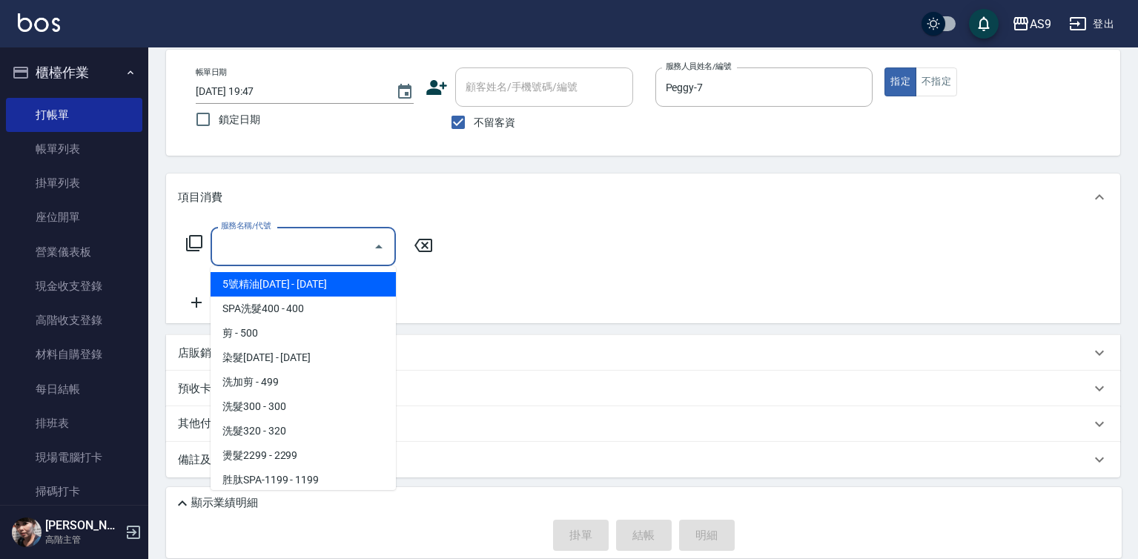
click at [296, 248] on input "服務名稱/代號" at bounding box center [292, 246] width 150 height 26
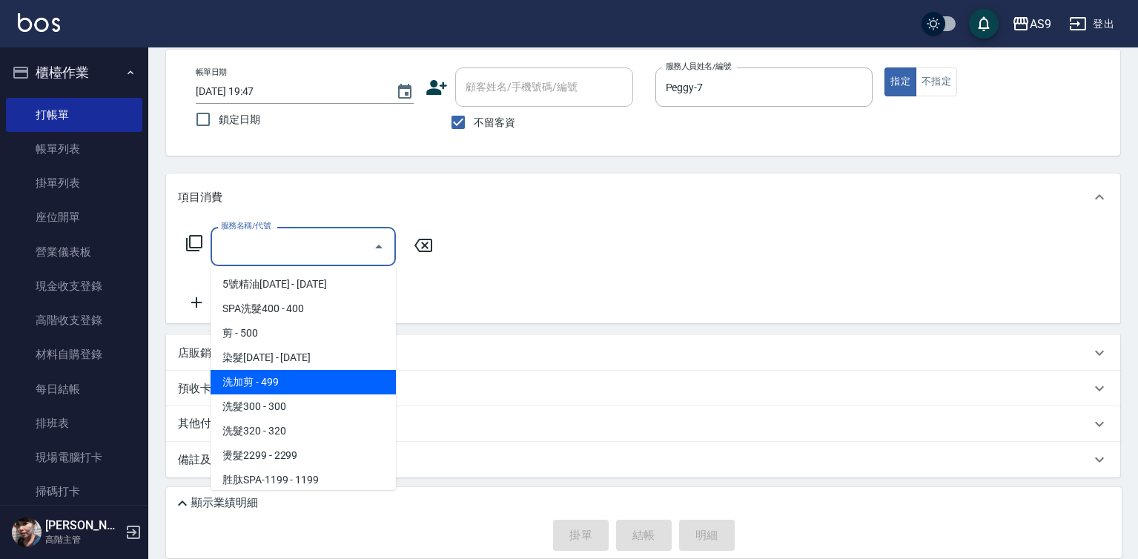
drag, startPoint x: 302, startPoint y: 380, endPoint x: 446, endPoint y: 273, distance: 179.1
click at [305, 380] on span "洗加剪 - 499" at bounding box center [303, 382] width 185 height 24
type input "洗加剪"
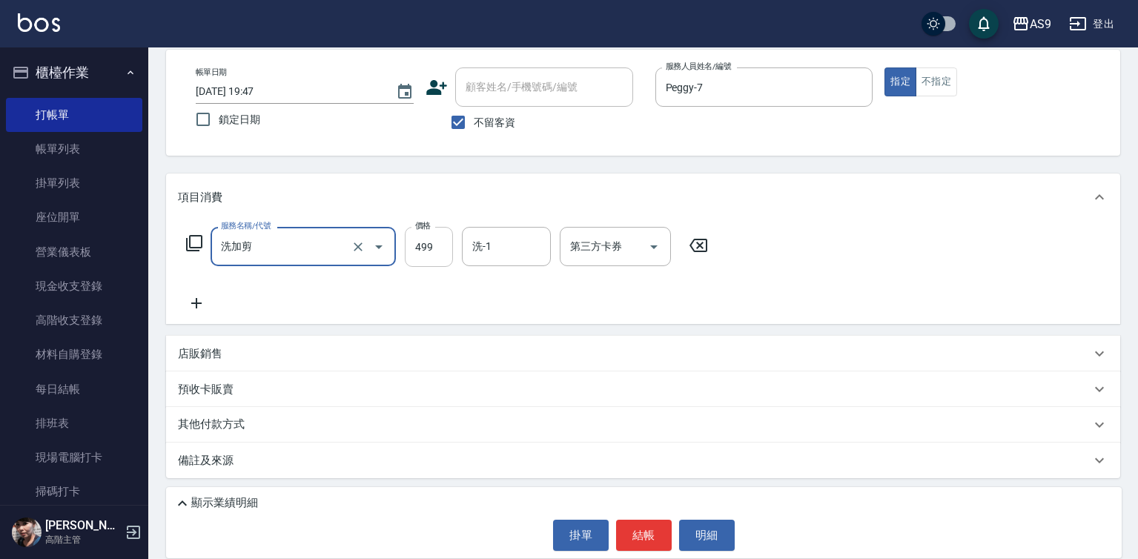
click at [434, 243] on input "499" at bounding box center [429, 247] width 48 height 40
type input "600"
click at [508, 245] on input "洗-1" at bounding box center [506, 246] width 76 height 26
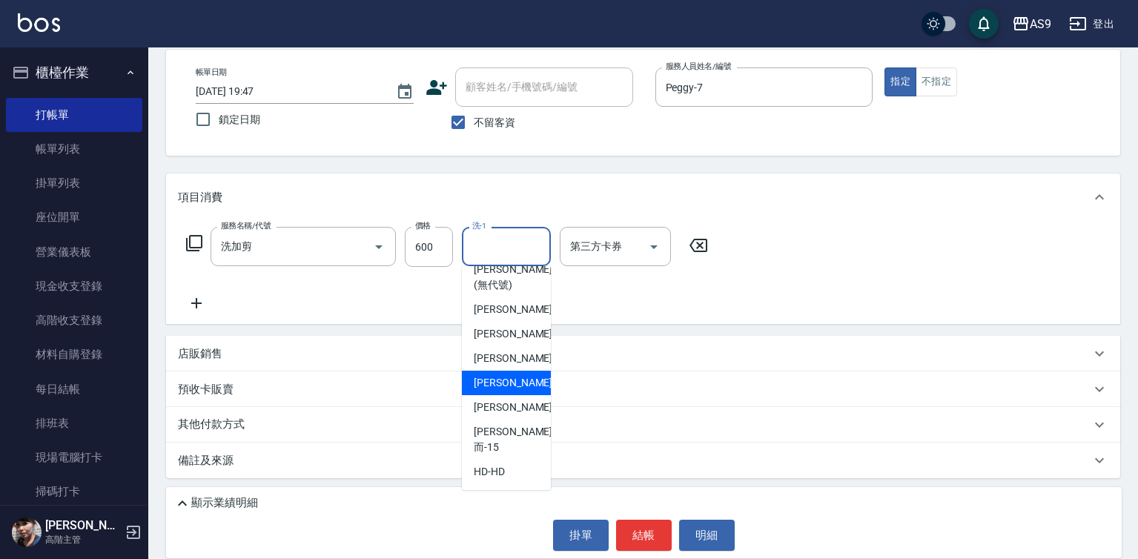
click at [523, 395] on div "[PERSON_NAME]-12" at bounding box center [506, 383] width 89 height 24
type input "[PERSON_NAME]-12"
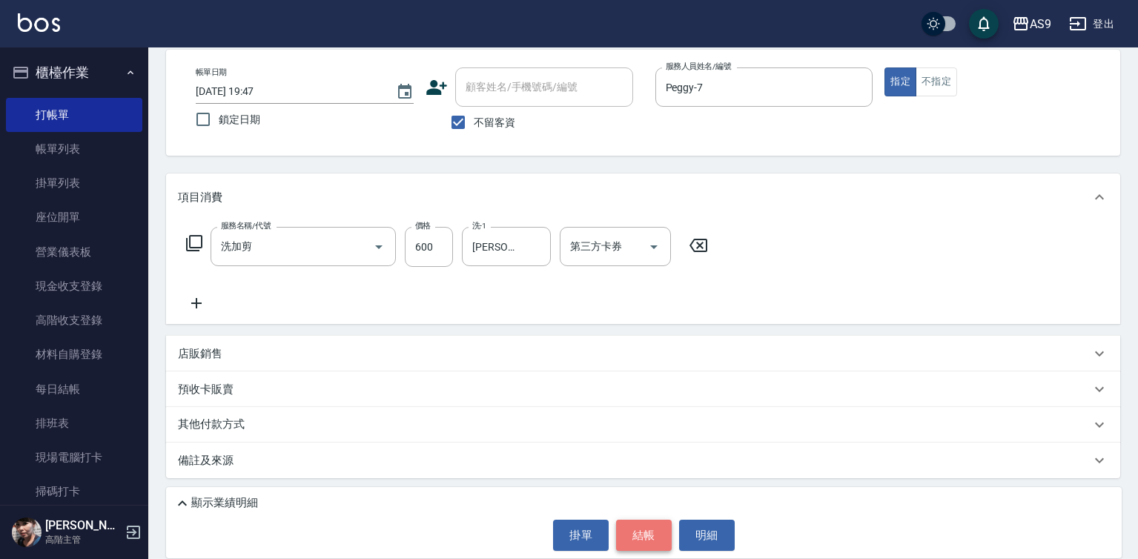
click at [649, 537] on button "結帳" at bounding box center [644, 535] width 56 height 31
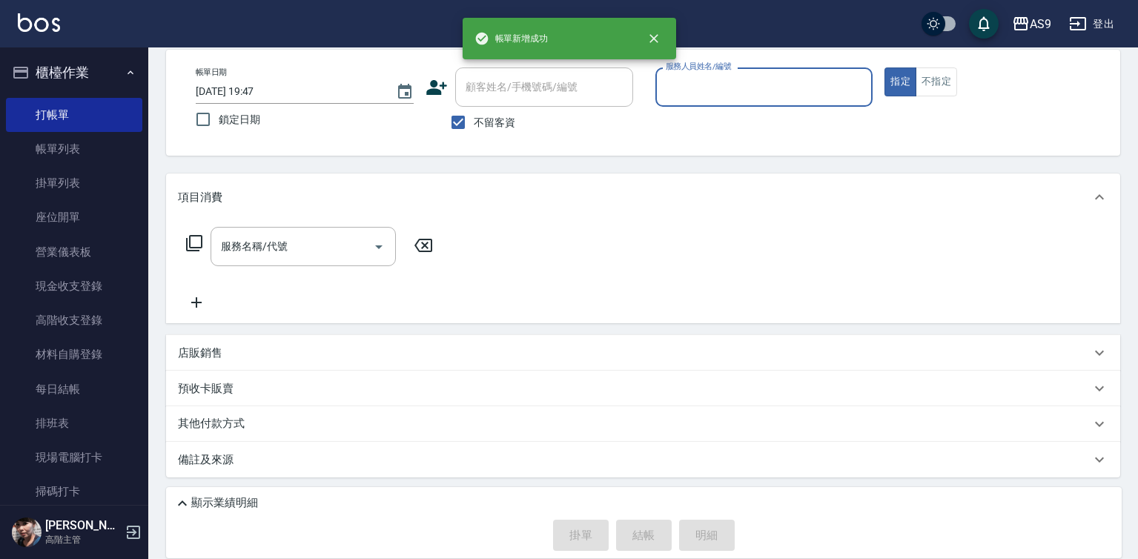
click at [713, 97] on input "服務人員姓名/編號" at bounding box center [764, 87] width 205 height 26
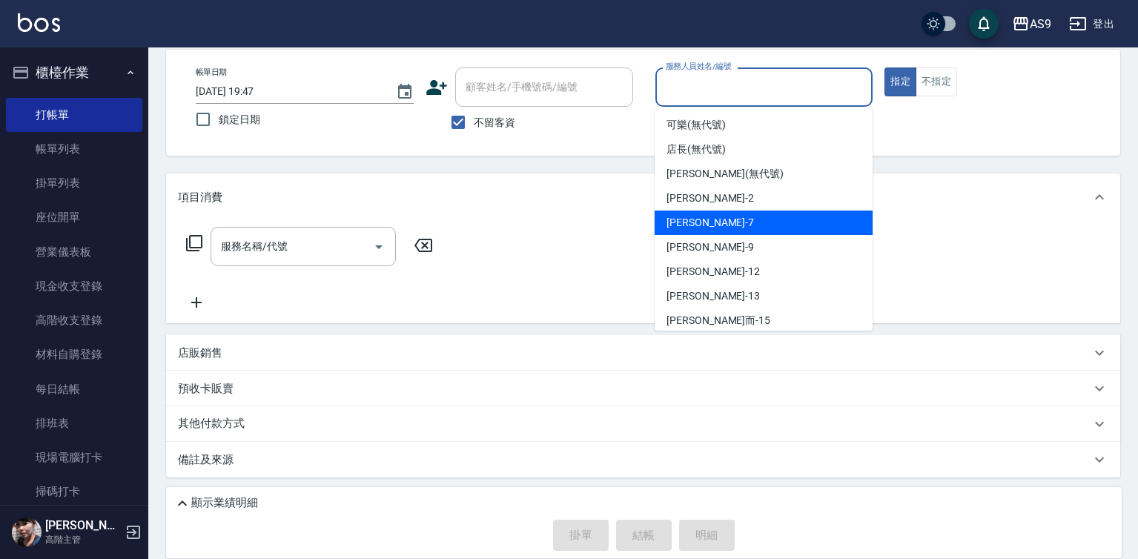
click at [700, 224] on span "Peggy -7" at bounding box center [709, 223] width 87 height 16
type input "Peggy-7"
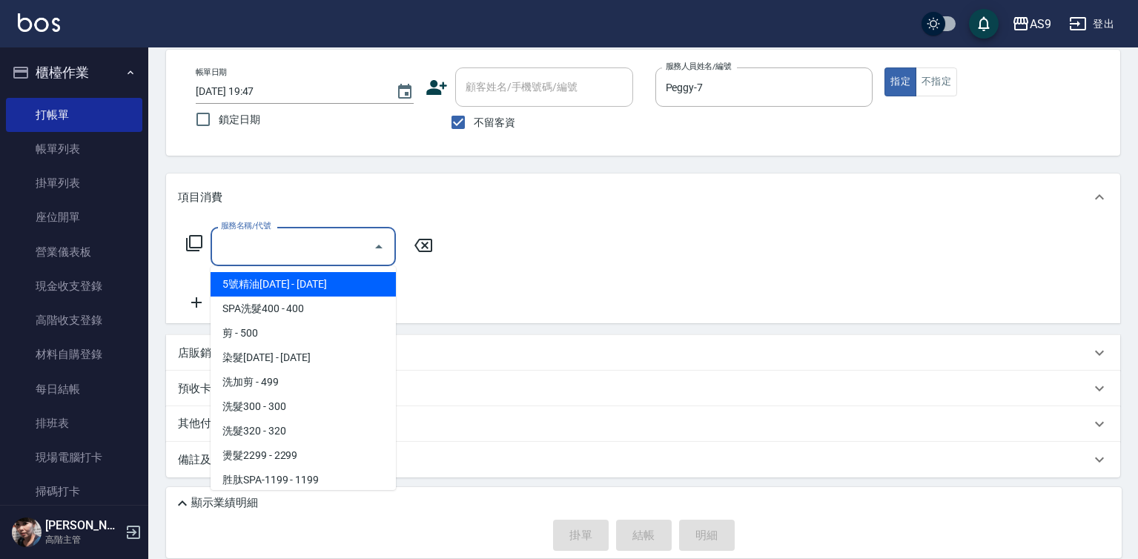
click at [332, 241] on input "服務名稱/代號" at bounding box center [292, 246] width 150 height 26
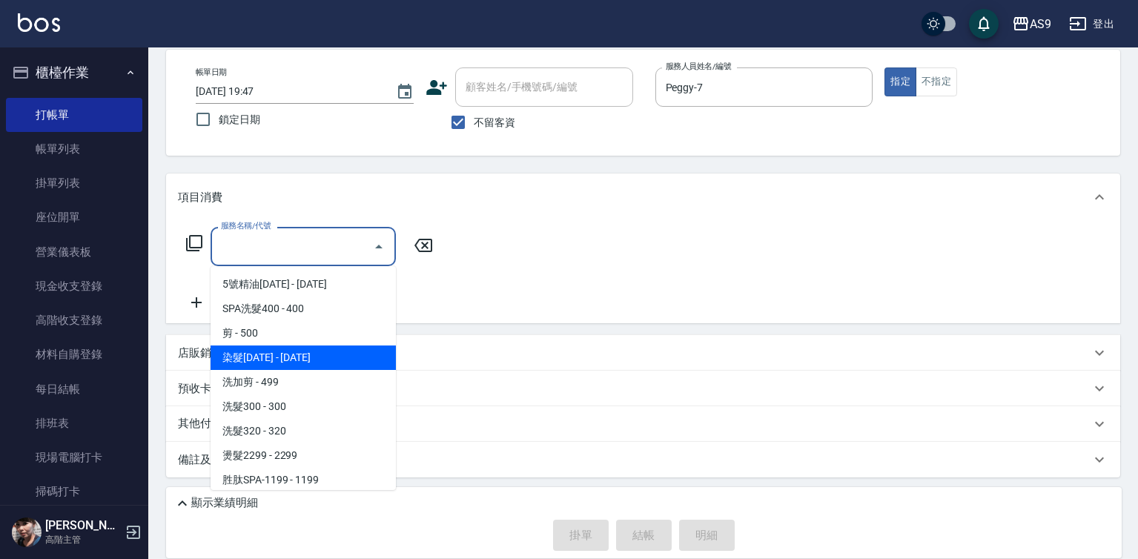
click at [317, 359] on span "染髮[DATE] - [DATE]" at bounding box center [303, 357] width 185 height 24
type input "染髮1500(染髮1500)"
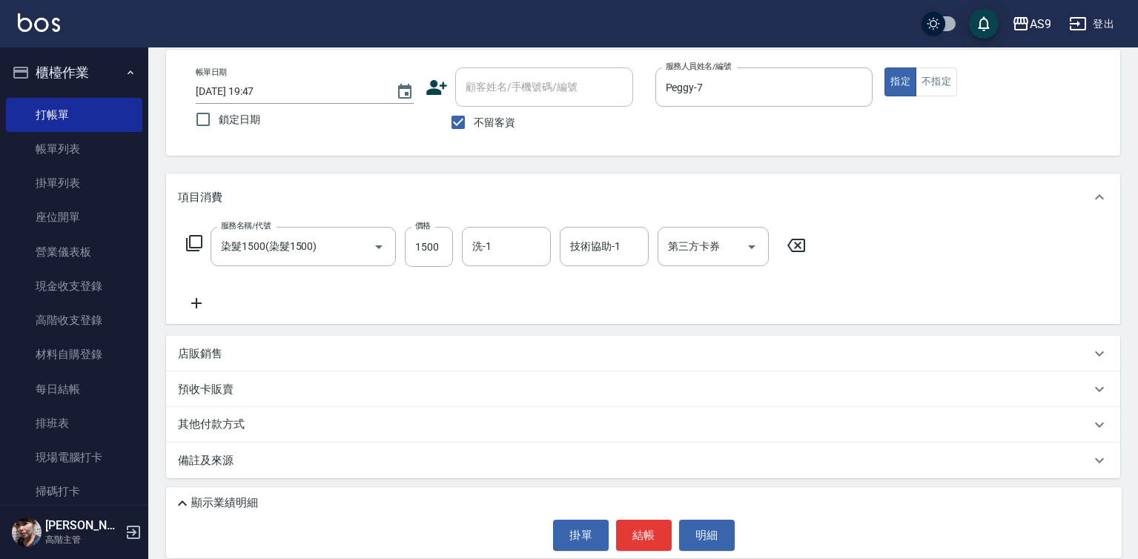
click at [196, 304] on icon at bounding box center [196, 303] width 10 height 10
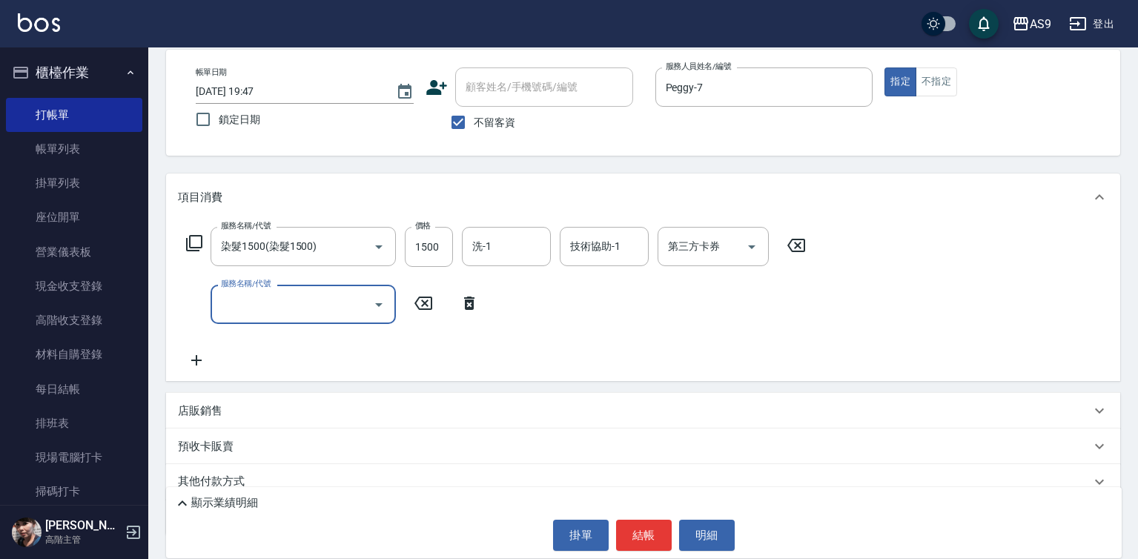
click at [265, 303] on input "服務名稱/代號" at bounding box center [292, 304] width 150 height 26
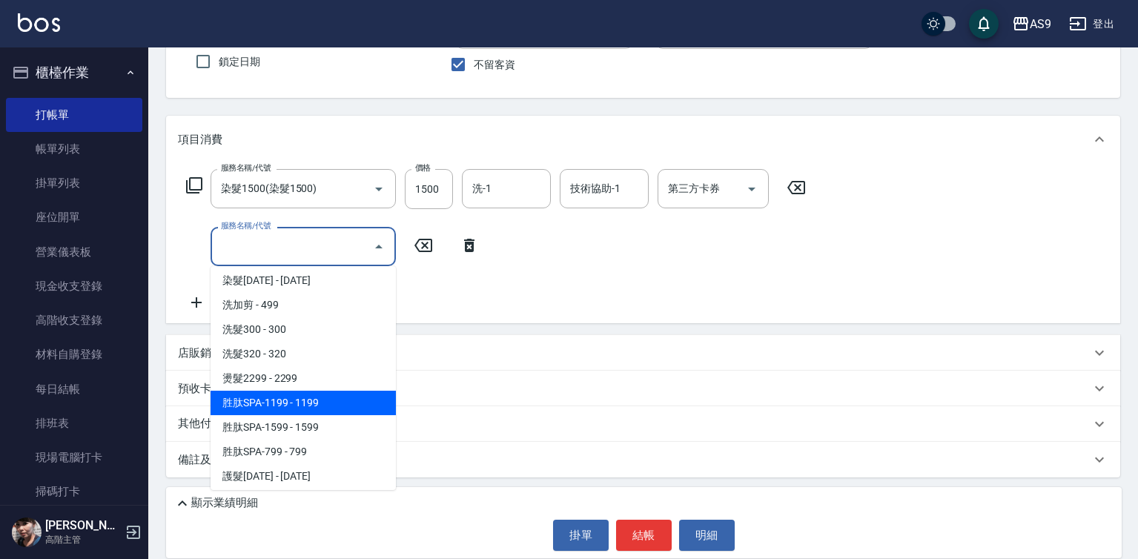
scroll to position [148, 0]
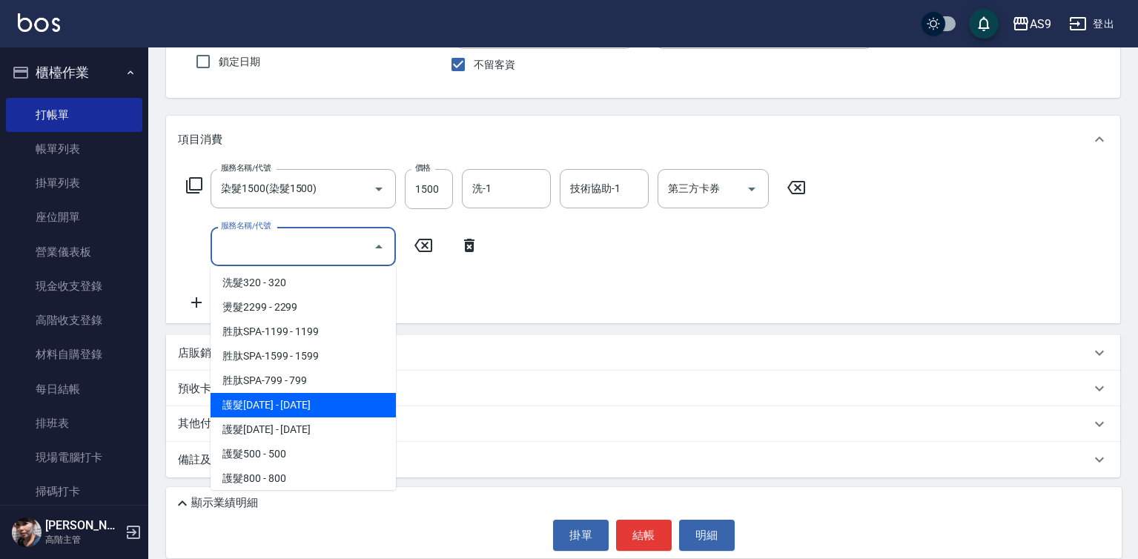
click at [302, 409] on span "護髮[DATE] - [DATE]" at bounding box center [303, 405] width 185 height 24
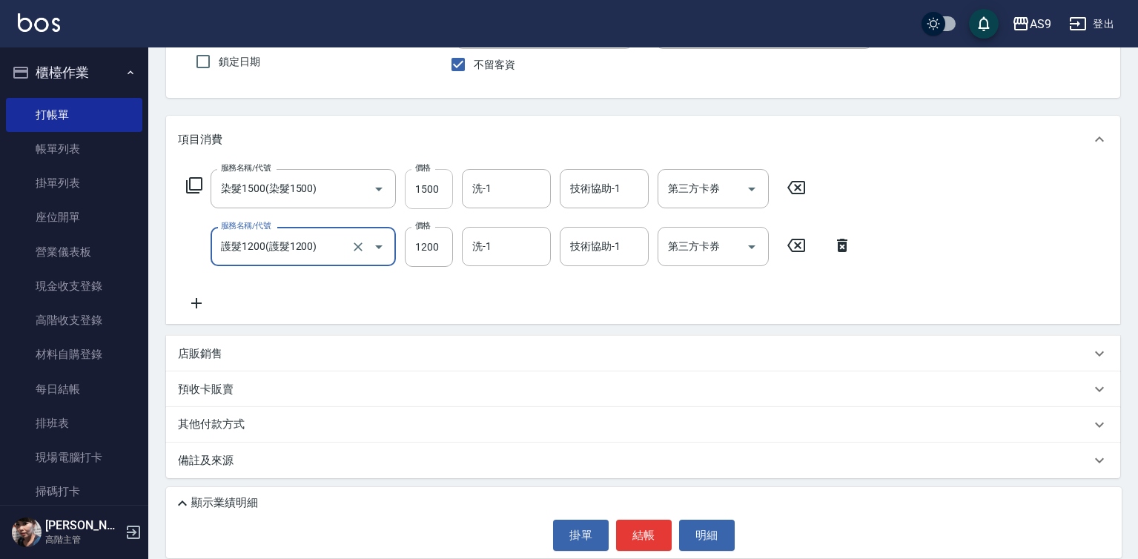
click at [420, 195] on input "1500" at bounding box center [429, 189] width 48 height 40
type input "護髮1200"
click at [420, 195] on input "1500" at bounding box center [429, 189] width 48 height 40
type input "5000"
click at [506, 188] on input "洗-1" at bounding box center [506, 189] width 76 height 26
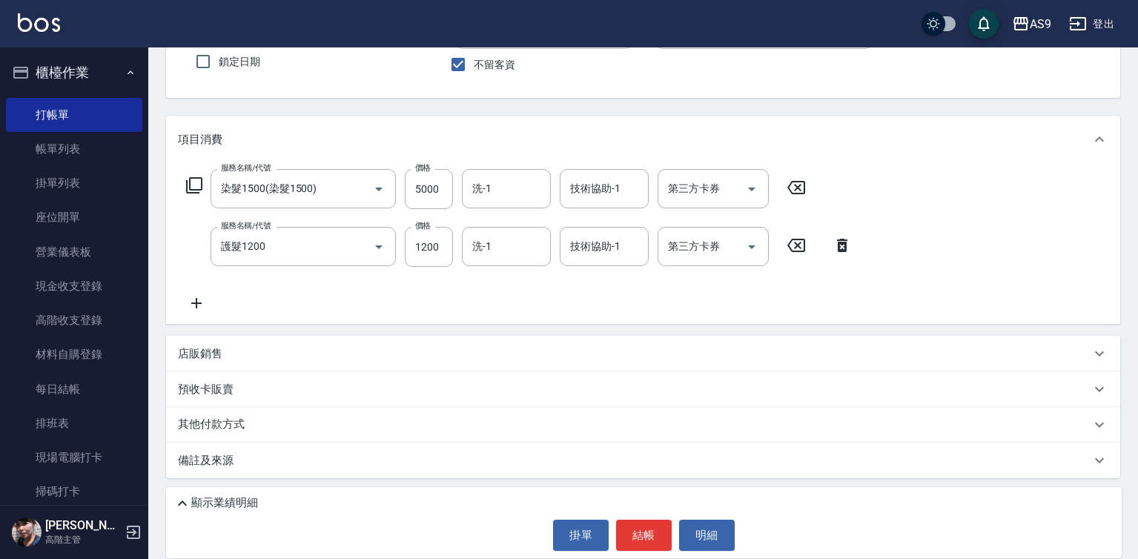
click at [560, 330] on div "項目消費 服務名稱/代號 染髮1500(染髮1500) 服務名稱/代號 價格 5000 價格 洗-1 洗-1 技術協助-1 技術協助-1 第三方卡券 第三方卡…" at bounding box center [643, 297] width 954 height 362
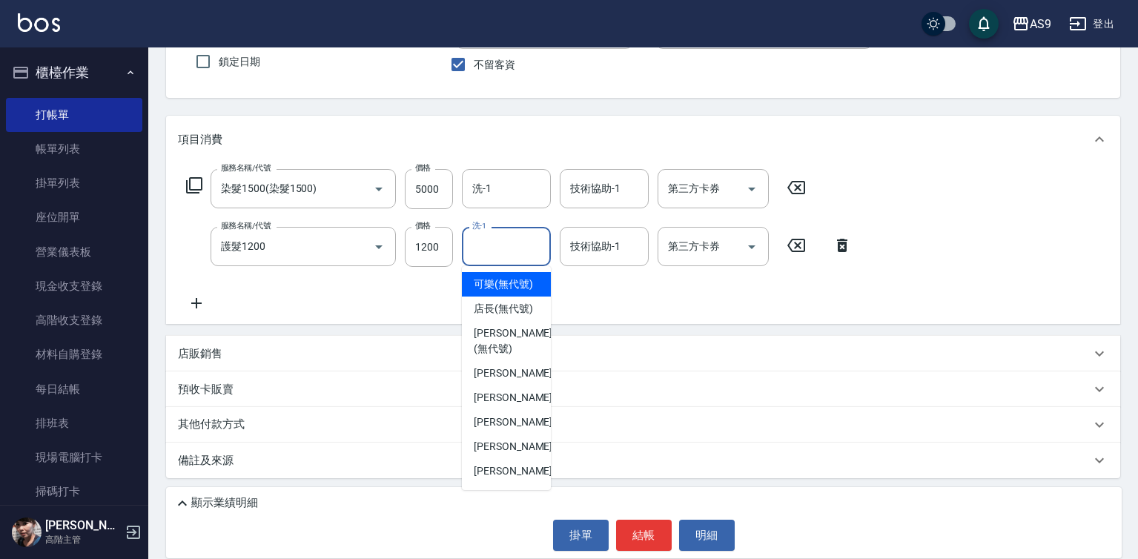
click at [477, 234] on div "洗-1 洗-1" at bounding box center [506, 246] width 89 height 39
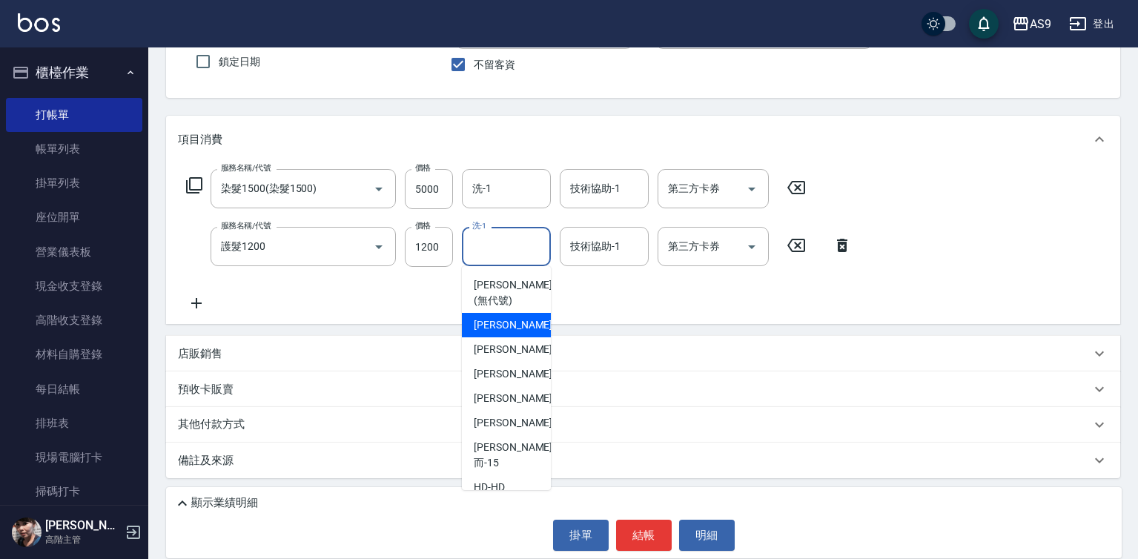
scroll to position [95, 0]
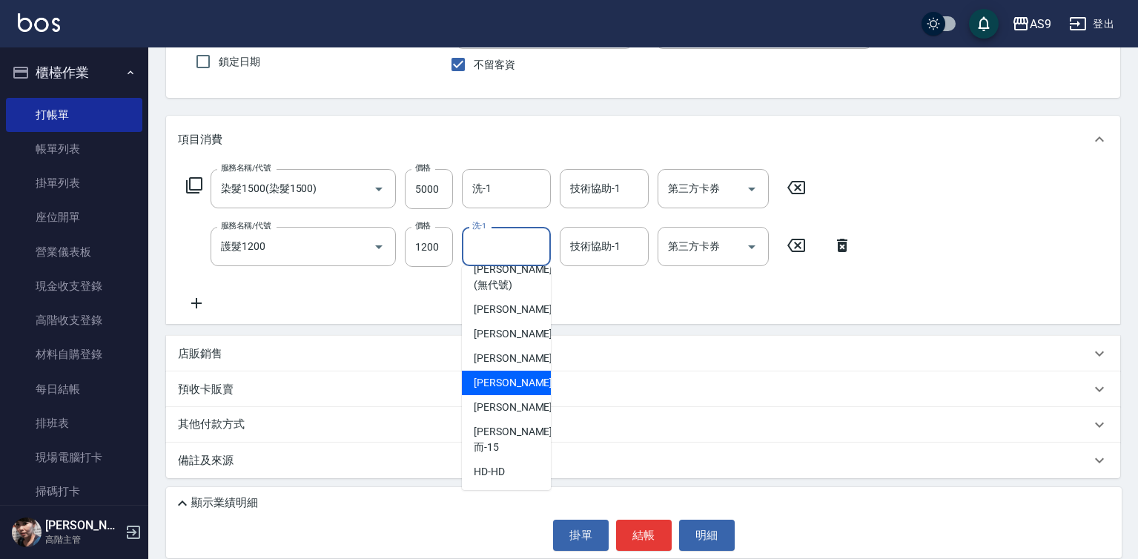
click at [509, 391] on span "[PERSON_NAME]-12" at bounding box center [520, 383] width 93 height 16
type input "[PERSON_NAME]-12"
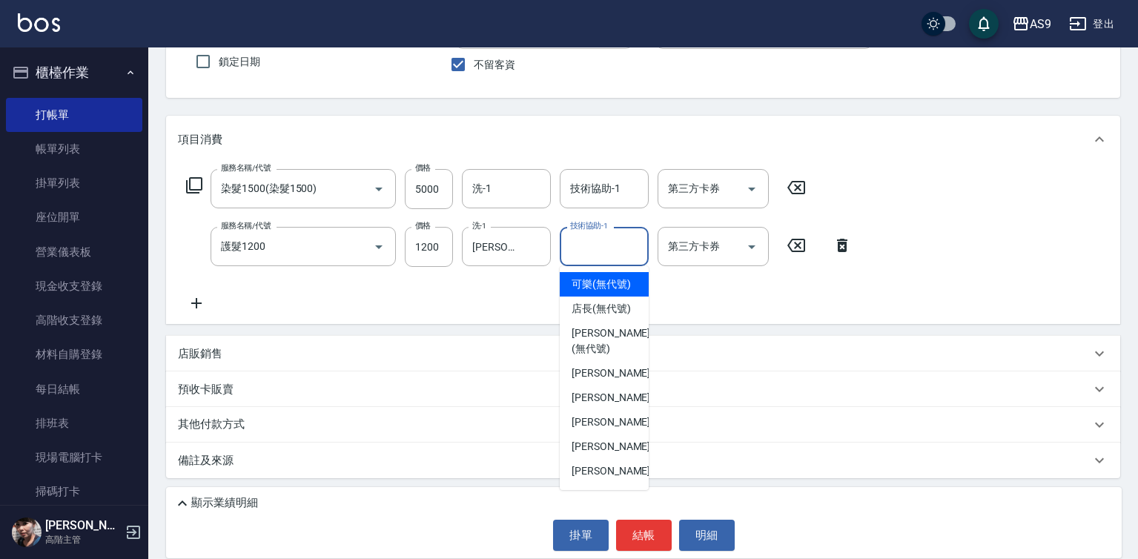
click at [624, 247] on input "技術協助-1" at bounding box center [604, 246] width 76 height 26
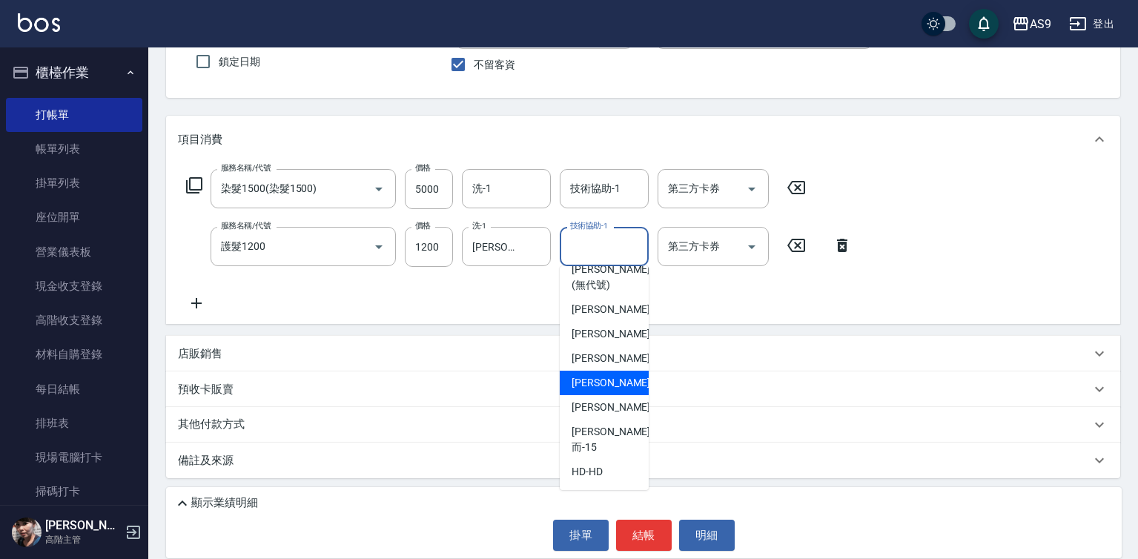
click at [609, 391] on span "[PERSON_NAME]-12" at bounding box center [617, 383] width 93 height 16
type input "[PERSON_NAME]-12"
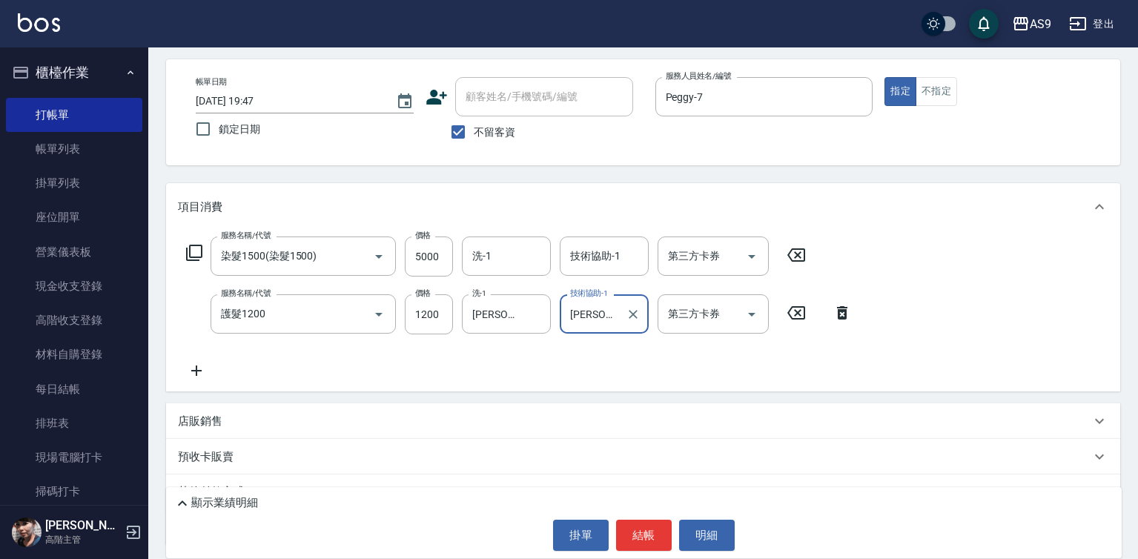
scroll to position [0, 0]
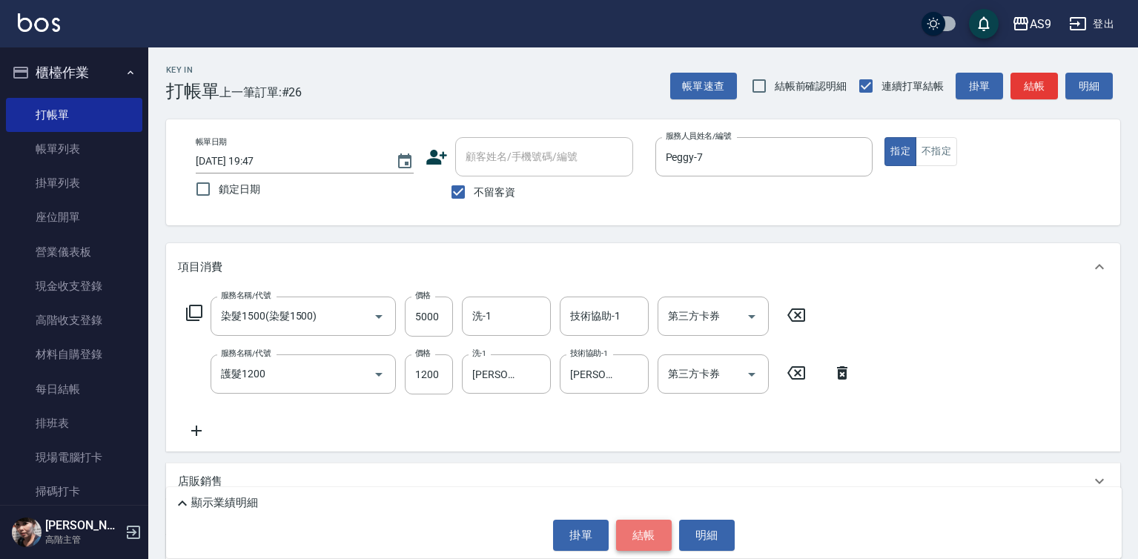
click at [647, 536] on button "結帳" at bounding box center [644, 535] width 56 height 31
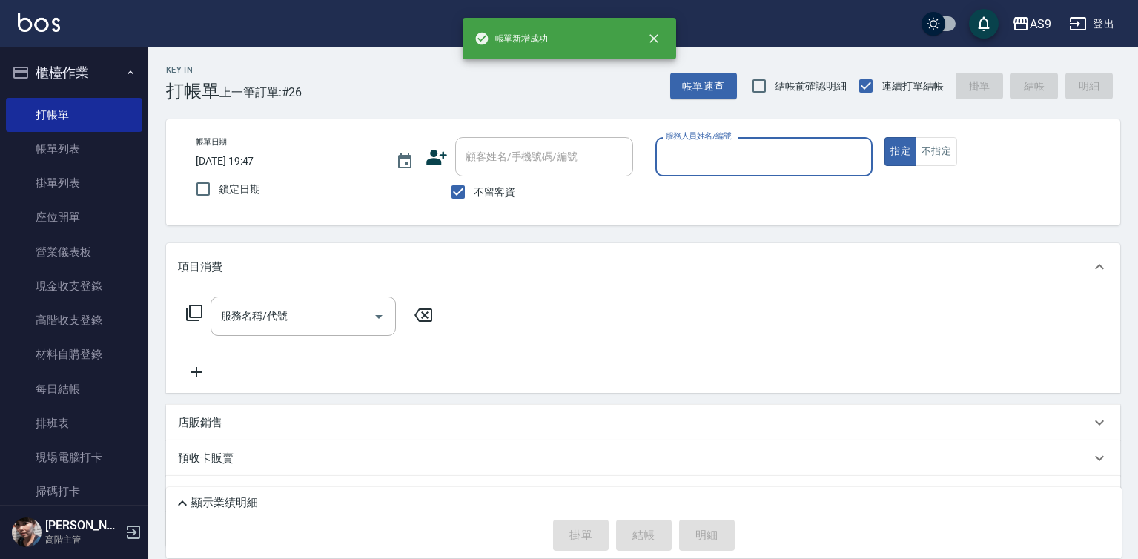
click at [722, 164] on input "服務人員姓名/編號" at bounding box center [764, 157] width 205 height 26
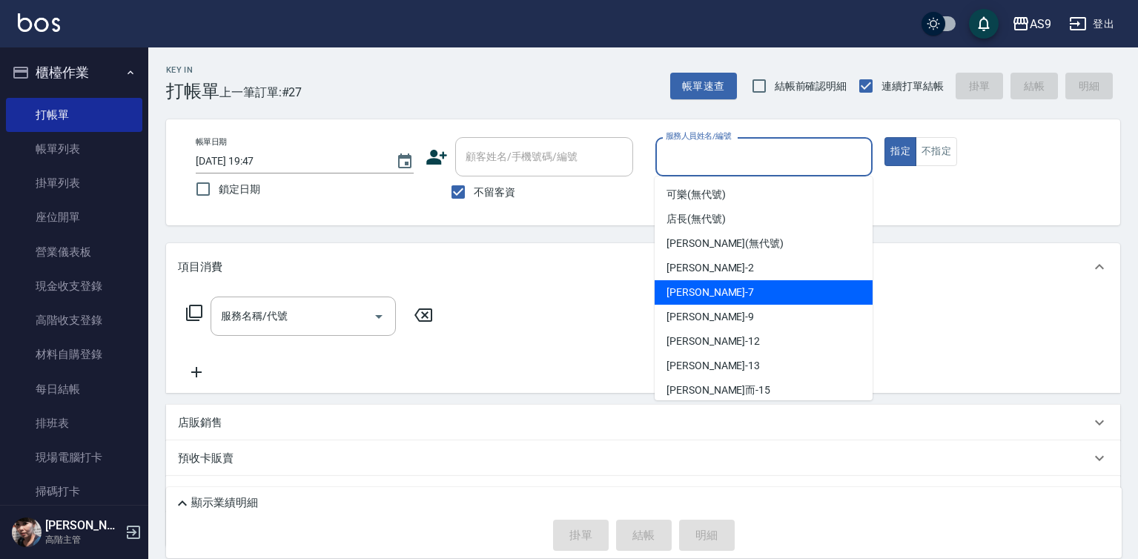
click at [710, 297] on div "Peggy -7" at bounding box center [764, 292] width 218 height 24
type input "Peggy-7"
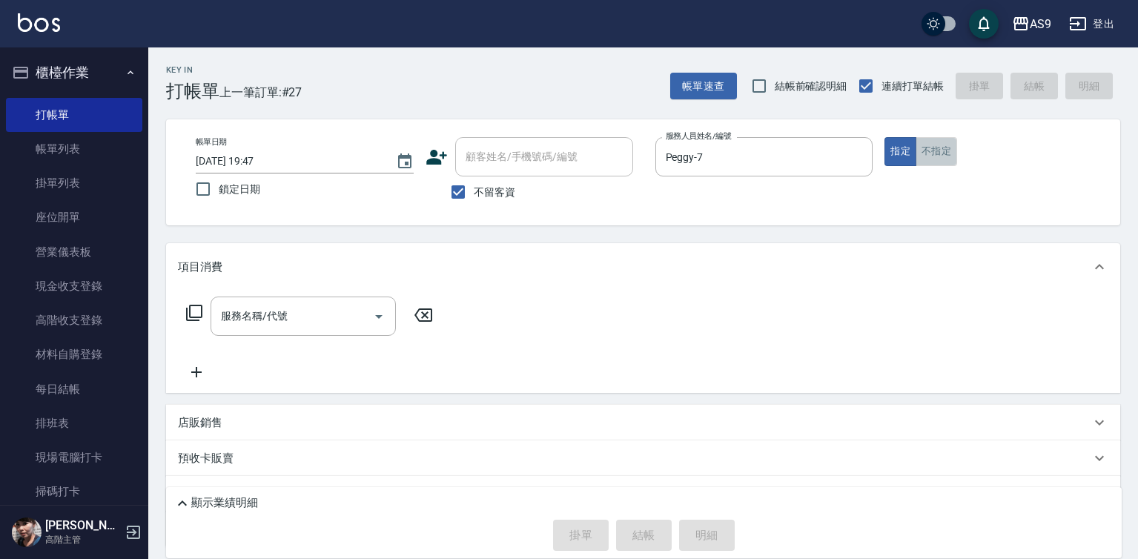
click at [938, 147] on button "不指定" at bounding box center [936, 151] width 42 height 29
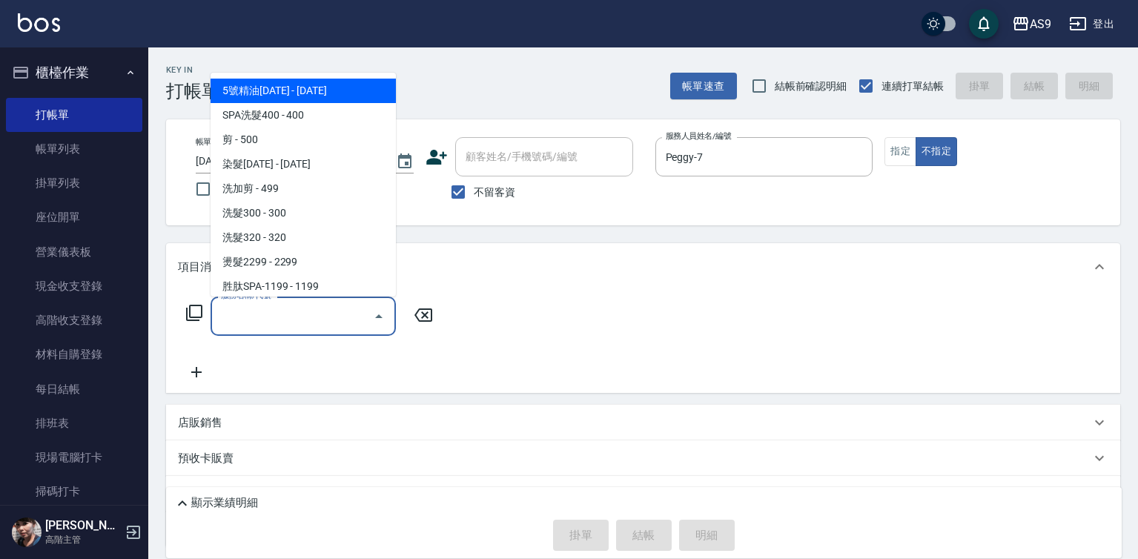
click at [337, 313] on input "服務名稱/代號" at bounding box center [292, 316] width 150 height 26
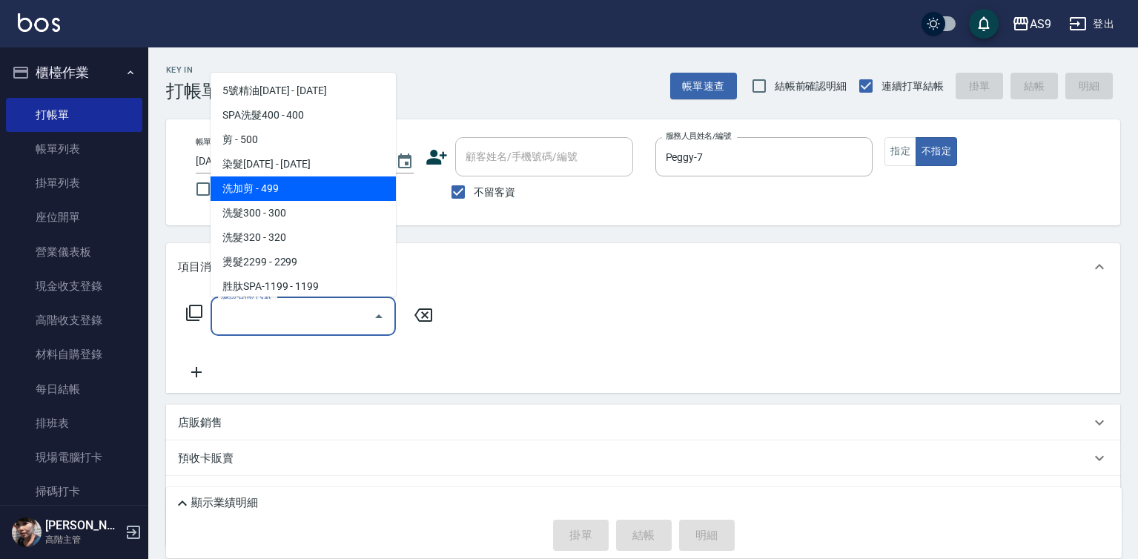
click at [287, 190] on span "洗加剪 - 499" at bounding box center [303, 188] width 185 height 24
type input "洗加剪"
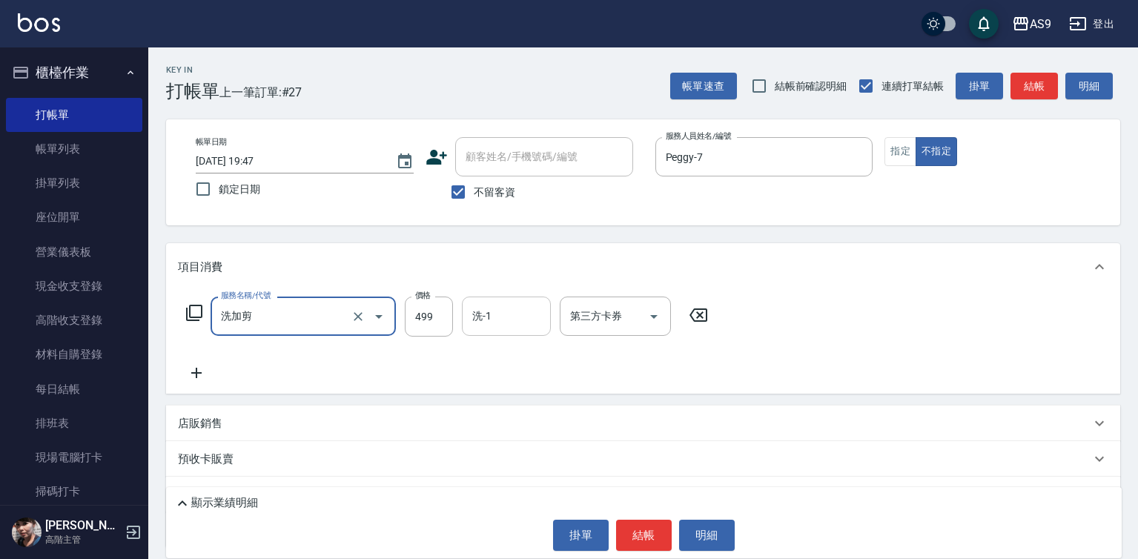
click at [511, 305] on input "洗-1" at bounding box center [506, 316] width 76 height 26
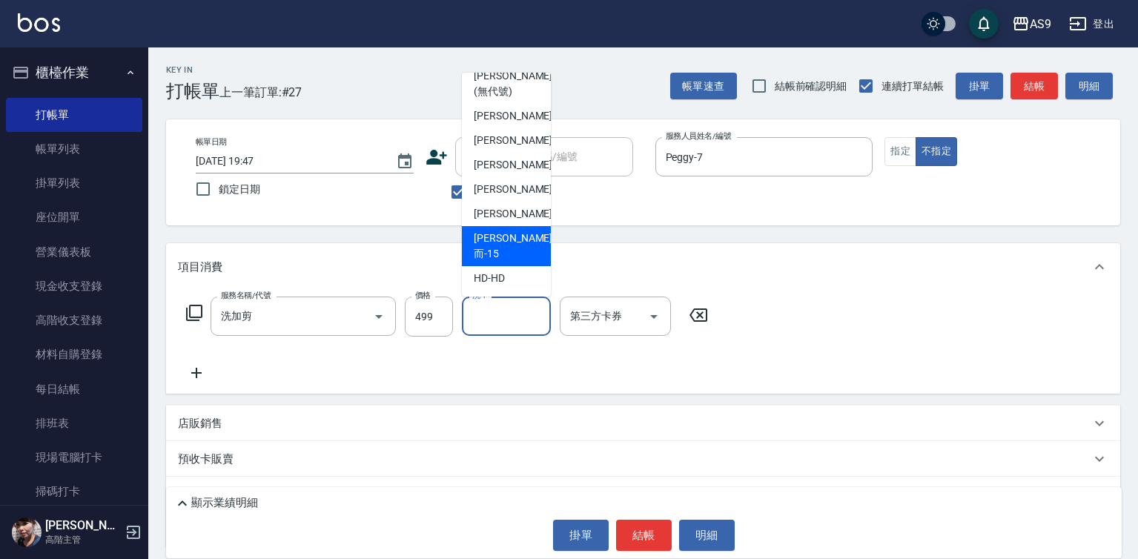
scroll to position [95, 0]
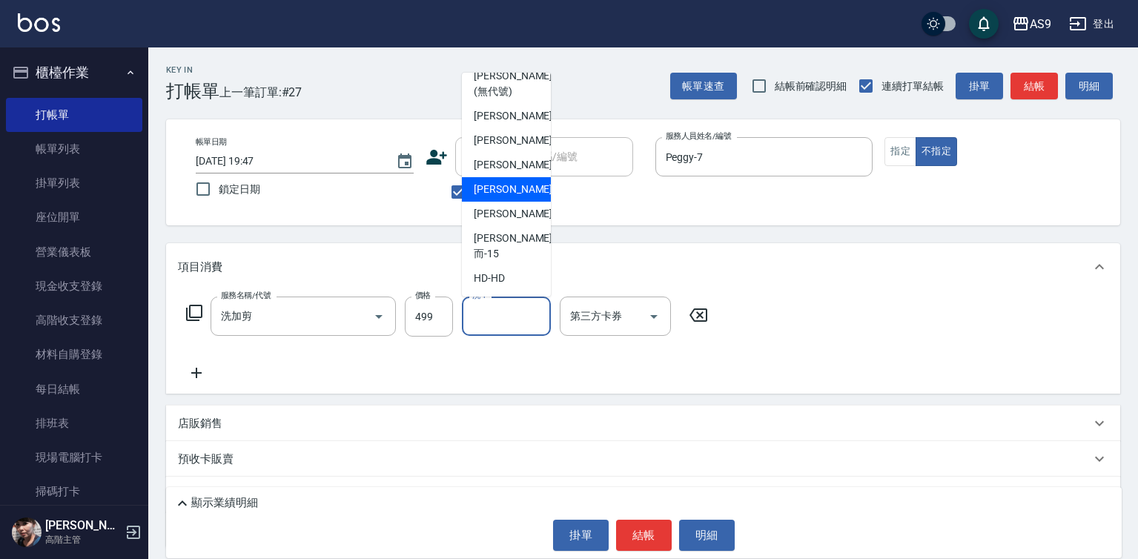
click at [516, 197] on span "[PERSON_NAME]-12" at bounding box center [520, 190] width 93 height 16
type input "[PERSON_NAME]-12"
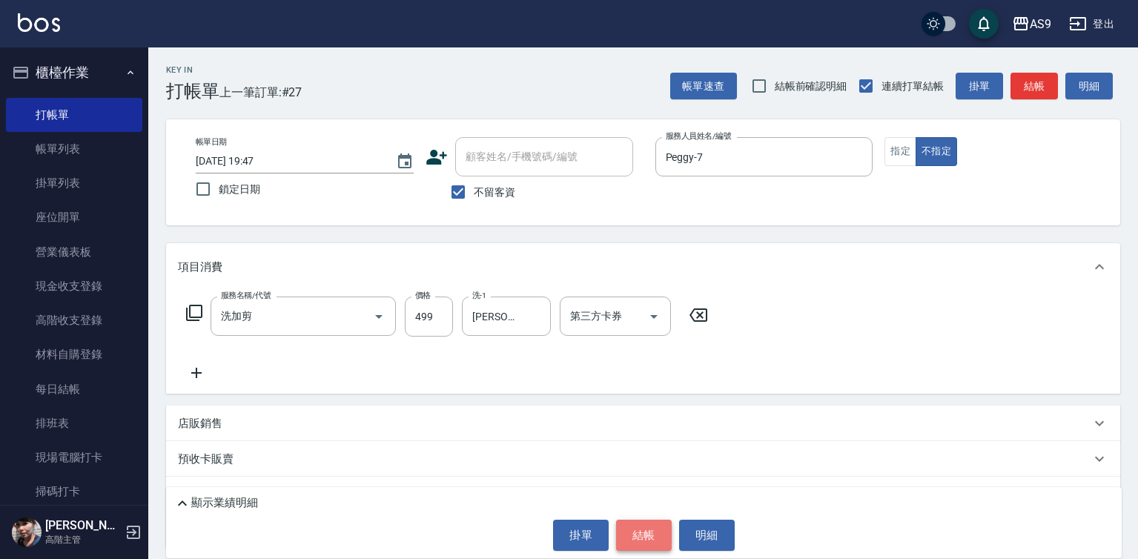
click at [649, 531] on button "結帳" at bounding box center [644, 535] width 56 height 31
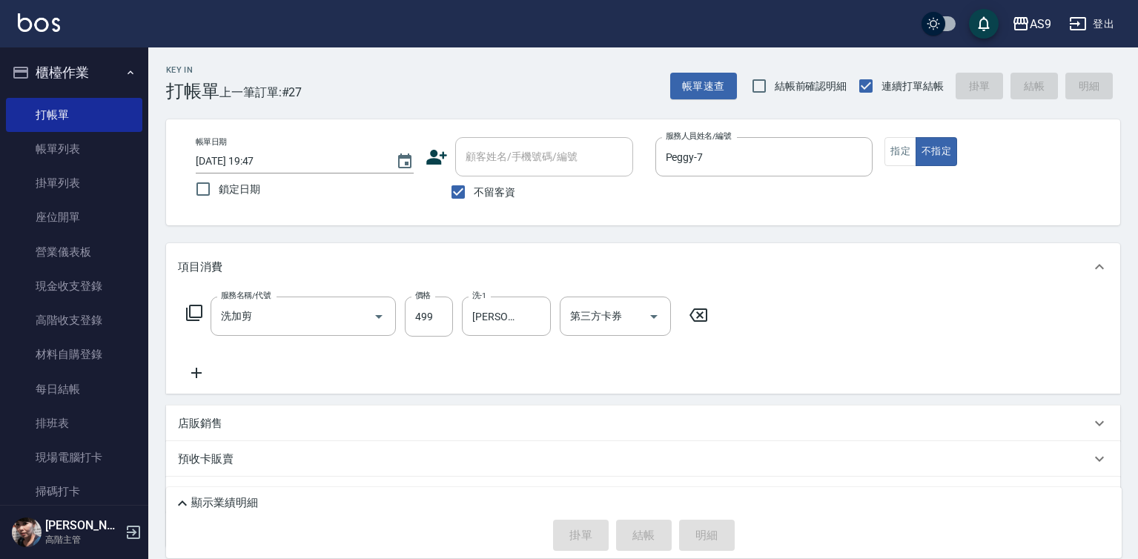
type input "[DATE] 19:48"
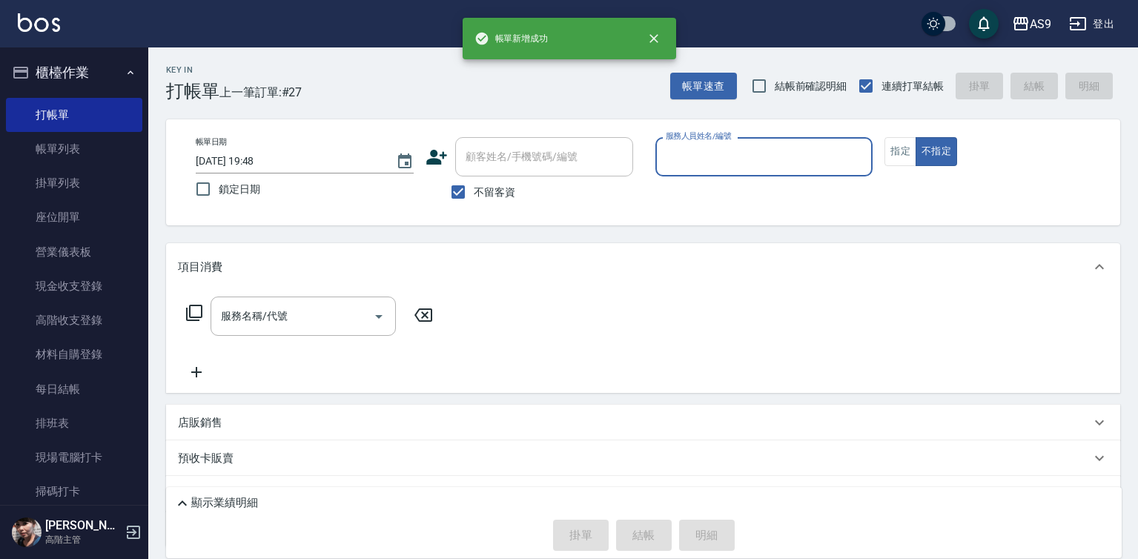
click at [716, 153] on input "服務人員姓名/編號" at bounding box center [764, 157] width 205 height 26
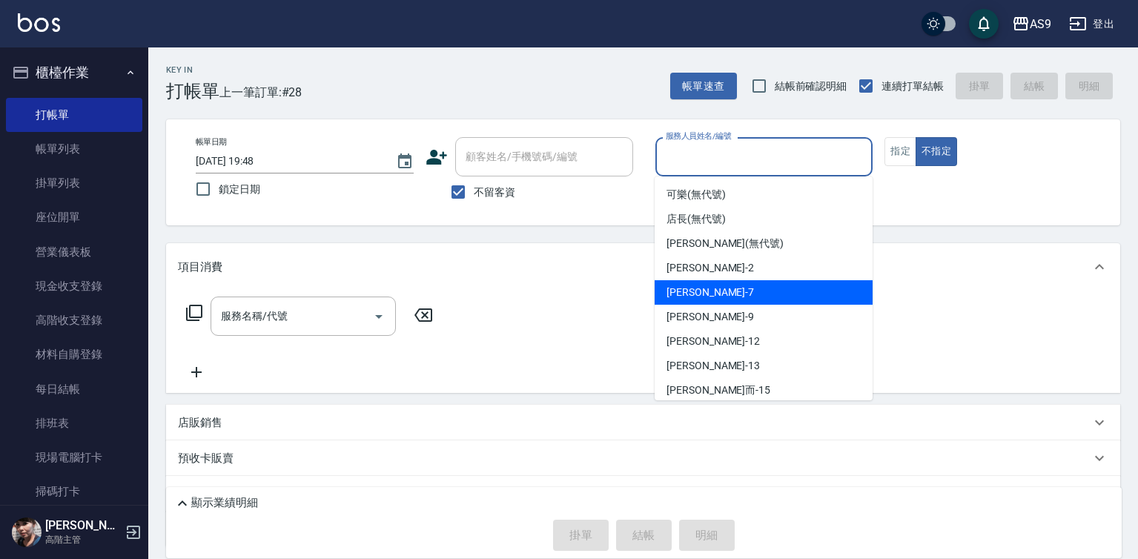
click at [712, 291] on div "Peggy -7" at bounding box center [764, 292] width 218 height 24
type input "Peggy-7"
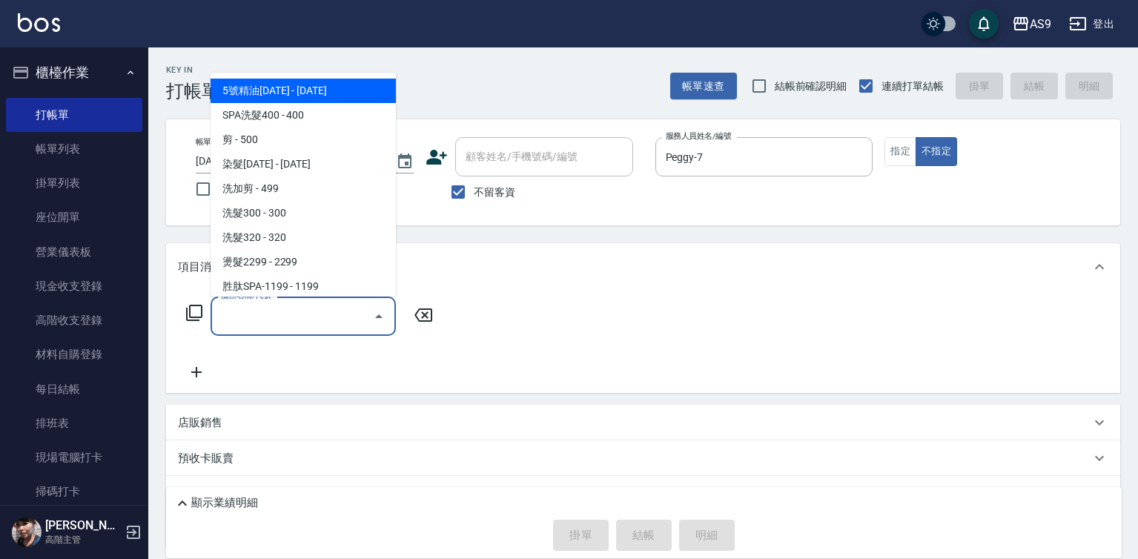
click at [296, 317] on input "服務名稱/代號" at bounding box center [292, 316] width 150 height 26
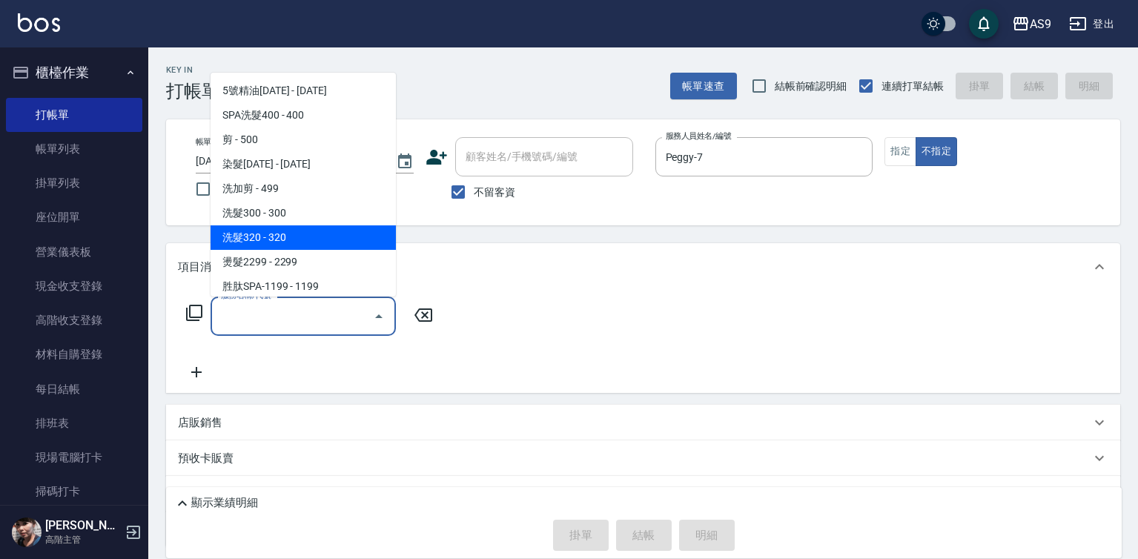
click at [274, 239] on span "洗髮320 - 320" at bounding box center [303, 237] width 185 height 24
type input "洗髮320(洗髮320)"
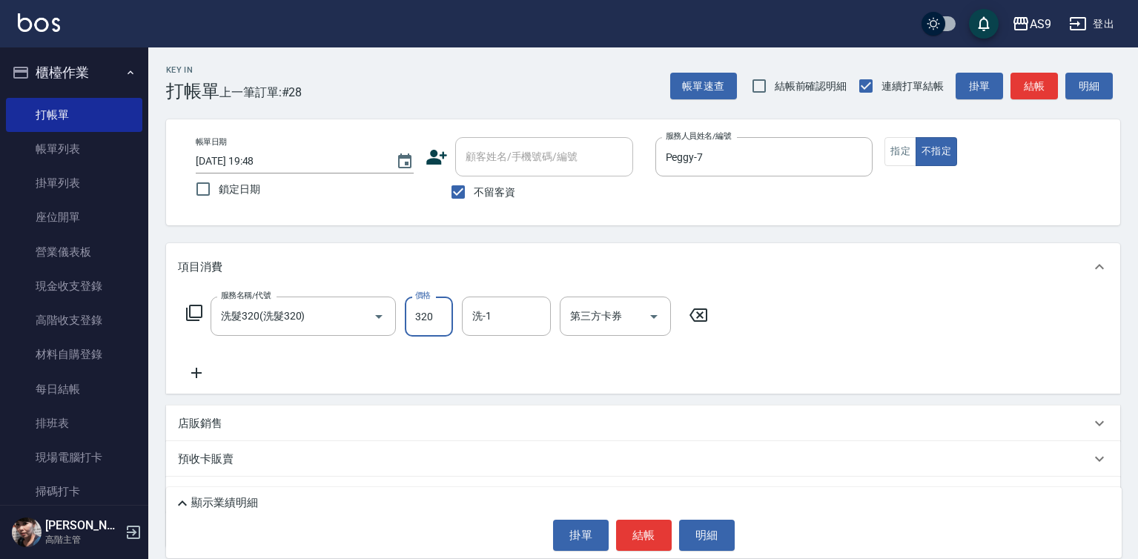
click at [415, 322] on input "320" at bounding box center [429, 316] width 48 height 40
click at [414, 323] on input "227320" at bounding box center [429, 316] width 48 height 40
type input "227"
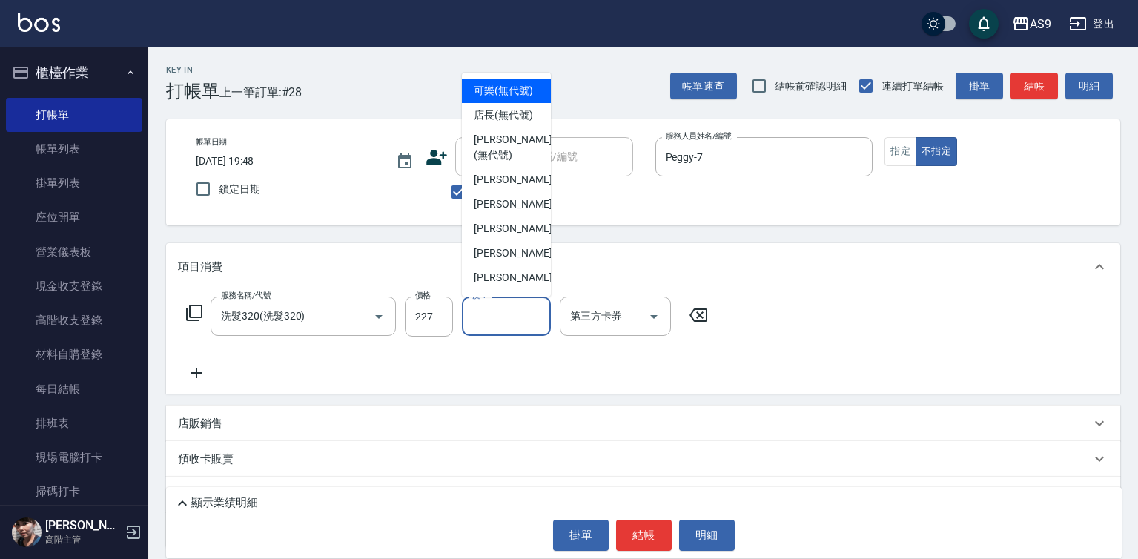
click at [483, 313] on input "洗-1" at bounding box center [506, 316] width 76 height 26
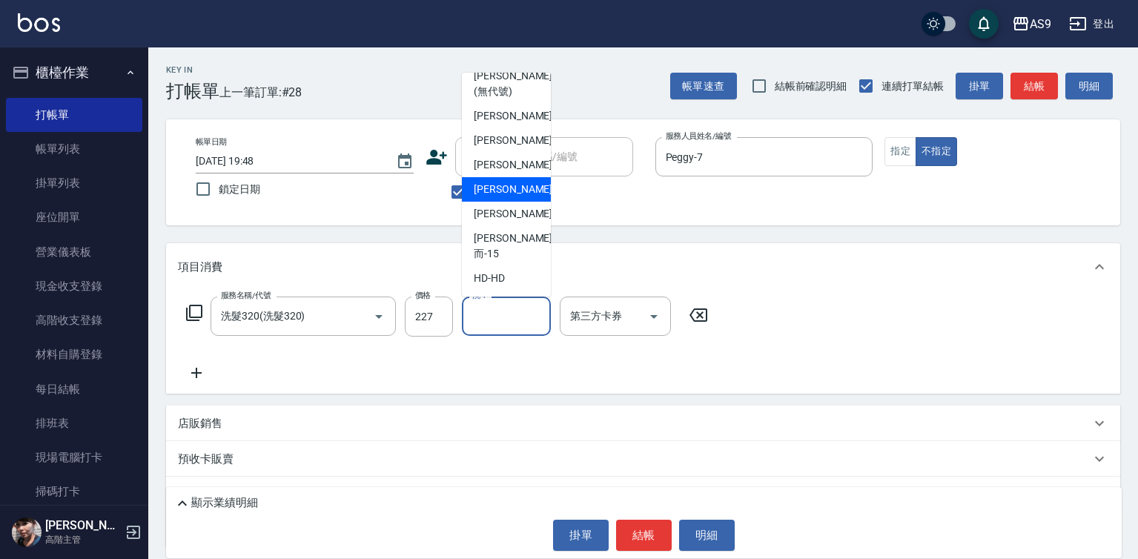
click at [523, 202] on div "[PERSON_NAME]-12" at bounding box center [506, 189] width 89 height 24
type input "[PERSON_NAME]-12"
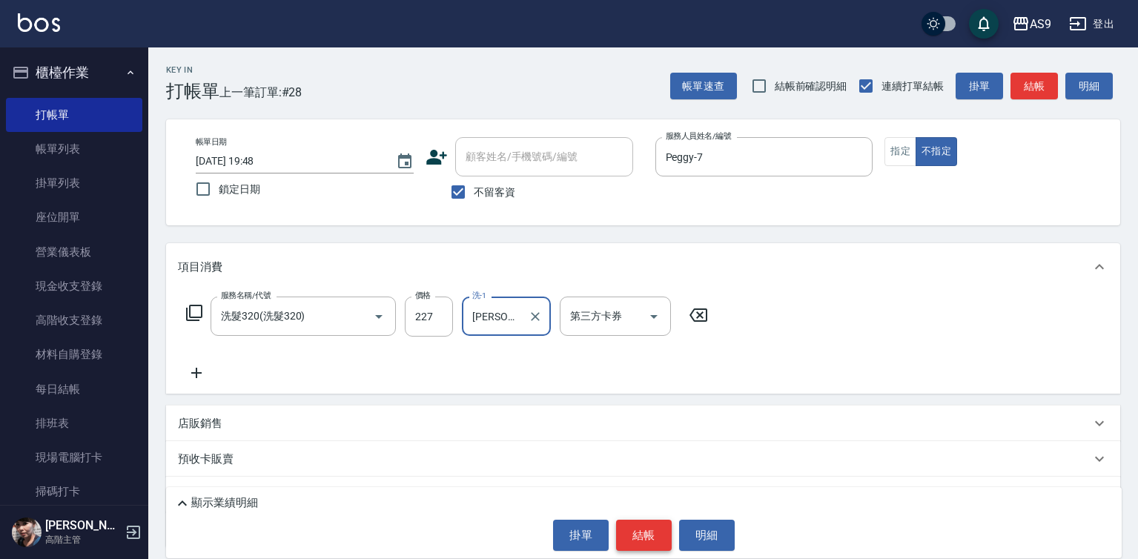
click at [642, 529] on button "結帳" at bounding box center [644, 535] width 56 height 31
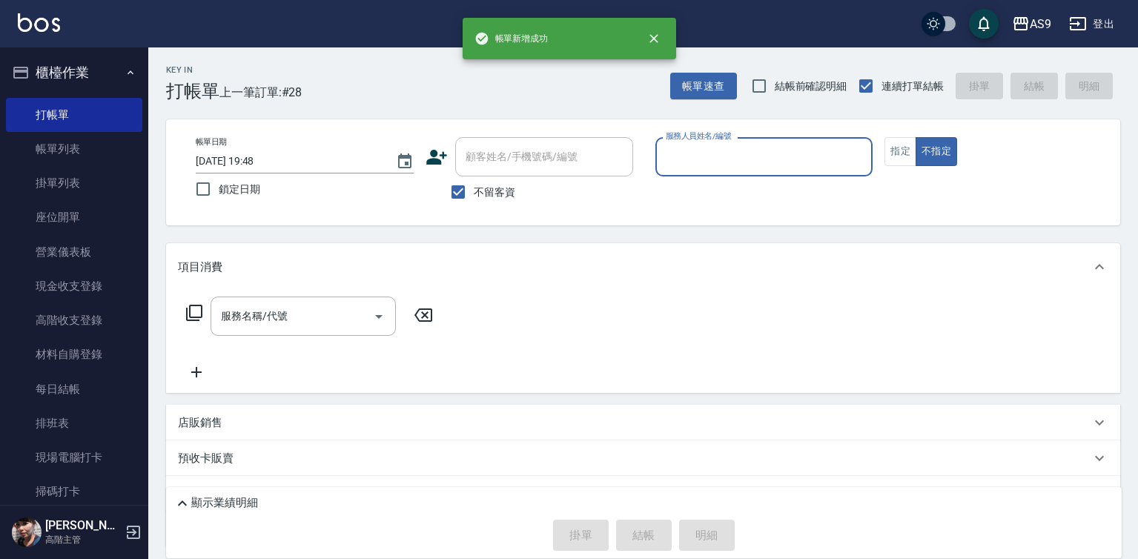
click at [706, 153] on input "服務人員姓名/編號" at bounding box center [764, 157] width 205 height 26
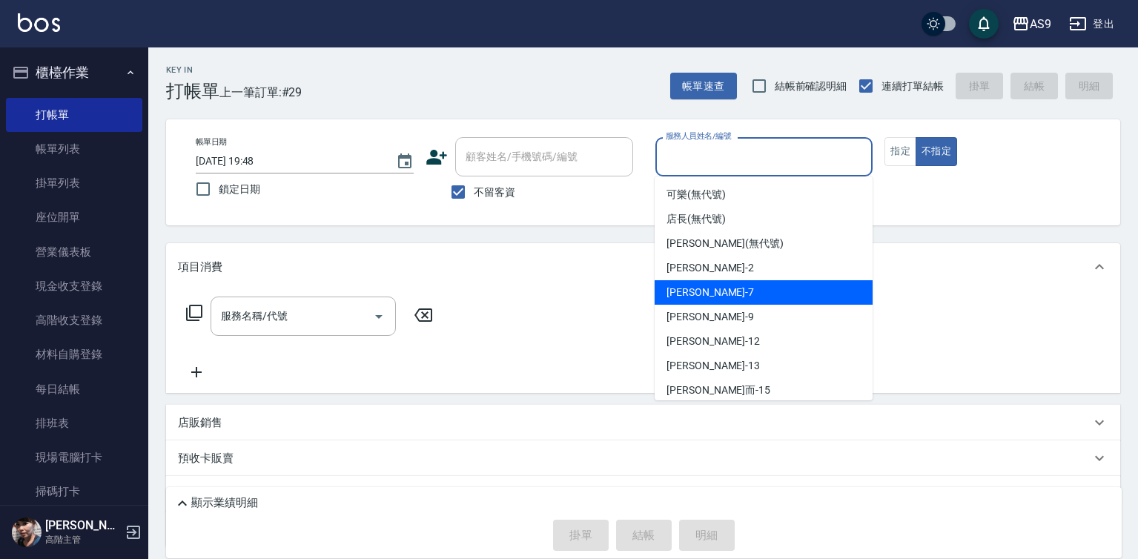
click at [709, 294] on div "Peggy -7" at bounding box center [764, 292] width 218 height 24
type input "Peggy-7"
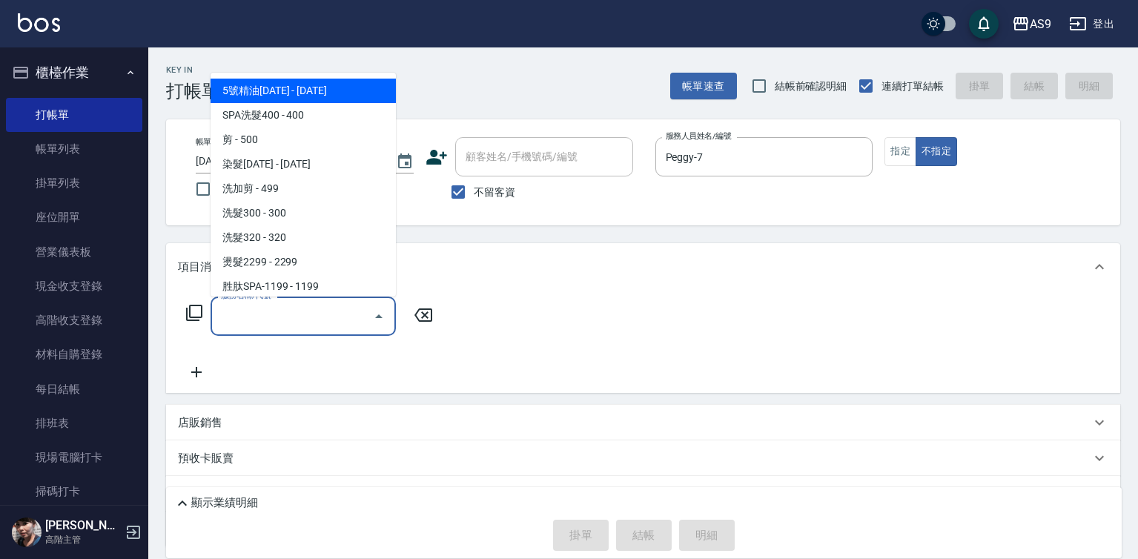
click at [319, 319] on input "服務名稱/代號" at bounding box center [292, 316] width 150 height 26
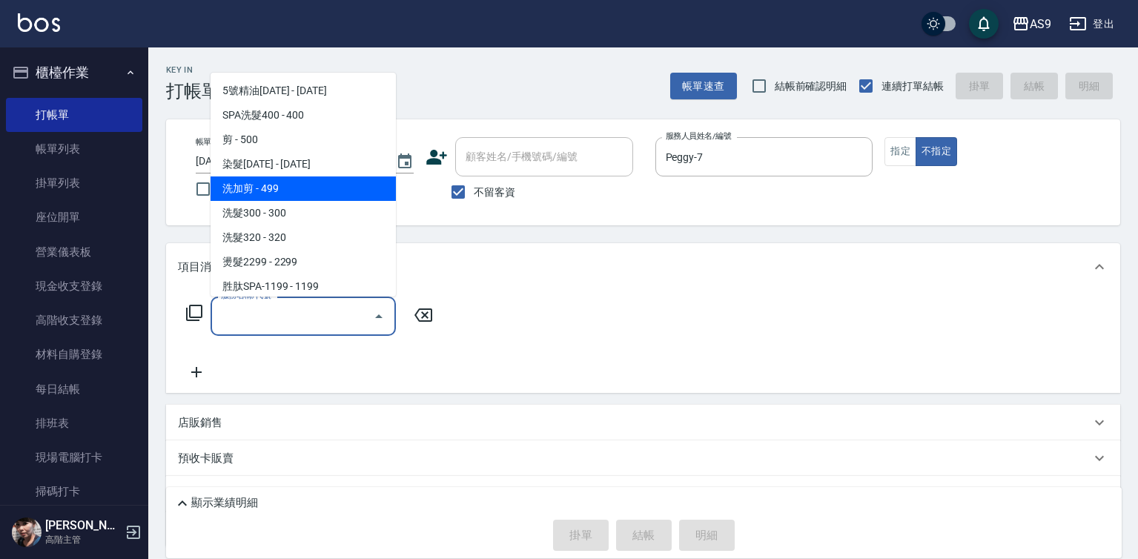
click at [285, 193] on span "洗加剪 - 499" at bounding box center [303, 188] width 185 height 24
type input "洗加剪"
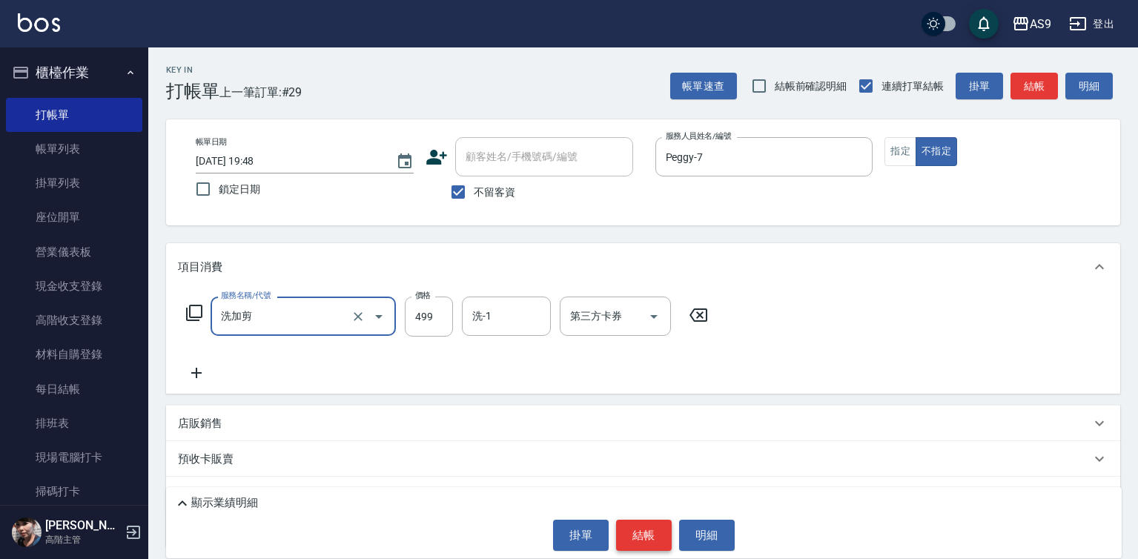
click at [644, 533] on button "結帳" at bounding box center [644, 535] width 56 height 31
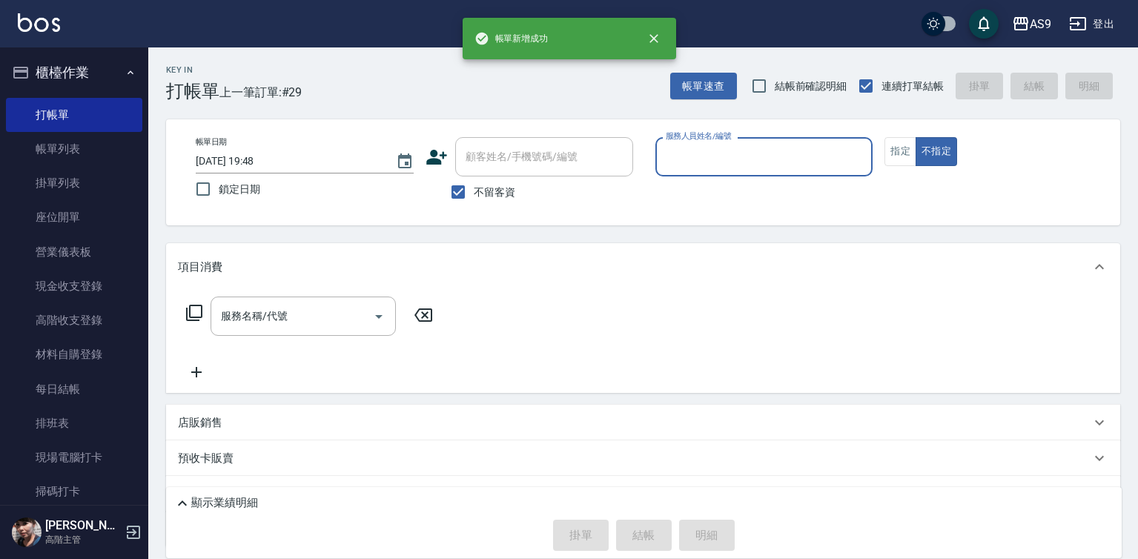
click at [689, 156] on input "服務人員姓名/編號" at bounding box center [764, 157] width 205 height 26
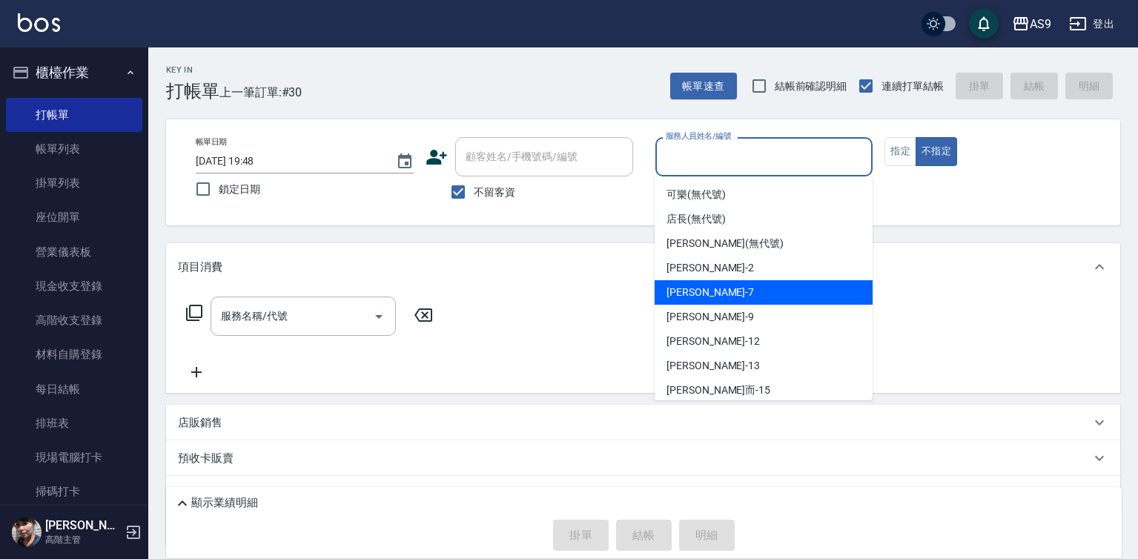
click at [710, 291] on div "Peggy -7" at bounding box center [764, 292] width 218 height 24
type input "Peggy-7"
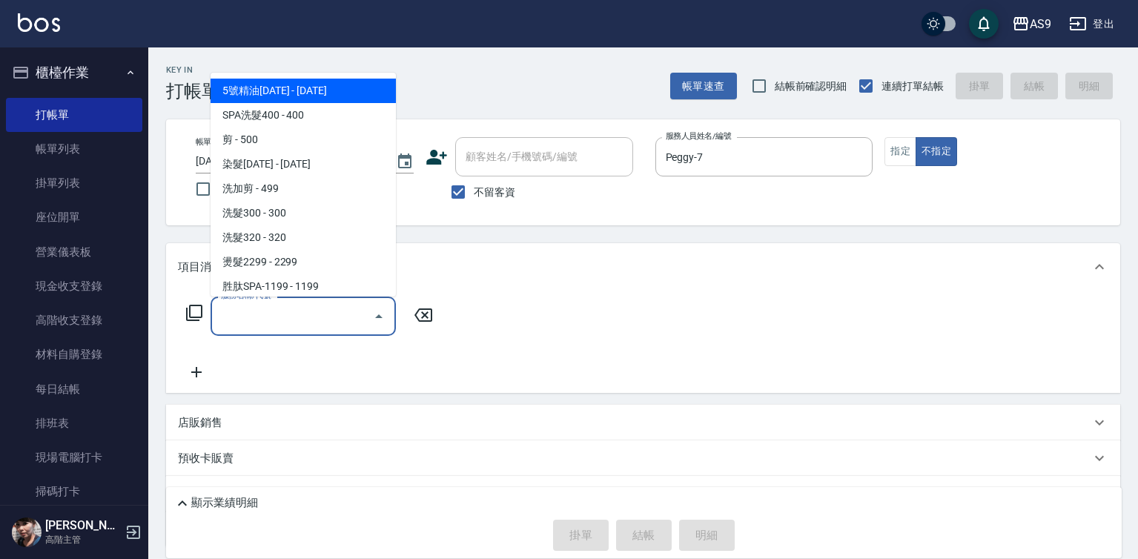
click at [348, 318] on input "服務名稱/代號" at bounding box center [292, 316] width 150 height 26
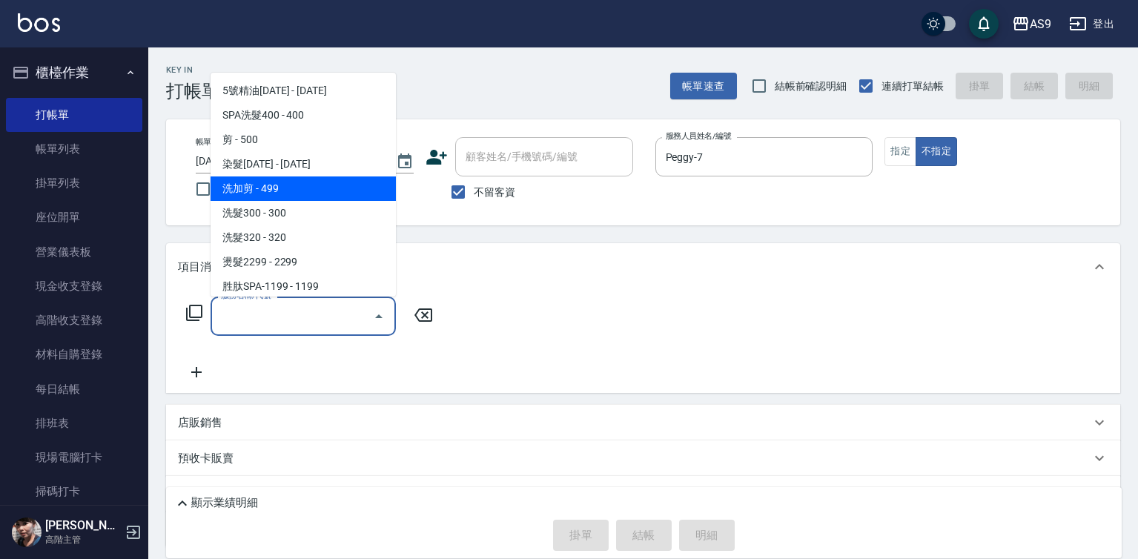
click at [268, 197] on span "洗加剪 - 499" at bounding box center [303, 188] width 185 height 24
type input "洗加剪"
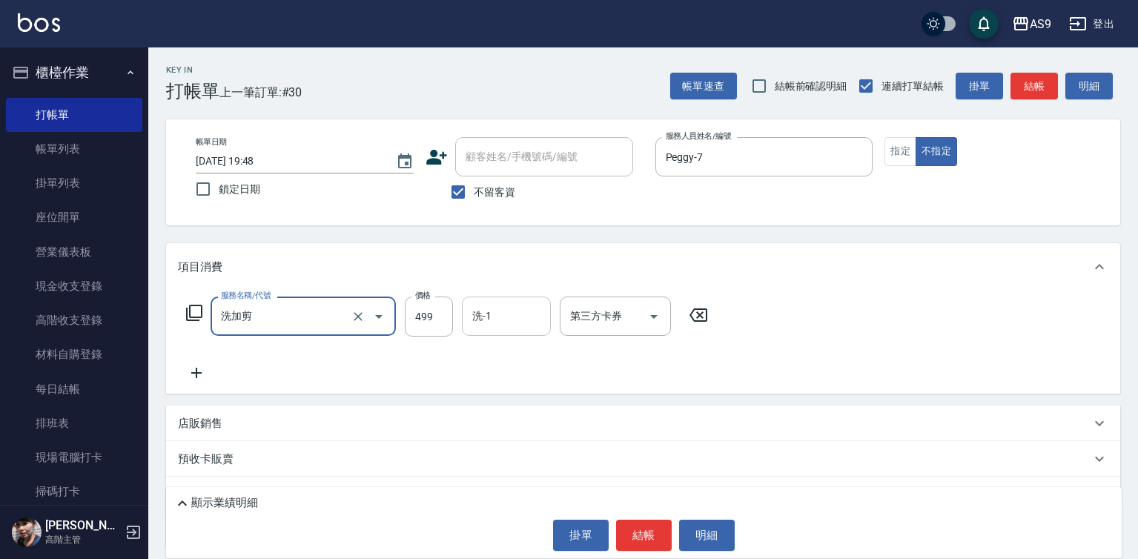
click at [477, 319] on input "洗-1" at bounding box center [506, 316] width 76 height 26
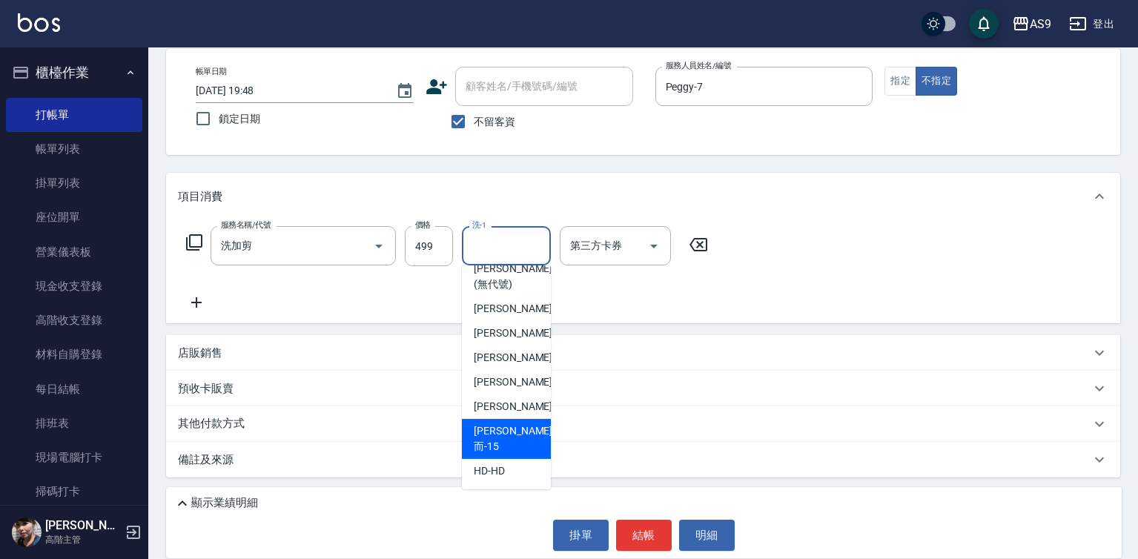
click at [526, 440] on div "[PERSON_NAME]而 -15" at bounding box center [506, 439] width 89 height 40
type input "[PERSON_NAME]而-15"
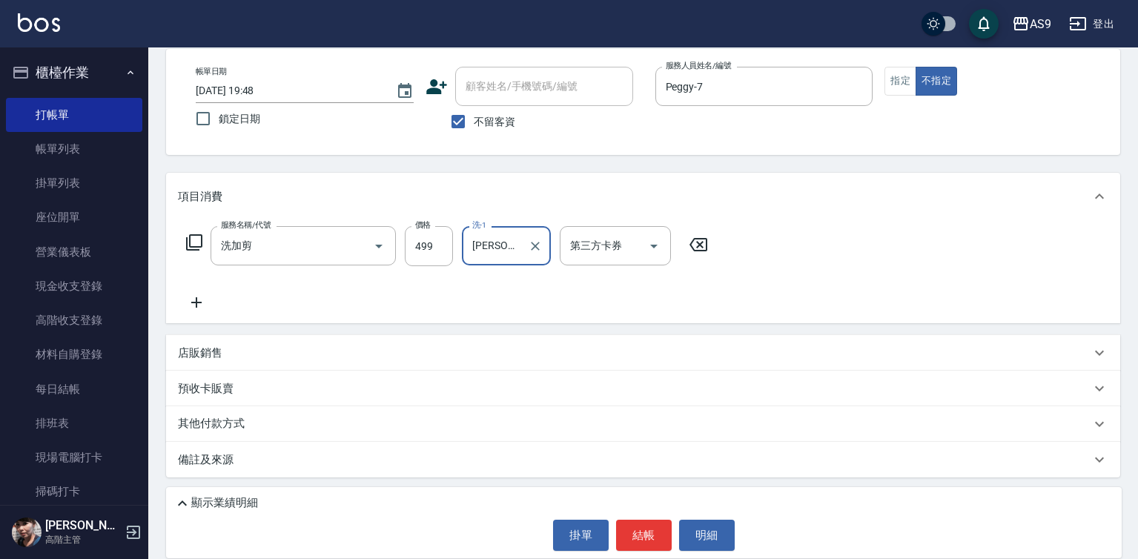
click at [649, 551] on div "顯示業績明細 掛單 結帳 明細" at bounding box center [643, 522] width 955 height 71
click at [654, 540] on button "結帳" at bounding box center [644, 535] width 56 height 31
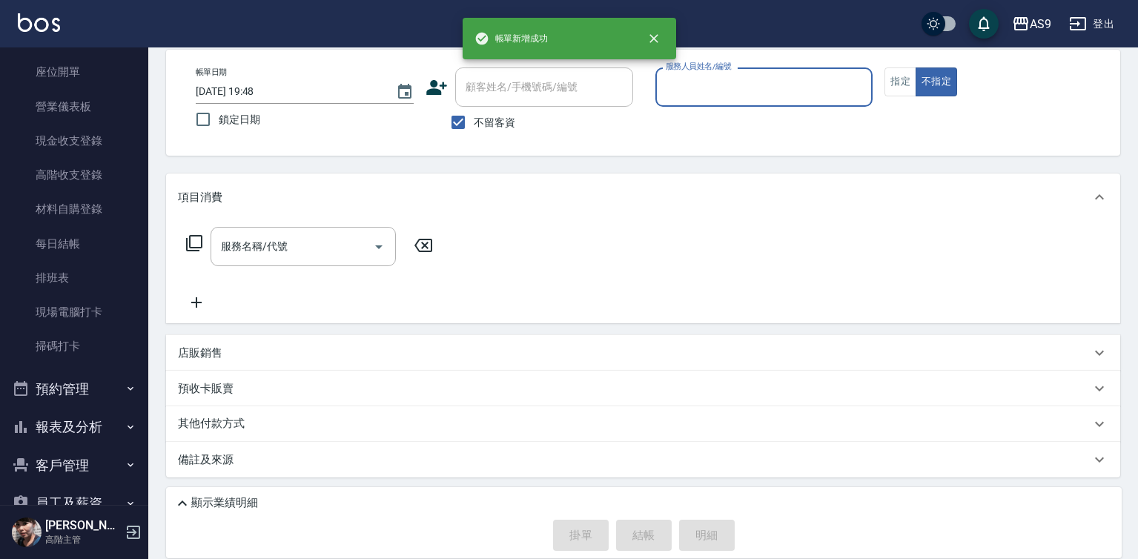
scroll to position [295, 0]
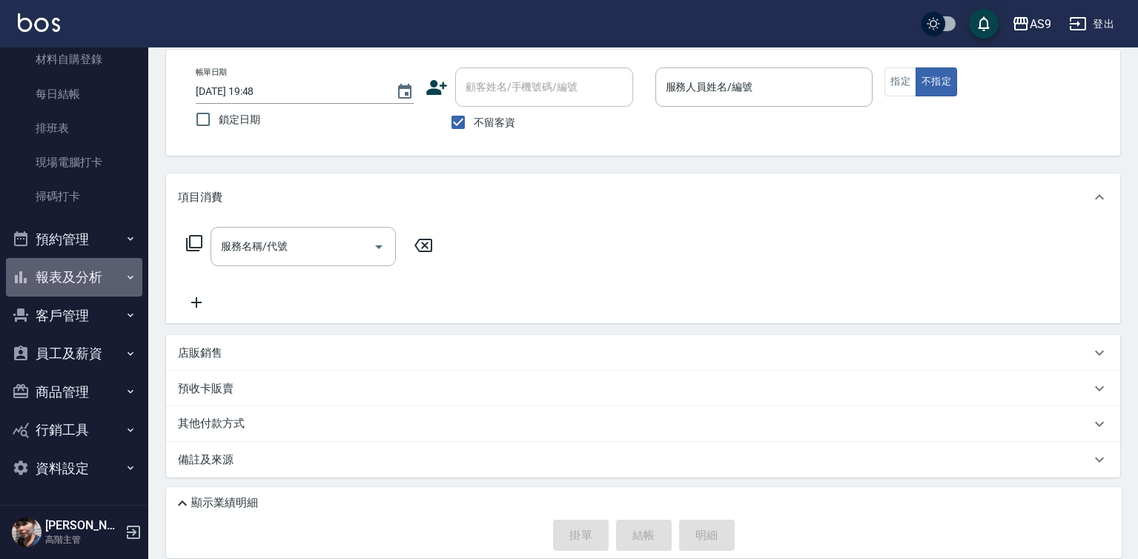
click at [85, 281] on button "報表及分析" at bounding box center [74, 277] width 136 height 39
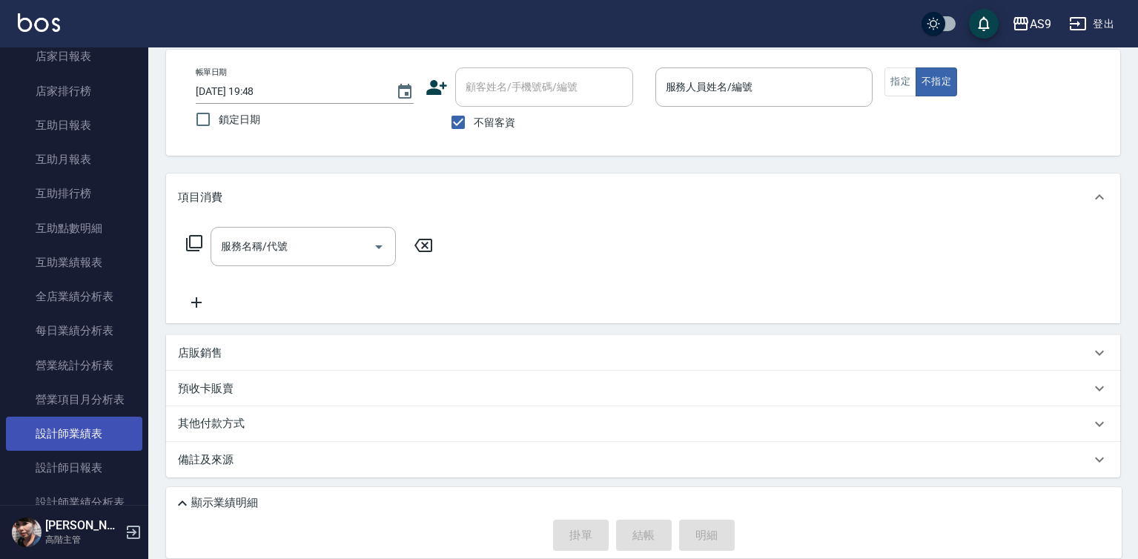
scroll to position [666, 0]
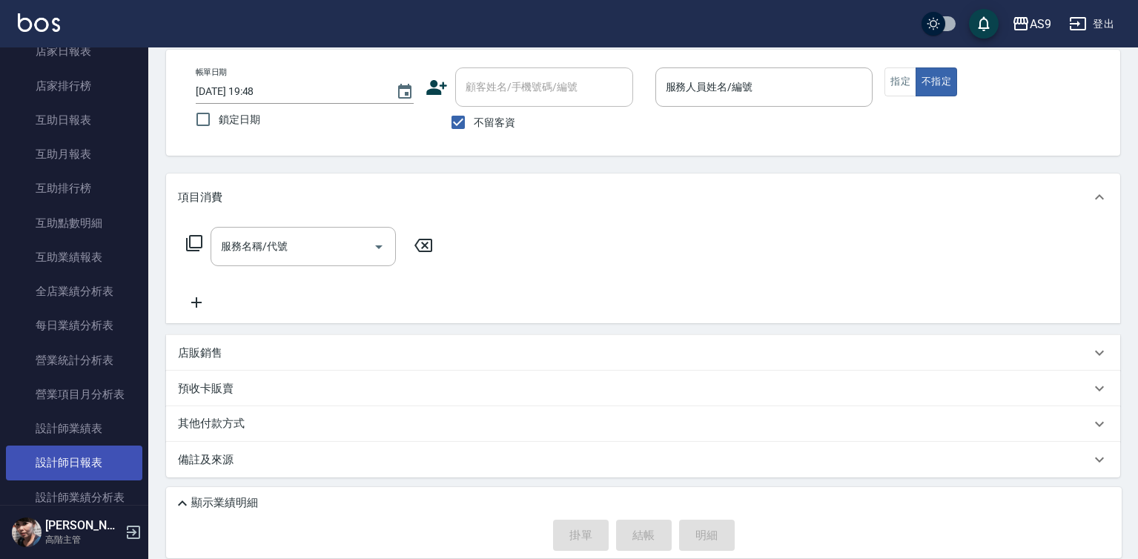
click at [111, 463] on link "設計師日報表" at bounding box center [74, 462] width 136 height 34
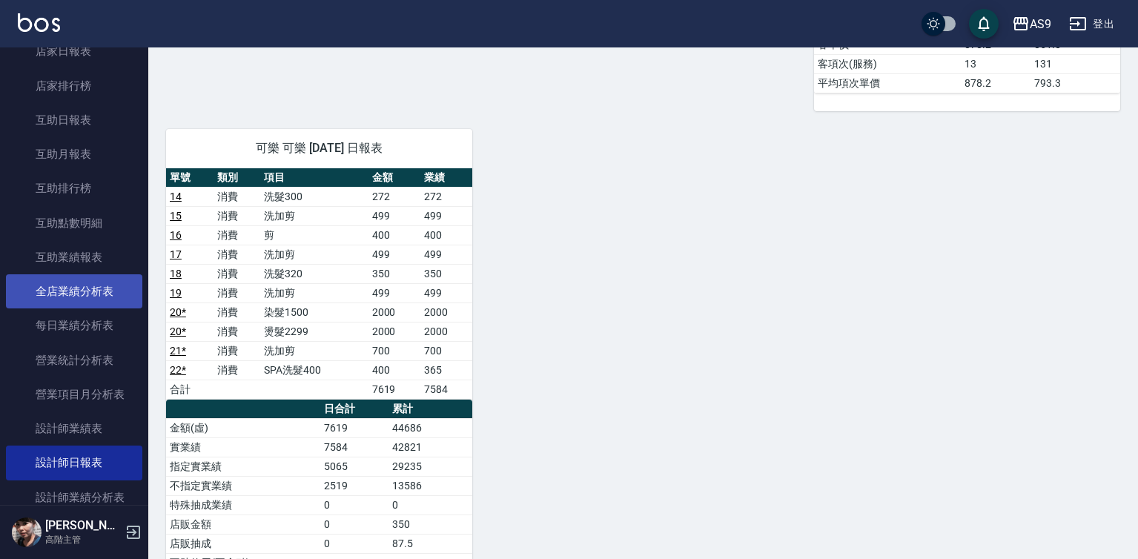
scroll to position [788, 0]
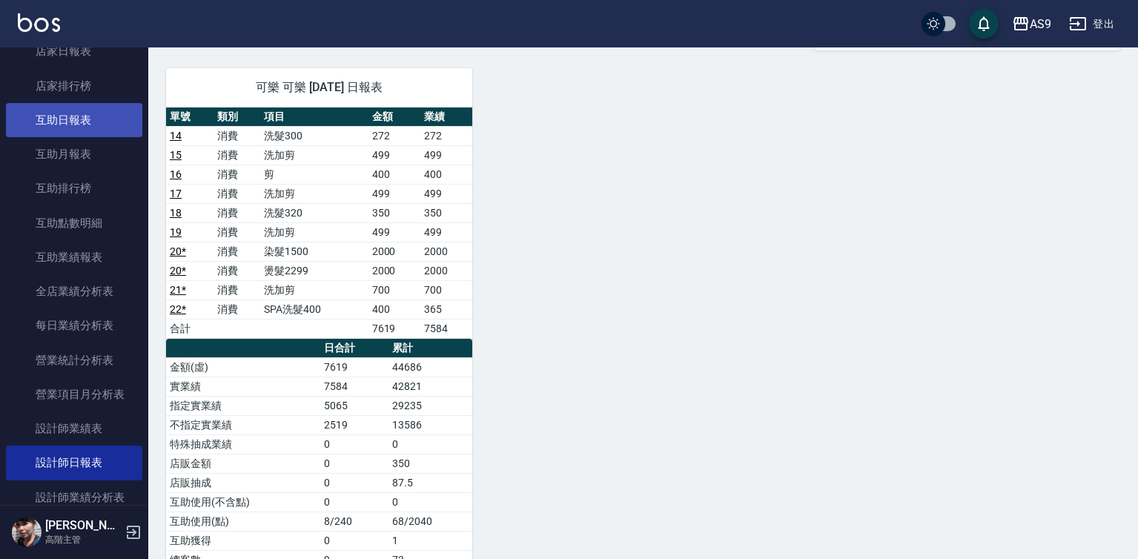
click at [74, 113] on link "互助日報表" at bounding box center [74, 120] width 136 height 34
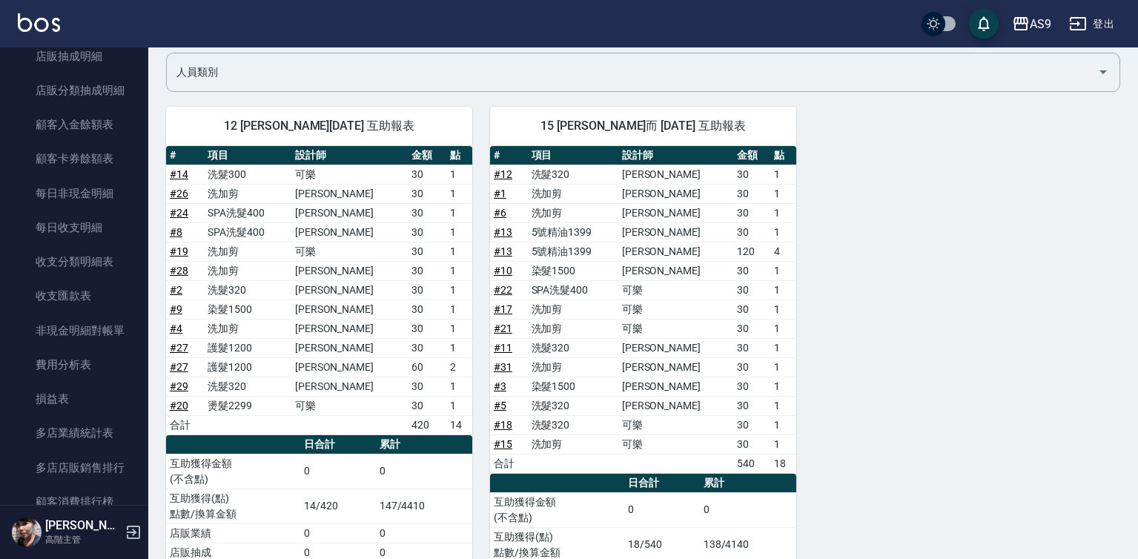
scroll to position [1629, 0]
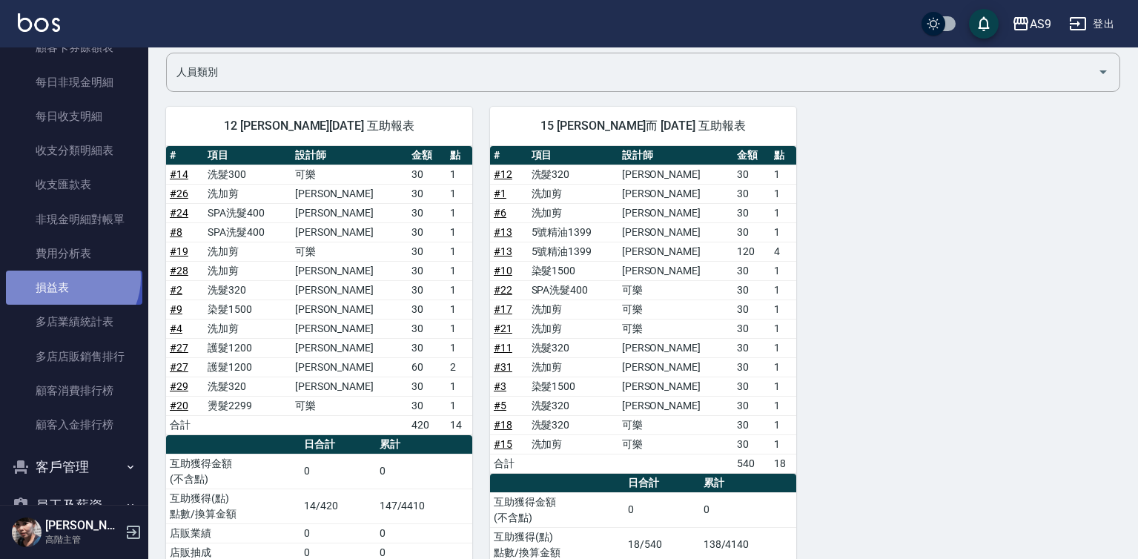
click at [66, 278] on link "損益表" at bounding box center [74, 288] width 136 height 34
